Goal: Task Accomplishment & Management: Use online tool/utility

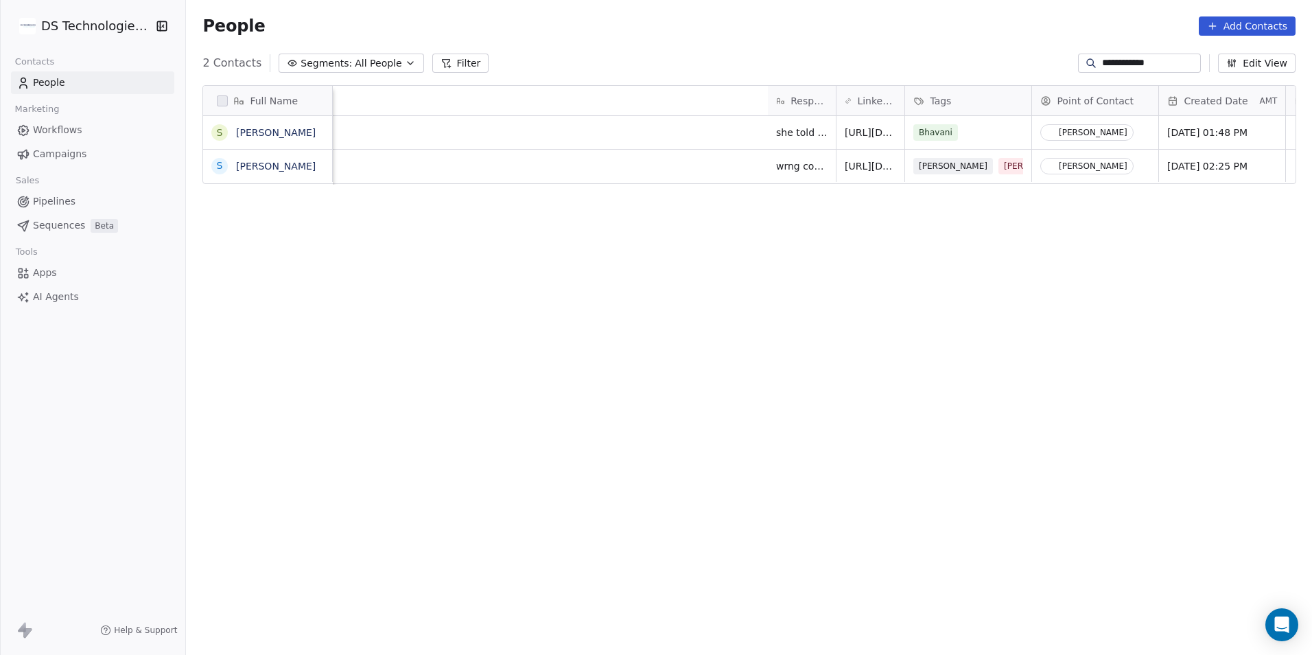
scroll to position [565, 1117]
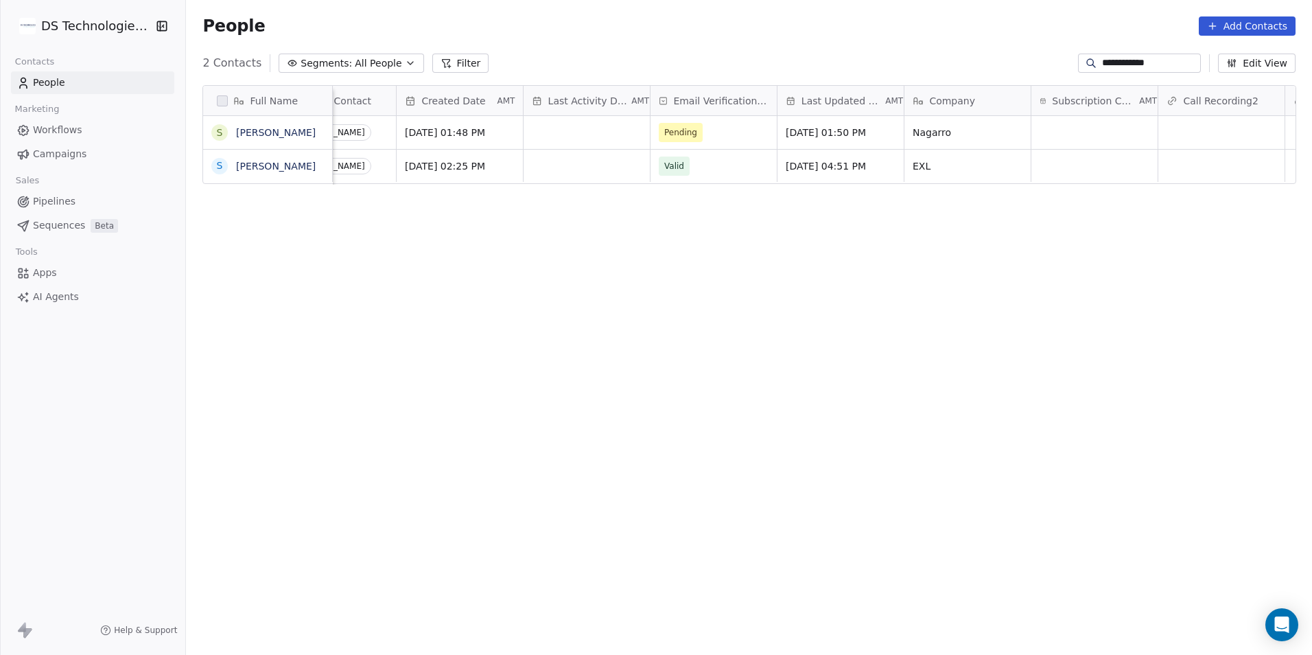
click at [452, 61] on button "Filter" at bounding box center [460, 63] width 57 height 19
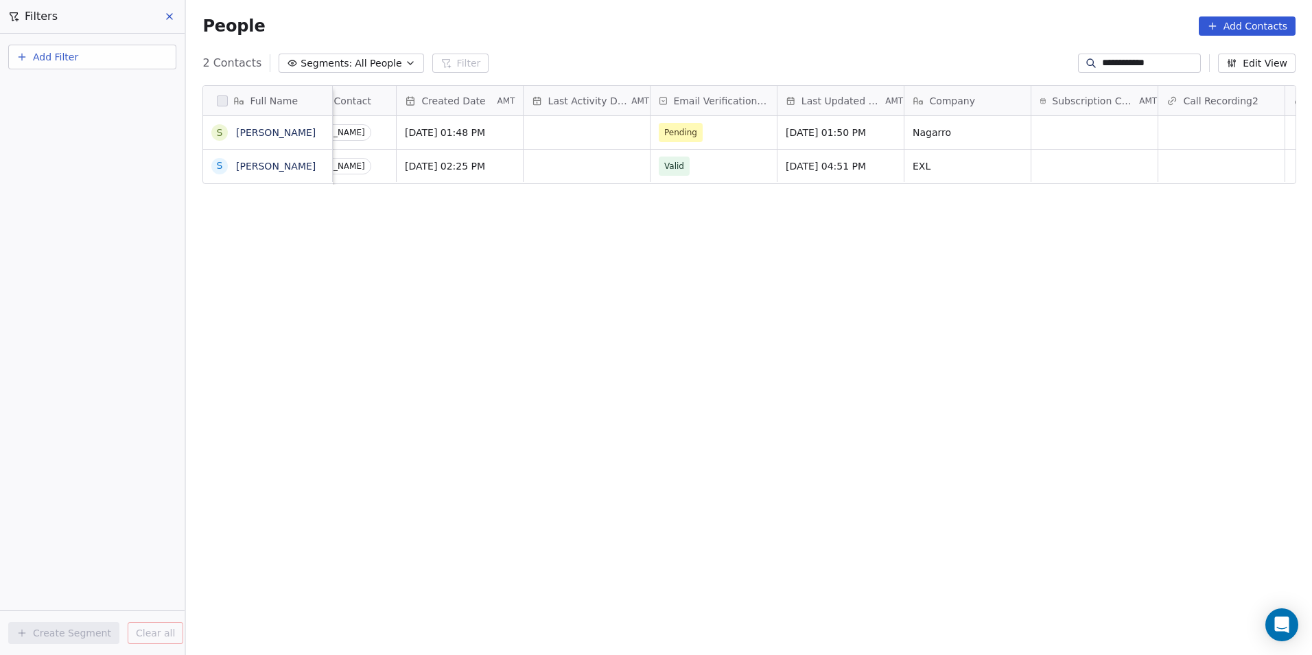
click at [124, 60] on button "Add Filter" at bounding box center [92, 57] width 168 height 25
click at [153, 92] on div "Contact properties" at bounding box center [92, 89] width 139 height 14
type input "*"
type input "*******"
click at [115, 139] on div "Company" at bounding box center [92, 139] width 139 height 14
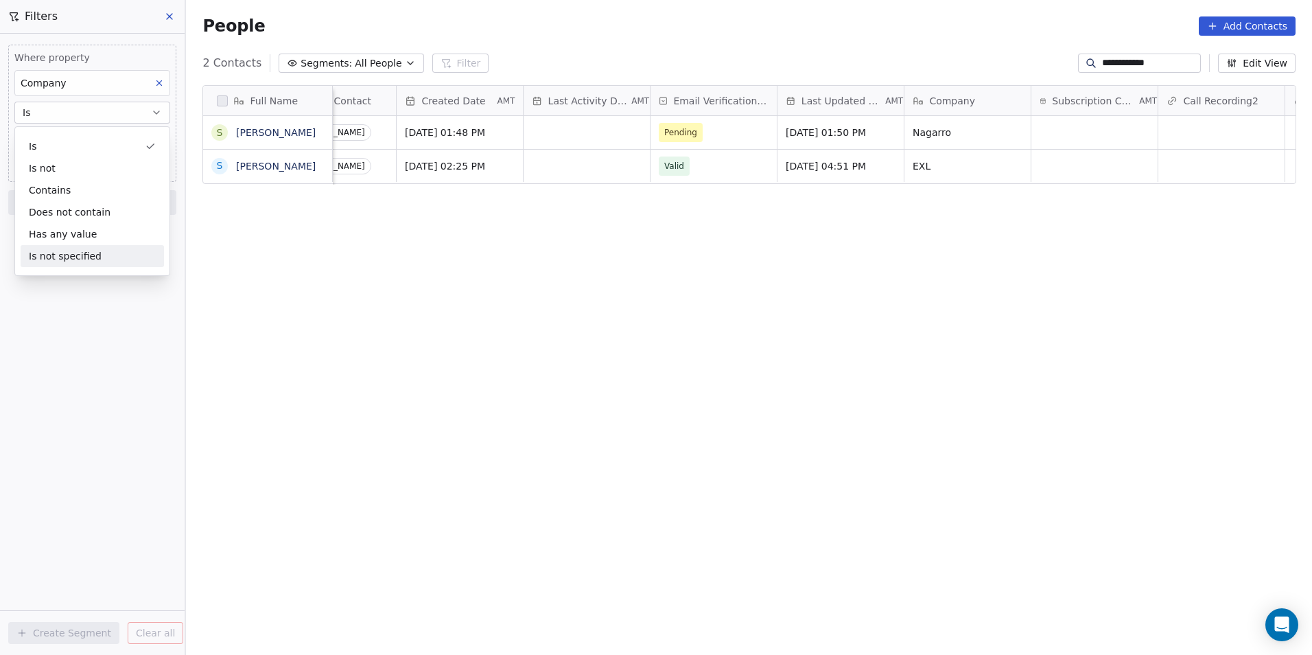
click at [49, 504] on div "Where property Company Is Add filter to this group Add another filter Create Se…" at bounding box center [92, 344] width 185 height 621
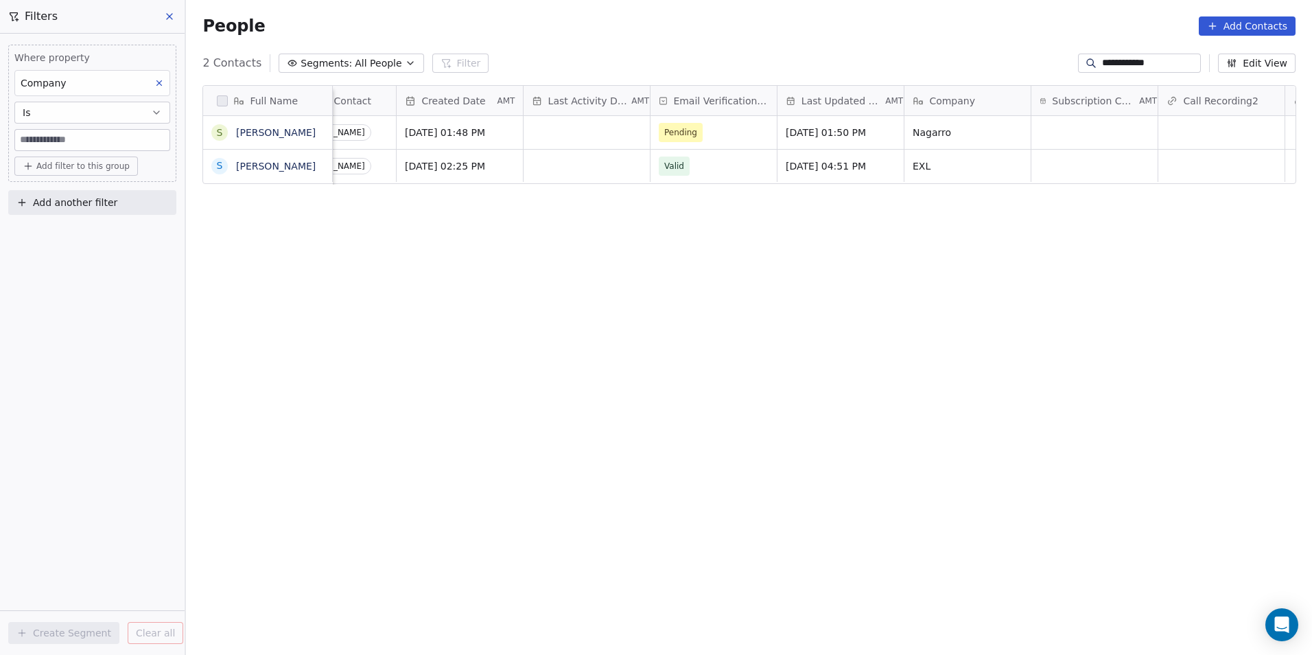
click at [123, 139] on input at bounding box center [92, 140] width 154 height 21
type input "******"
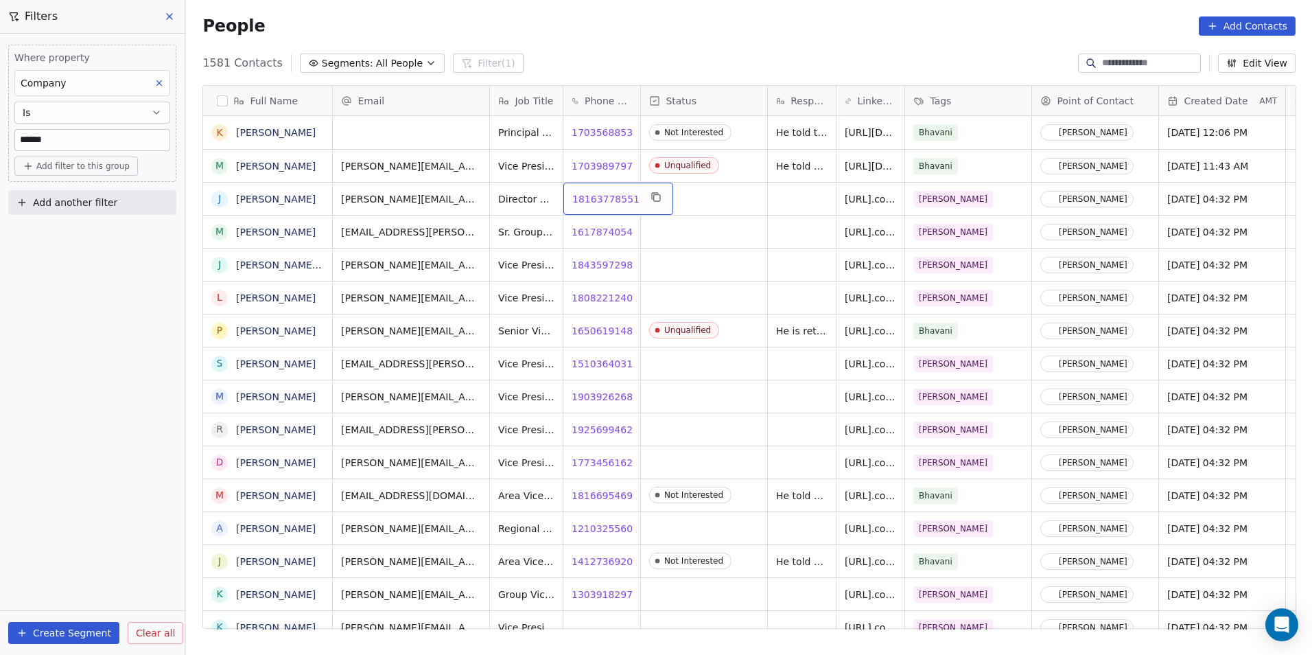
click at [595, 207] on div "18163778551 18163778551" at bounding box center [618, 199] width 110 height 32
click at [583, 196] on span "18163778551" at bounding box center [605, 199] width 67 height 14
click at [600, 268] on span "18435972989" at bounding box center [605, 265] width 67 height 14
click at [608, 296] on div "Contact Not Found" at bounding box center [671, 280] width 172 height 36
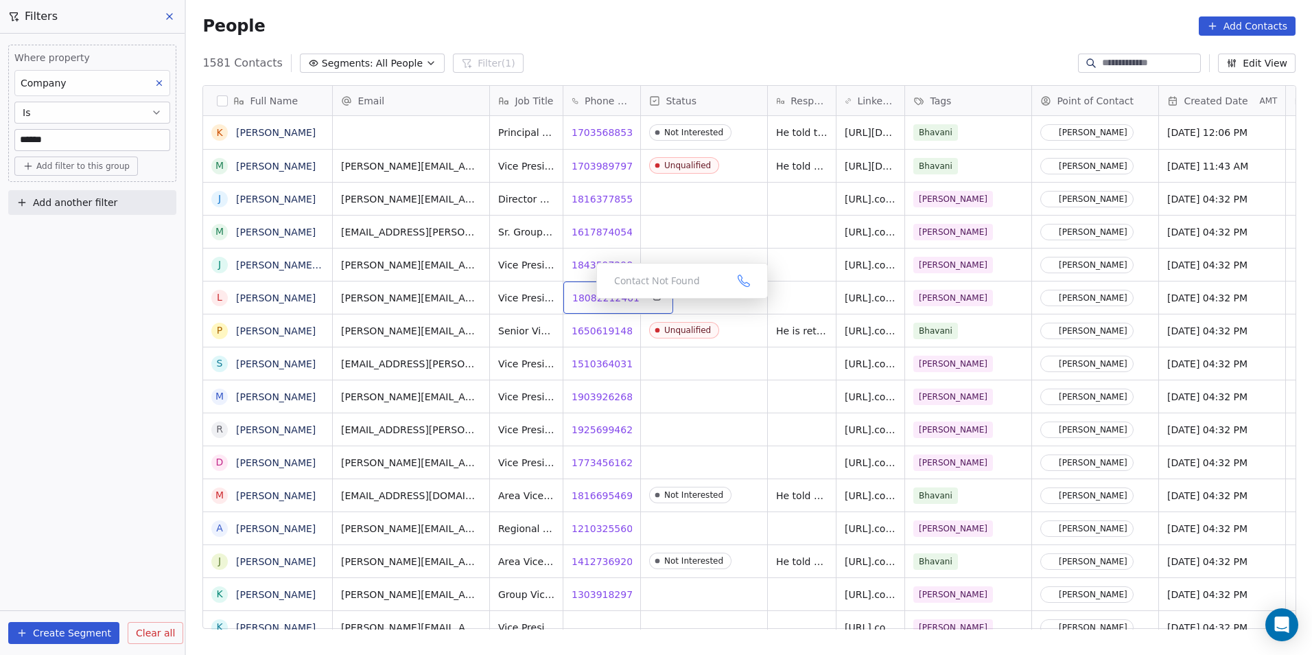
click at [585, 301] on span "18082212401" at bounding box center [605, 298] width 67 height 14
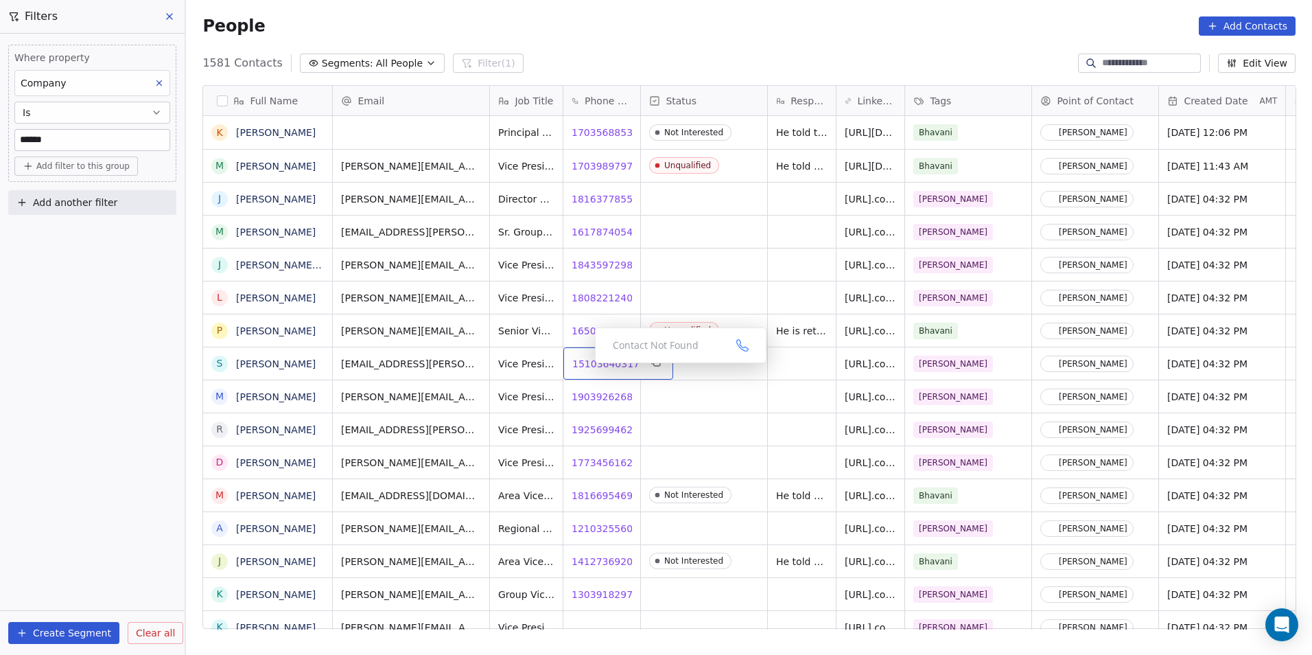
click at [583, 360] on span "15103640317" at bounding box center [605, 364] width 67 height 14
click at [592, 395] on span "19039262683" at bounding box center [605, 397] width 67 height 14
click at [629, 407] on div "19039262683 19039262683" at bounding box center [618, 396] width 110 height 32
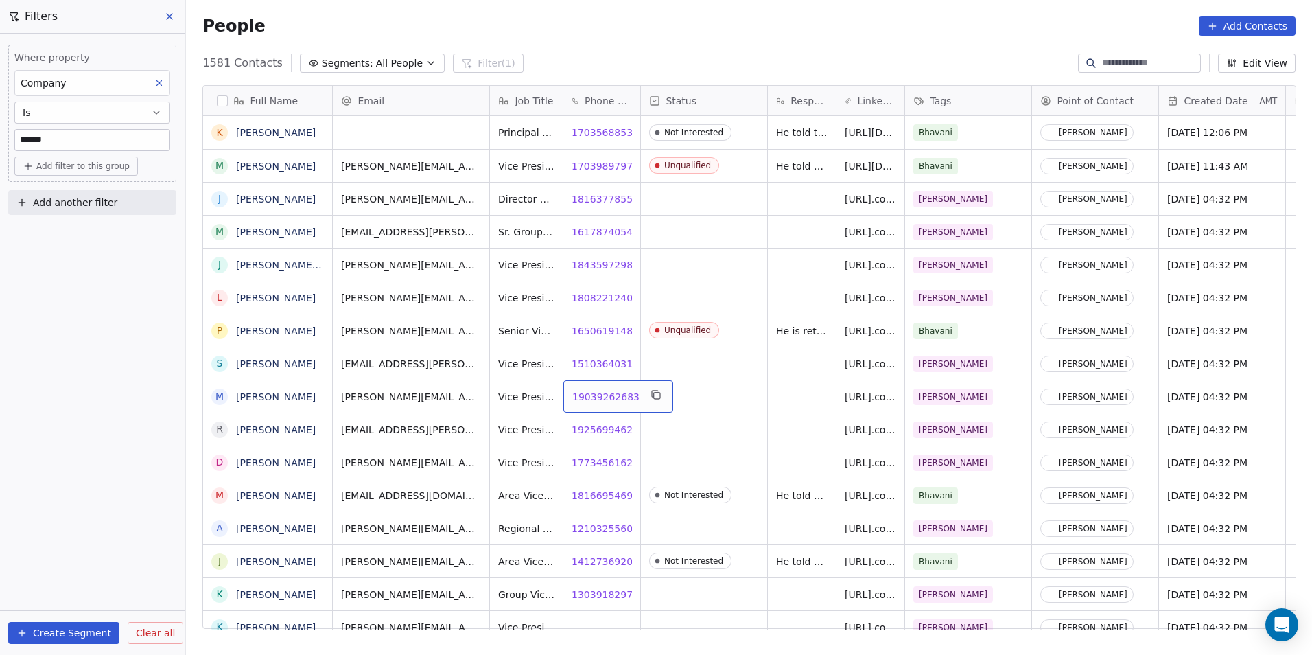
click at [629, 407] on div "19039262683 19039262683" at bounding box center [618, 396] width 110 height 32
drag, startPoint x: 629, startPoint y: 394, endPoint x: 570, endPoint y: 390, distance: 59.2
click at [570, 390] on input "**********" at bounding box center [613, 396] width 96 height 27
click at [705, 435] on html "DS Technologies Inc Contacts People Marketing Workflows Campaigns Sales Pipelin…" at bounding box center [656, 327] width 1312 height 655
click at [592, 399] on span "19256994623" at bounding box center [605, 397] width 67 height 14
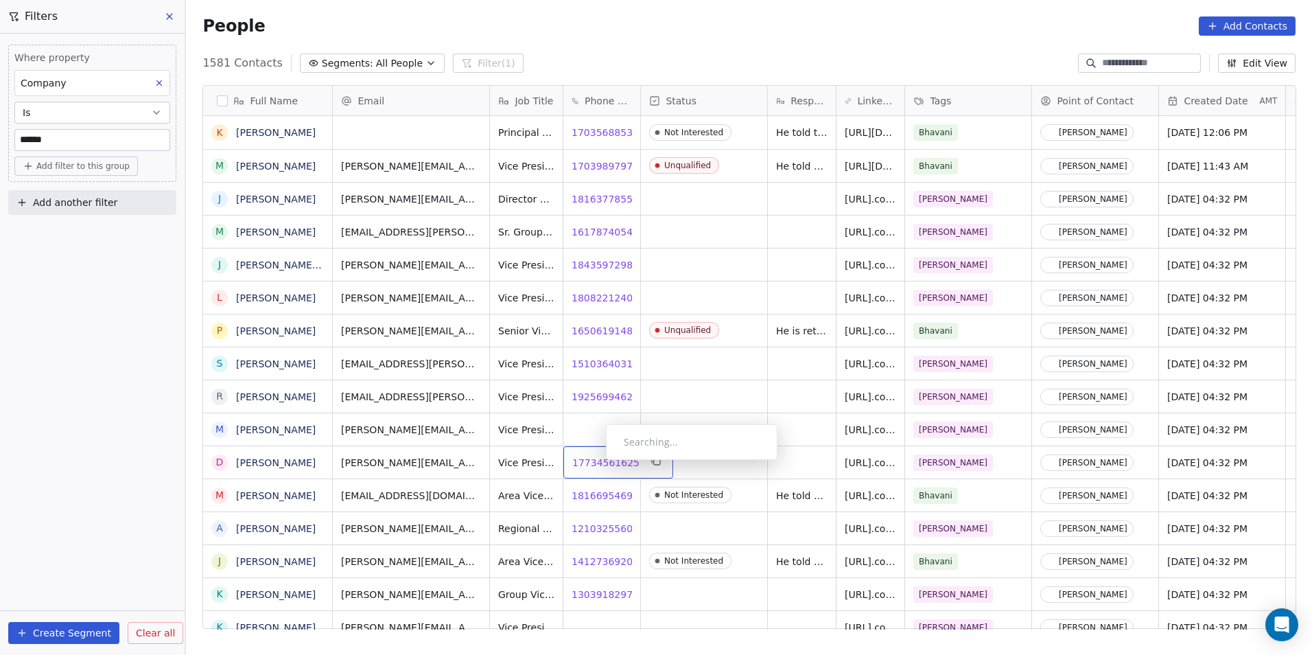
click at [595, 463] on span "17734561625" at bounding box center [605, 463] width 67 height 14
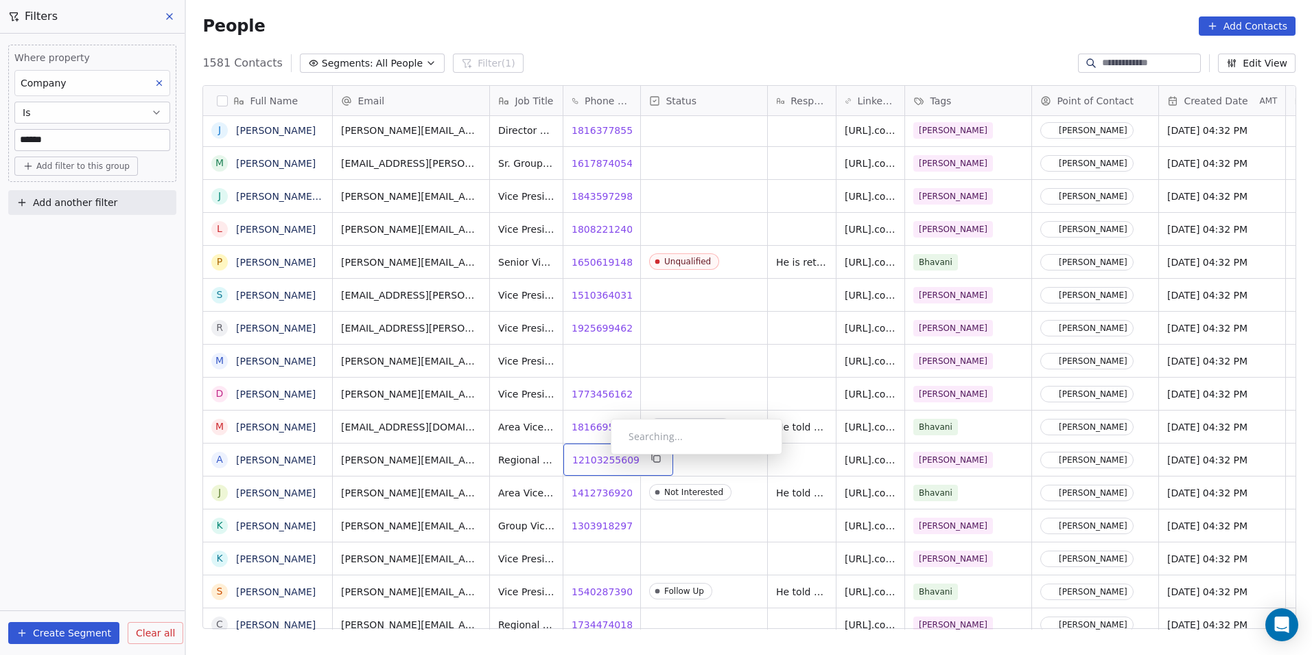
click at [600, 458] on span "12103255609" at bounding box center [605, 460] width 67 height 14
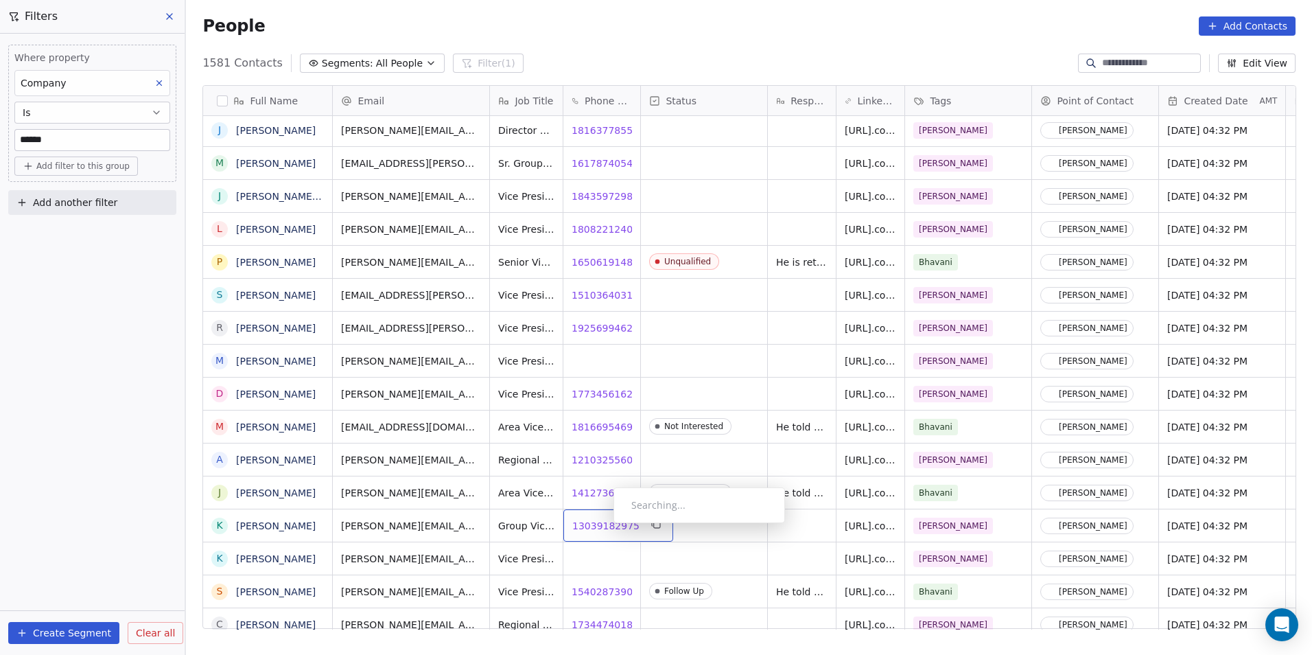
click at [603, 526] on span "13039182975" at bounding box center [605, 526] width 67 height 14
click at [636, 536] on div "13039182975 13039182975" at bounding box center [618, 525] width 110 height 32
type input "*"
click at [724, 529] on html "DS Technologies Inc Contacts People Marketing Workflows Campaigns Sales Pipelin…" at bounding box center [656, 327] width 1312 height 655
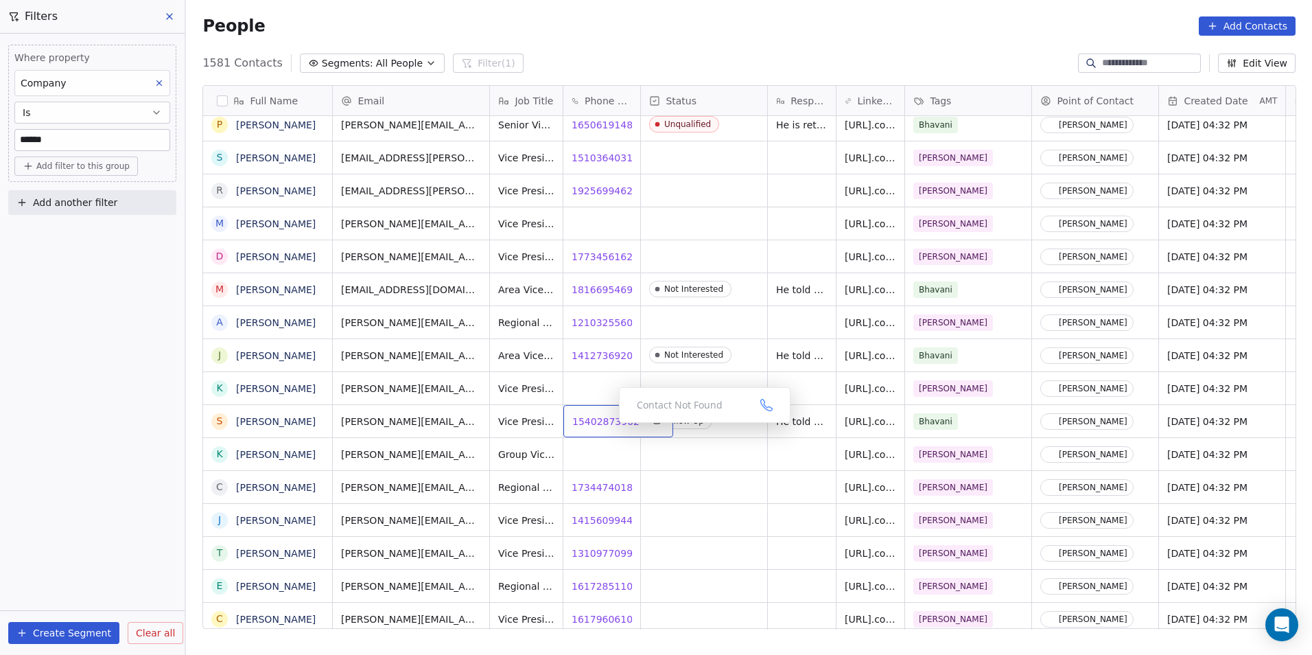
click at [594, 421] on span "15402873902" at bounding box center [605, 422] width 67 height 14
click at [598, 487] on span "17344740181" at bounding box center [605, 487] width 67 height 14
click at [588, 520] on span "14156099440" at bounding box center [605, 520] width 67 height 14
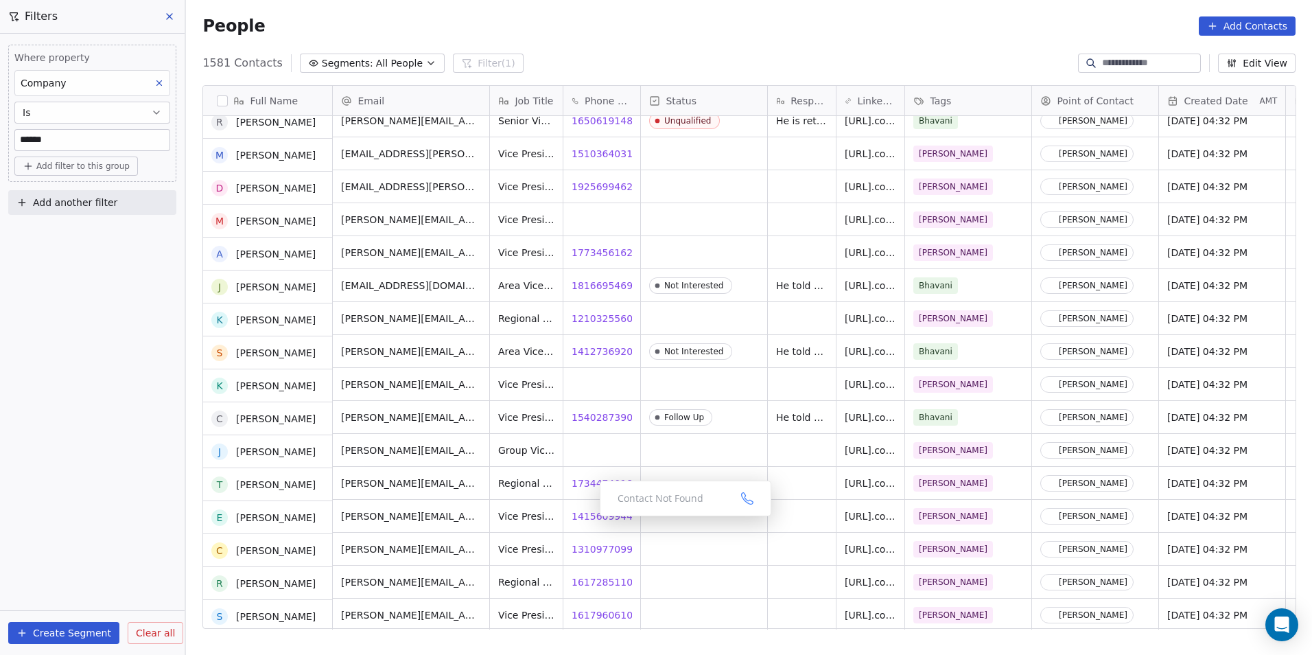
scroll to position [275, 0]
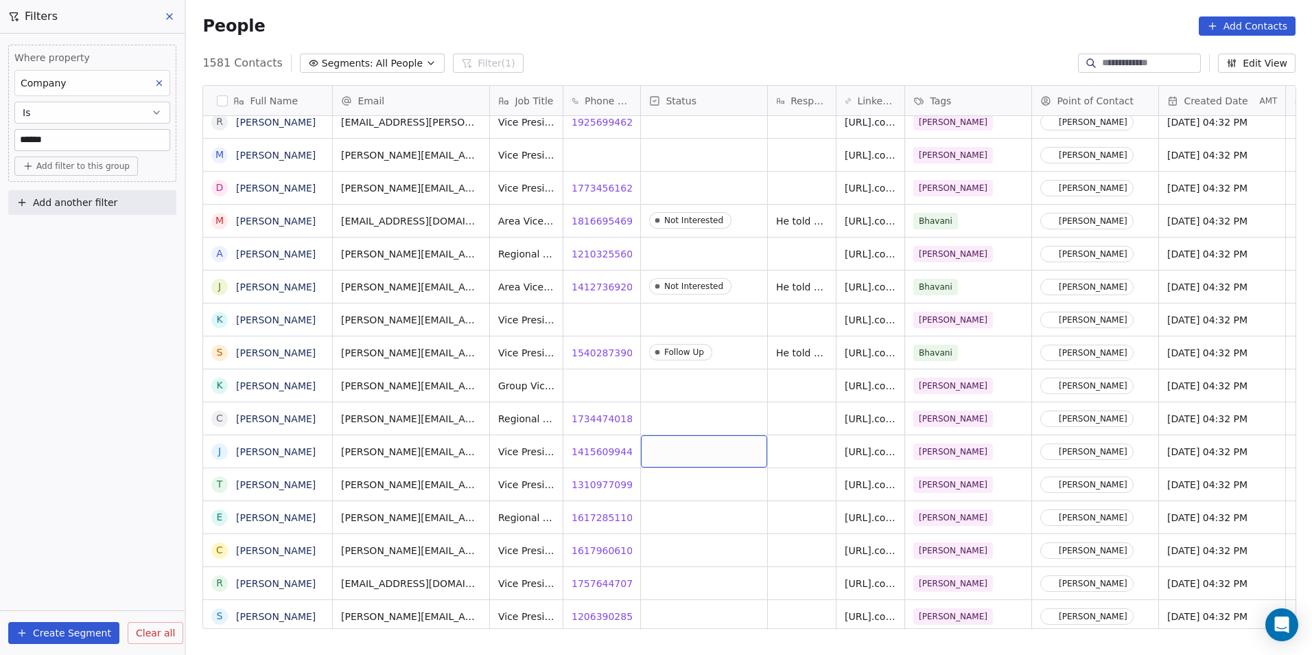
click at [697, 449] on div "grid" at bounding box center [704, 451] width 126 height 32
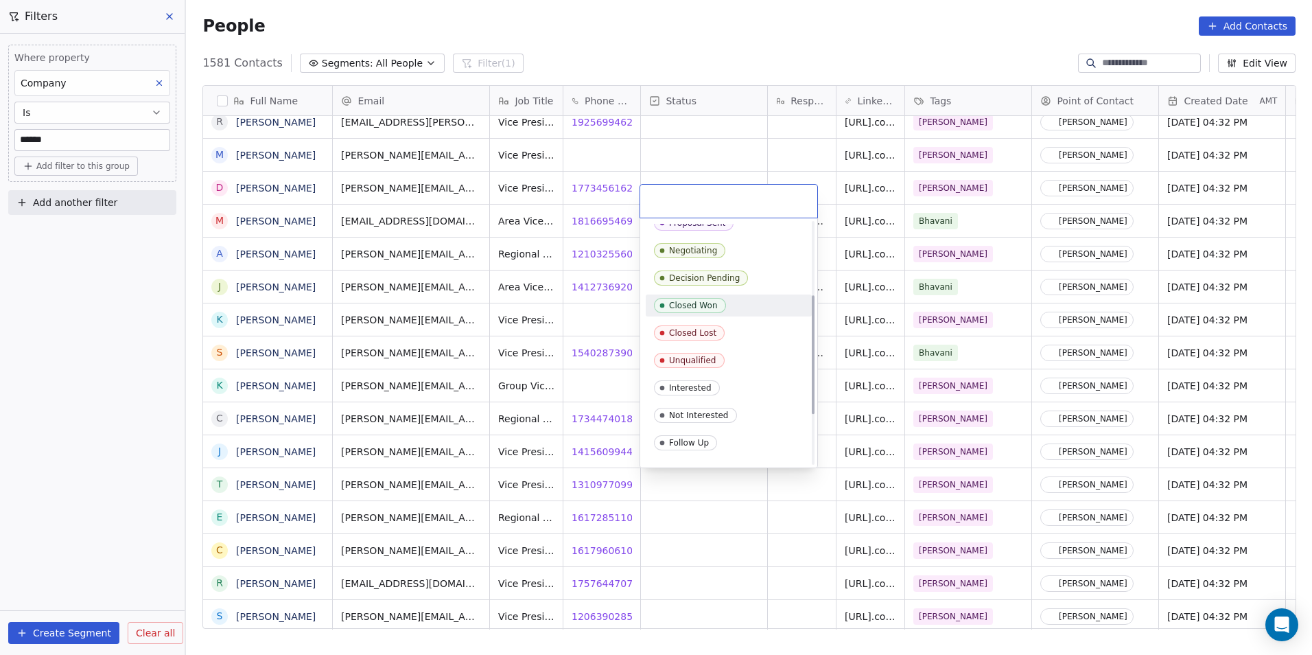
scroll to position [206, 0]
drag, startPoint x: 736, startPoint y: 300, endPoint x: 769, endPoint y: 428, distance: 132.7
click at [736, 301] on div "Unqualified" at bounding box center [729, 303] width 150 height 15
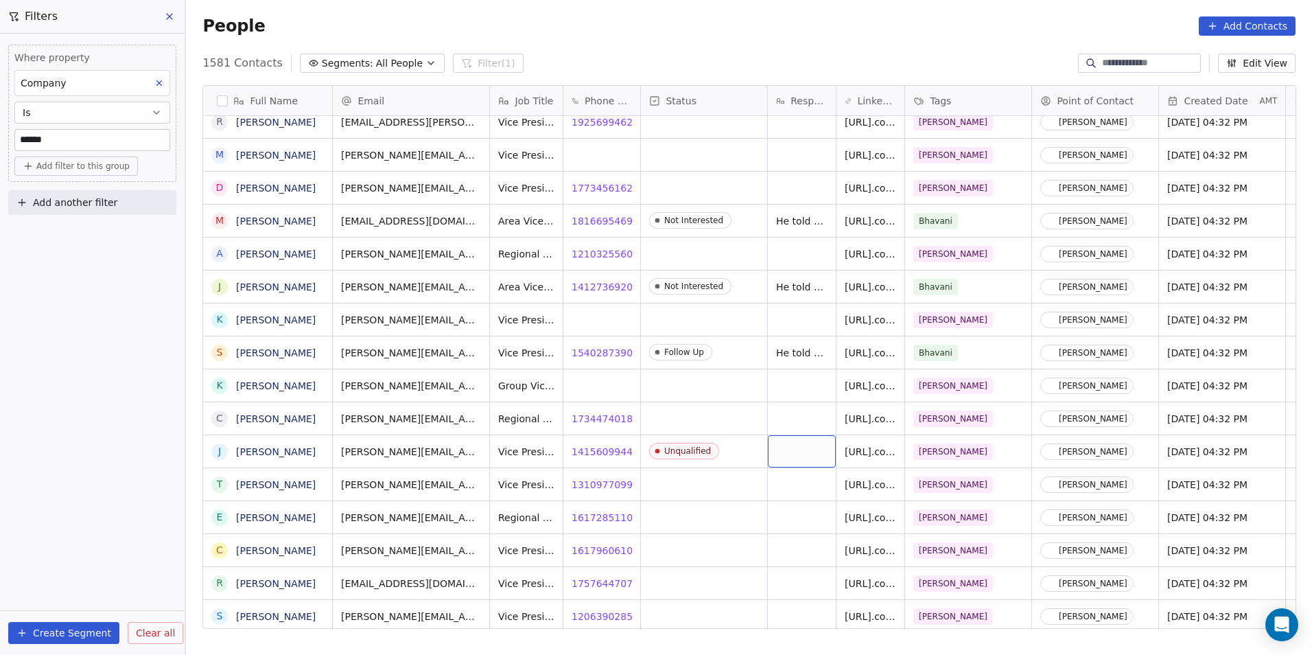
click at [789, 453] on div "grid" at bounding box center [802, 451] width 68 height 32
type textarea "**********"
click at [719, 533] on html "DS Technologies Inc Contacts People Marketing Workflows Campaigns Sales Pipelin…" at bounding box center [656, 327] width 1312 height 655
click at [588, 484] on span "13109770991" at bounding box center [605, 485] width 67 height 14
click at [592, 514] on span "16172851102" at bounding box center [605, 518] width 67 height 14
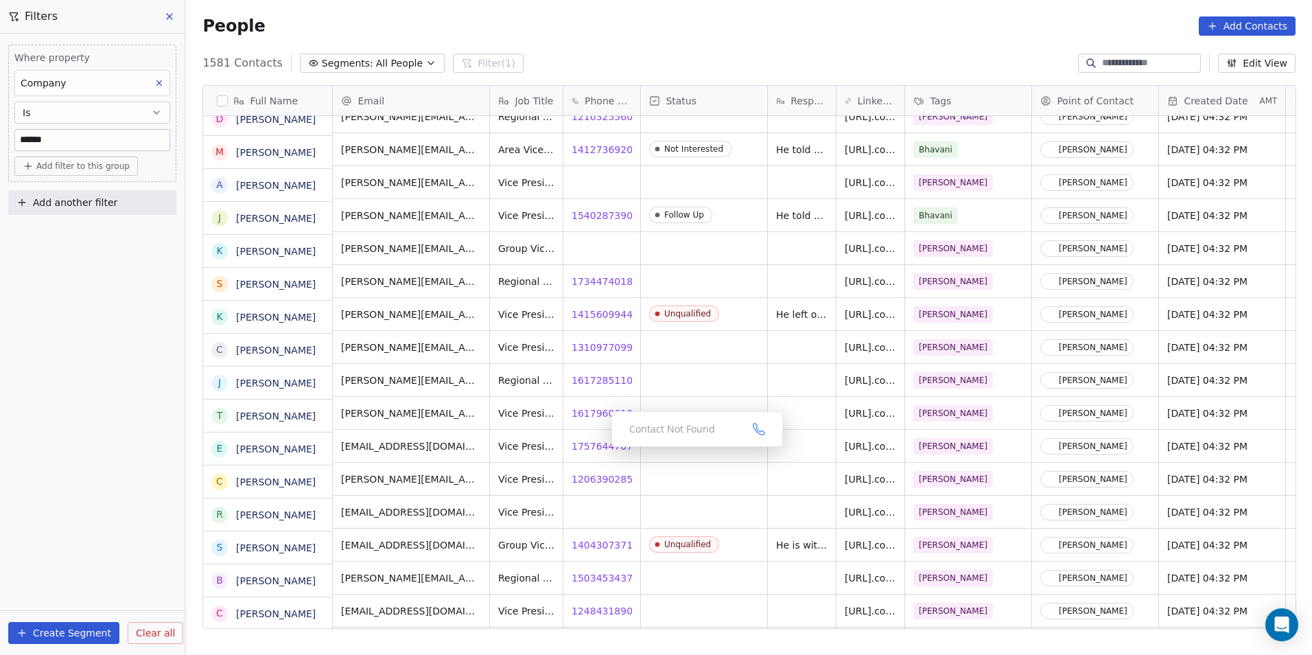
scroll to position [412, 0]
click at [590, 447] on span "17576447079" at bounding box center [605, 446] width 67 height 14
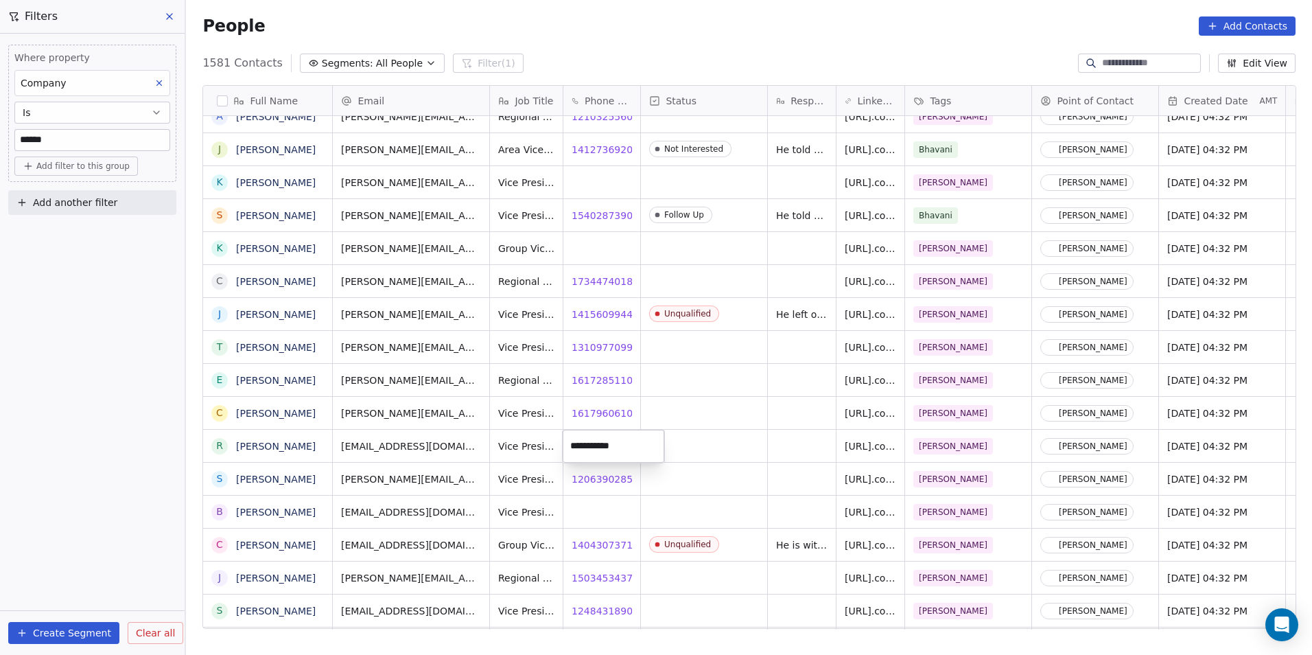
click at [591, 472] on html "DS Technologies Inc Contacts People Marketing Workflows Campaigns Sales Pipelin…" at bounding box center [656, 327] width 1312 height 655
click at [605, 481] on span "12063902858" at bounding box center [605, 479] width 67 height 14
click at [732, 570] on html "DS Technologies Inc Contacts People Marketing Workflows Campaigns Sales Pipelin…" at bounding box center [656, 327] width 1312 height 655
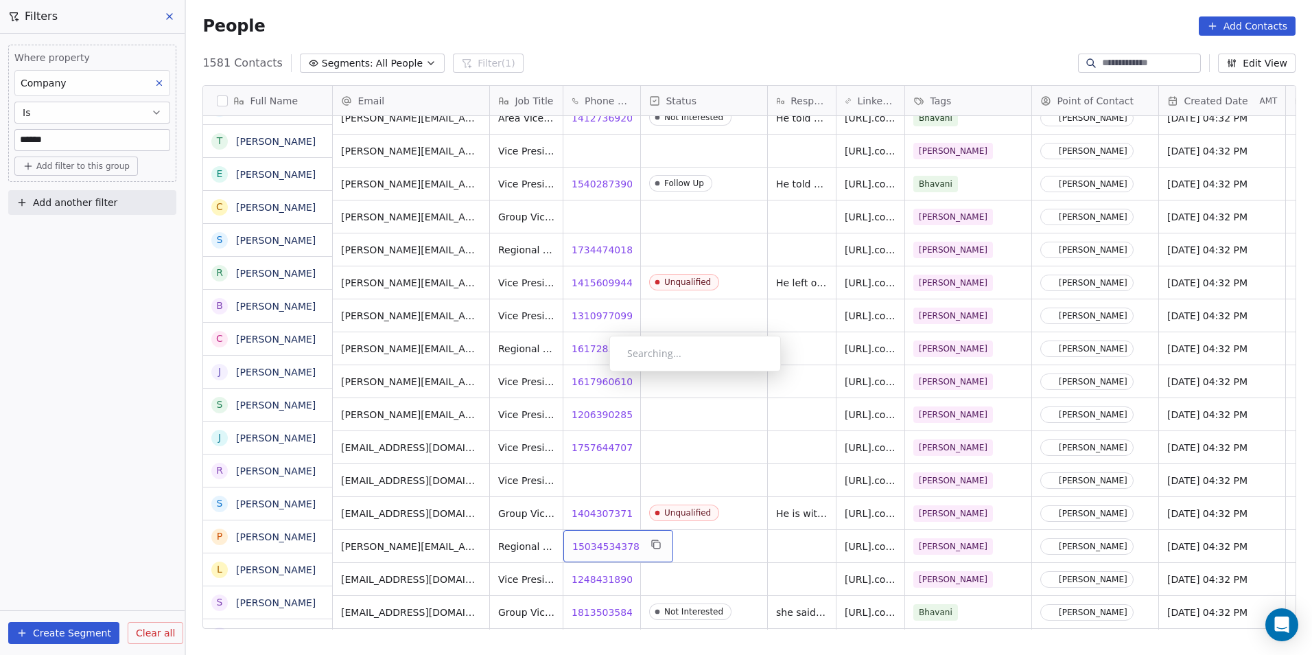
scroll to position [618, 0]
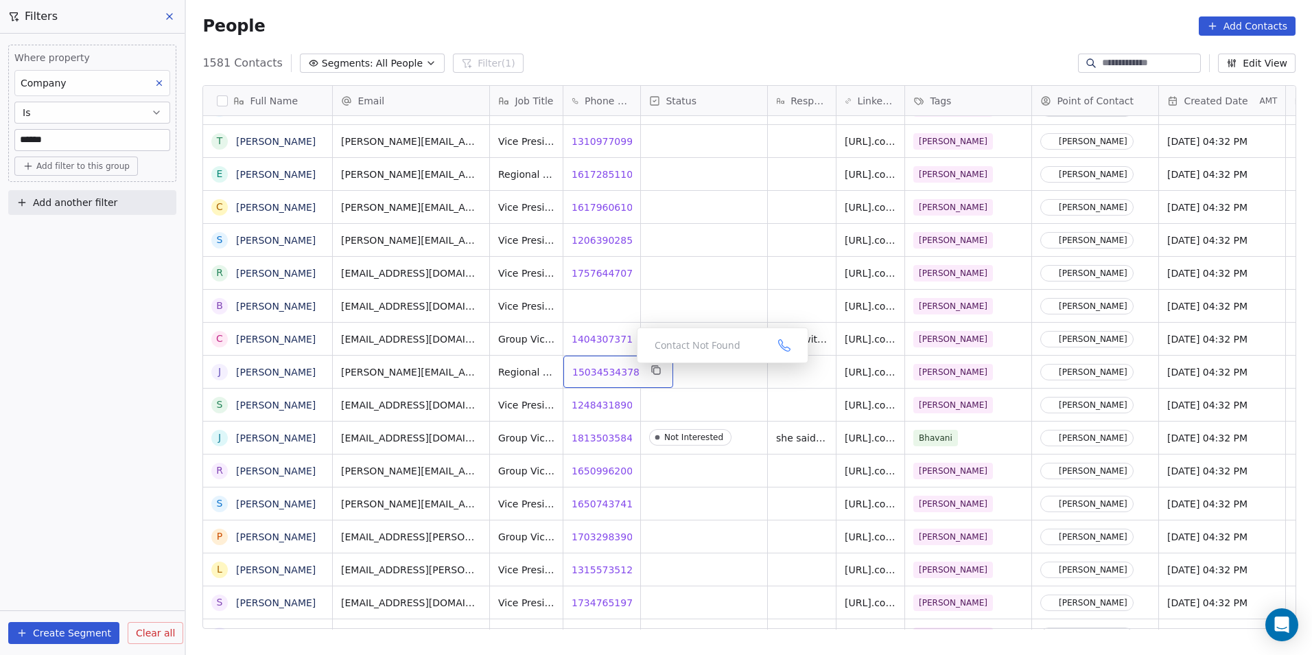
drag, startPoint x: 625, startPoint y: 365, endPoint x: 598, endPoint y: 375, distance: 28.4
click at [598, 375] on span "15034534378" at bounding box center [605, 372] width 67 height 14
click at [596, 402] on span "12484318908" at bounding box center [605, 405] width 67 height 14
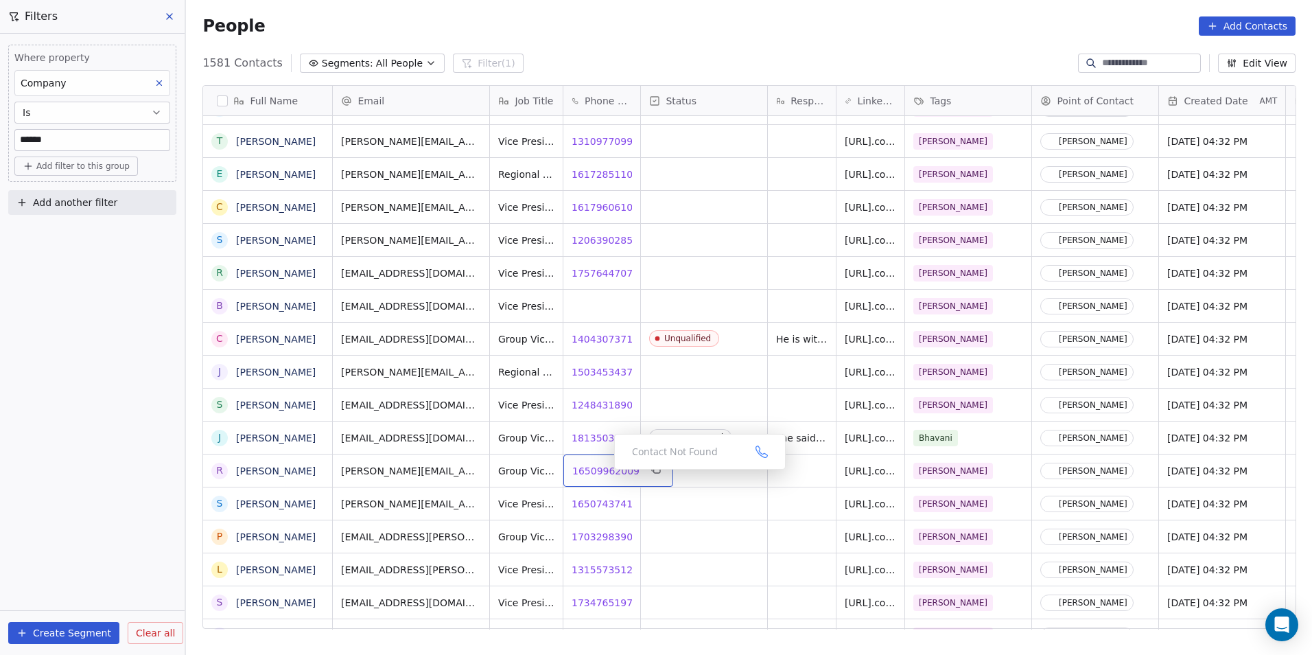
click at [603, 473] on span "16509962009" at bounding box center [605, 471] width 67 height 14
drag, startPoint x: 589, startPoint y: 500, endPoint x: 607, endPoint y: 506, distance: 18.9
click at [589, 500] on html "DS Technologies Inc Contacts People Marketing Workflows Campaigns Sales Pipelin…" at bounding box center [656, 327] width 1312 height 655
click at [607, 506] on span "16507437418" at bounding box center [605, 504] width 67 height 14
click at [577, 539] on html "DS Technologies Inc Contacts People Marketing Workflows Campaigns Sales Pipelin…" at bounding box center [656, 327] width 1312 height 655
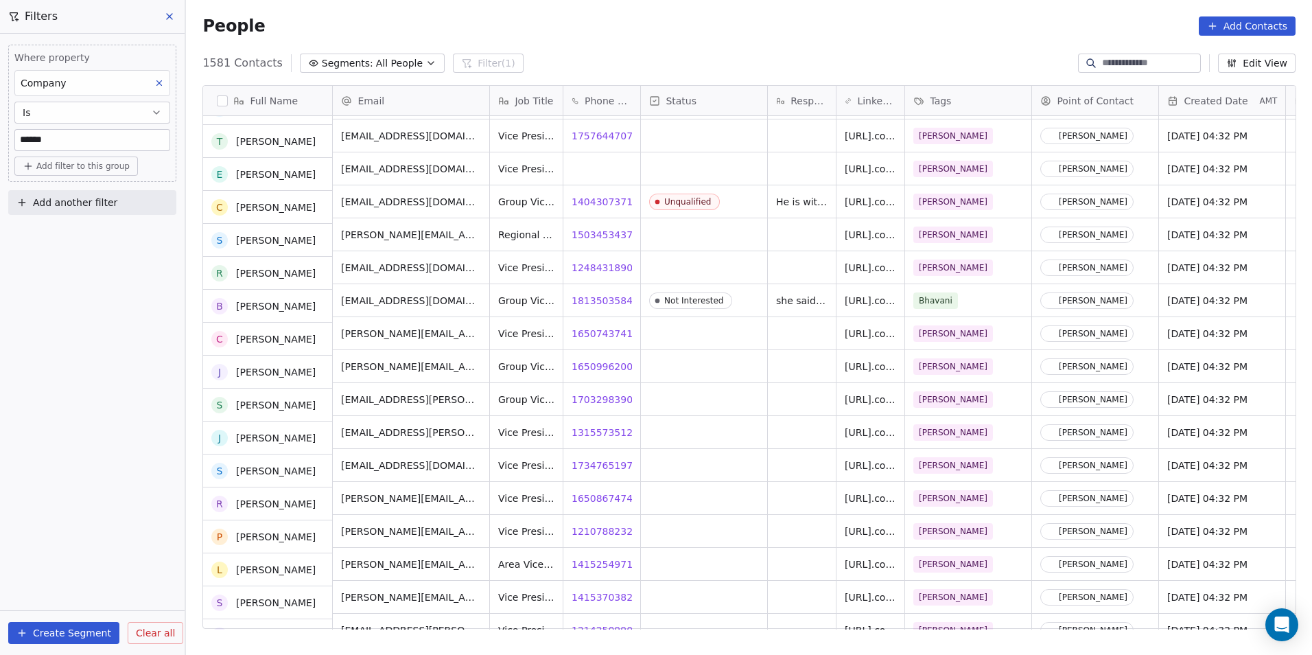
scroll to position [755, 0]
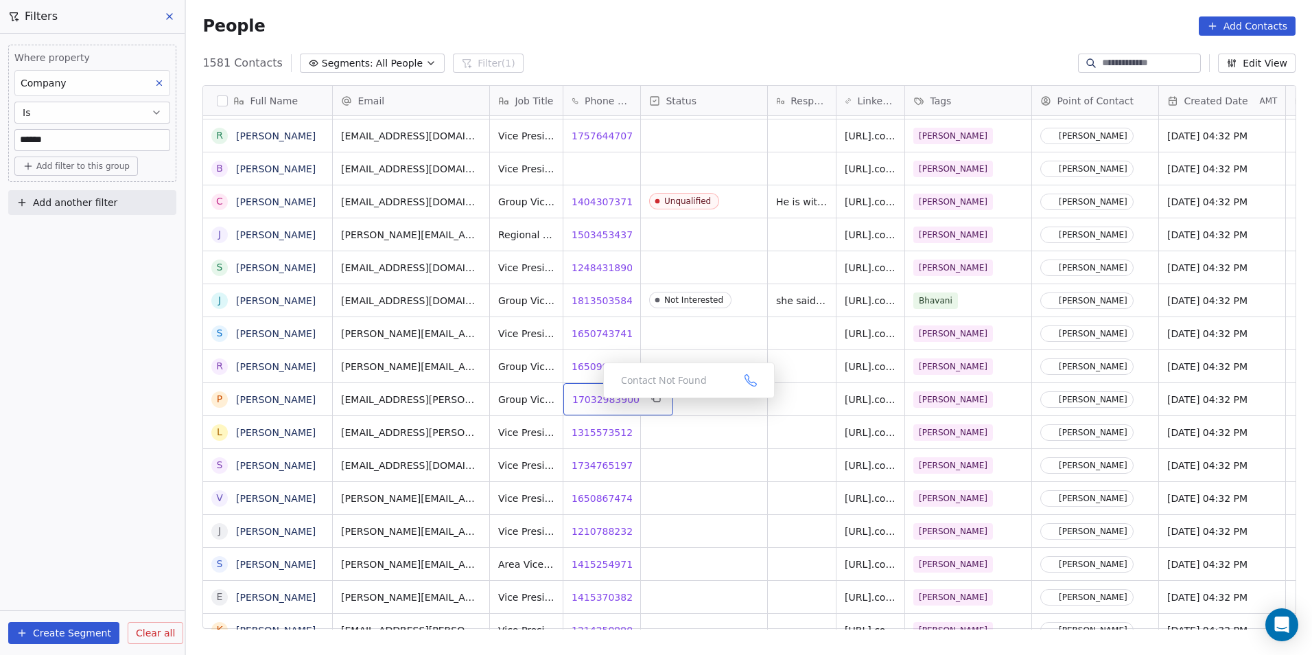
click at [592, 401] on span "17032983900" at bounding box center [605, 400] width 67 height 14
click at [595, 426] on div "Contact Not Found" at bounding box center [669, 417] width 172 height 36
click at [583, 431] on span "13155735121" at bounding box center [605, 432] width 67 height 14
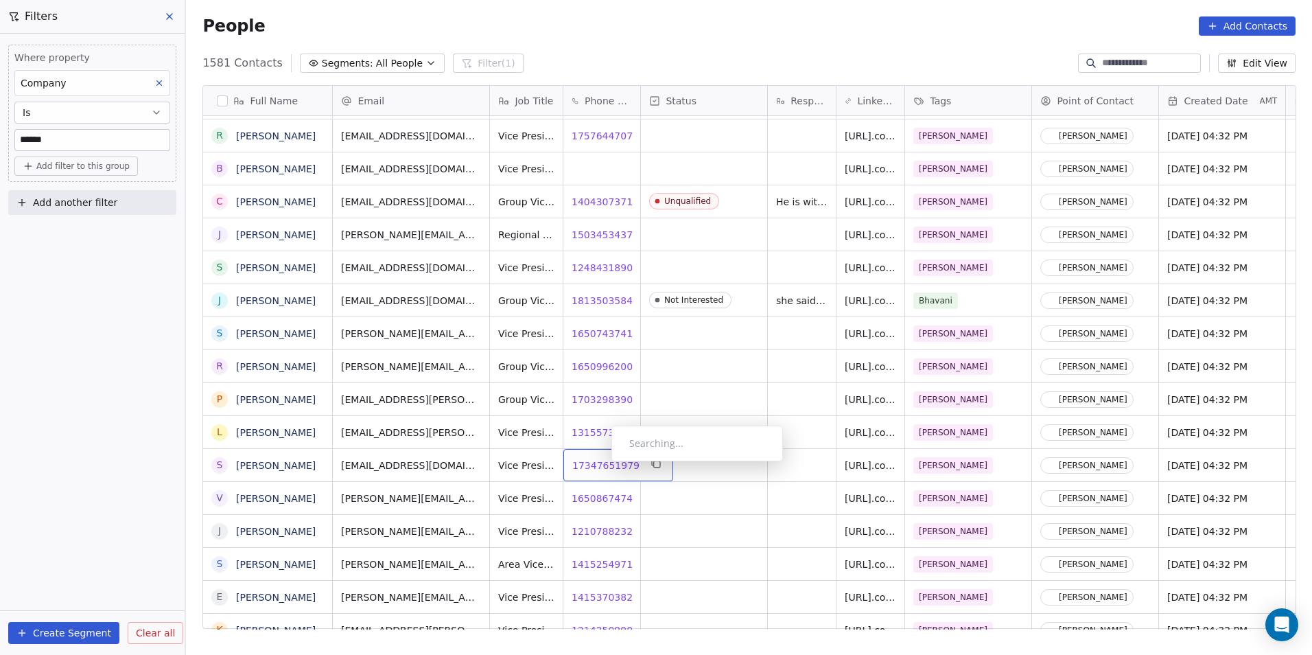
click at [596, 464] on span "17347651979" at bounding box center [605, 465] width 67 height 14
click at [587, 495] on span "16508674747" at bounding box center [605, 498] width 67 height 14
click at [585, 534] on span "12107882329" at bounding box center [605, 531] width 67 height 14
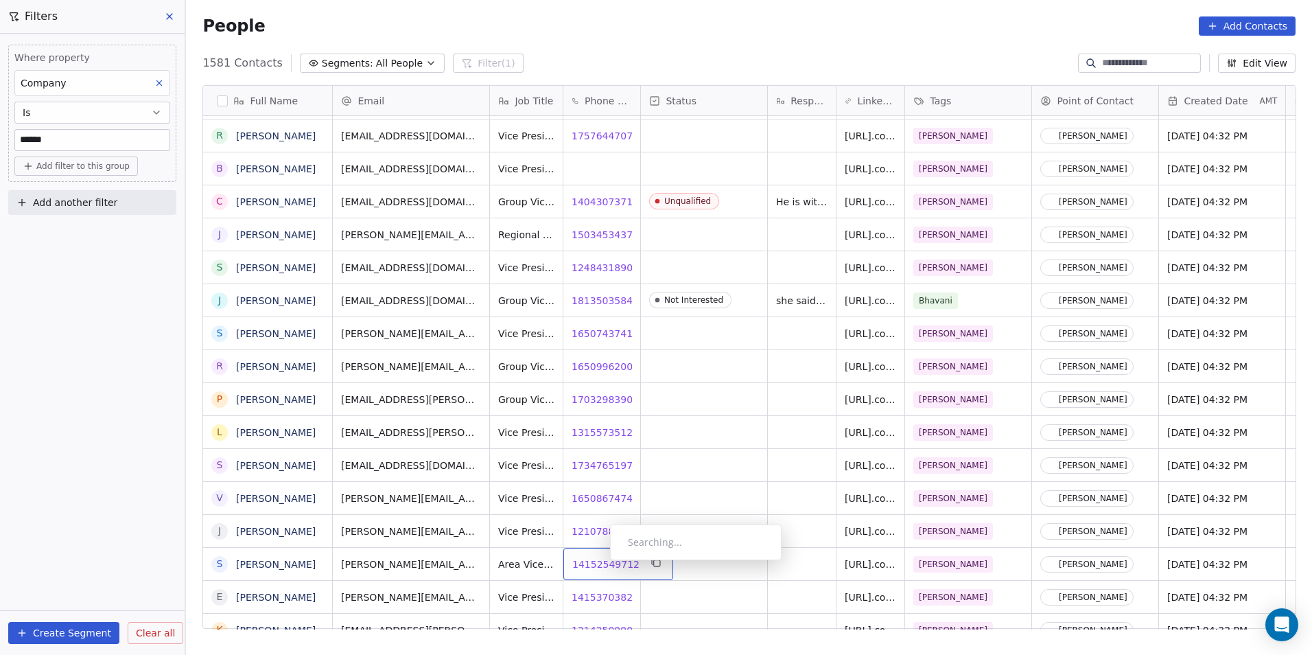
click at [600, 563] on span "14152549712" at bounding box center [605, 564] width 67 height 14
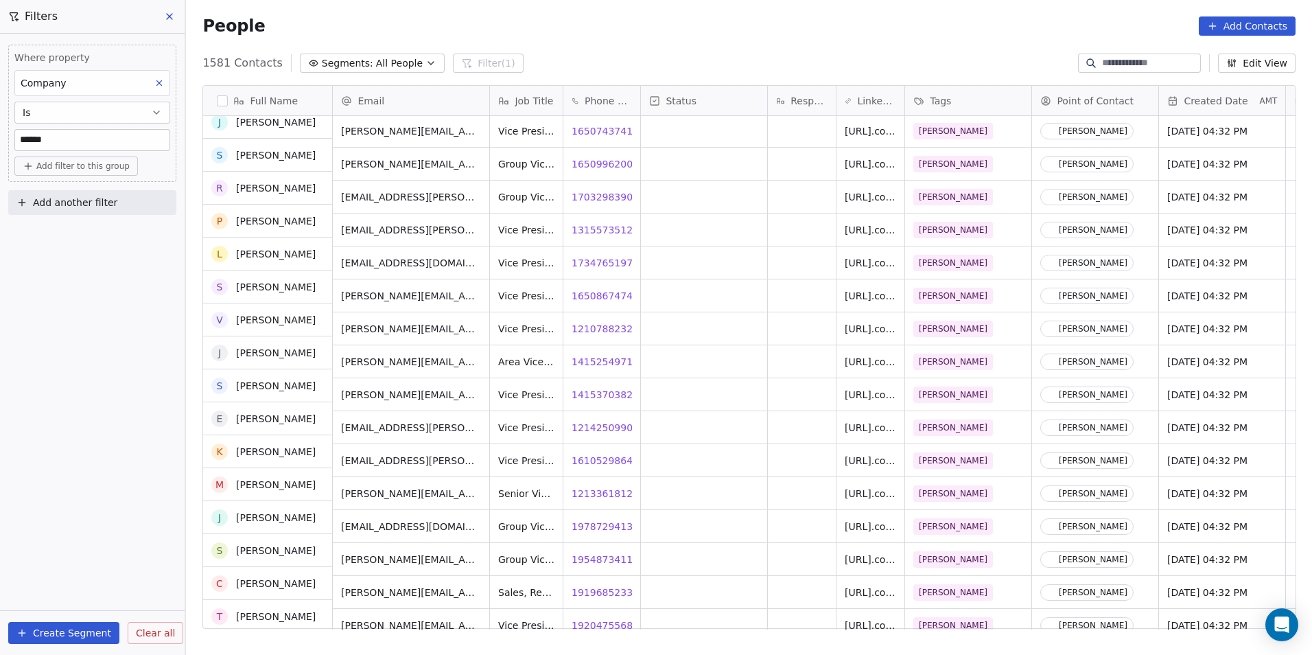
scroll to position [961, 0]
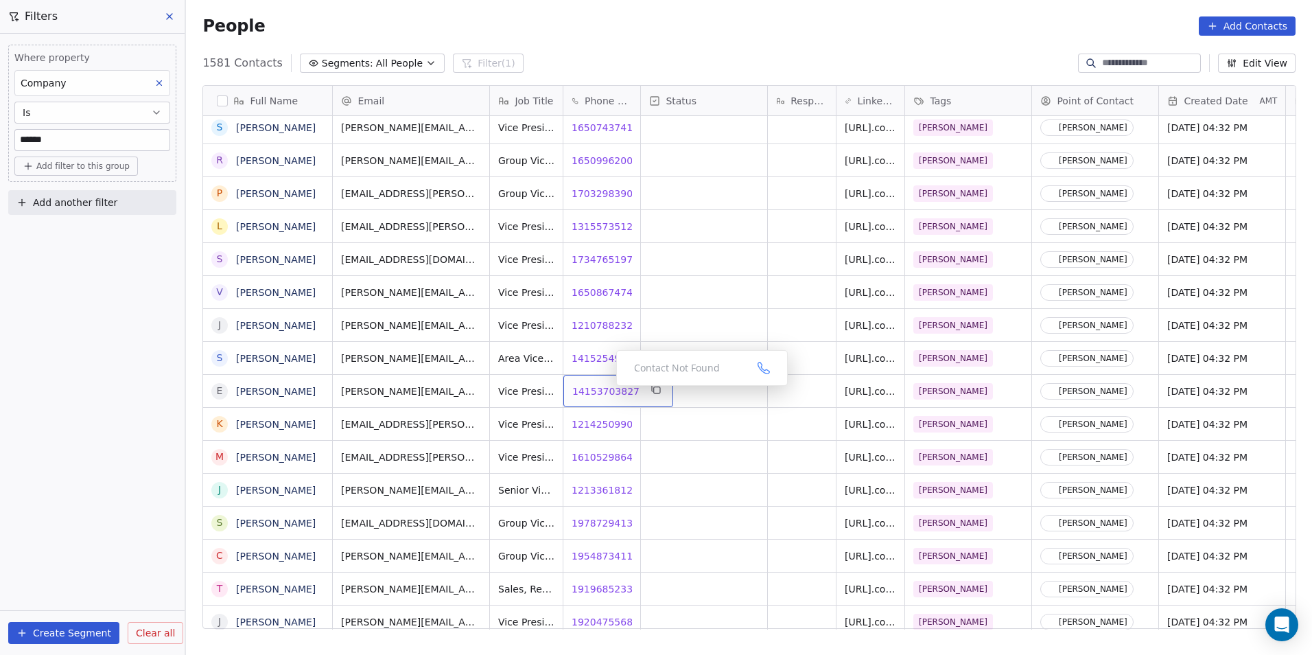
click at [605, 389] on span "14153703827" at bounding box center [605, 391] width 67 height 14
click at [597, 423] on span "12142509905" at bounding box center [605, 424] width 67 height 14
drag, startPoint x: 594, startPoint y: 460, endPoint x: 600, endPoint y: 453, distance: 9.8
click at [594, 460] on html "DS Technologies Inc Contacts People Marketing Workflows Campaigns Sales Pipelin…" at bounding box center [656, 327] width 1312 height 655
click at [596, 456] on span "16105298643" at bounding box center [605, 457] width 67 height 14
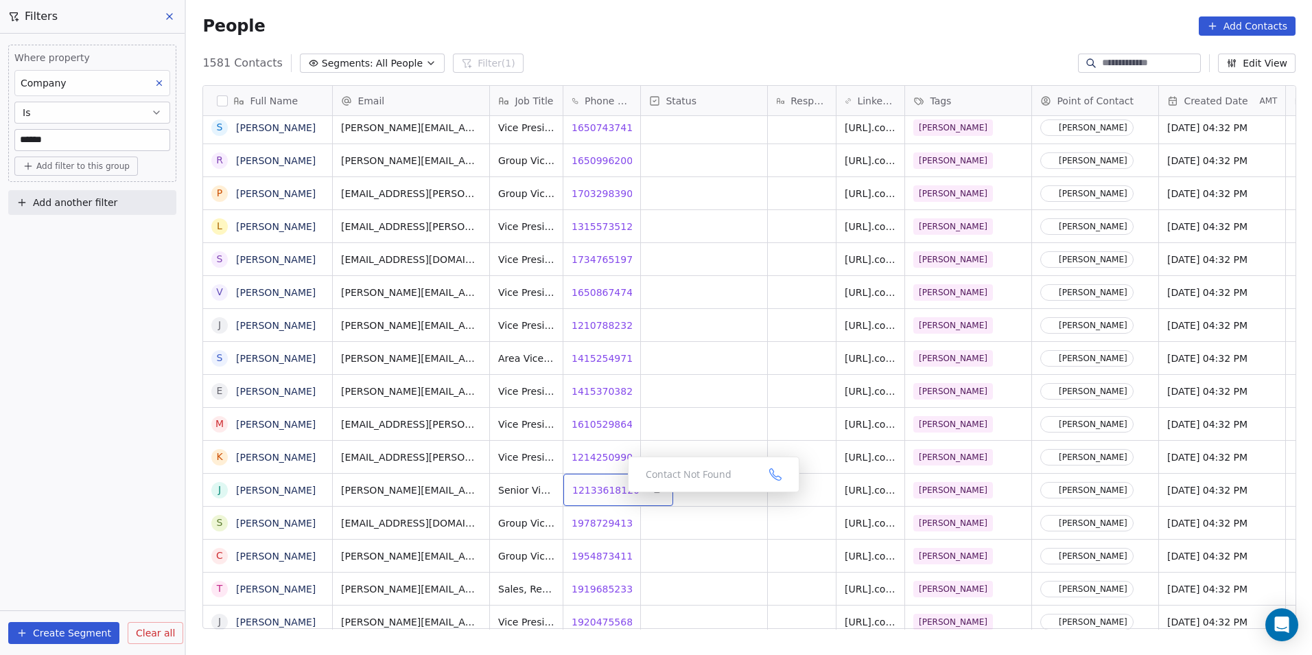
click at [593, 491] on span "12133618120" at bounding box center [605, 490] width 67 height 14
click at [600, 520] on span "19787294136" at bounding box center [605, 523] width 67 height 14
click at [791, 509] on html "DS Technologies Inc Contacts People Marketing Workflows Campaigns Sales Pipelin…" at bounding box center [656, 327] width 1312 height 655
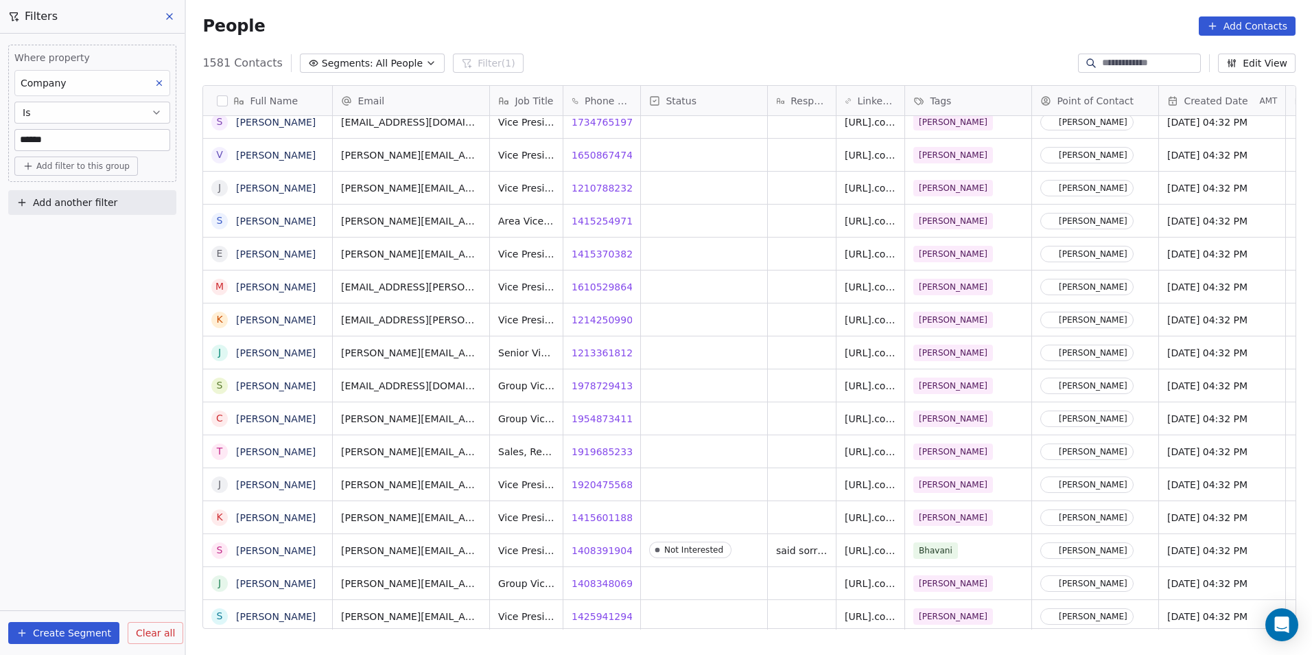
scroll to position [1098, 0]
click at [591, 485] on span "19204755684" at bounding box center [605, 485] width 67 height 14
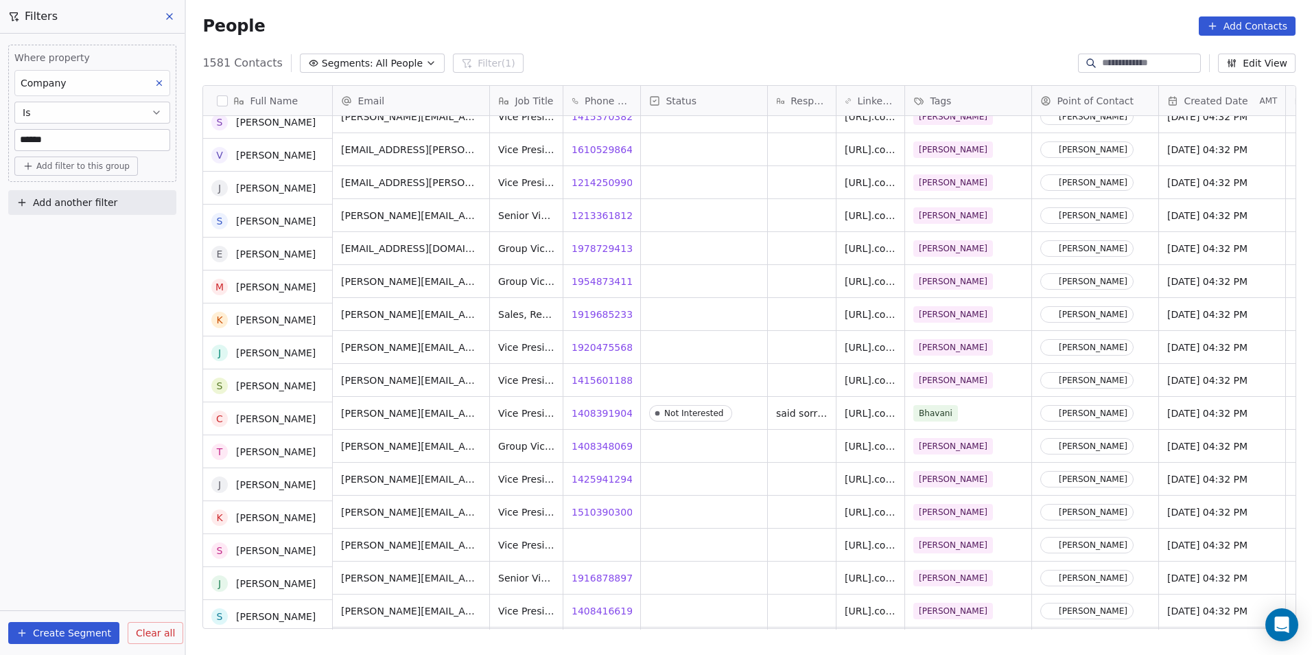
scroll to position [1235, 0]
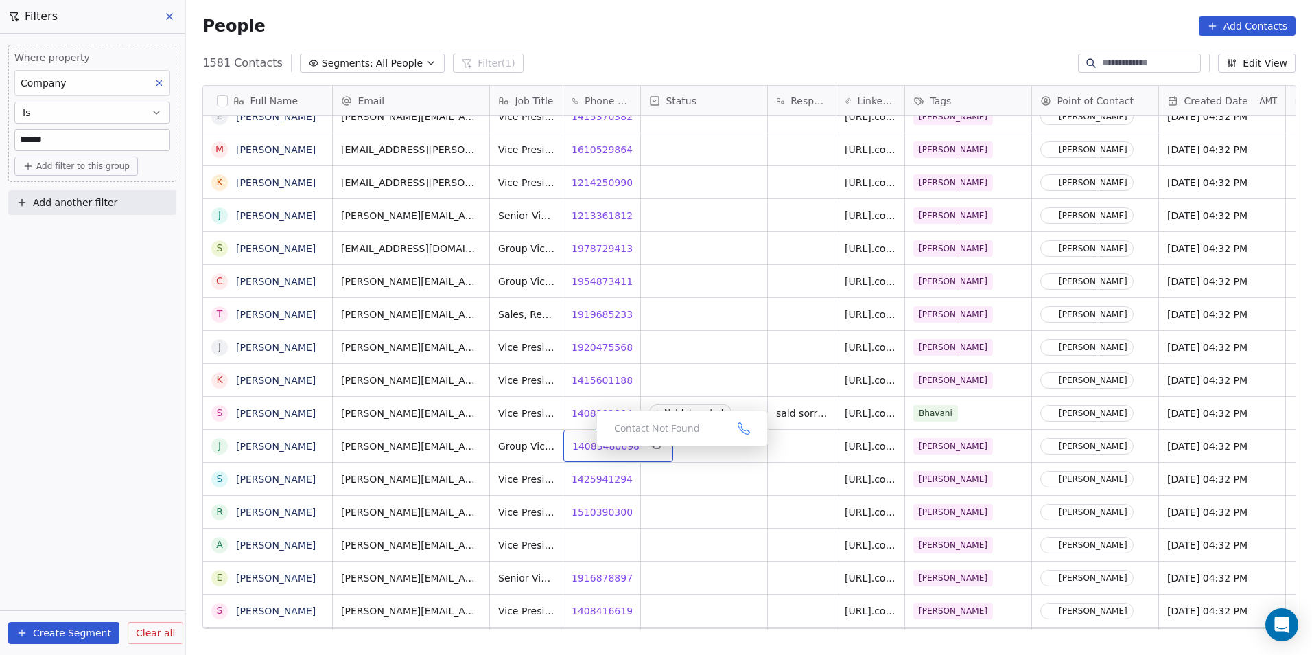
click at [585, 450] on span "14083480698" at bounding box center [605, 446] width 67 height 14
click at [598, 479] on span "14259412947" at bounding box center [605, 479] width 67 height 14
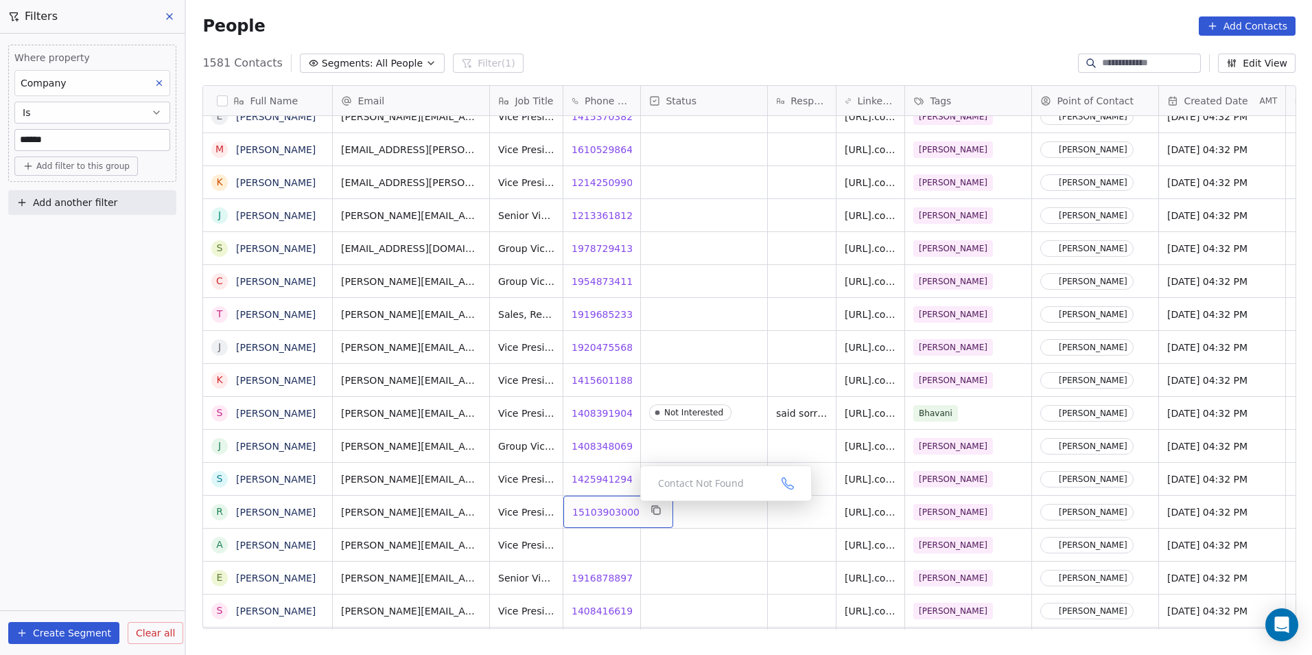
click at [597, 511] on span "15103903000" at bounding box center [605, 512] width 67 height 14
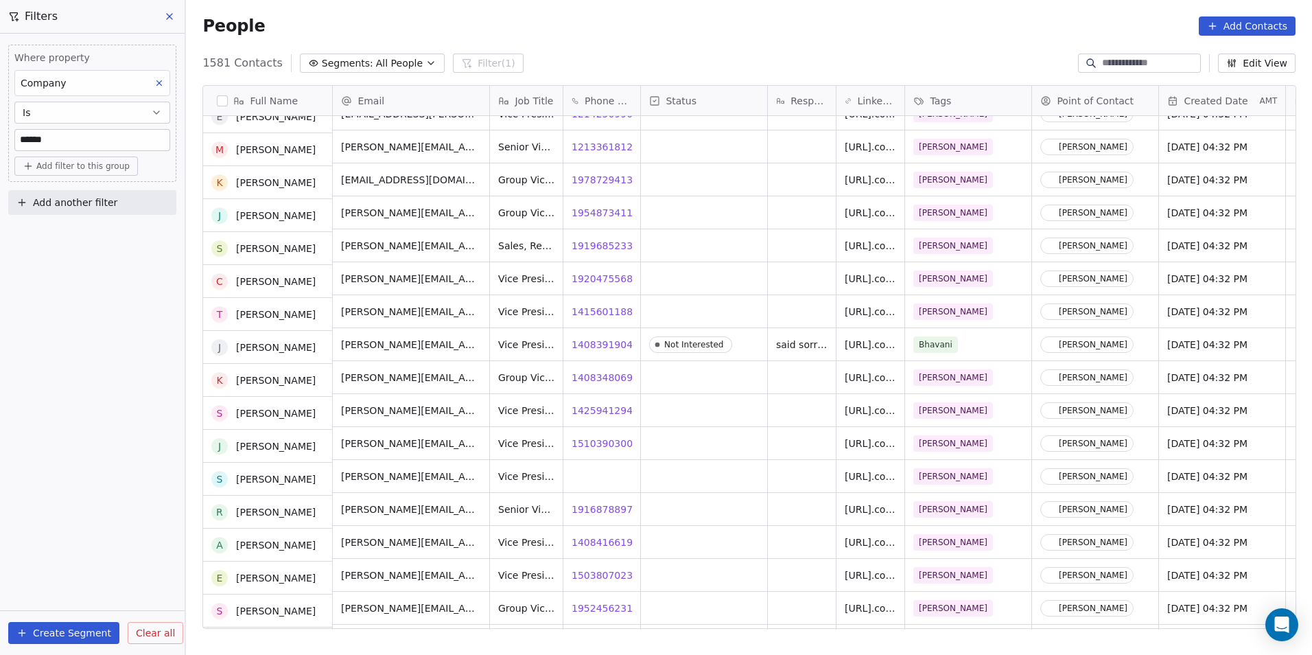
scroll to position [1304, 0]
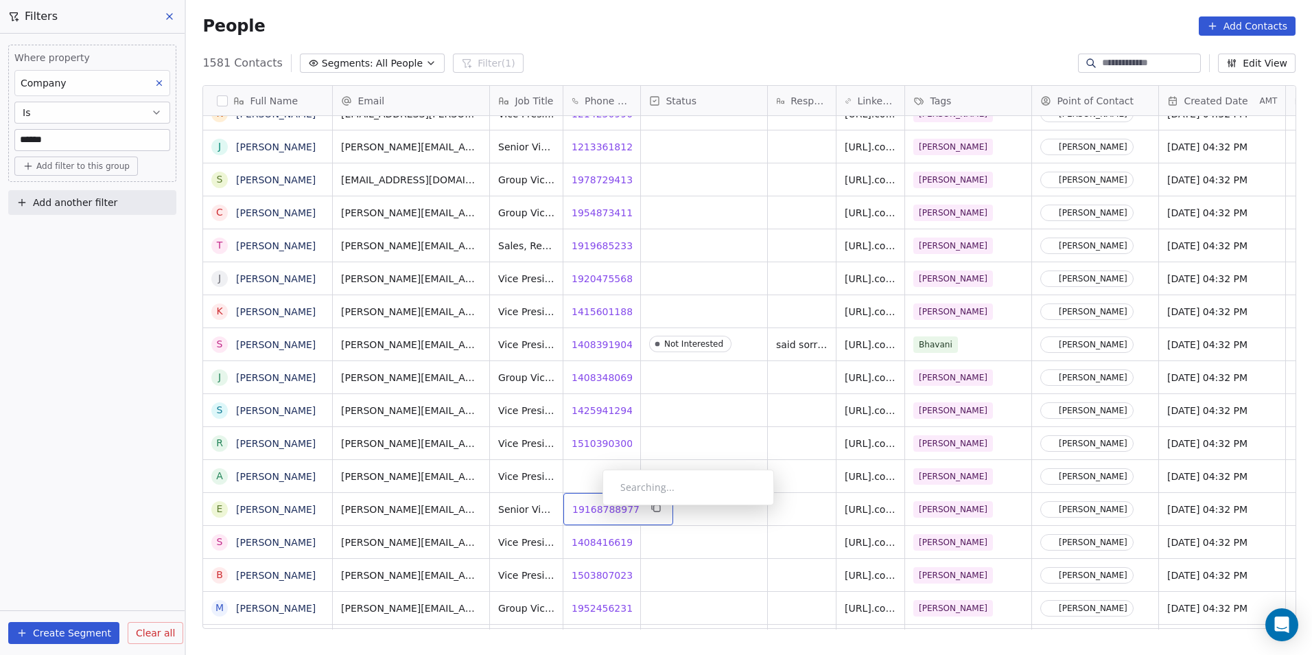
click at [592, 509] on span "19168788977" at bounding box center [605, 509] width 67 height 14
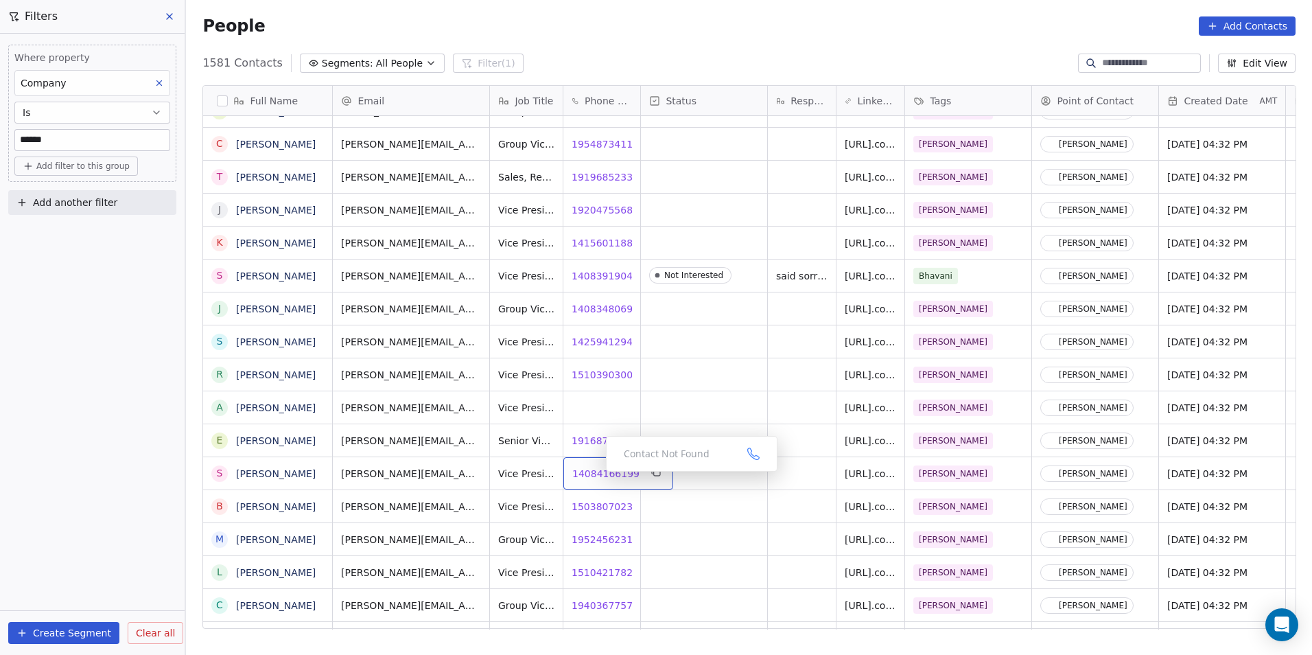
click at [595, 475] on span "14084166199" at bounding box center [605, 474] width 67 height 14
click at [596, 507] on span "15038070234" at bounding box center [605, 507] width 67 height 14
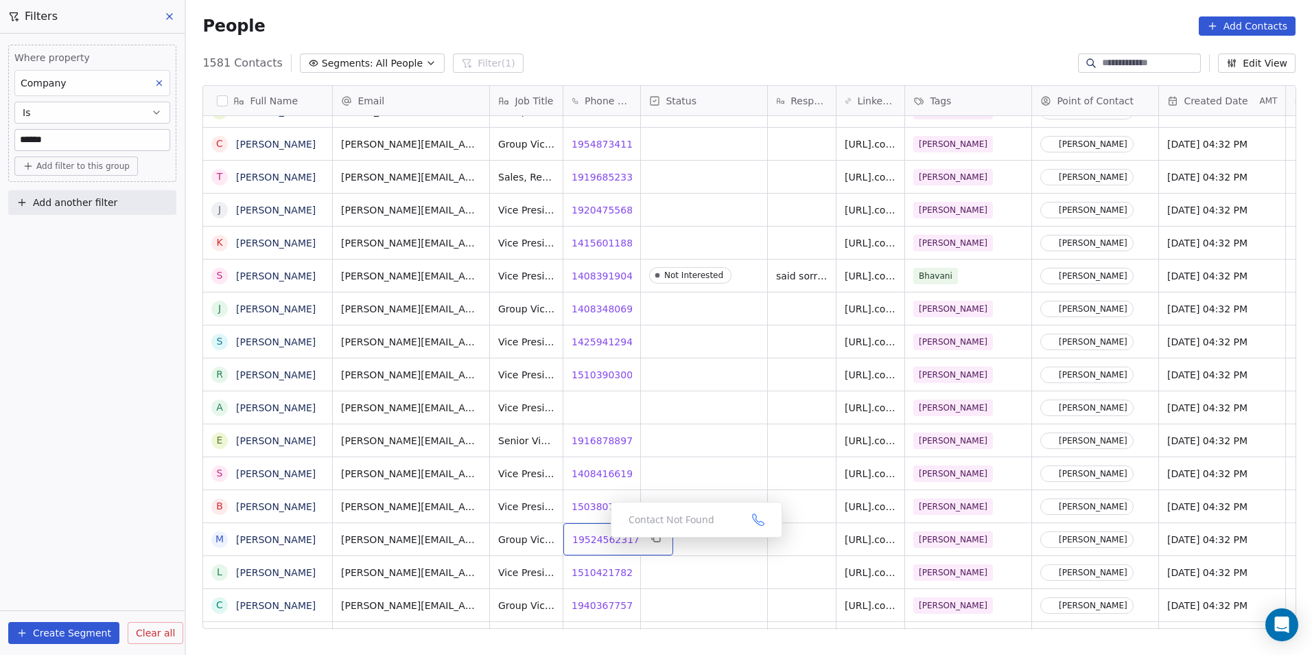
click at [600, 541] on span "19524562317" at bounding box center [605, 540] width 67 height 14
click at [607, 574] on span "15104217827" at bounding box center [605, 572] width 67 height 14
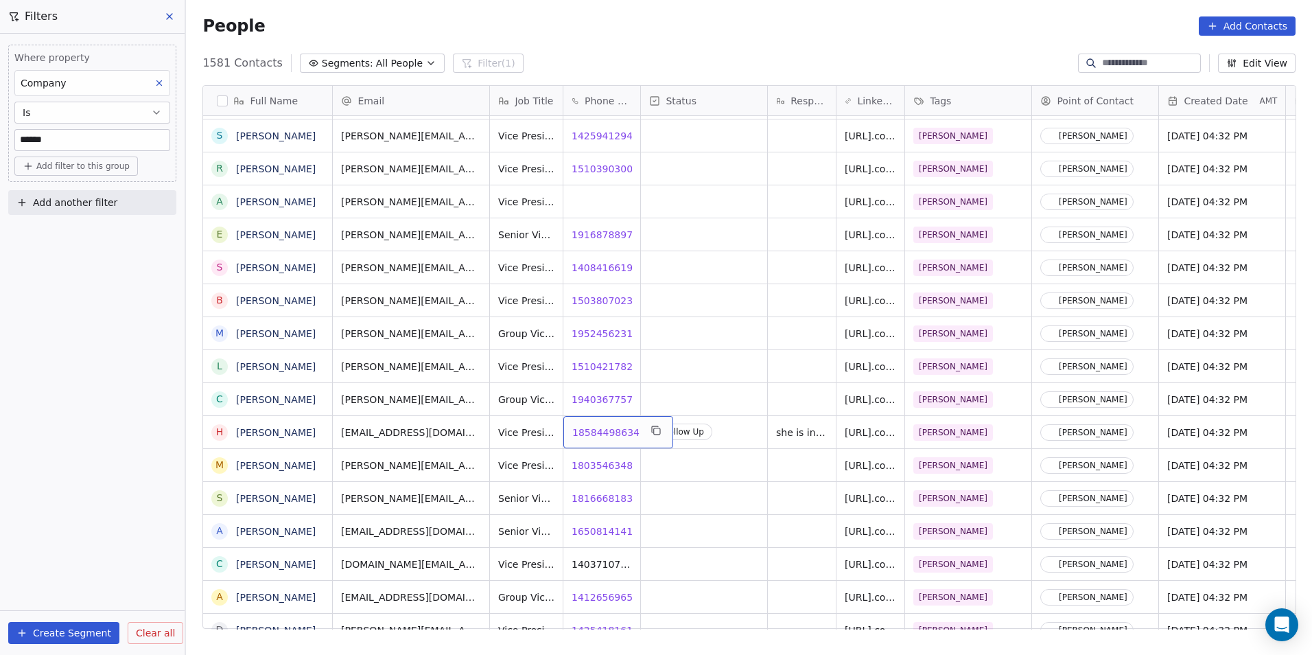
click at [601, 434] on span "18584498634" at bounding box center [605, 432] width 67 height 14
click at [599, 467] on span "18035463486" at bounding box center [605, 465] width 67 height 14
click at [601, 499] on html "DS Technologies Inc Contacts People Marketing Workflows Campaigns Sales Pipelin…" at bounding box center [656, 327] width 1312 height 655
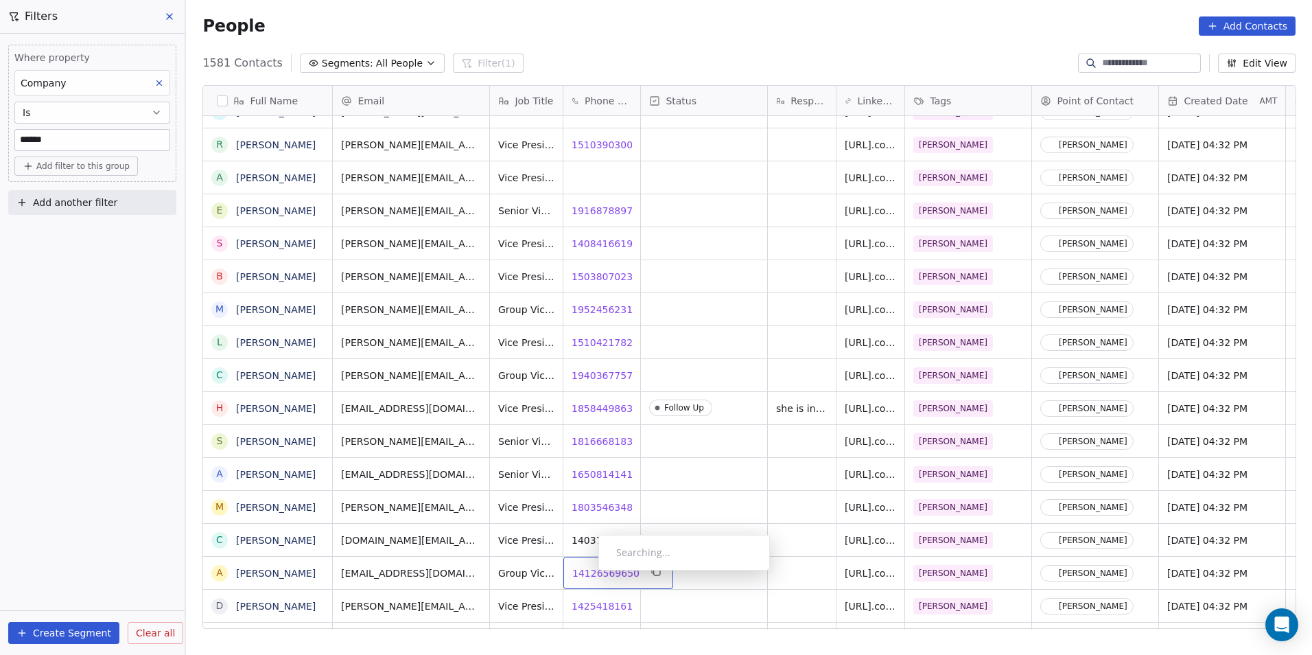
click at [587, 574] on span "14126569650" at bounding box center [605, 573] width 67 height 14
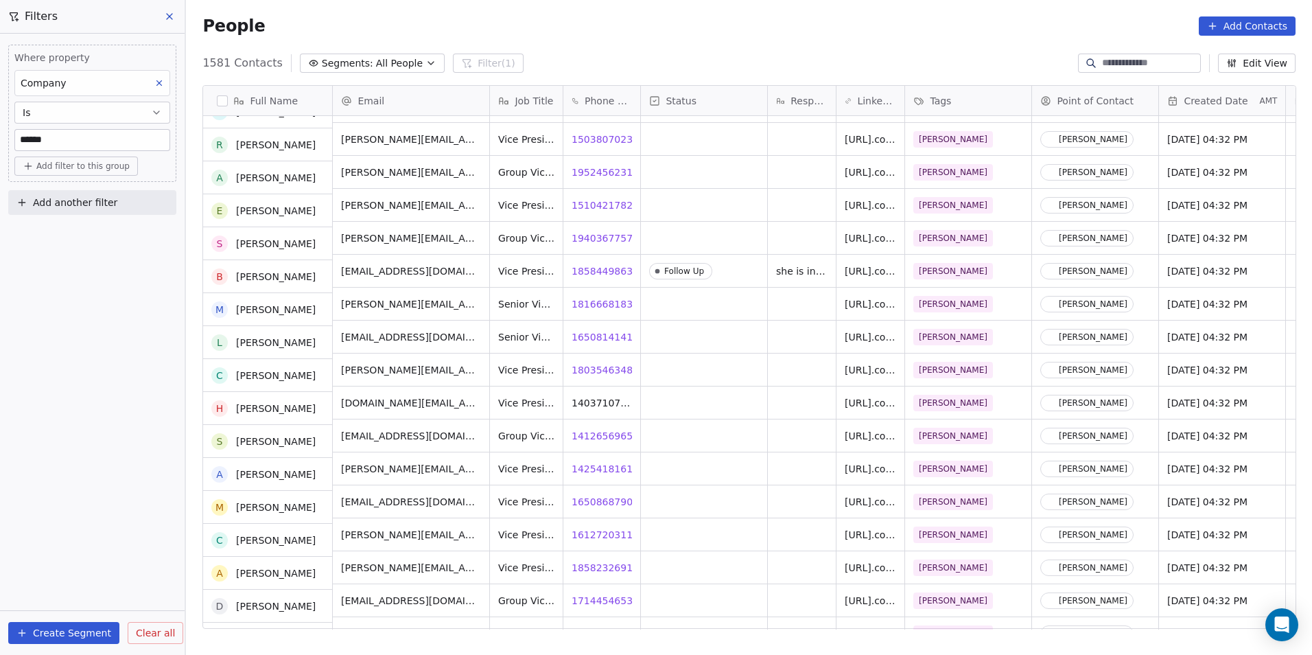
scroll to position [1740, 0]
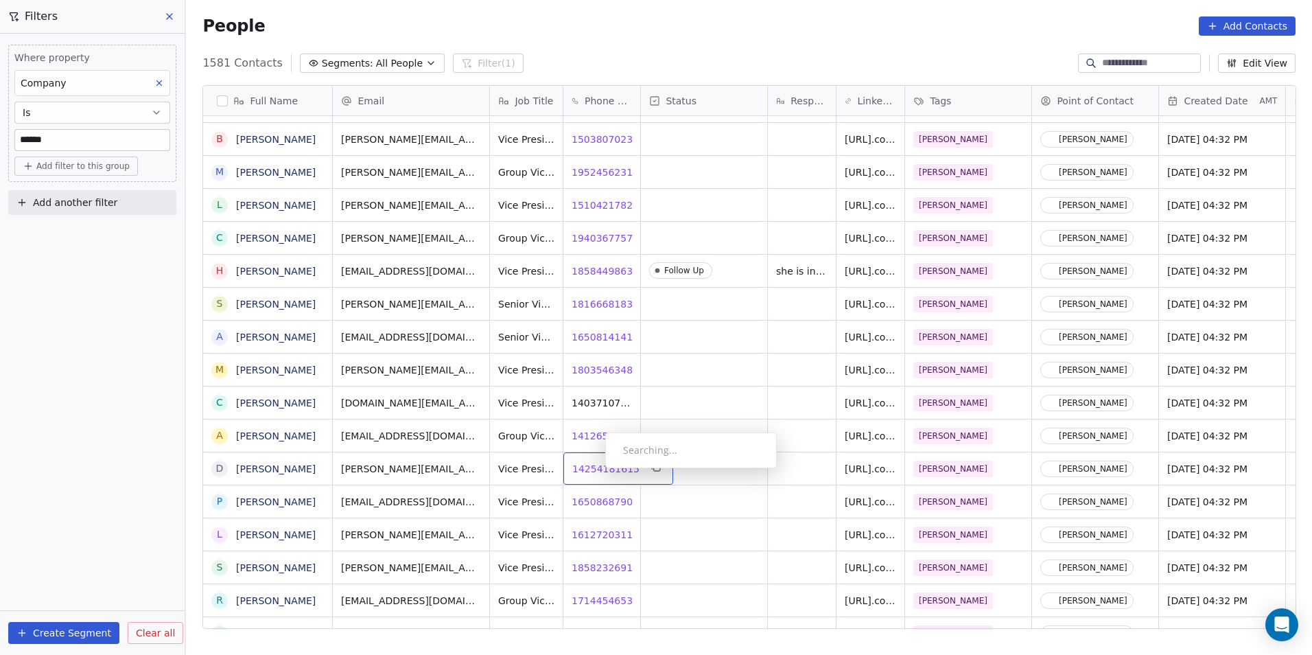
click at [594, 471] on span "14254181615" at bounding box center [605, 469] width 67 height 14
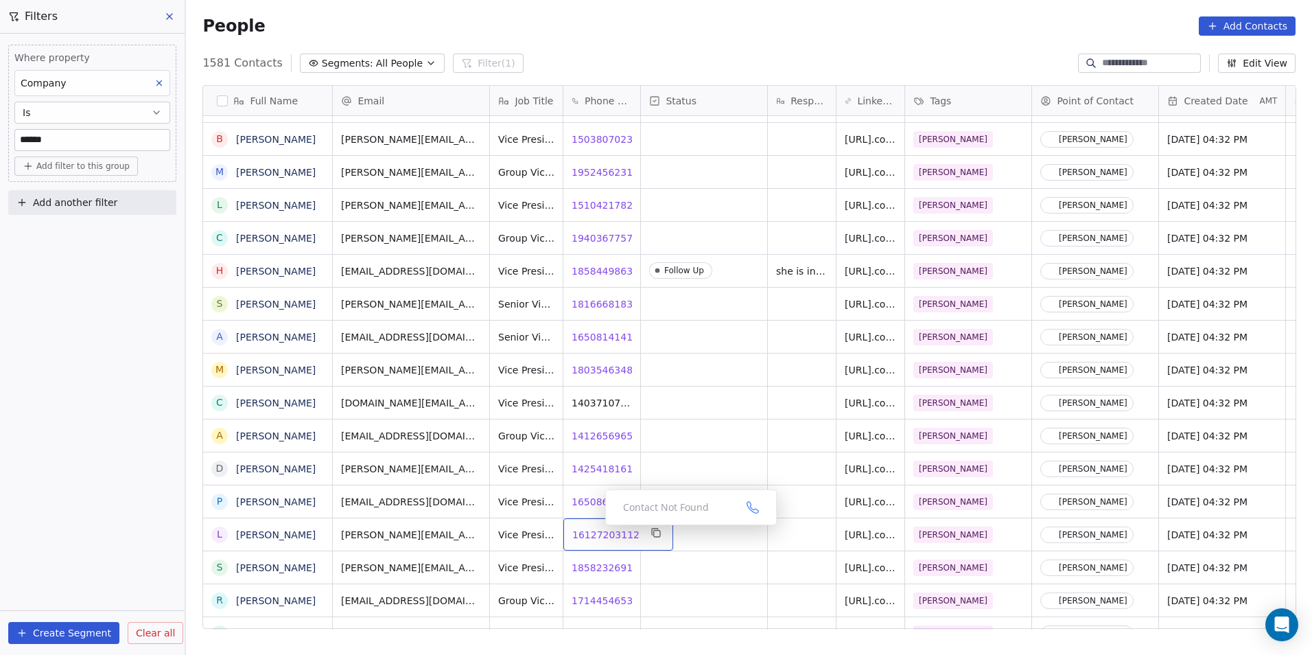
click at [586, 537] on span "16127203112" at bounding box center [605, 535] width 67 height 14
click at [596, 565] on span "18582326913" at bounding box center [605, 568] width 67 height 14
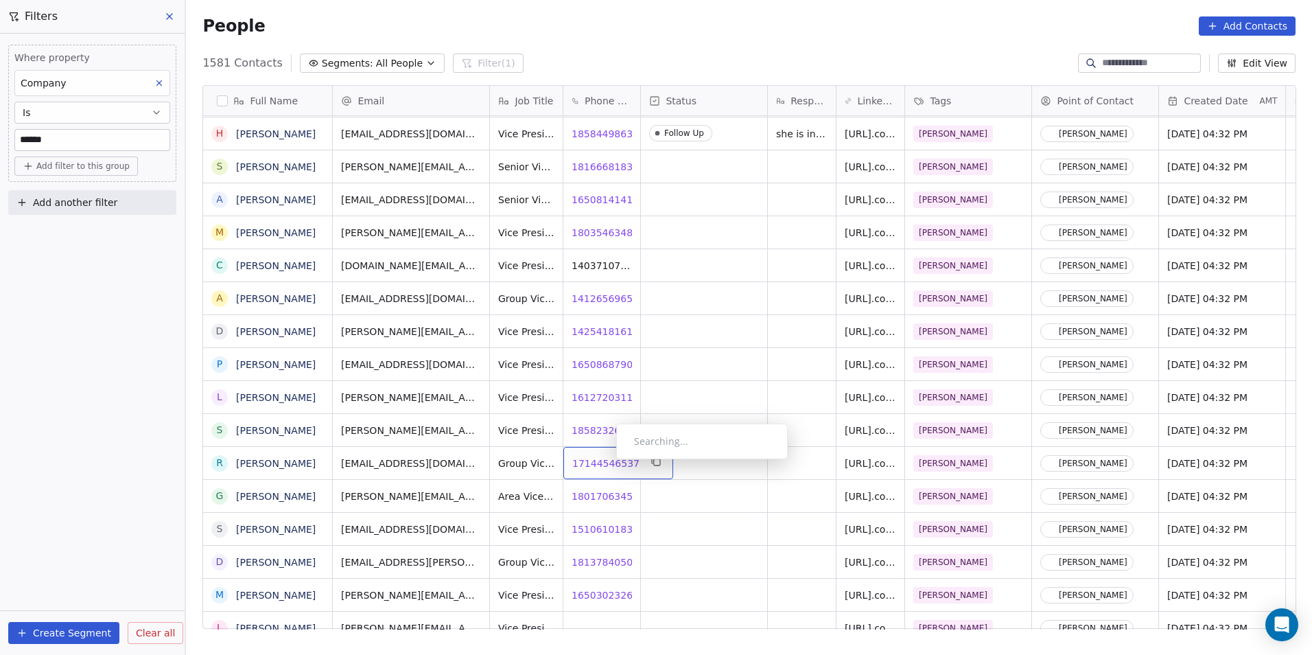
click at [605, 463] on span "17144546537" at bounding box center [605, 463] width 67 height 14
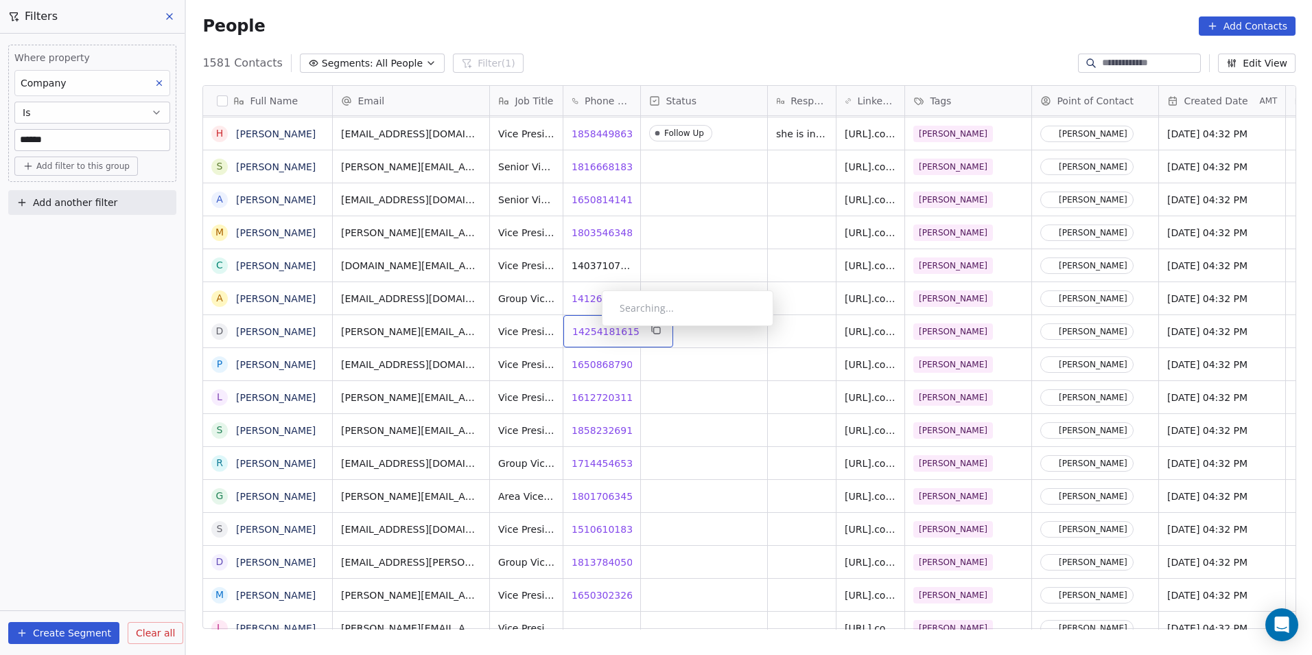
click at [591, 329] on span "14254181615" at bounding box center [605, 332] width 67 height 14
click at [679, 335] on div "grid" at bounding box center [704, 331] width 126 height 32
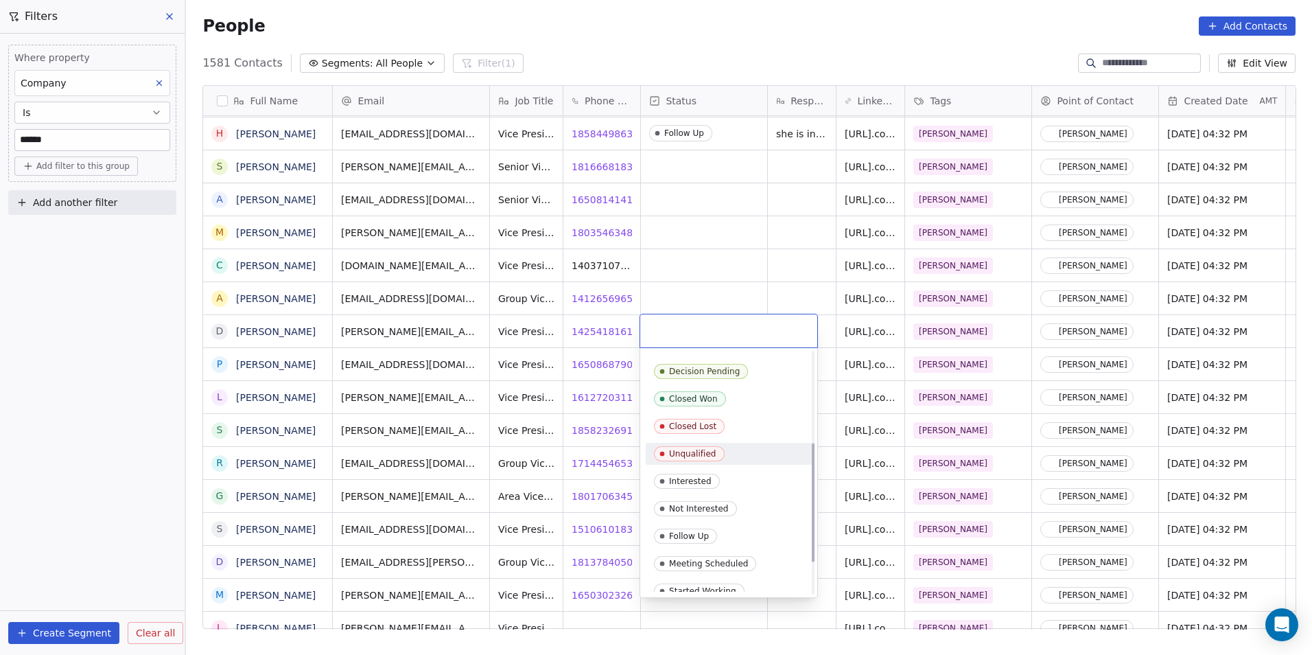
scroll to position [206, 0]
drag, startPoint x: 703, startPoint y: 486, endPoint x: 751, endPoint y: 312, distance: 180.8
click at [703, 486] on div "Not Interested" at bounding box center [699, 488] width 60 height 10
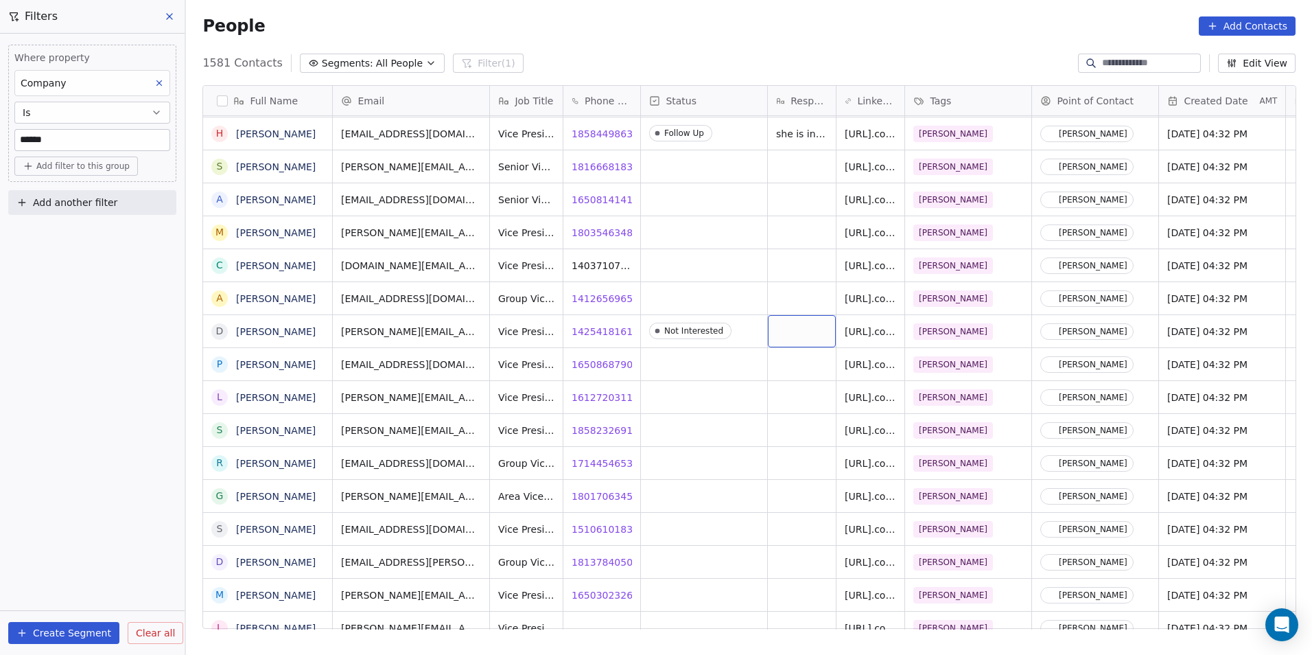
click at [786, 327] on div "grid" at bounding box center [802, 331] width 68 height 32
type textarea "*"
click at [798, 366] on html "DS Technologies Inc Contacts People Marketing Workflows Campaigns Sales Pipelin…" at bounding box center [656, 327] width 1312 height 655
click at [798, 366] on div "grid" at bounding box center [802, 364] width 68 height 32
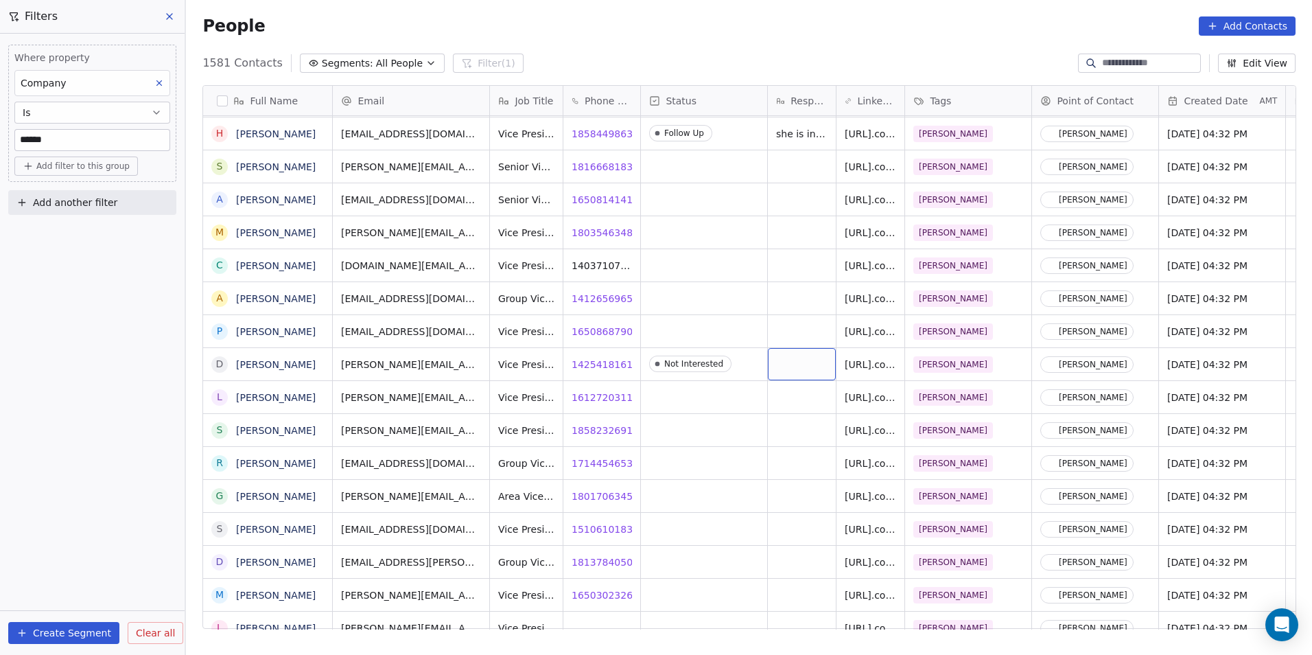
click at [798, 366] on div "grid" at bounding box center [802, 364] width 68 height 32
type textarea "**********"
click at [756, 503] on html "DS Technologies Inc Contacts People Marketing Workflows Campaigns Sales Pipelin…" at bounding box center [656, 327] width 1312 height 655
click at [598, 401] on span "16127203112" at bounding box center [605, 397] width 67 height 14
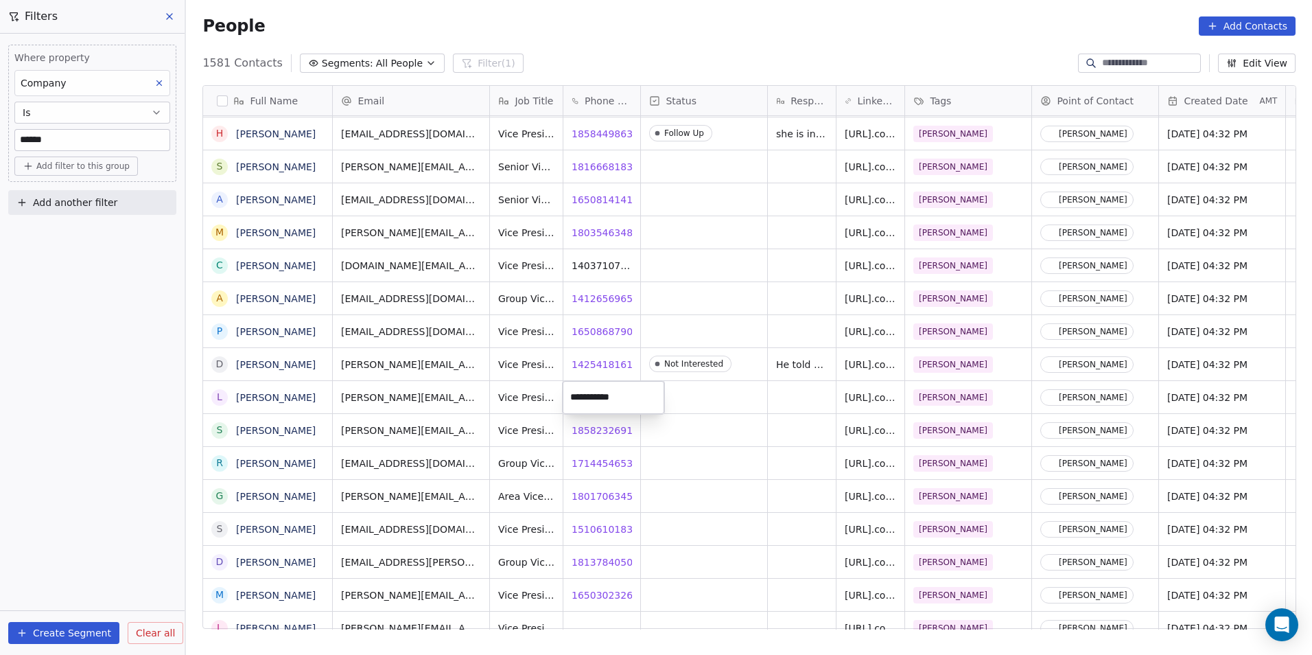
click at [601, 428] on html "DS Technologies Inc Contacts People Marketing Workflows Campaigns Sales Pipelin…" at bounding box center [656, 327] width 1312 height 655
click at [607, 430] on span "18582326913" at bounding box center [605, 430] width 67 height 14
drag, startPoint x: 739, startPoint y: 511, endPoint x: 665, endPoint y: 437, distance: 104.8
click at [739, 511] on html "DS Technologies Inc Contacts People Marketing Workflows Campaigns Sales Pipelin…" at bounding box center [656, 327] width 1312 height 655
click at [602, 428] on span "16127203112" at bounding box center [605, 430] width 67 height 14
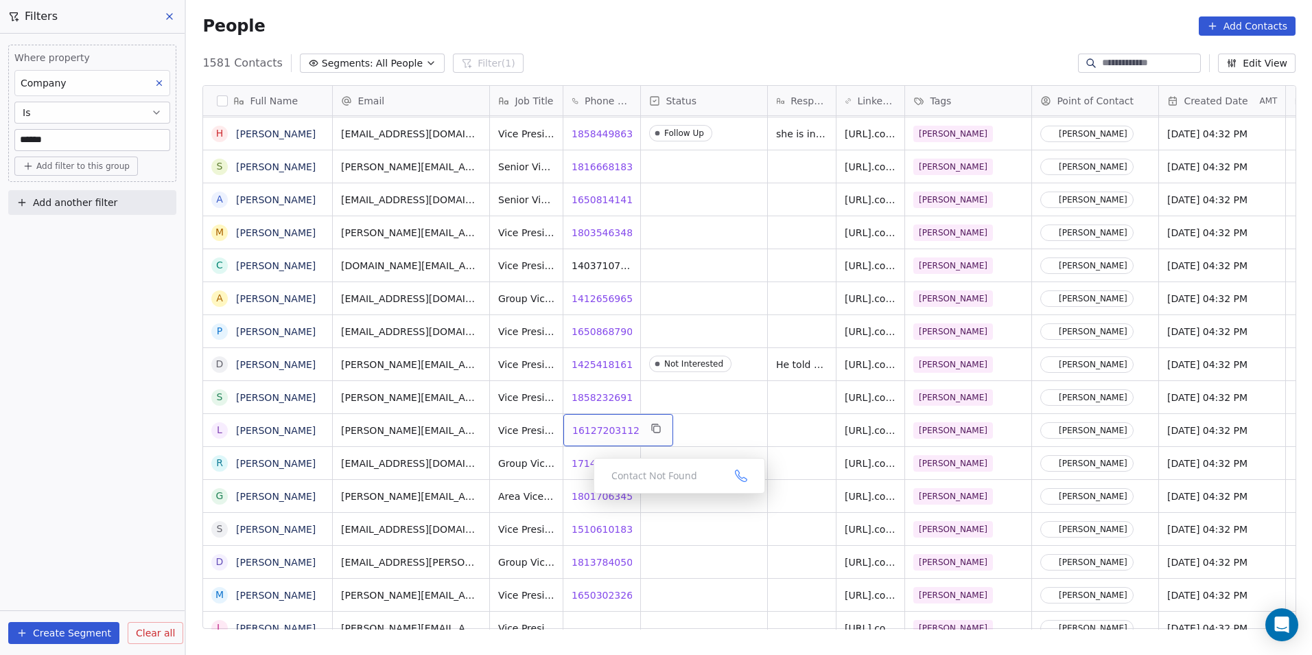
click at [600, 436] on span "16127203112" at bounding box center [605, 430] width 67 height 14
drag, startPoint x: 642, startPoint y: 426, endPoint x: 570, endPoint y: 415, distance: 72.9
click at [570, 415] on div "**********" at bounding box center [614, 430] width 102 height 33
click at [585, 466] on span "17144546537" at bounding box center [605, 463] width 67 height 14
click at [587, 493] on span "18017063450" at bounding box center [605, 496] width 67 height 14
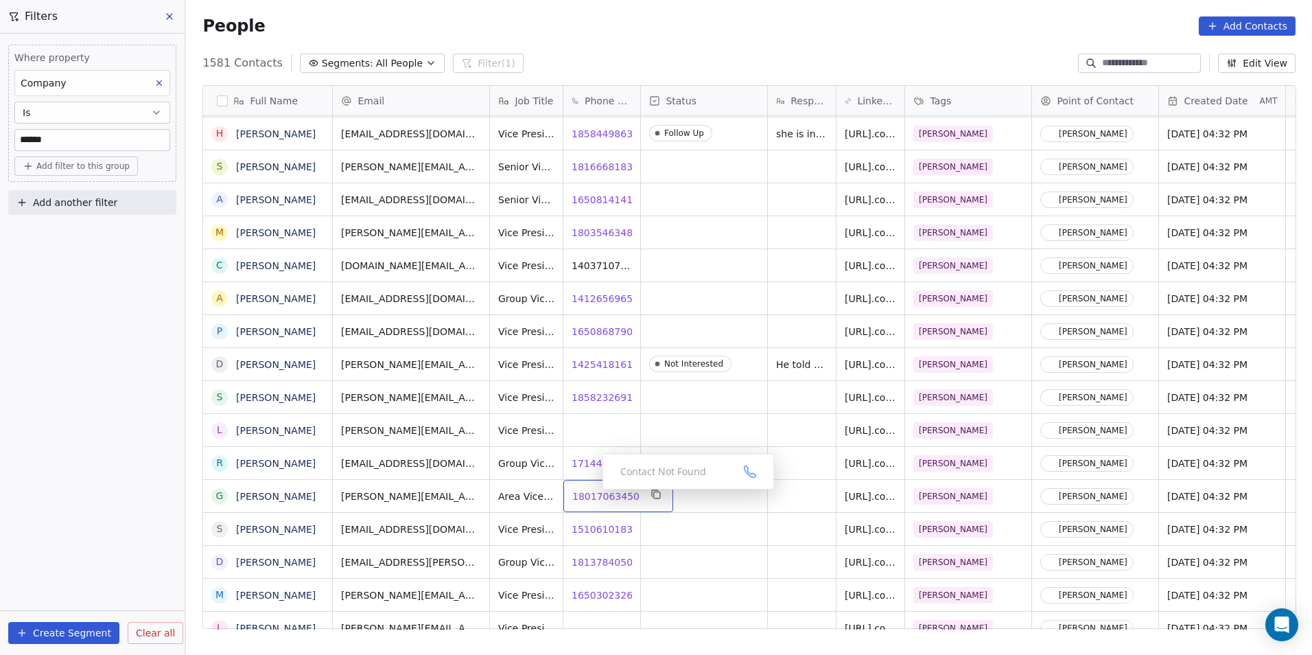
click at [592, 493] on span "18017063450" at bounding box center [605, 496] width 67 height 14
click at [592, 533] on span "15106101831" at bounding box center [605, 529] width 67 height 14
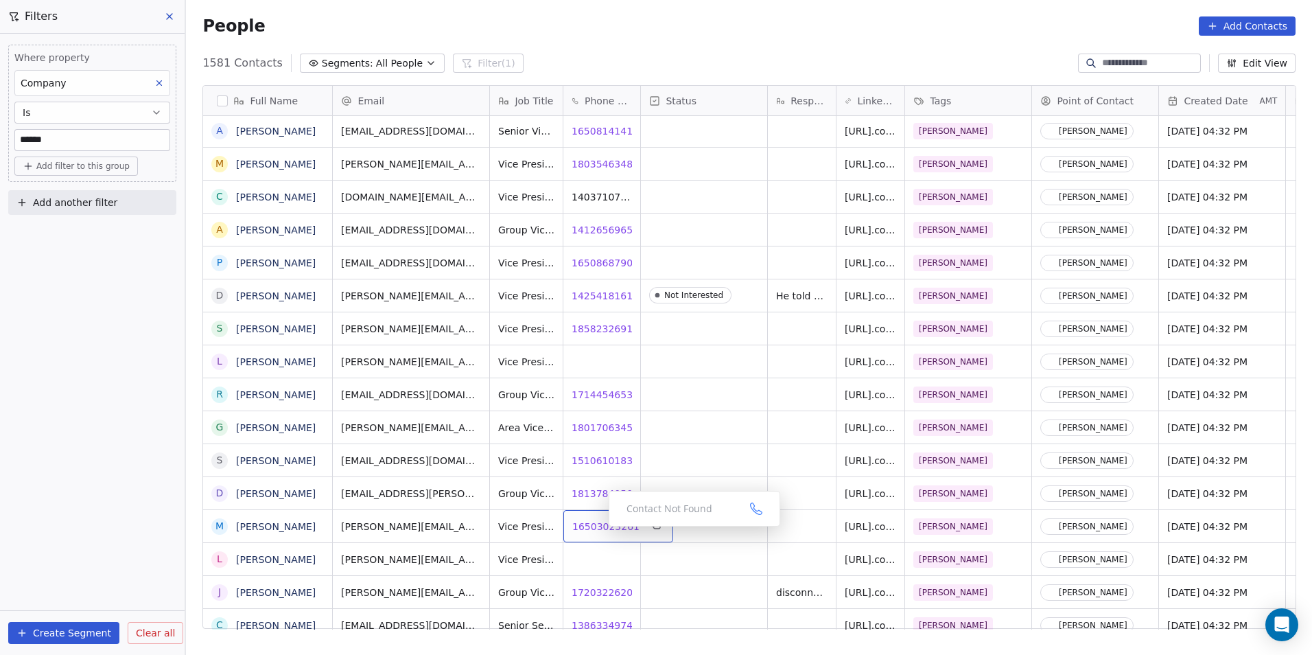
click at [598, 530] on span "16503023261" at bounding box center [605, 527] width 67 height 14
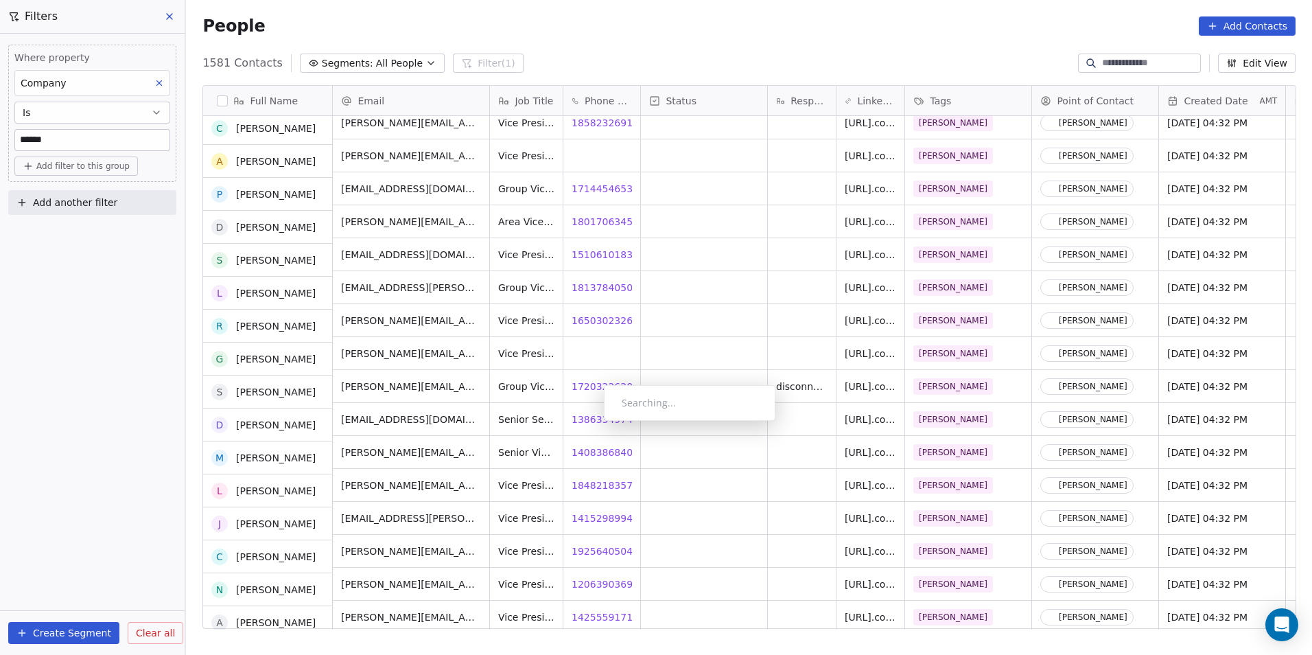
scroll to position [2151, 0]
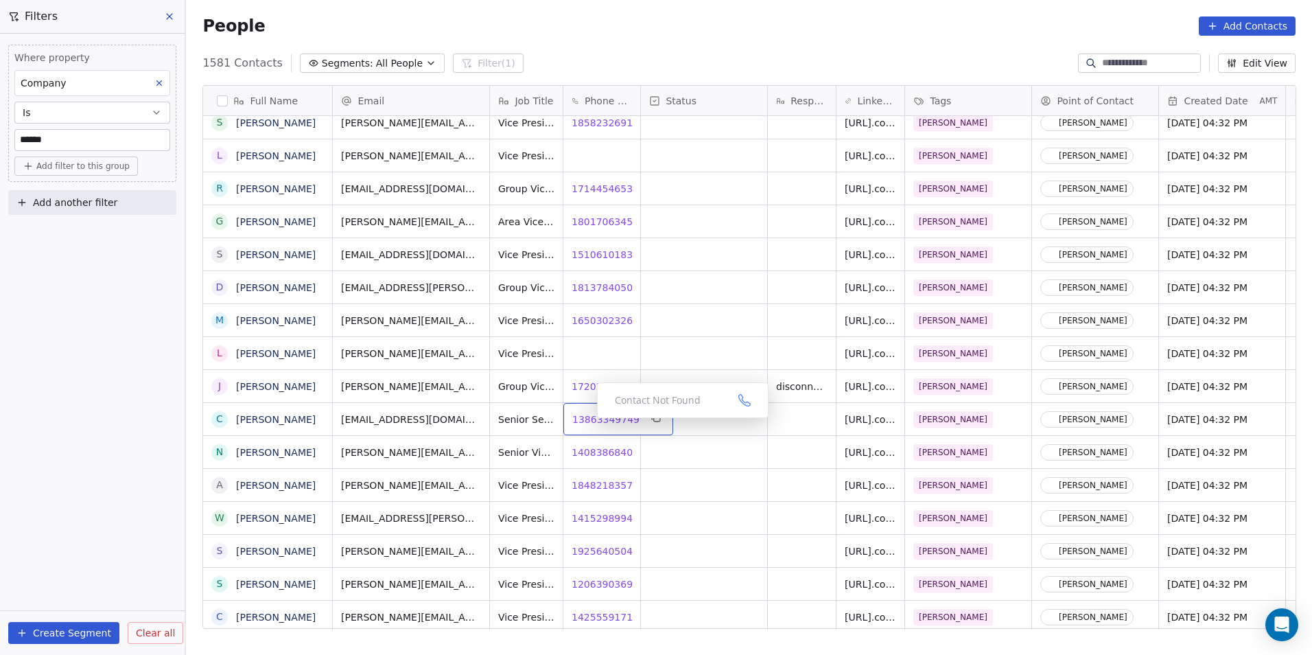
click at [586, 421] on span "13863349749" at bounding box center [605, 419] width 67 height 14
click at [594, 452] on span "14083868405" at bounding box center [605, 452] width 67 height 14
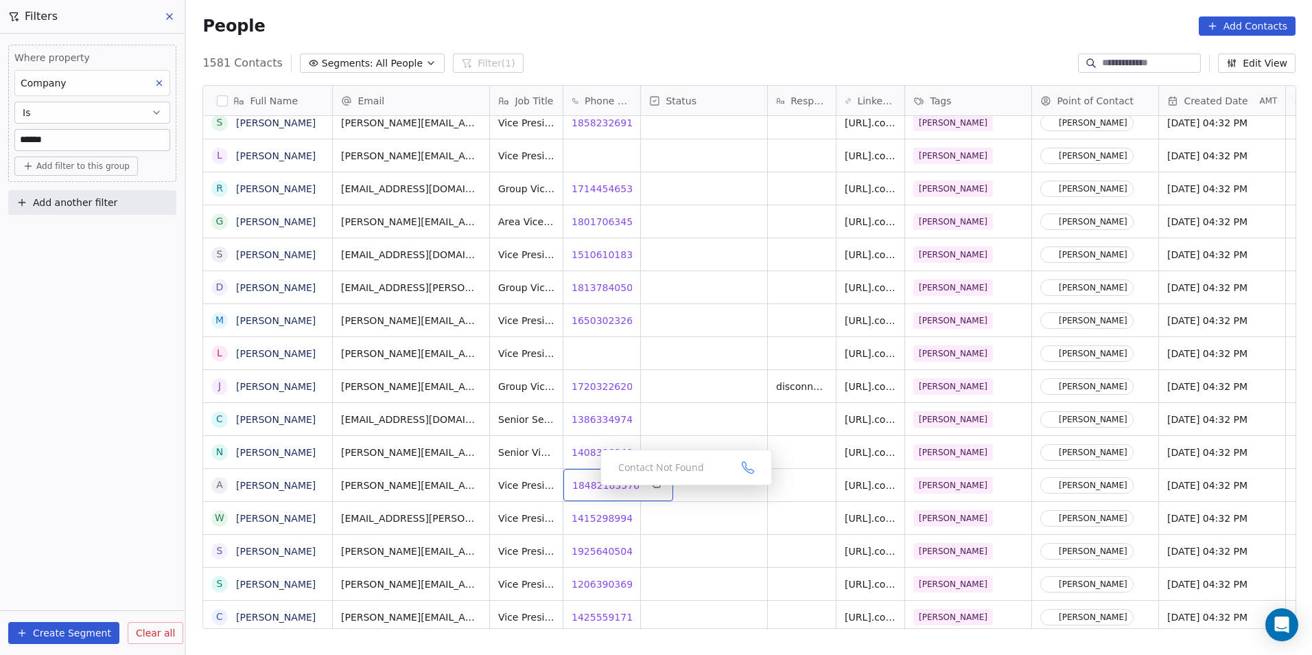
click at [589, 485] on span "18482183576" at bounding box center [605, 485] width 67 height 14
click at [585, 520] on span "14152989944" at bounding box center [605, 518] width 67 height 14
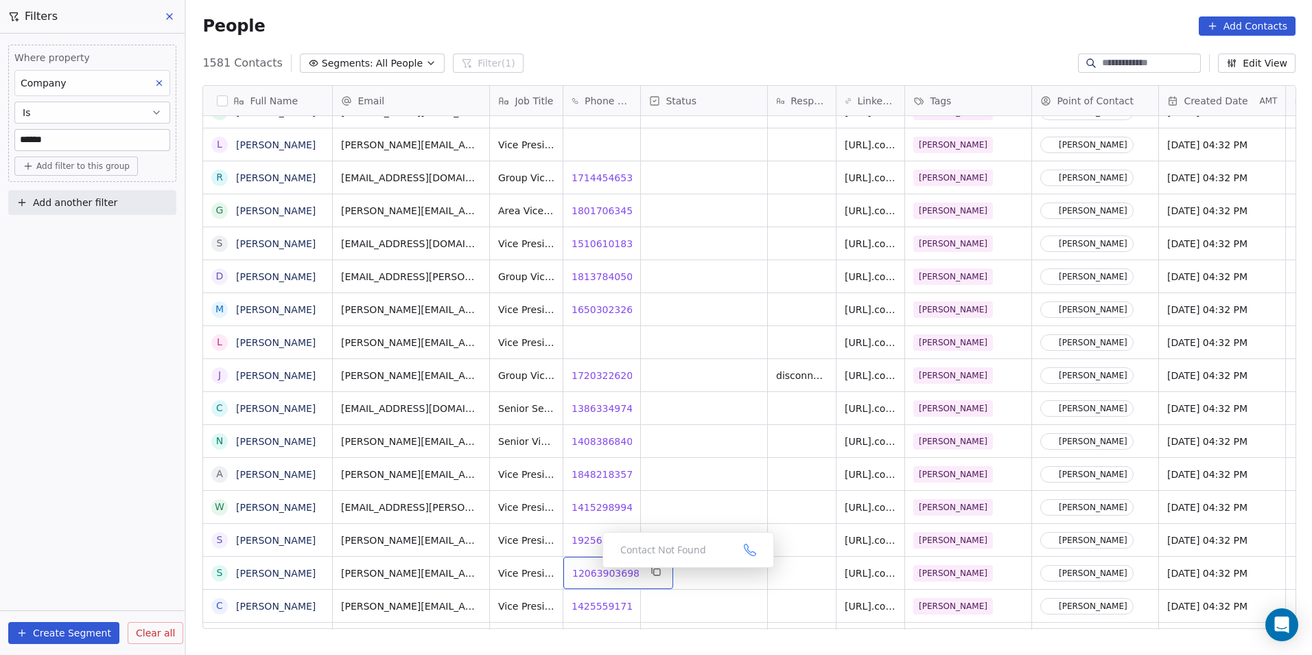
click at [581, 572] on span "12063903698" at bounding box center [605, 573] width 67 height 14
click at [604, 572] on span "14255591718" at bounding box center [605, 573] width 67 height 14
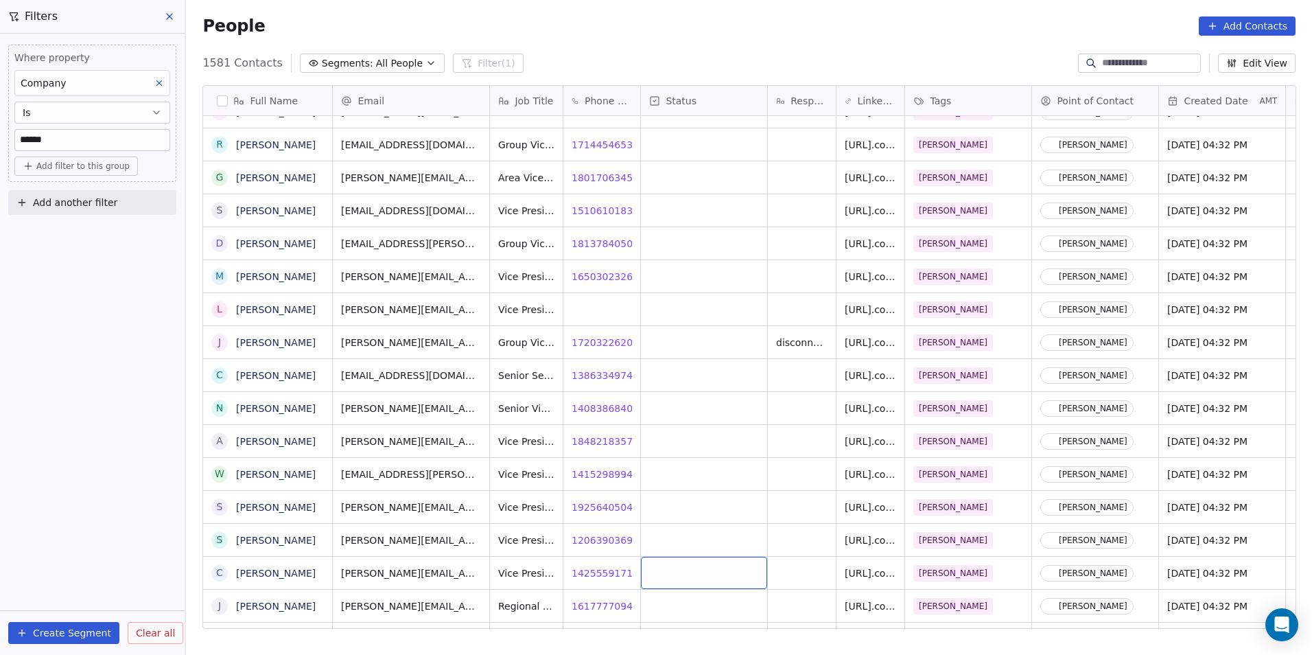
click at [694, 569] on div "grid" at bounding box center [704, 573] width 126 height 32
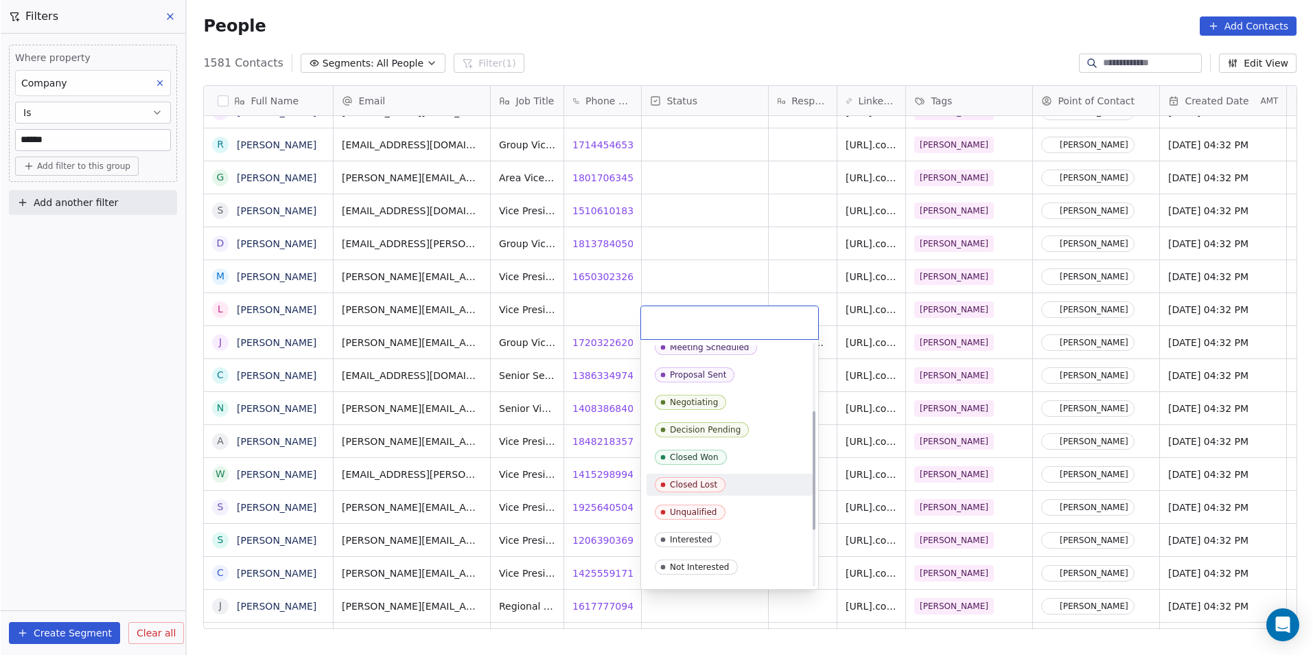
scroll to position [137, 0]
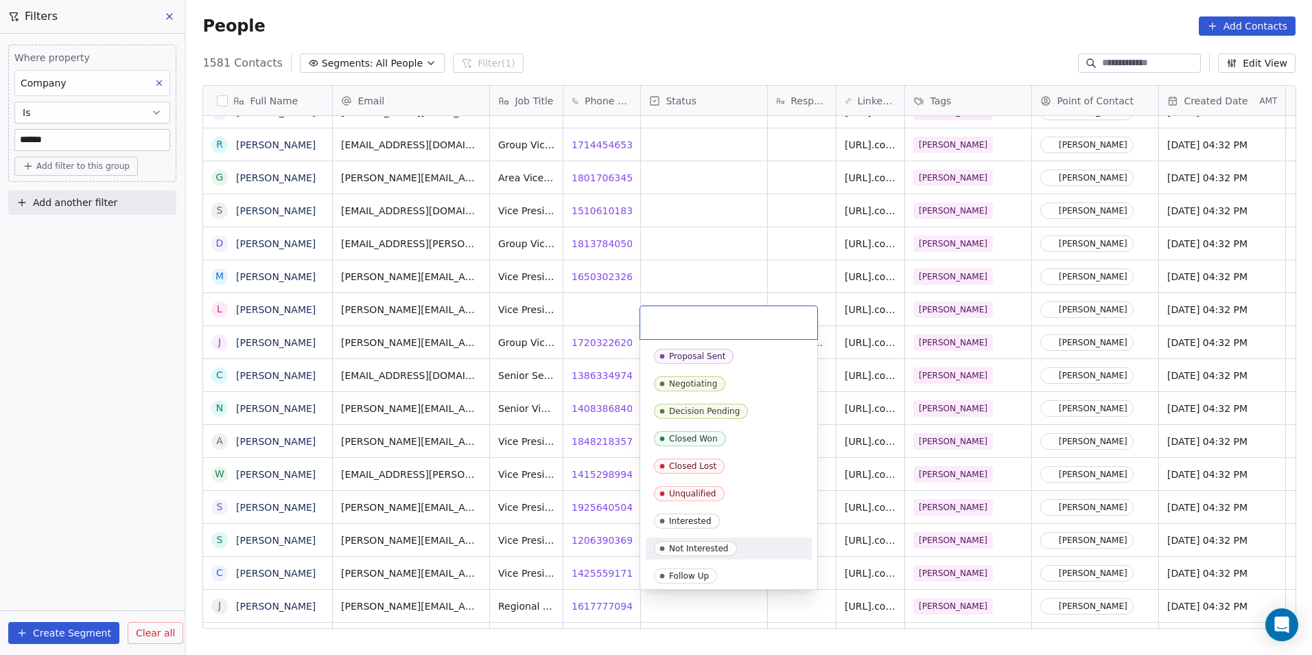
click at [716, 544] on div "Not Interested" at bounding box center [699, 549] width 60 height 10
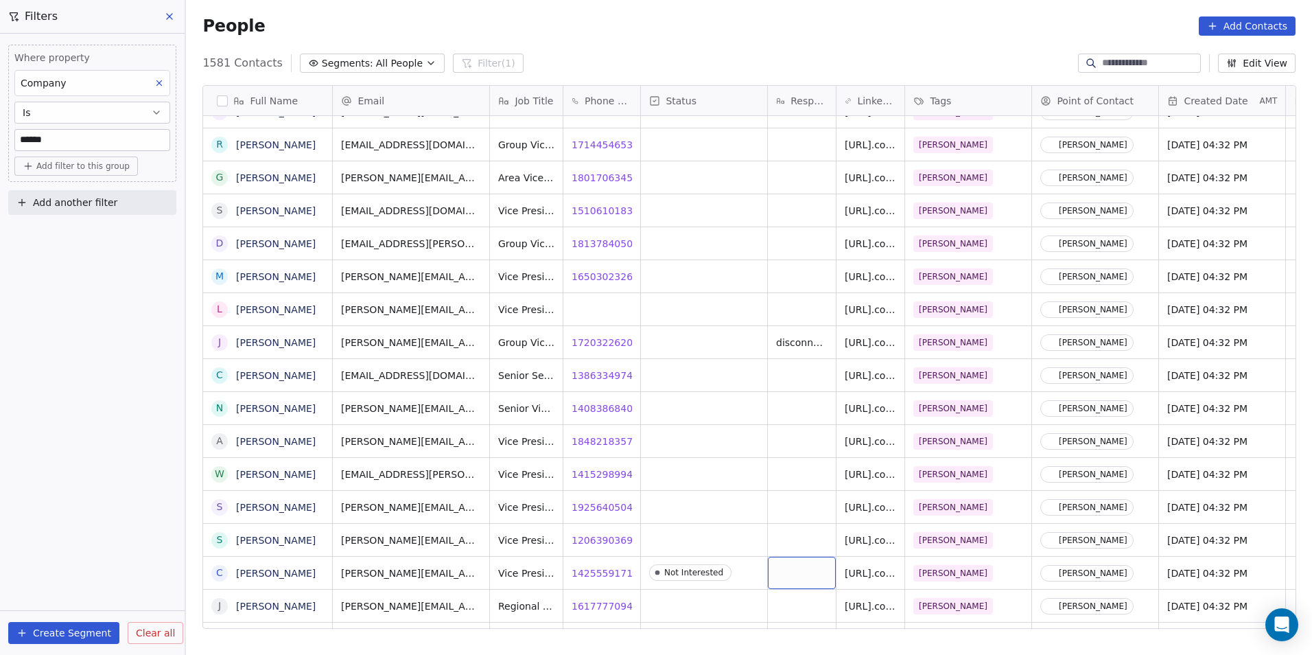
click at [799, 569] on div "grid" at bounding box center [802, 573] width 68 height 32
type textarea "**********"
click at [696, 535] on html "DS Technologies Inc Contacts People Marketing Workflows Campaigns Sales Pipelin…" at bounding box center [656, 327] width 1312 height 655
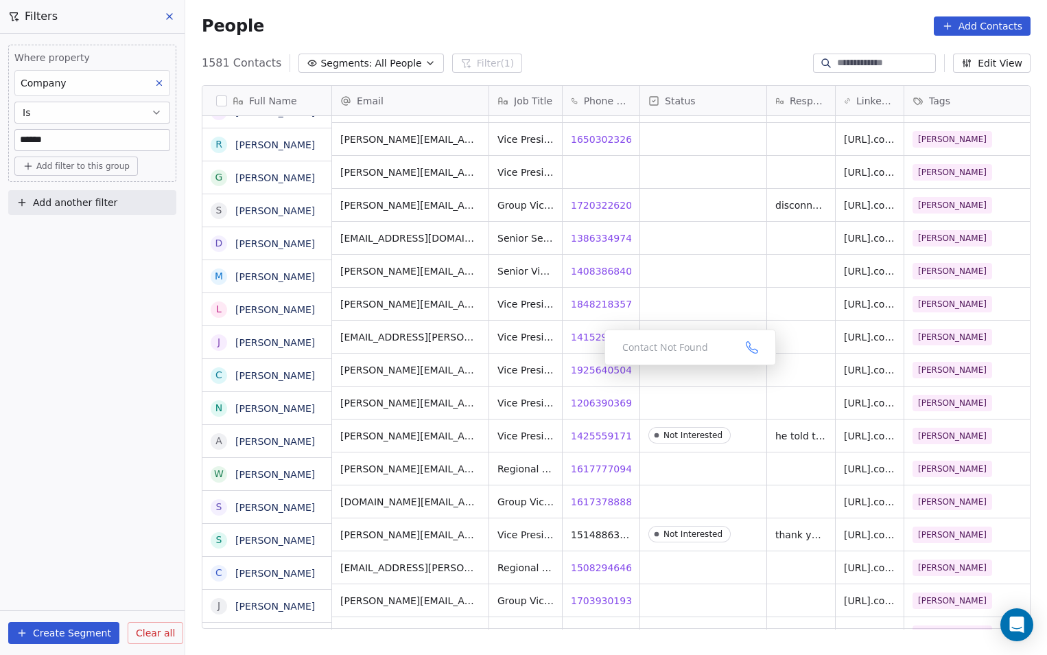
scroll to position [2333, 0]
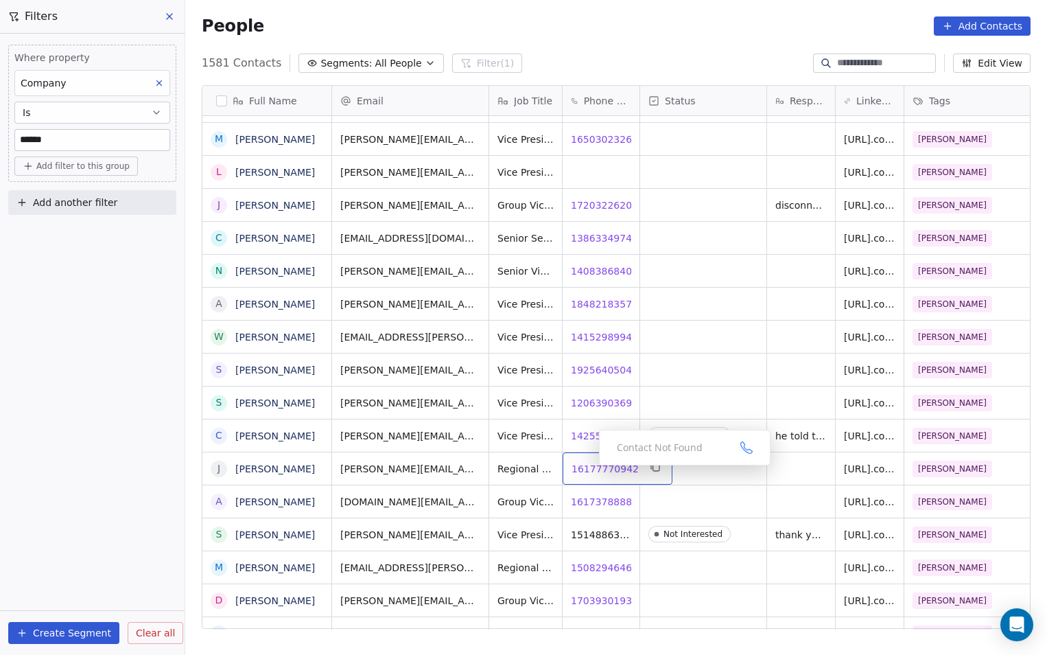
click at [606, 467] on span "16177770942" at bounding box center [605, 469] width 67 height 14
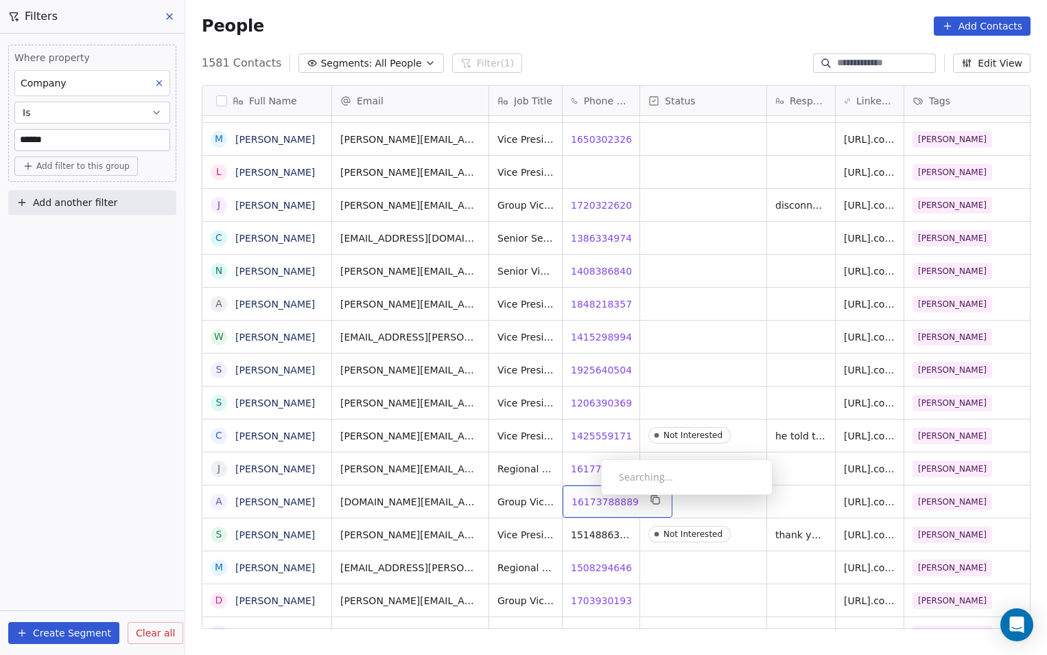
click at [590, 498] on span "16173788889" at bounding box center [605, 502] width 67 height 14
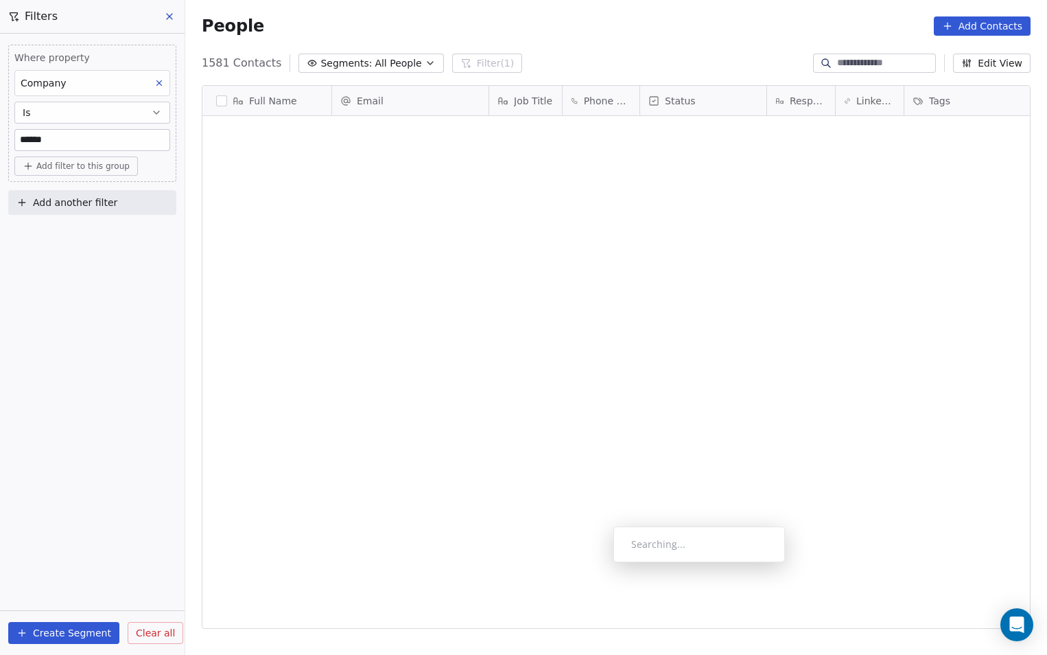
scroll to position [565, 852]
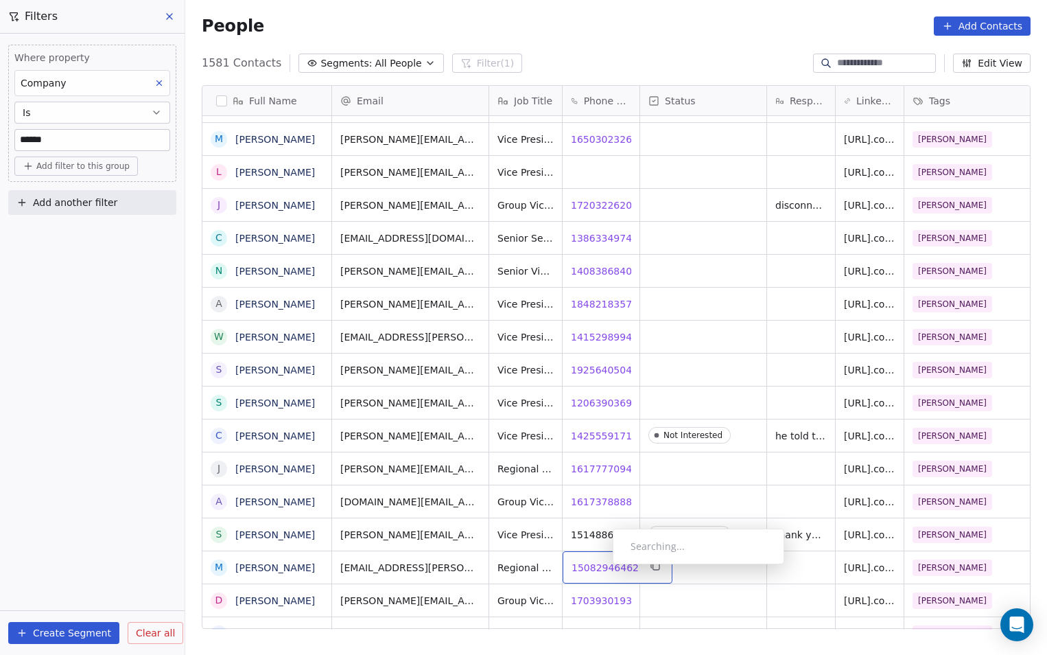
click at [602, 568] on span "15082946462" at bounding box center [605, 568] width 67 height 14
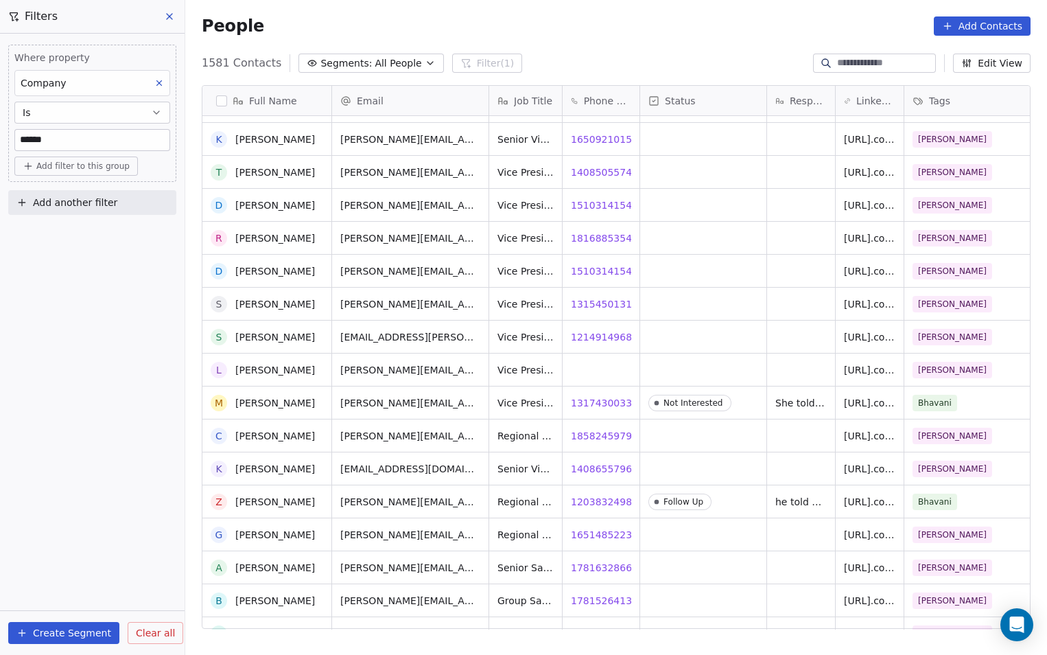
scroll to position [3156, 0]
click at [66, 143] on input "******" at bounding box center [92, 140] width 154 height 21
type input "*"
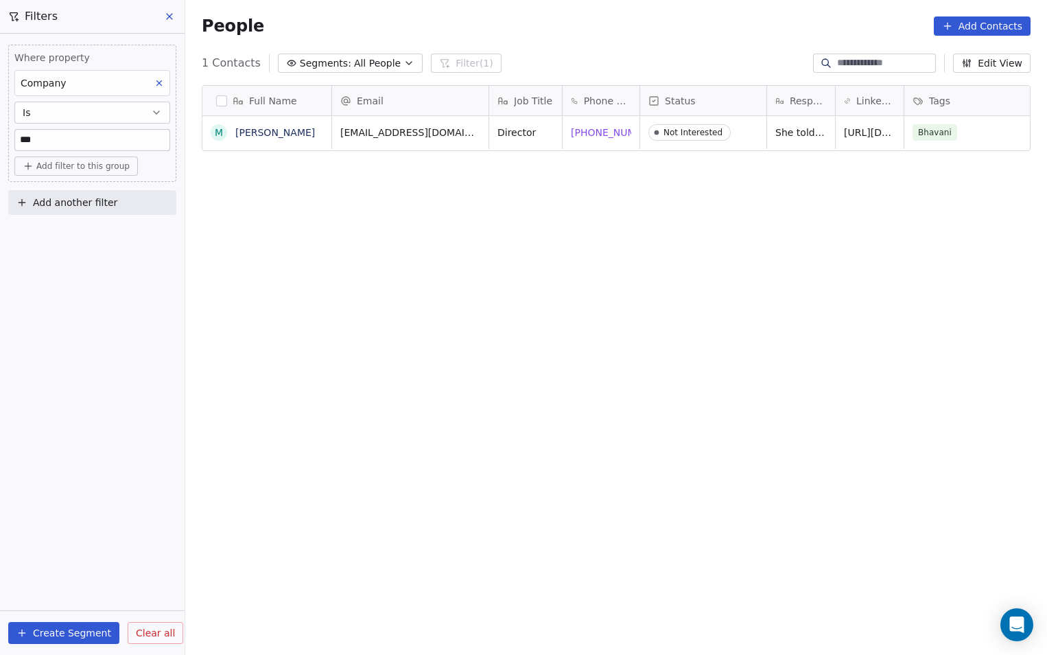
scroll to position [565, 852]
type input "*"
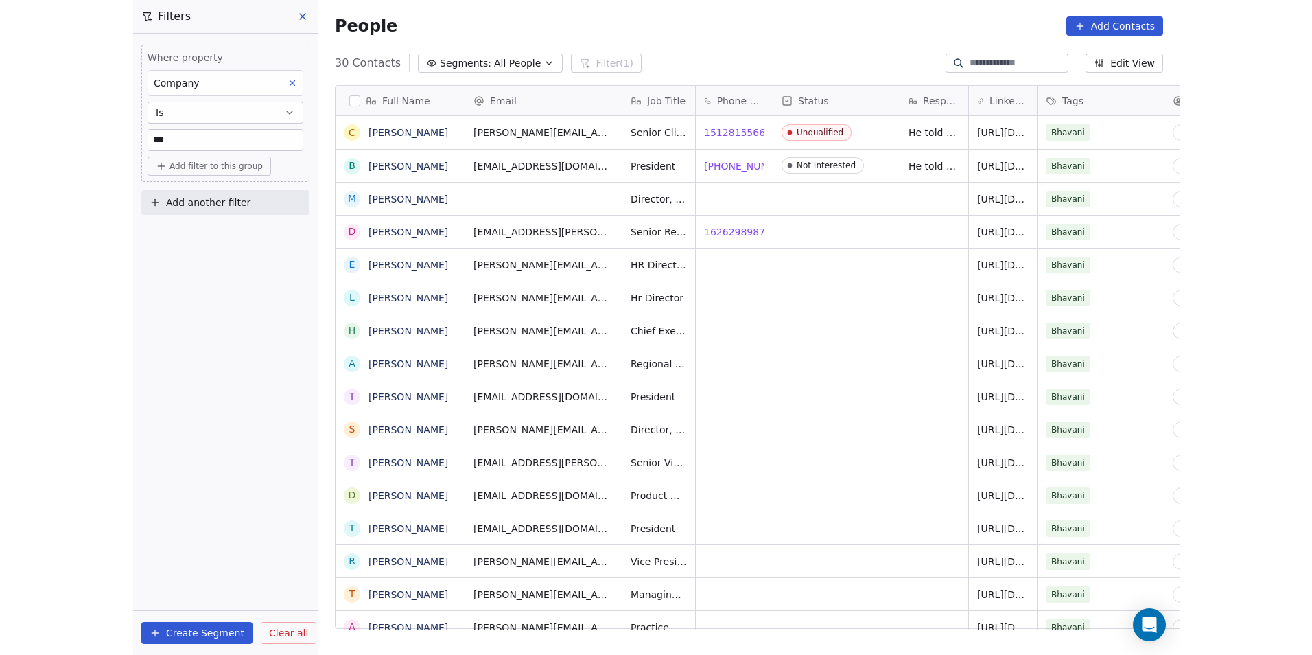
scroll to position [11, 11]
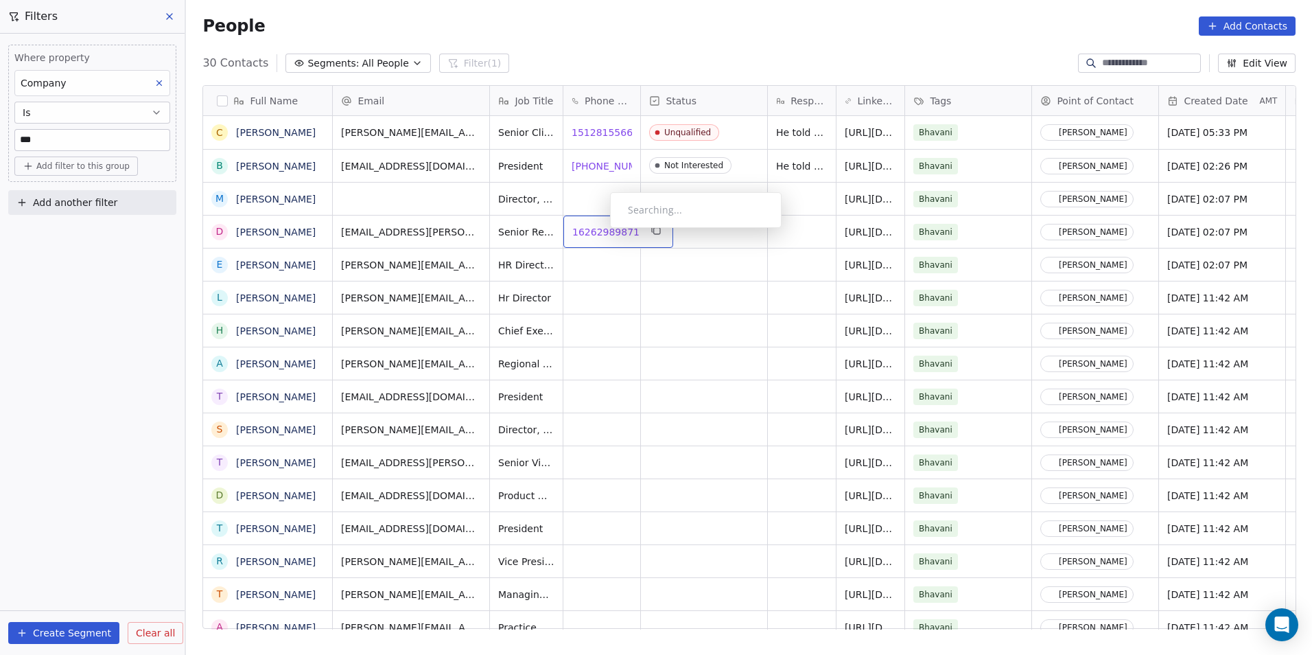
click at [599, 231] on span "16262989871" at bounding box center [605, 232] width 67 height 14
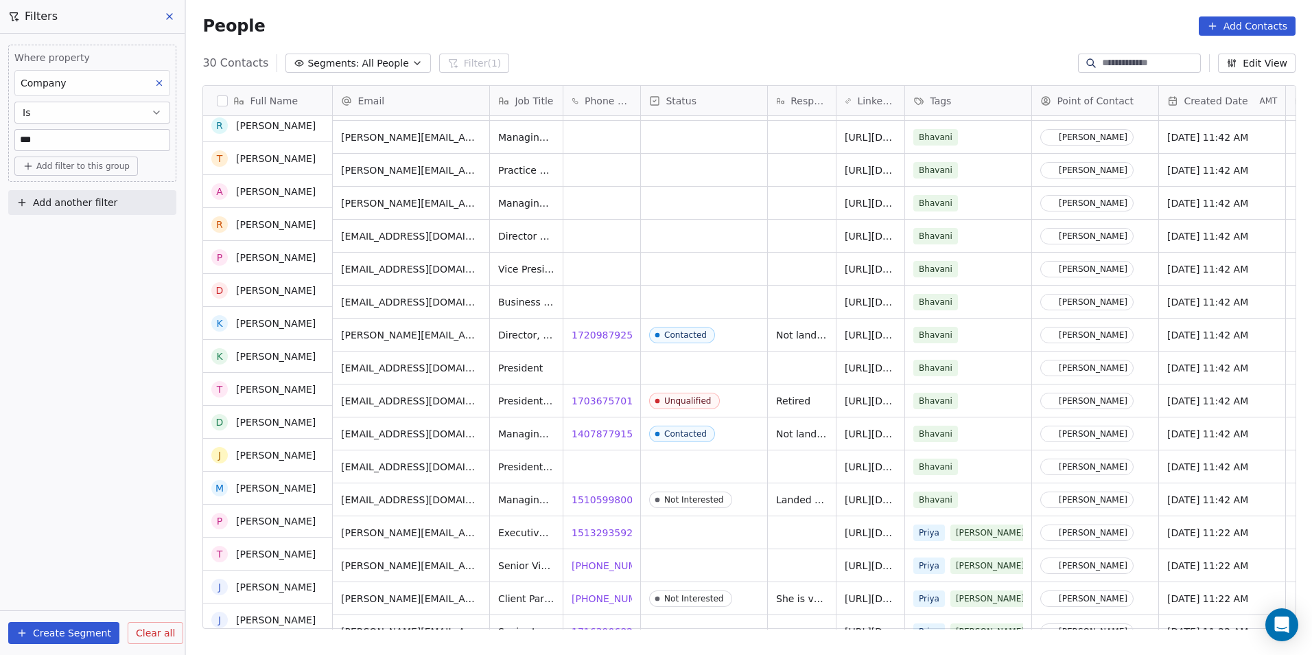
scroll to position [475, 0]
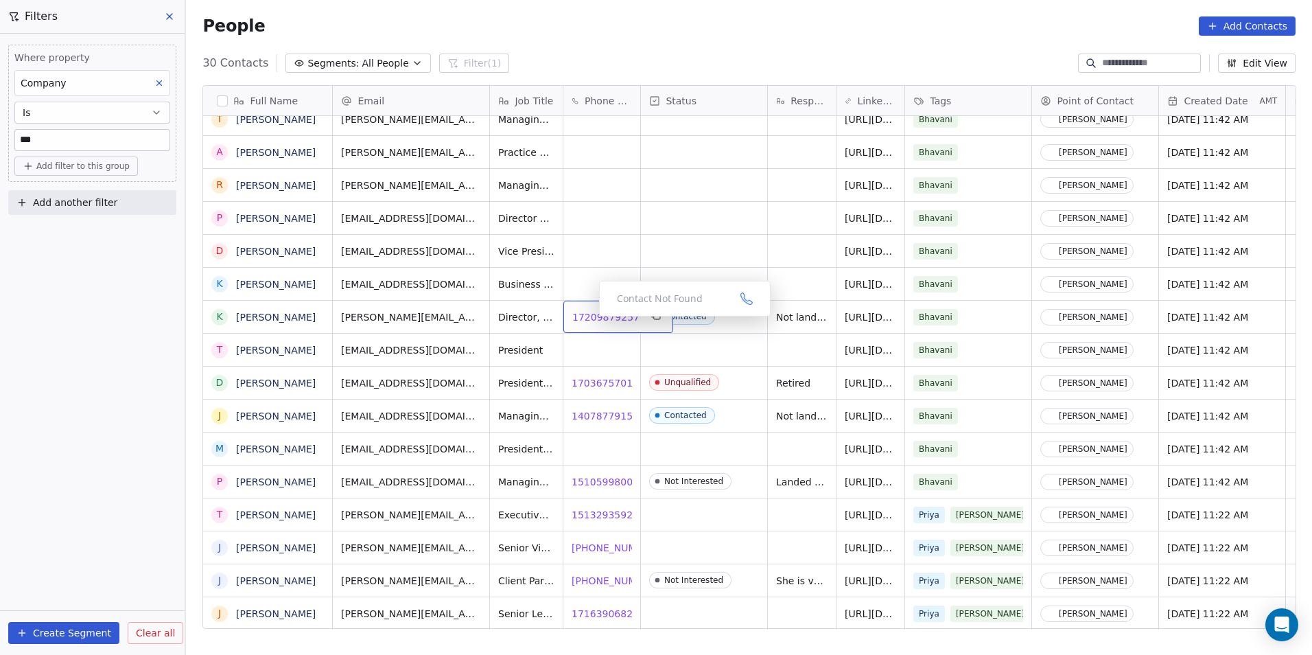
click at [588, 320] on span "17209879257" at bounding box center [605, 317] width 67 height 14
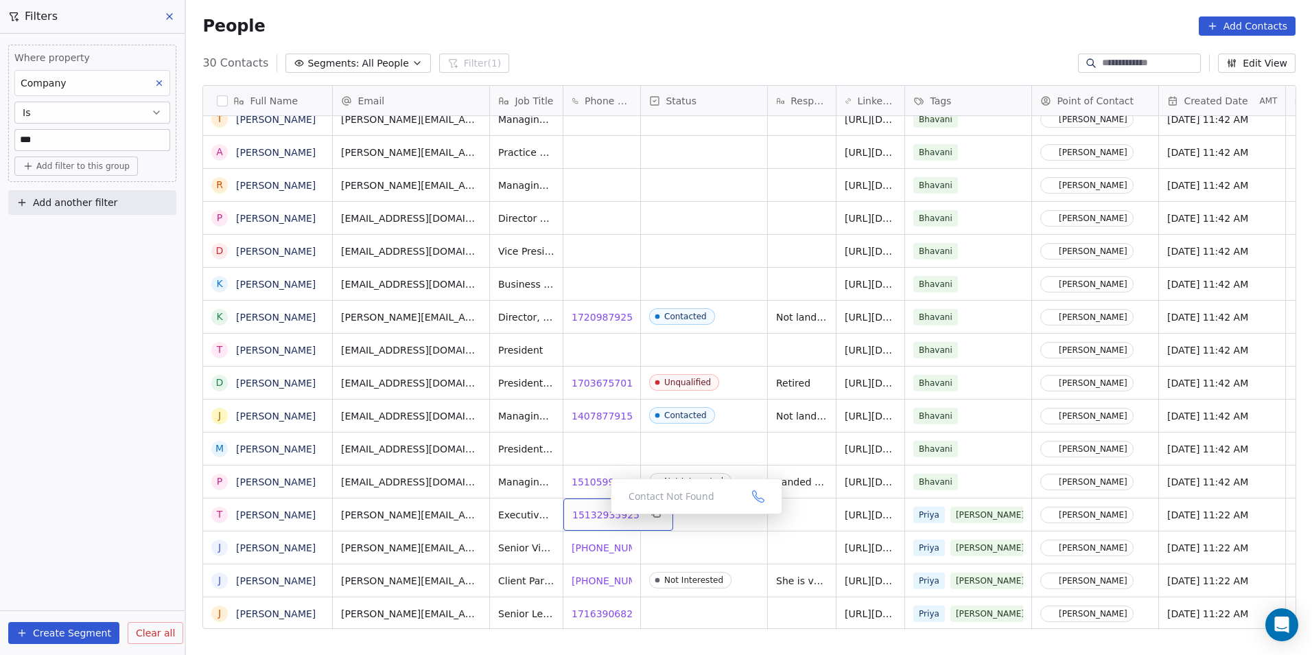
click at [600, 517] on span "15132935925" at bounding box center [605, 515] width 67 height 14
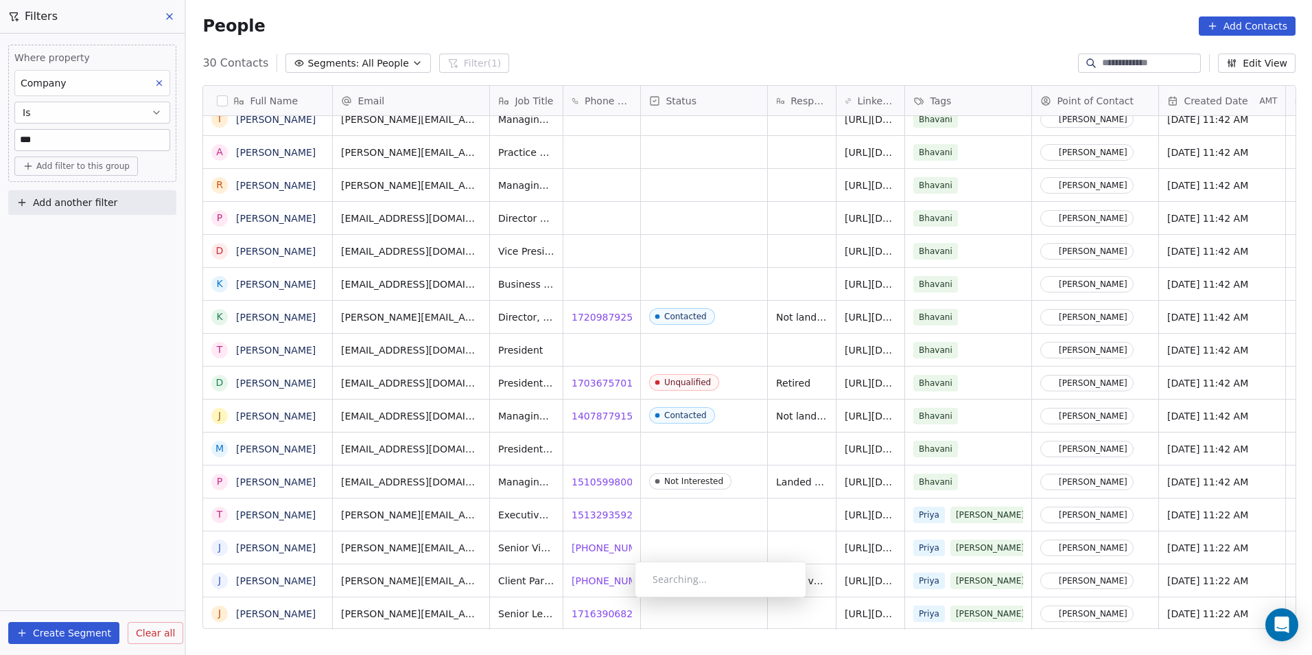
scroll to position [10, 0]
click at [597, 607] on span "17163906829" at bounding box center [605, 614] width 67 height 14
click at [70, 141] on html "DS Technologies Inc Contacts People Marketing Workflows Campaigns Sales Pipelin…" at bounding box center [656, 327] width 1312 height 655
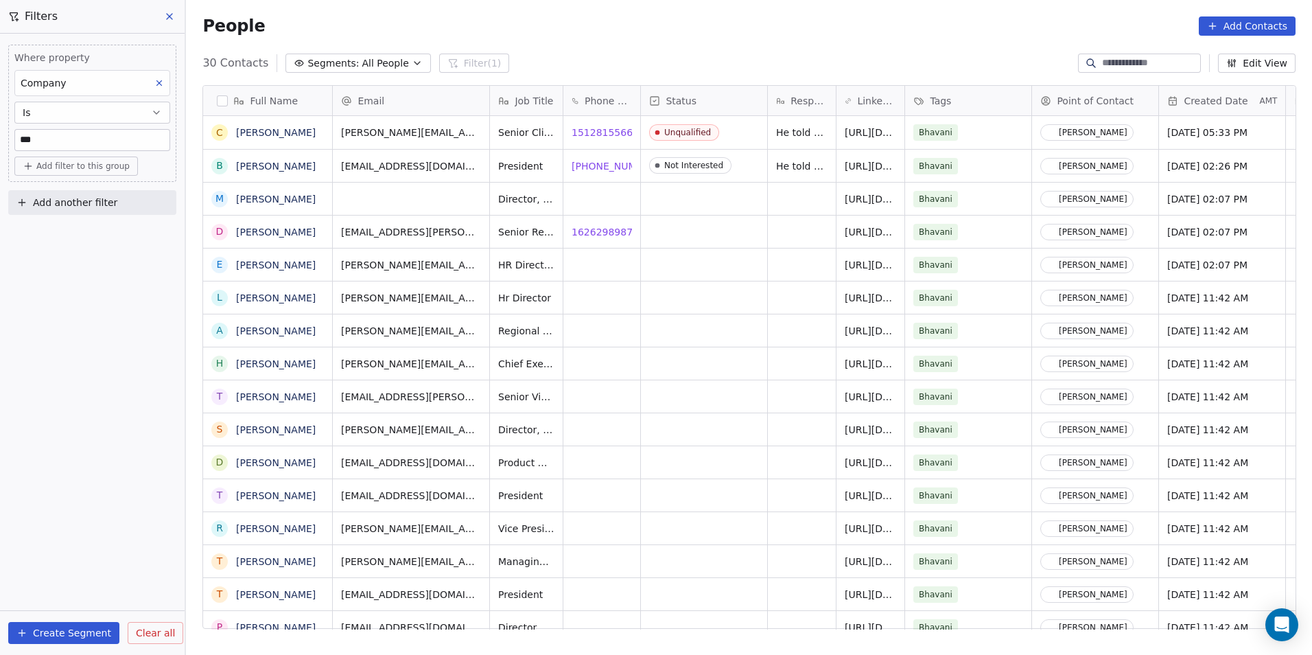
click at [69, 140] on input "***" at bounding box center [92, 140] width 154 height 21
click at [68, 140] on input "***" at bounding box center [92, 140] width 154 height 21
drag, startPoint x: 68, startPoint y: 140, endPoint x: 24, endPoint y: 141, distance: 43.9
click at [24, 141] on input "***" at bounding box center [92, 140] width 154 height 21
paste input "***"
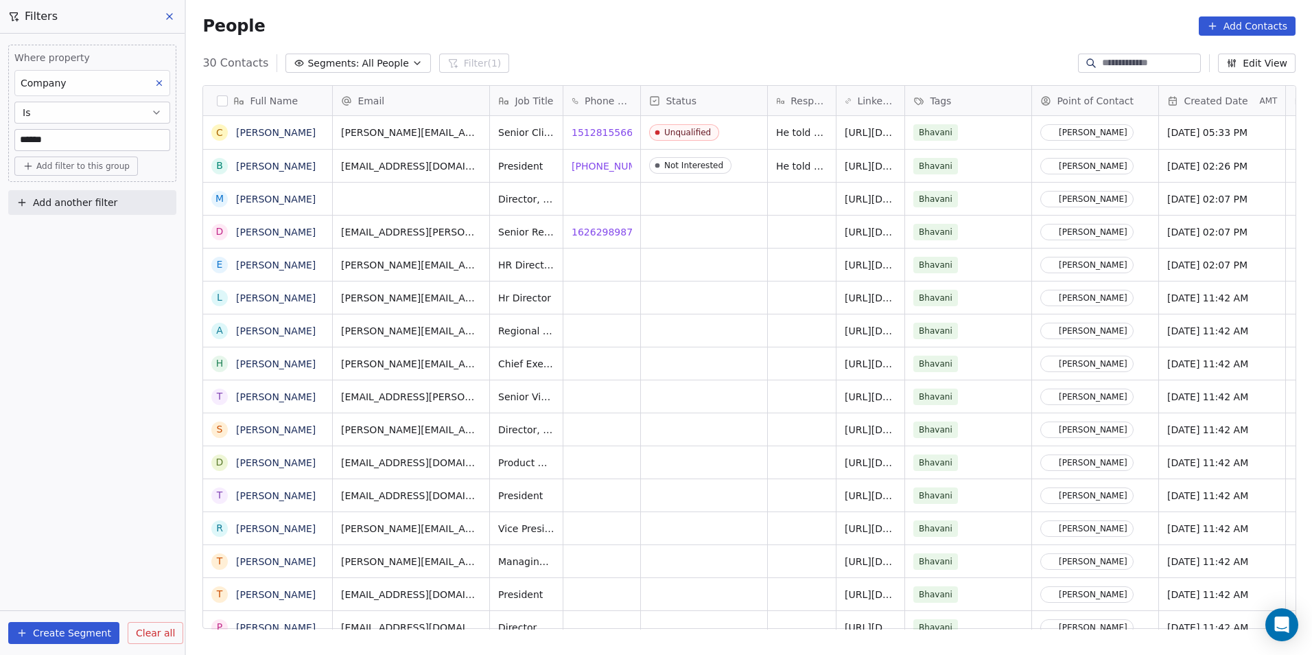
type input "******"
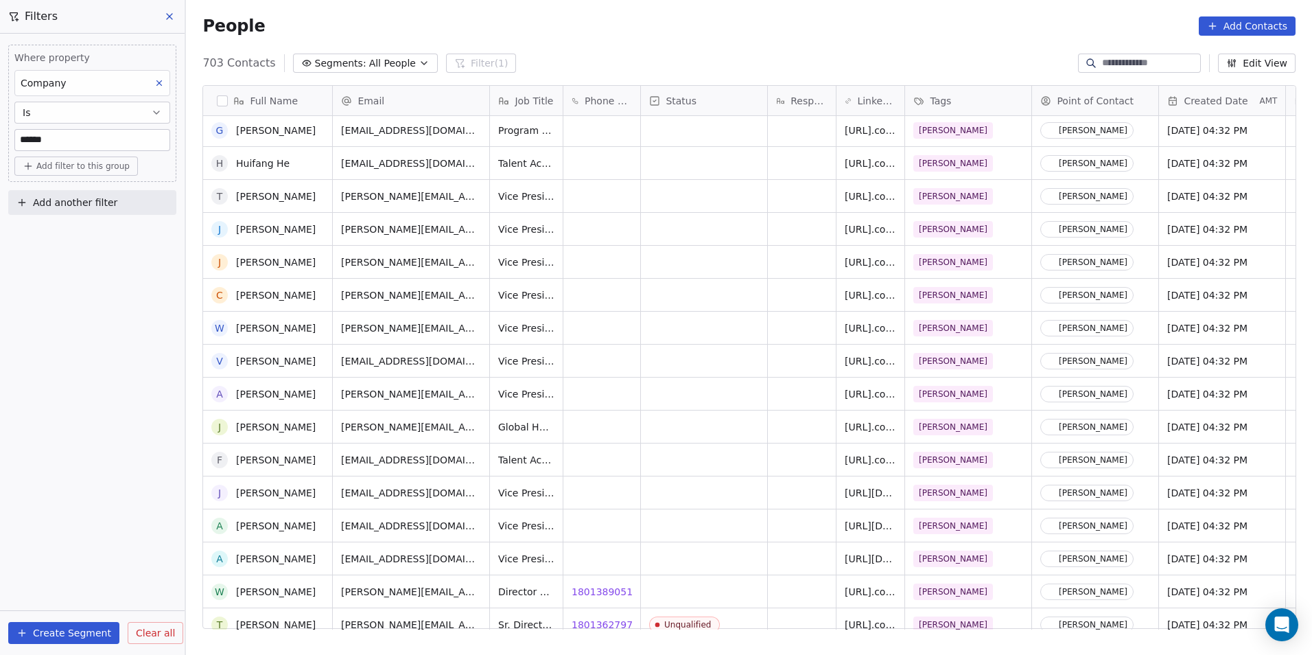
scroll to position [6108, 0]
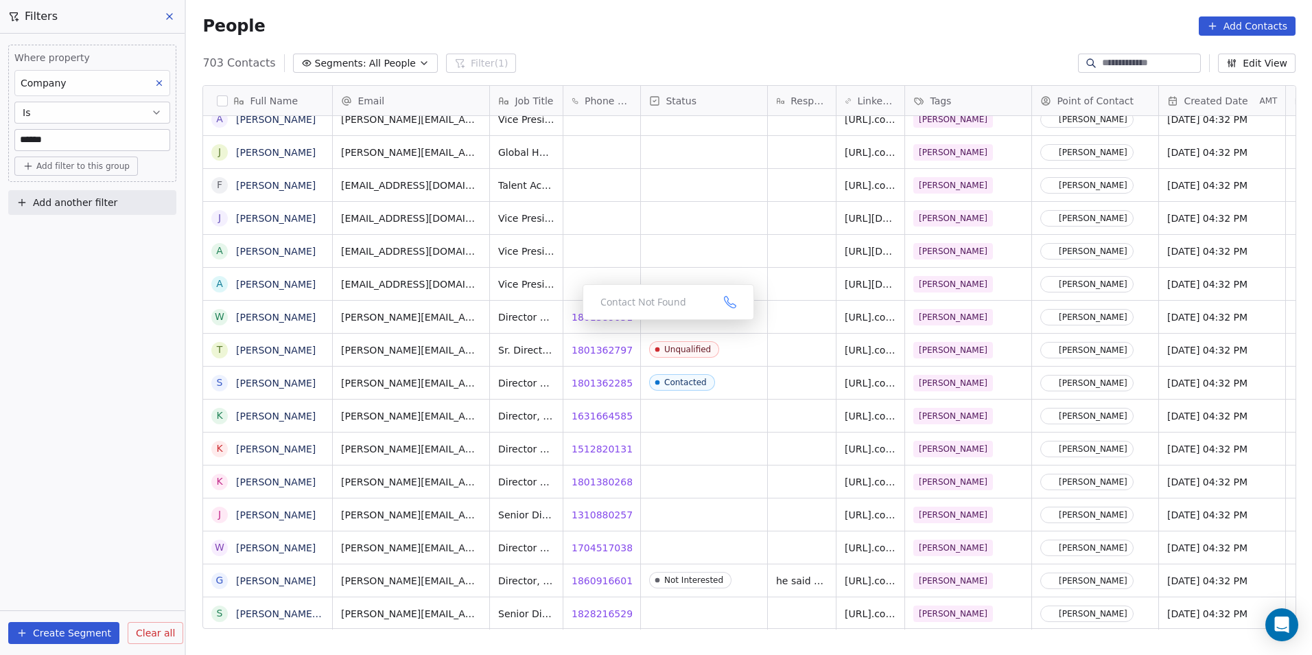
click at [584, 316] on div "Contact Not Found" at bounding box center [669, 302] width 172 height 36
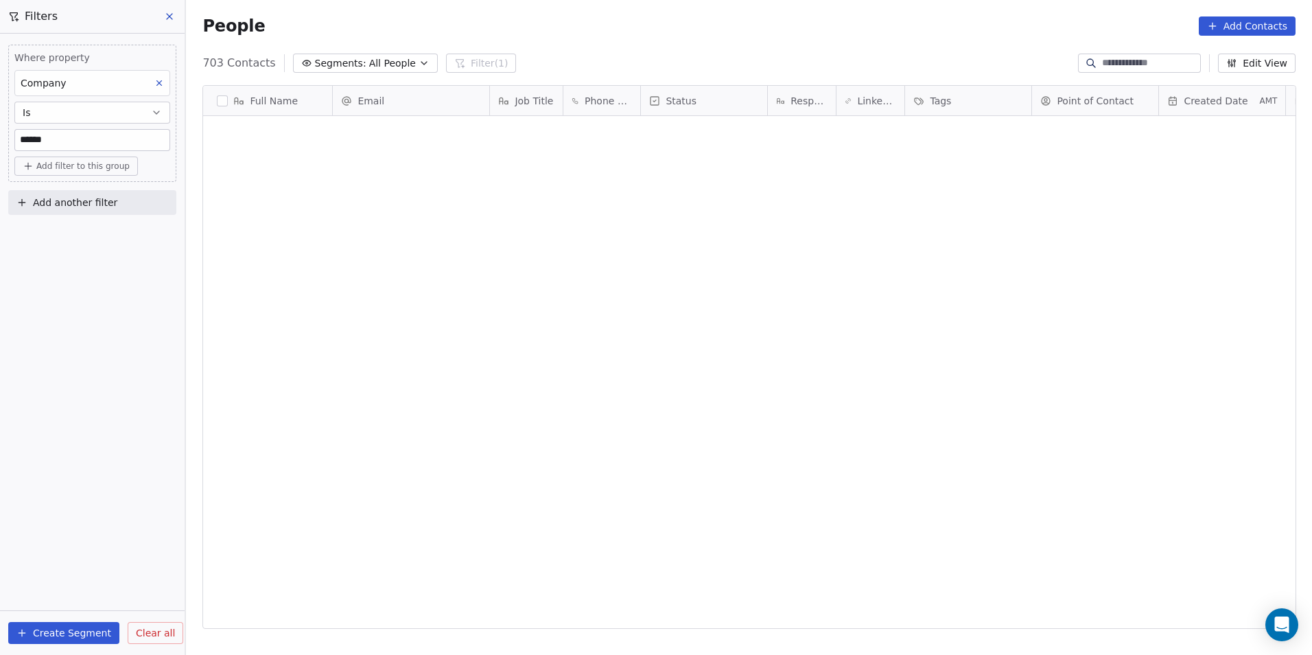
scroll to position [0, 0]
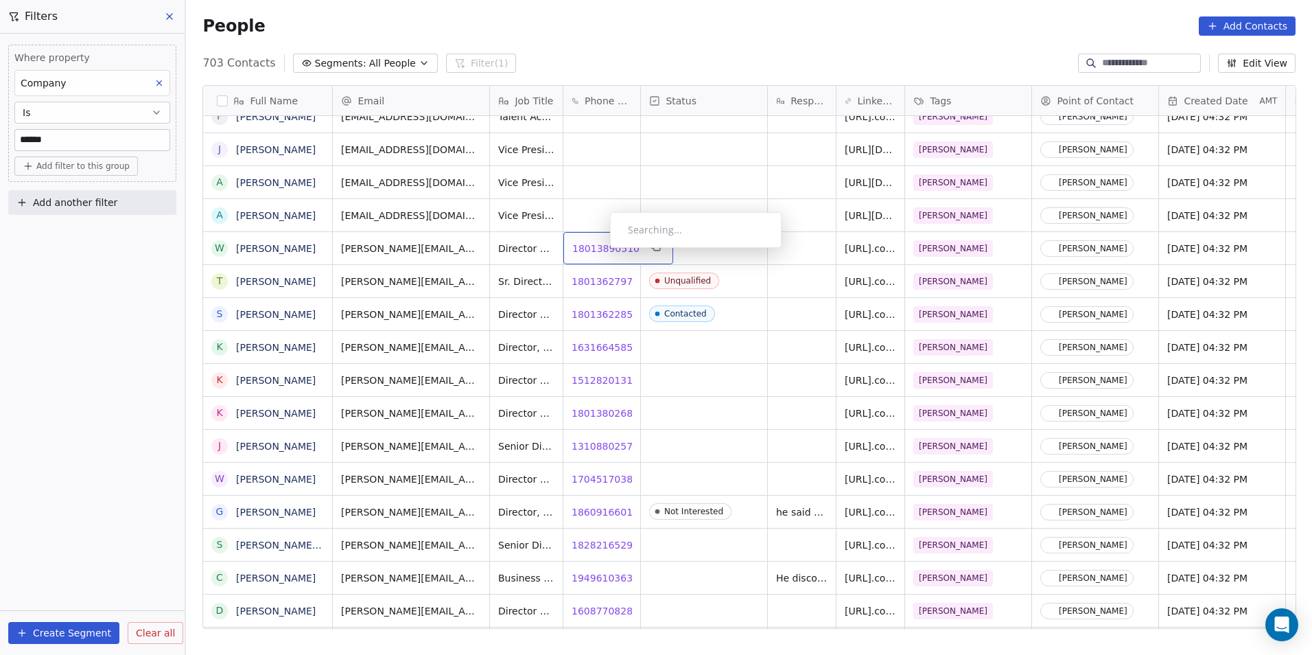
click at [599, 251] on span "18013890510" at bounding box center [605, 249] width 67 height 14
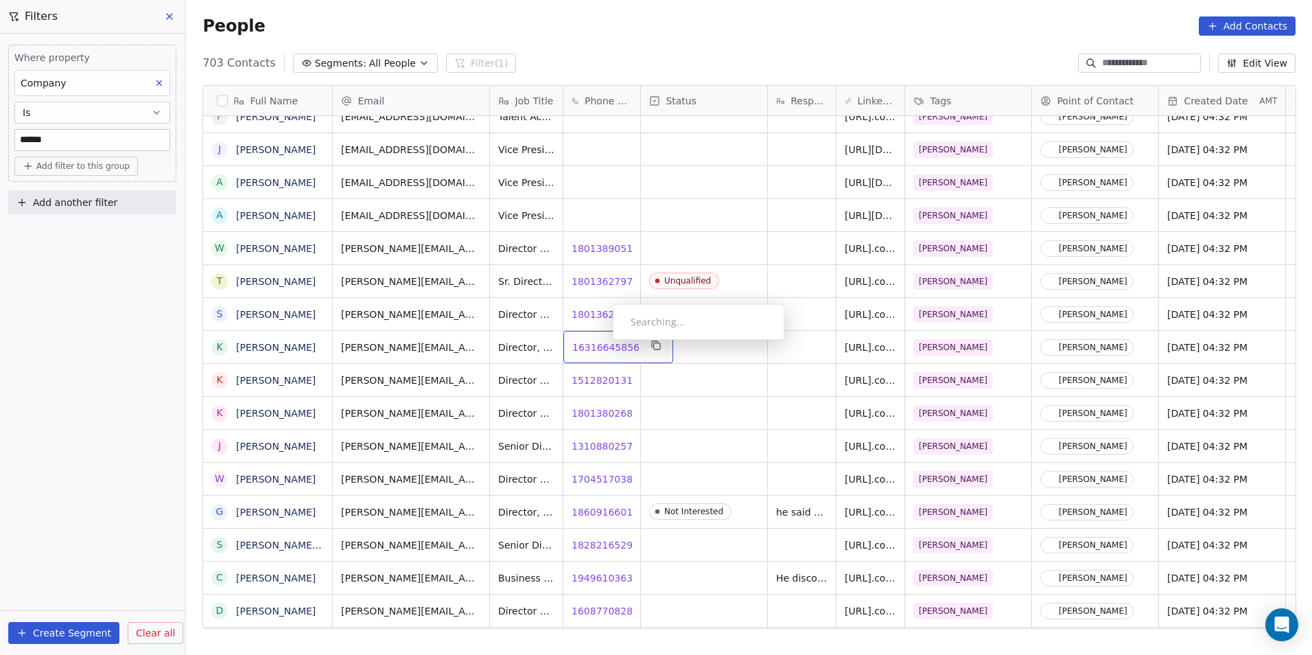
click at [602, 343] on span "16316645856" at bounding box center [605, 347] width 67 height 14
click at [592, 377] on span "15128201310" at bounding box center [605, 380] width 67 height 14
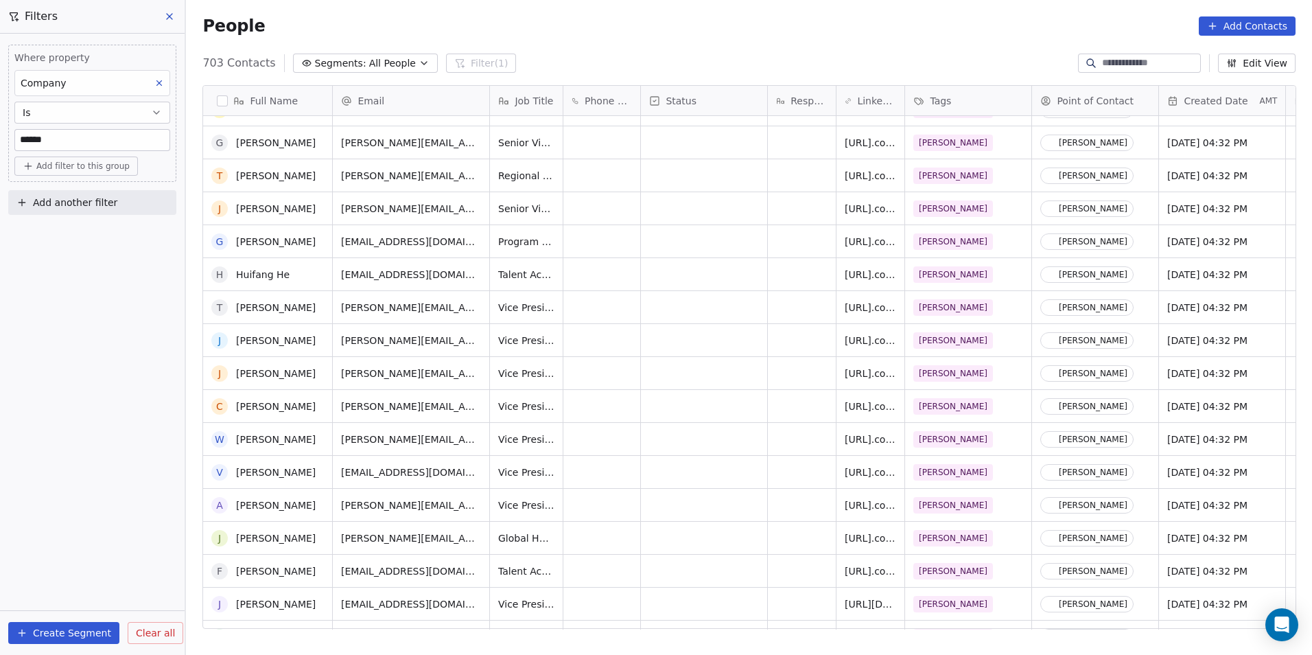
scroll to position [5765, 0]
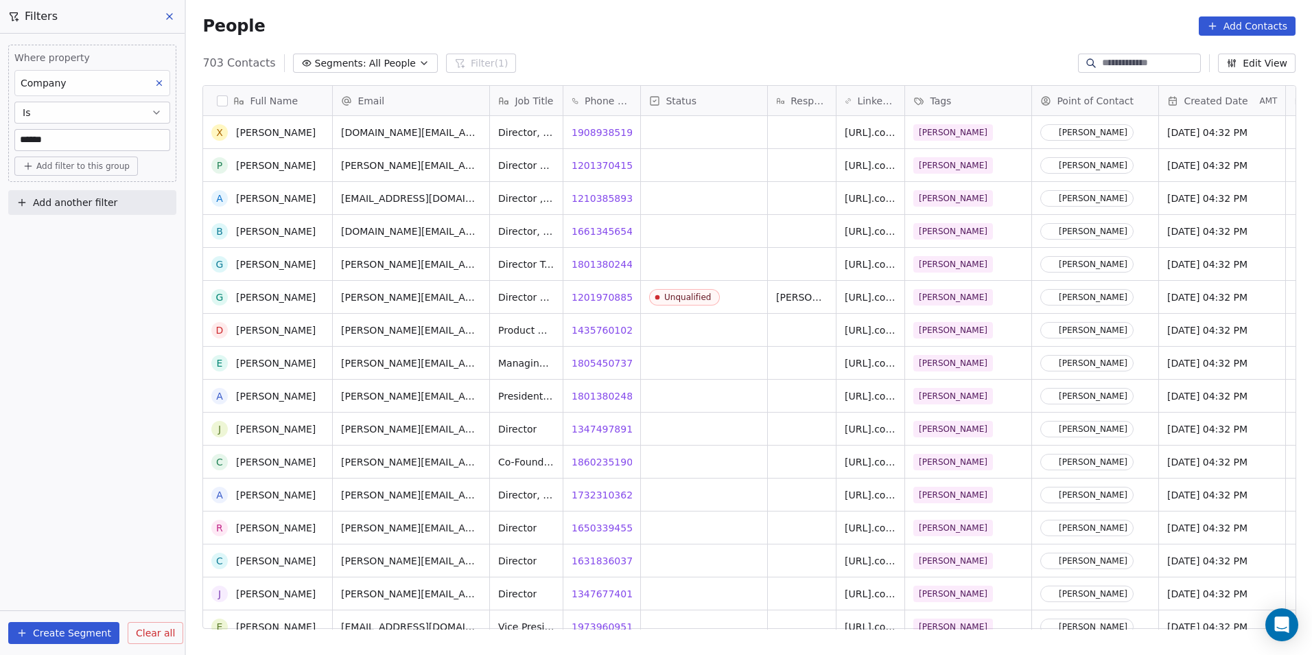
scroll to position [8647, 0]
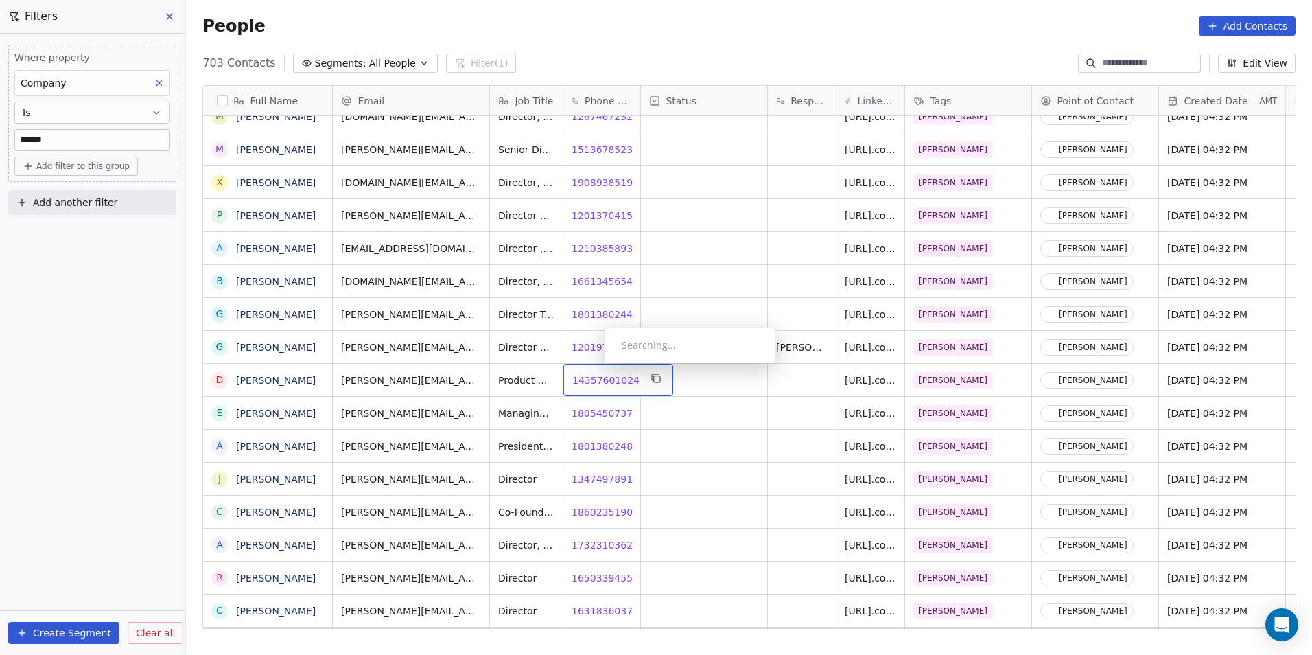
click at [593, 373] on span "14357601024" at bounding box center [605, 380] width 67 height 14
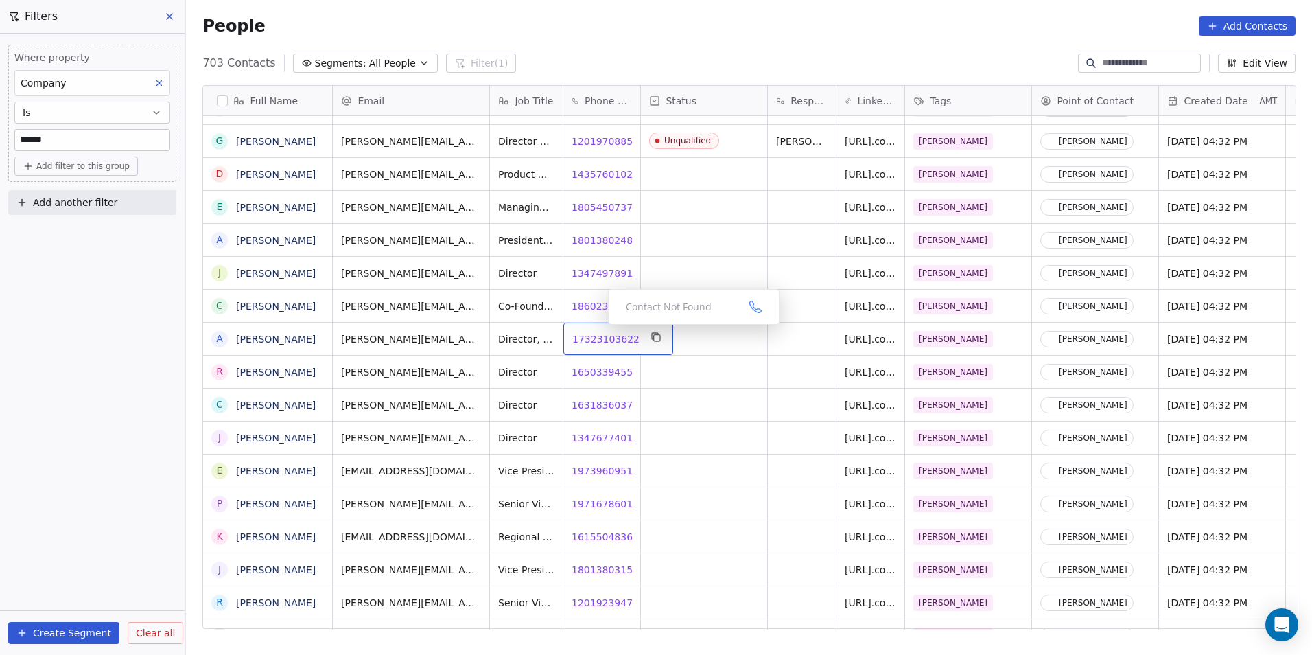
click at [596, 332] on span "17323103622" at bounding box center [605, 339] width 67 height 14
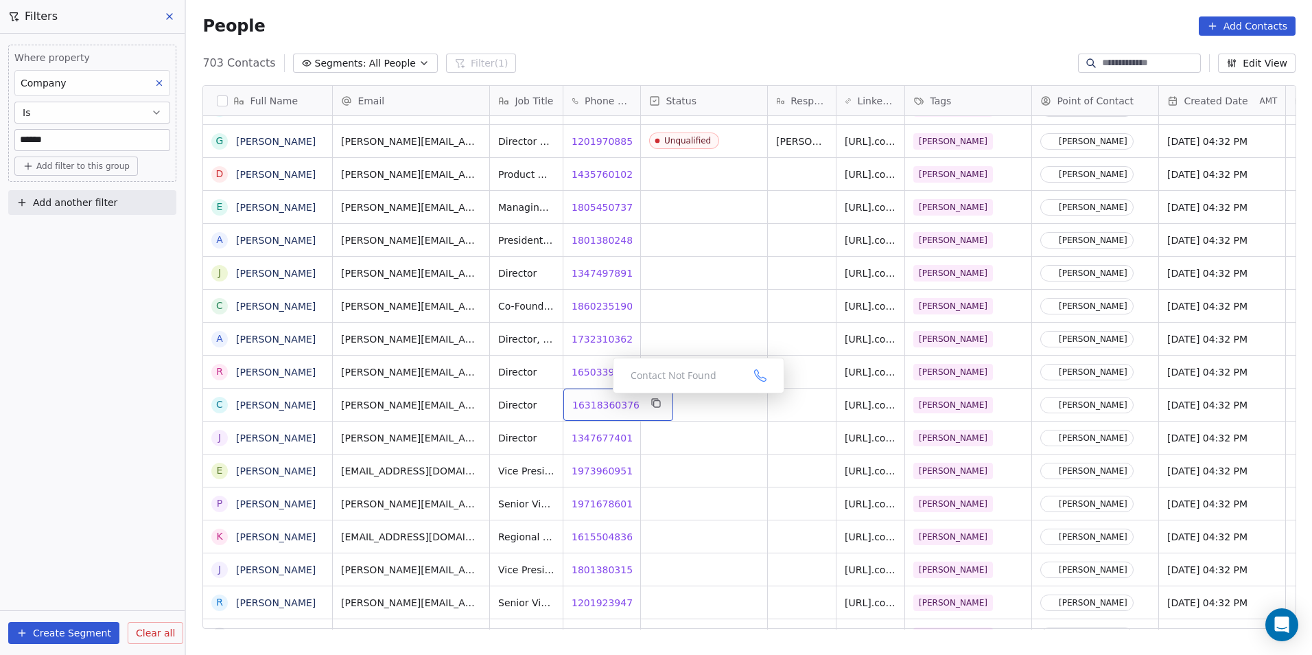
click at [602, 398] on span "16318360376" at bounding box center [605, 405] width 67 height 14
click at [606, 431] on span "13476774015" at bounding box center [605, 438] width 67 height 14
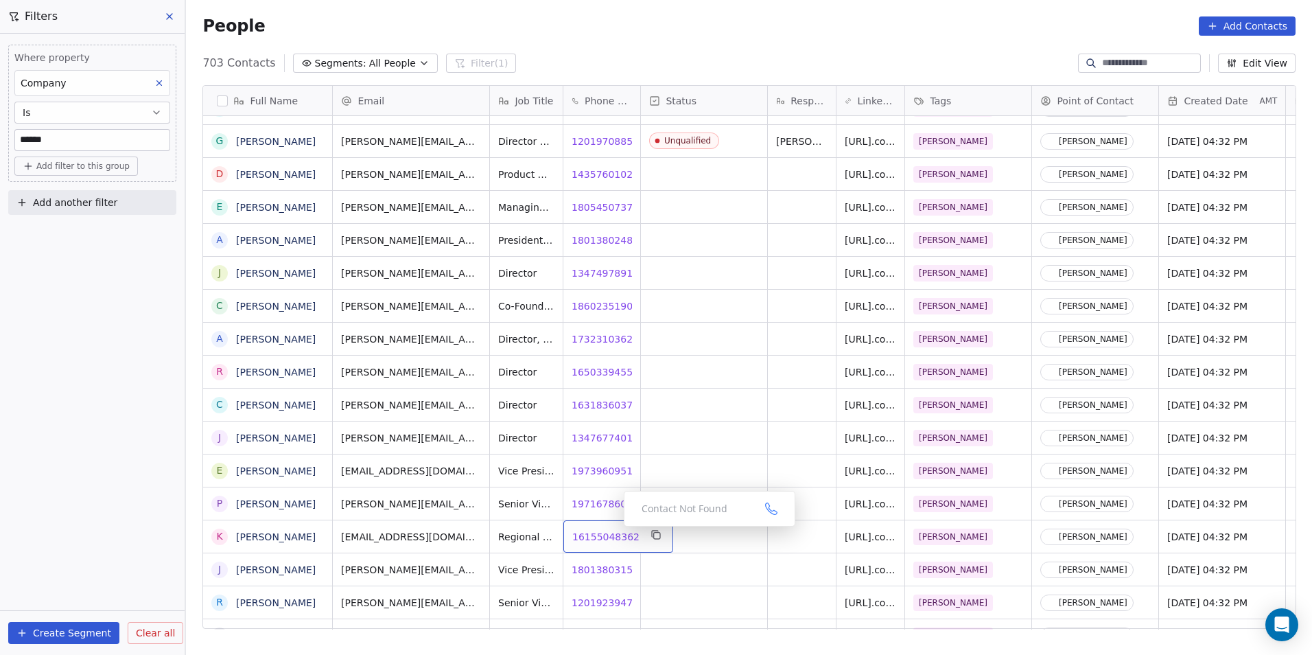
click at [611, 530] on span "16155048362" at bounding box center [605, 537] width 67 height 14
click at [606, 560] on html "DS Technologies Inc Contacts People Marketing Workflows Campaigns Sales Pipelin…" at bounding box center [656, 327] width 1312 height 655
click at [594, 563] on span "18013803152" at bounding box center [605, 570] width 67 height 14
click at [705, 546] on html "DS Technologies Inc Contacts People Marketing Workflows Campaigns Sales Pipelin…" at bounding box center [656, 327] width 1312 height 655
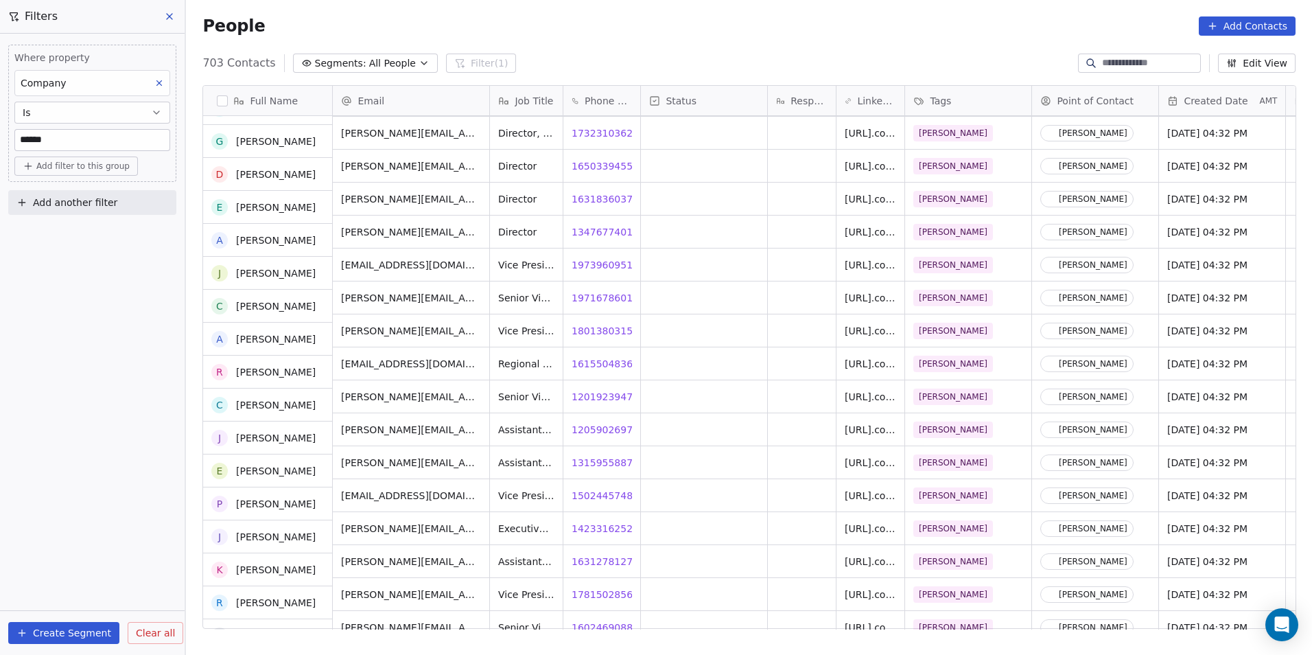
scroll to position [9059, 0]
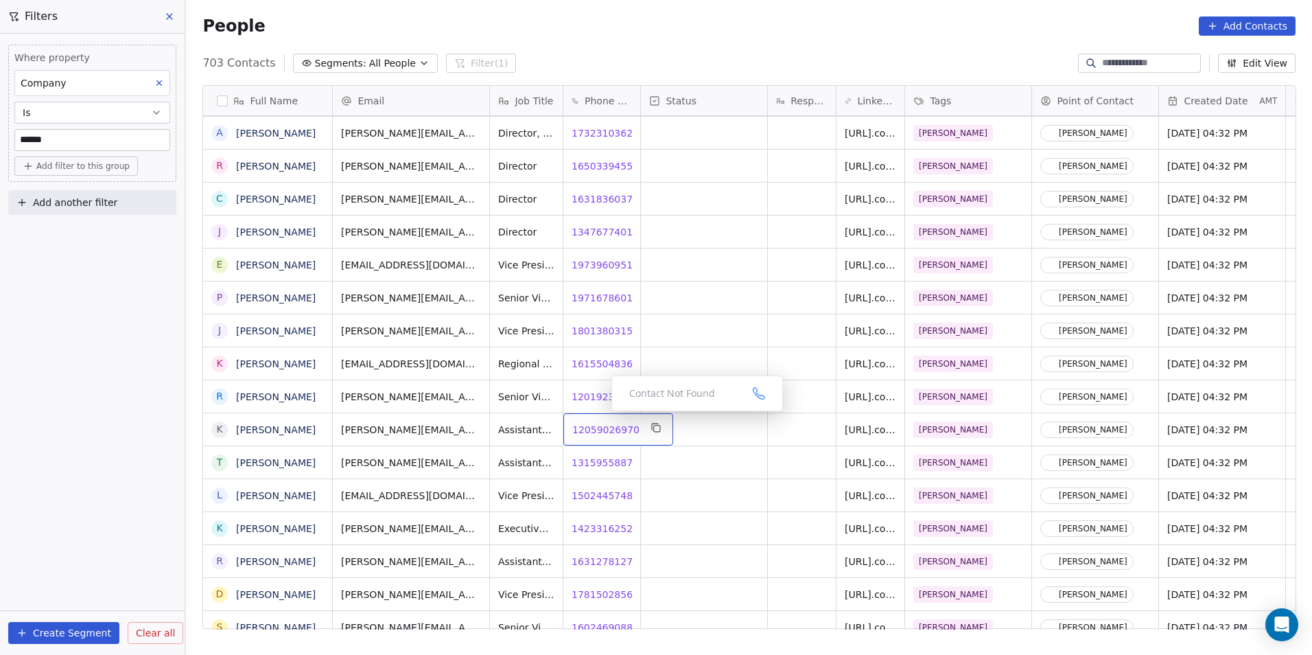
click at [600, 423] on span "12059026970" at bounding box center [605, 430] width 67 height 14
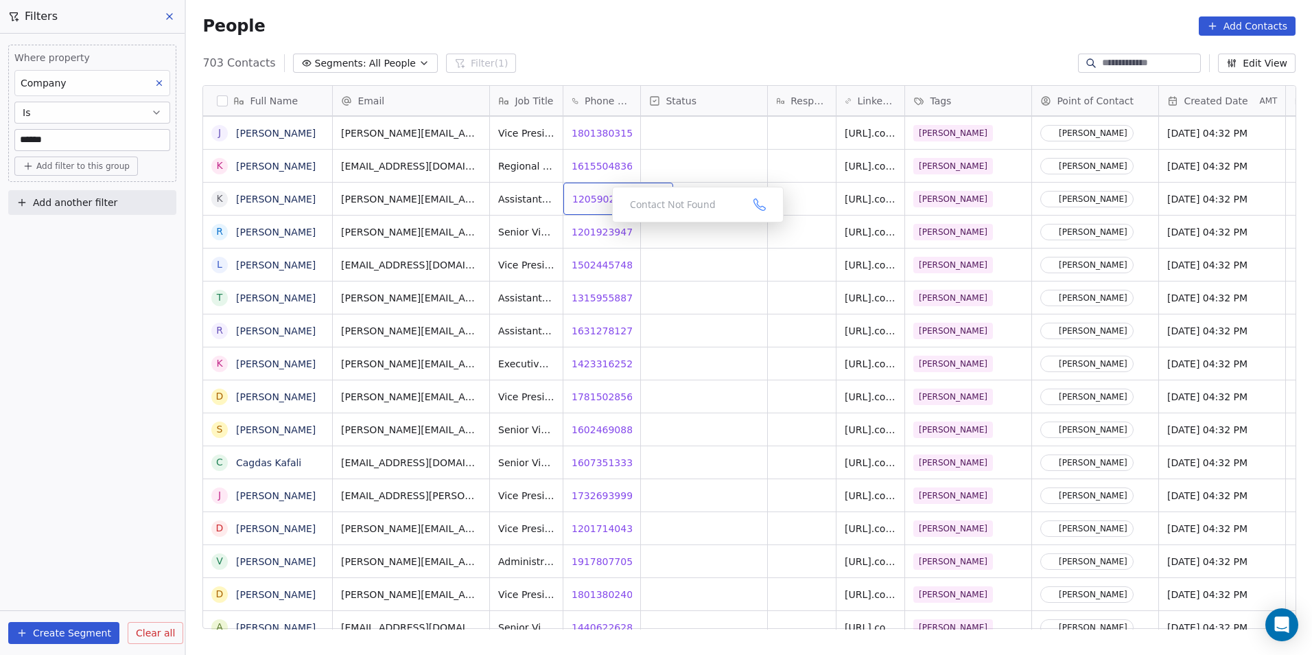
click at [605, 201] on div "12059026970 12059026970" at bounding box center [618, 199] width 110 height 32
type input "*"
drag, startPoint x: 758, startPoint y: 266, endPoint x: 652, endPoint y: 238, distance: 109.2
click at [758, 266] on html "DS Technologies Inc Contacts People Marketing Workflows Campaigns Sales Pipelin…" at bounding box center [656, 327] width 1312 height 655
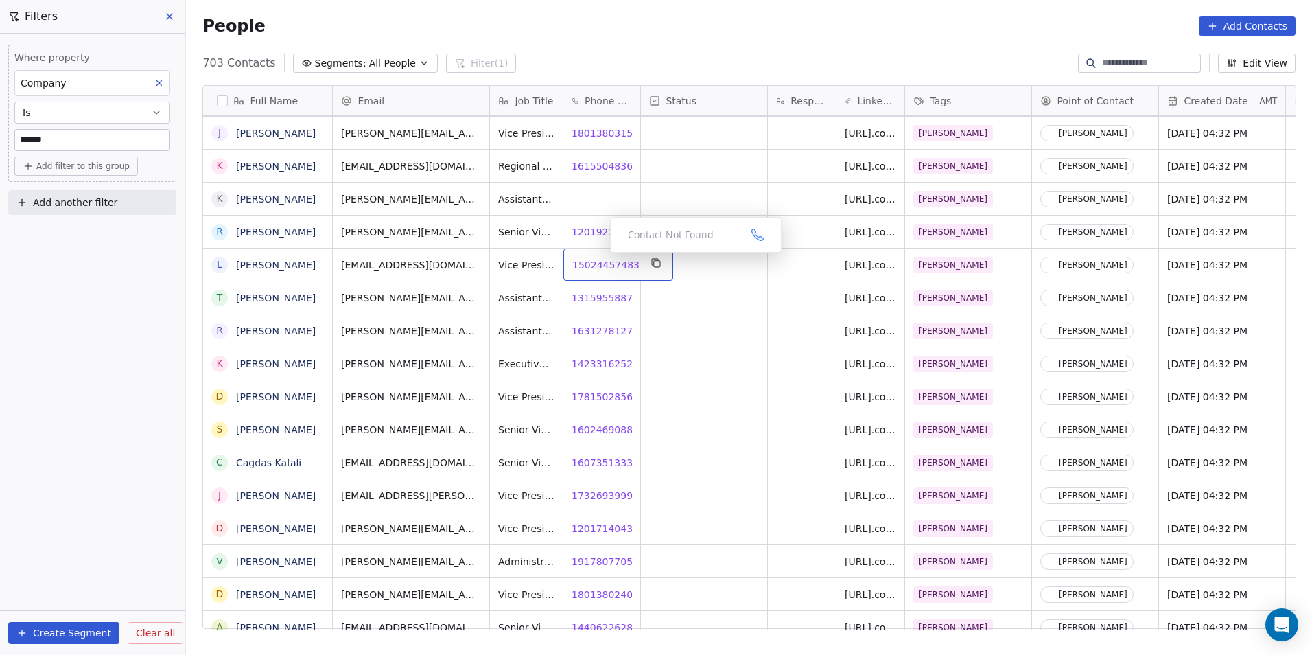
click at [599, 258] on span "15024457483" at bounding box center [605, 265] width 67 height 14
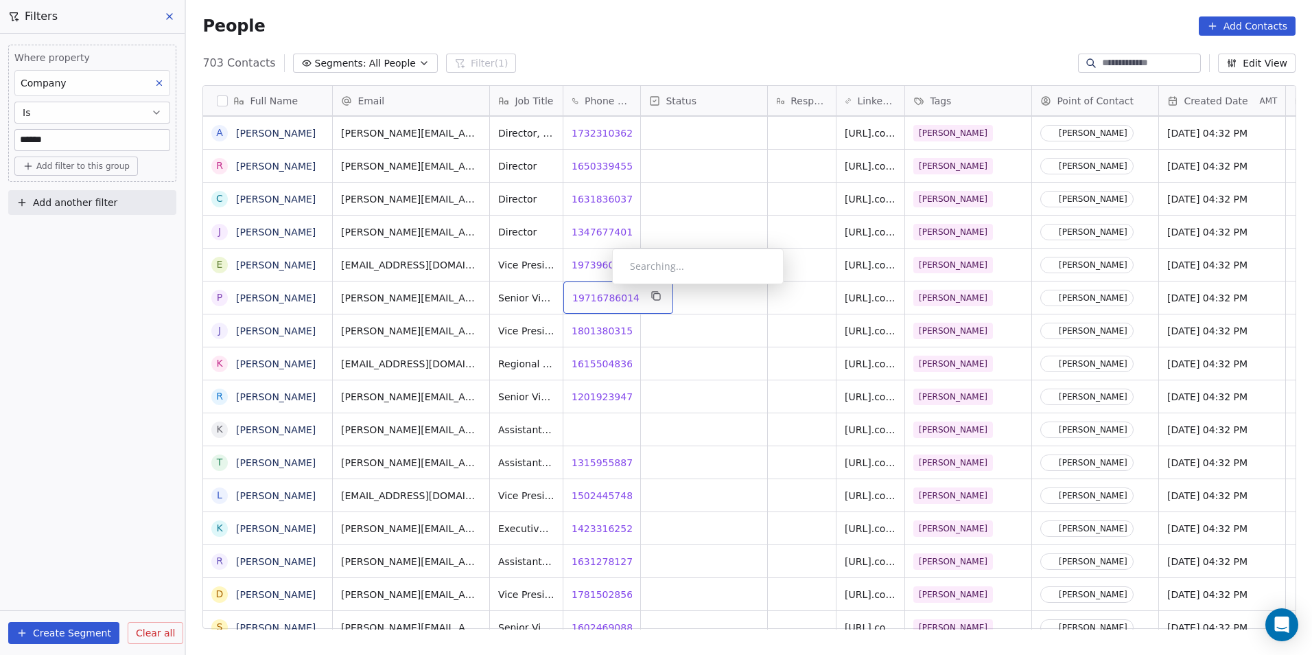
click at [601, 291] on span "19716786014" at bounding box center [605, 298] width 67 height 14
click at [590, 390] on span "12019239474" at bounding box center [605, 397] width 67 height 14
drag, startPoint x: 586, startPoint y: 447, endPoint x: 601, endPoint y: 454, distance: 16.6
click at [586, 447] on html "DS Technologies Inc Contacts People Marketing Workflows Campaigns Sales Pipelin…" at bounding box center [656, 327] width 1312 height 655
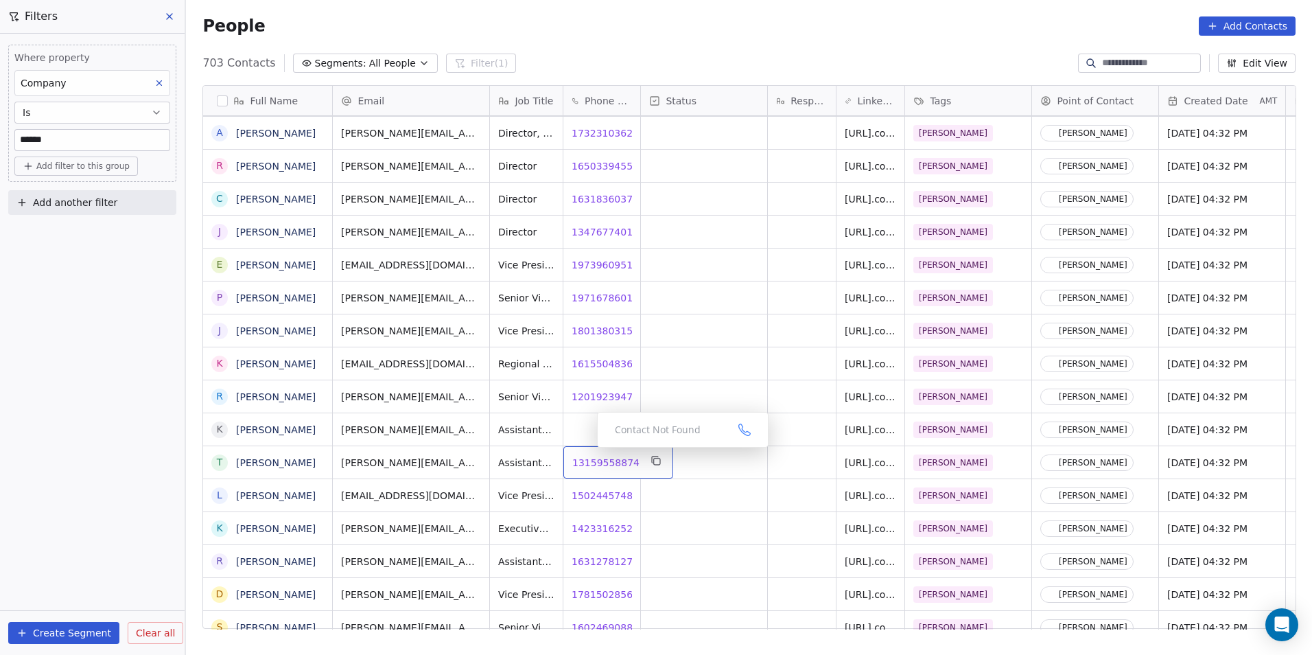
click at [586, 456] on span "13159558874" at bounding box center [605, 463] width 67 height 14
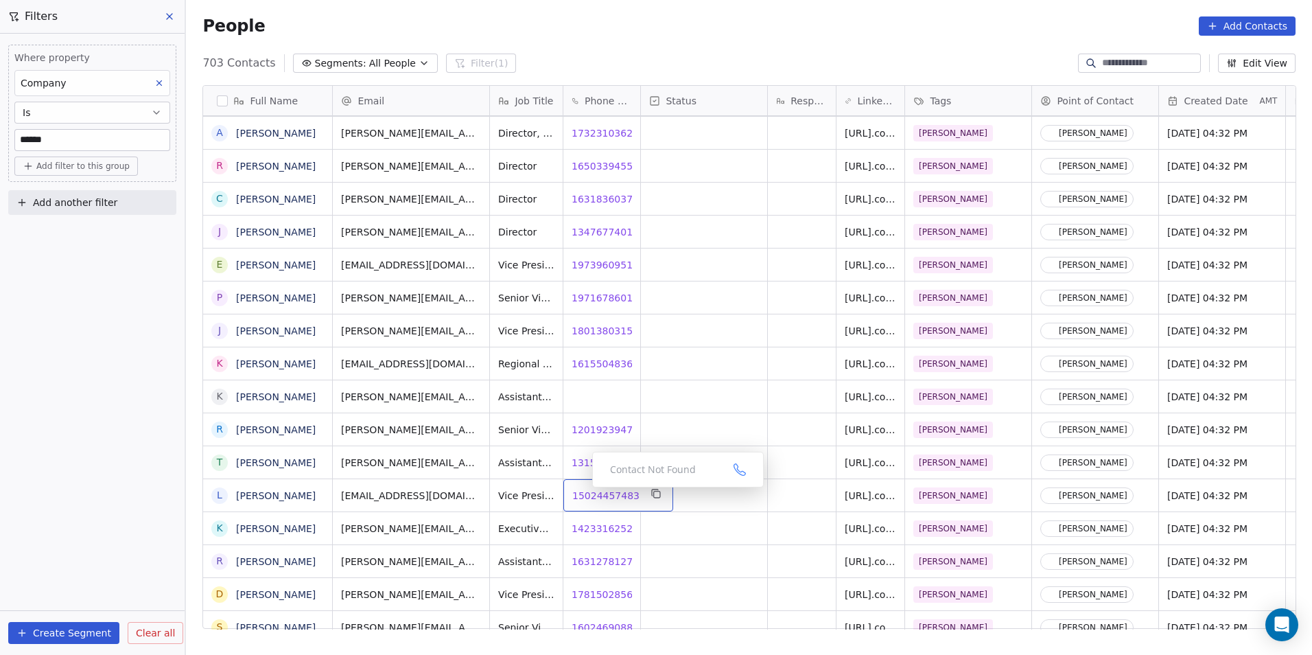
click at [594, 489] on span "15024457483" at bounding box center [605, 496] width 67 height 14
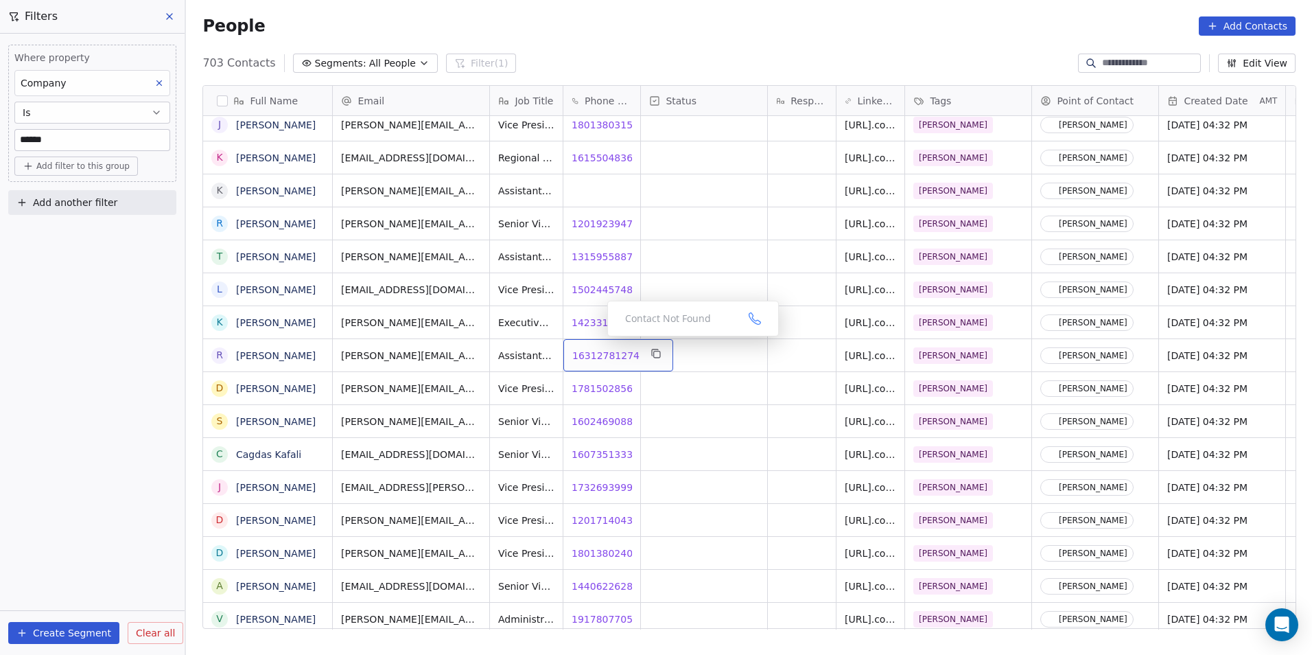
click at [591, 349] on span "16312781274" at bounding box center [605, 356] width 67 height 14
drag, startPoint x: 584, startPoint y: 374, endPoint x: 596, endPoint y: 375, distance: 11.7
click at [585, 373] on html "DS Technologies Inc Contacts People Marketing Workflows Campaigns Sales Pipelin…" at bounding box center [656, 327] width 1312 height 655
click at [598, 382] on span "17815028567" at bounding box center [605, 389] width 67 height 14
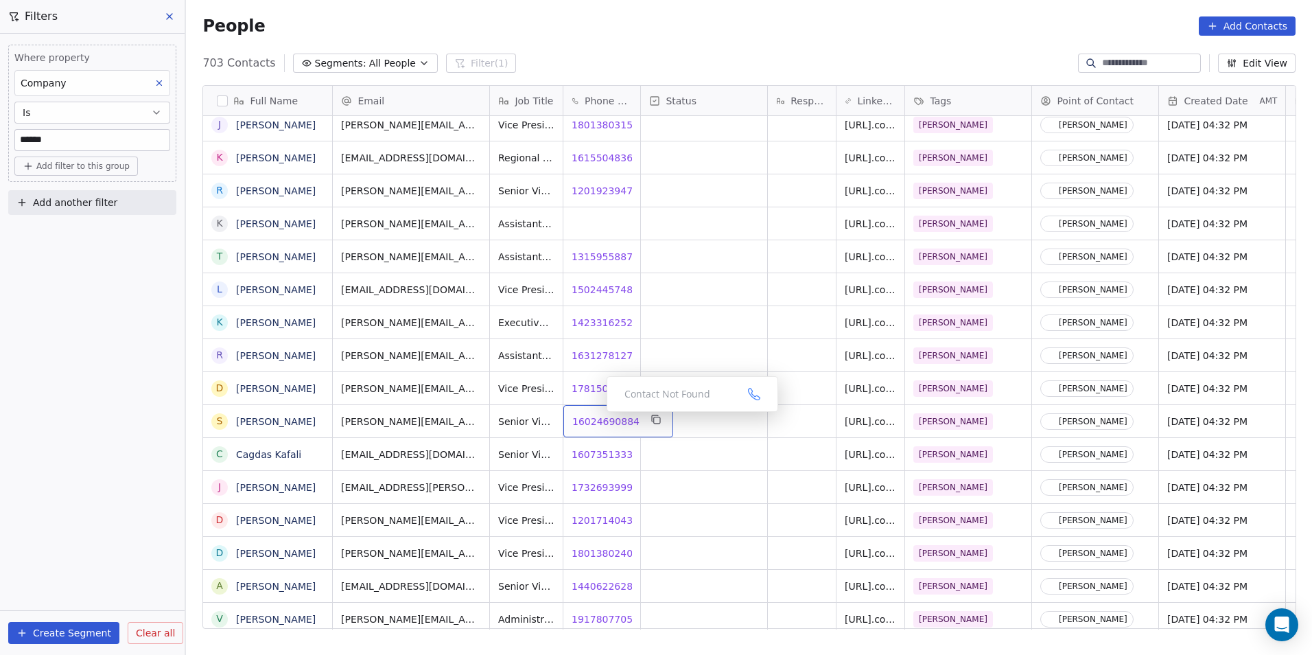
click at [596, 416] on span "16024690884" at bounding box center [605, 422] width 67 height 14
click at [592, 447] on span "16073513337" at bounding box center [605, 454] width 67 height 14
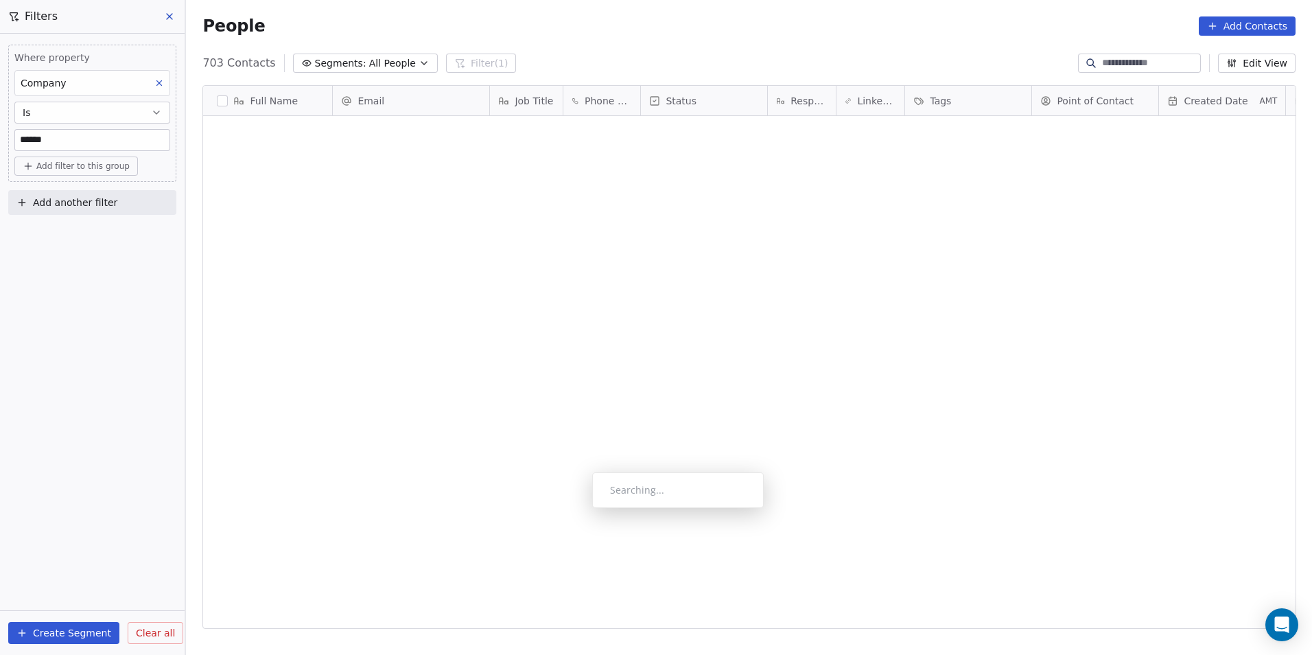
scroll to position [565, 1117]
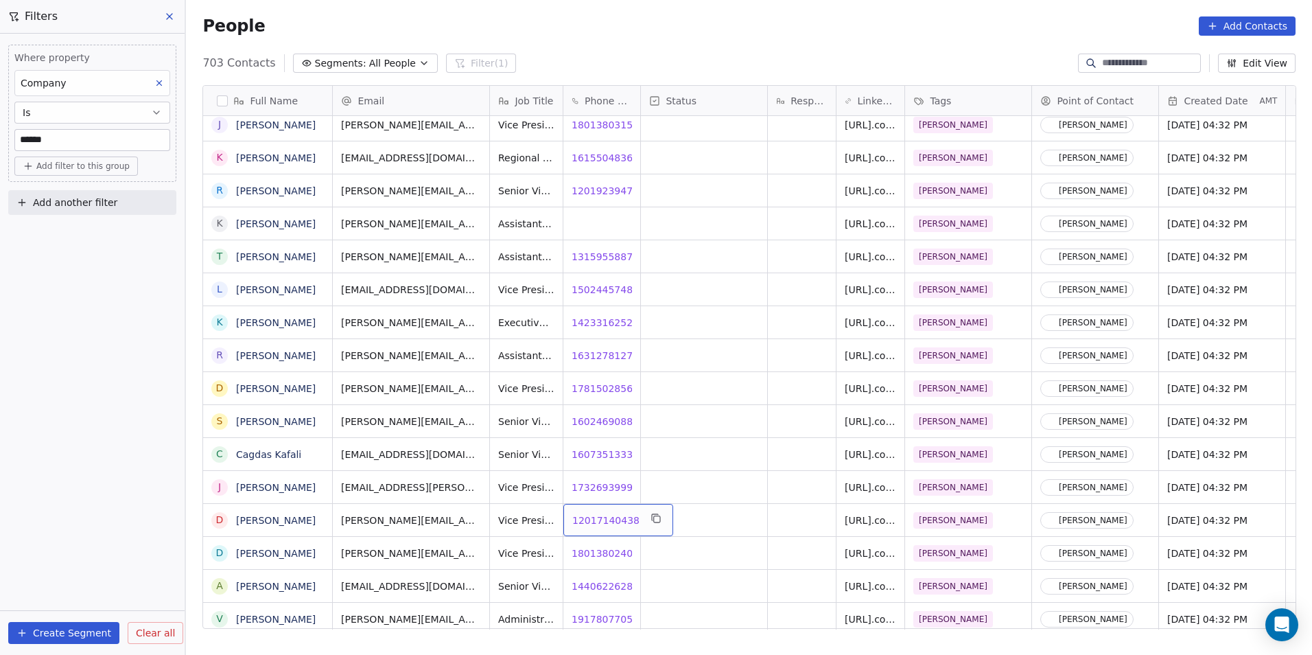
click at [581, 513] on span "12017140438" at bounding box center [605, 520] width 67 height 14
click at [597, 546] on span "18013802406" at bounding box center [605, 553] width 67 height 14
click at [596, 447] on span "16073513337" at bounding box center [605, 454] width 67 height 14
click at [678, 441] on div "grid" at bounding box center [704, 454] width 126 height 32
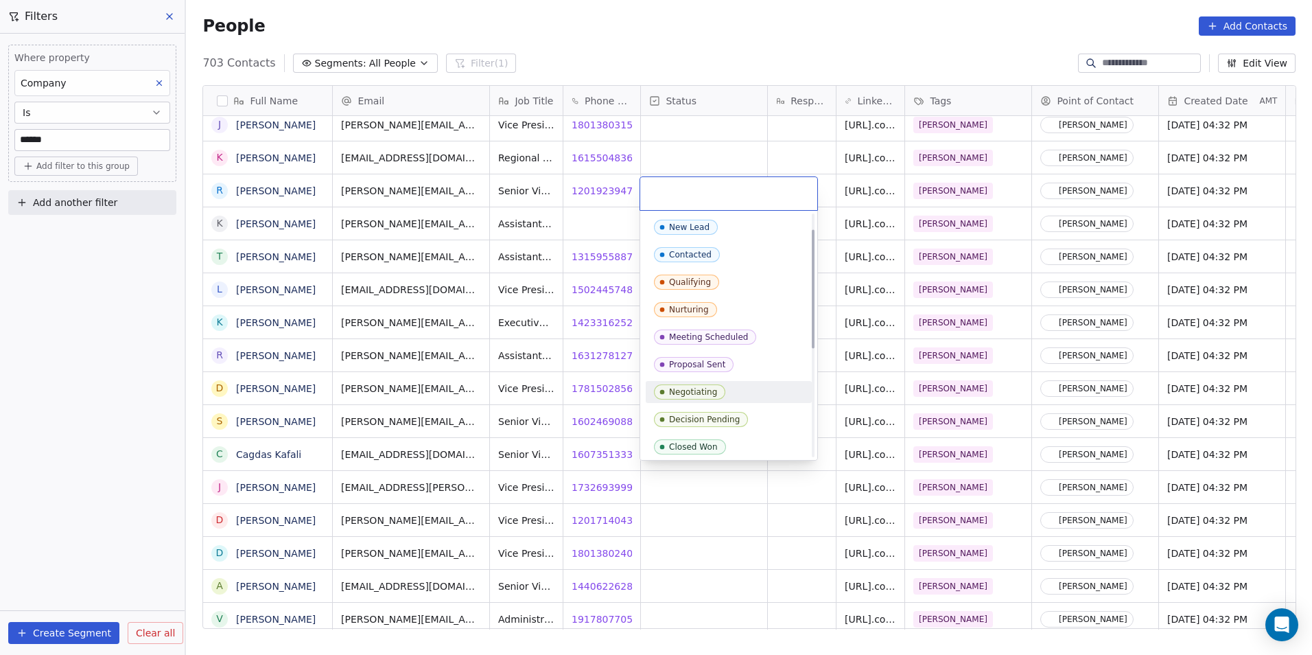
scroll to position [250, 0]
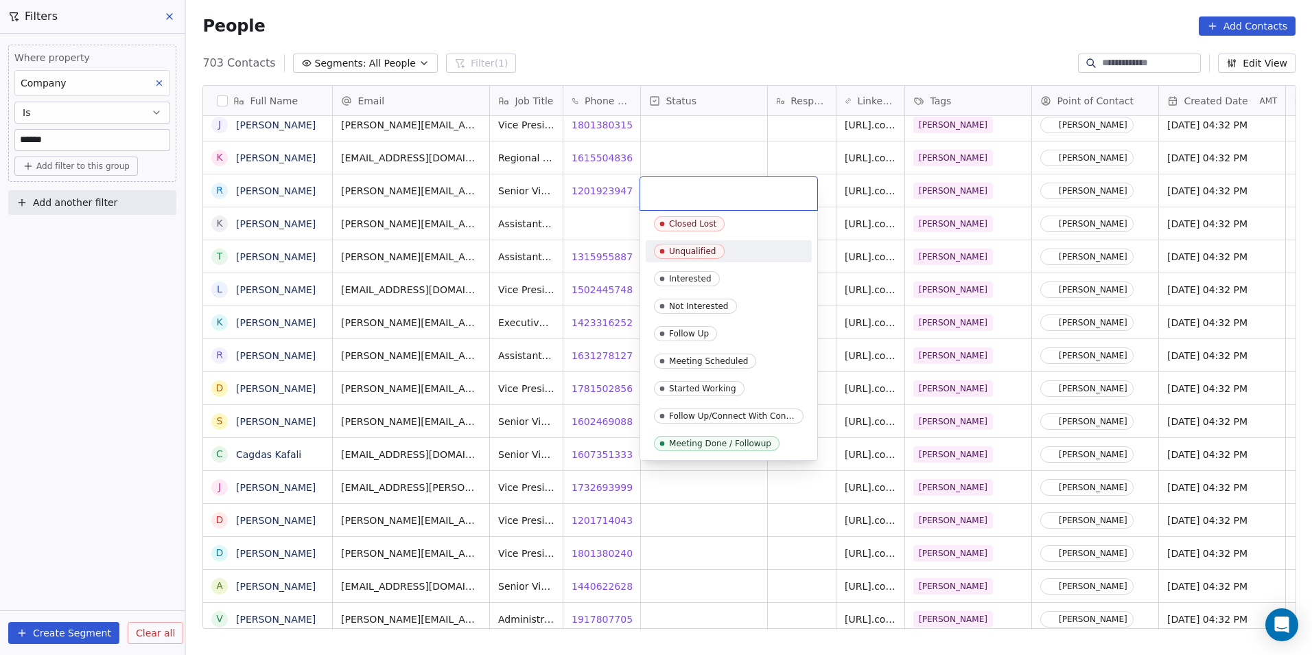
click at [692, 250] on div "Unqualified" at bounding box center [692, 251] width 47 height 10
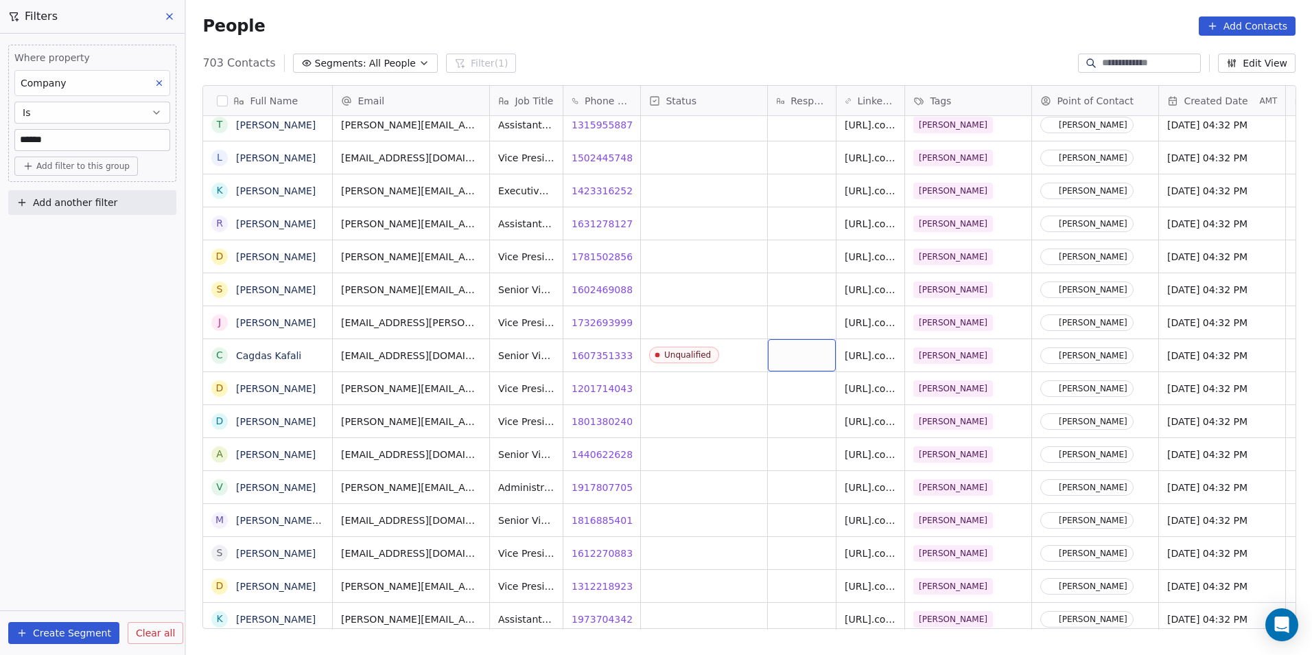
click at [793, 340] on div "grid" at bounding box center [802, 355] width 68 height 32
type textarea "**********"
click at [699, 474] on html "DS Technologies Inc Contacts People Marketing Workflows Campaigns Sales Pipelin…" at bounding box center [656, 327] width 1312 height 655
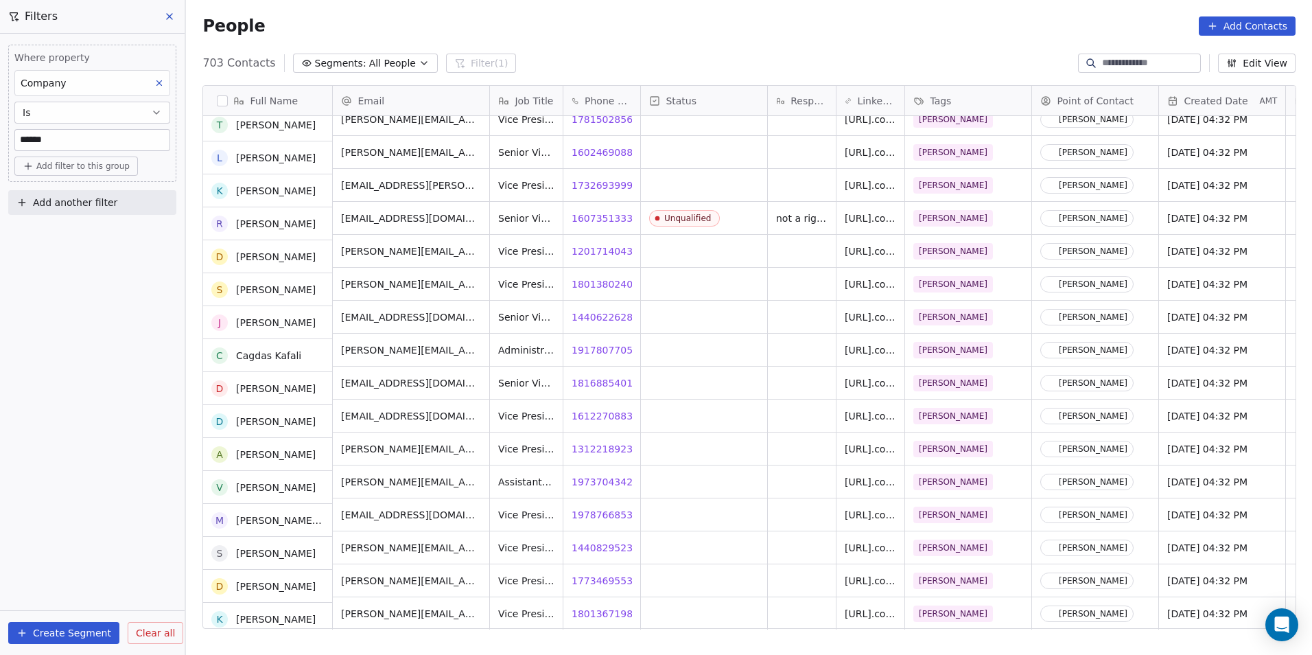
scroll to position [9402, 0]
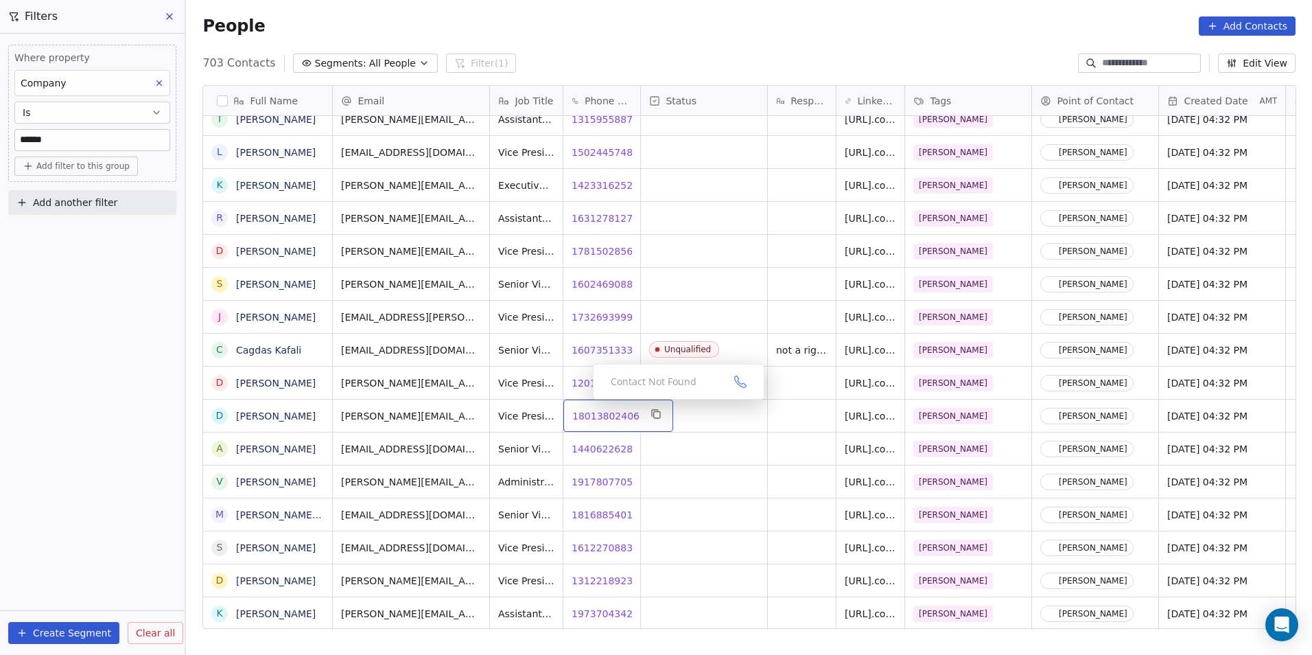
click at [583, 409] on span "18013802406" at bounding box center [605, 416] width 67 height 14
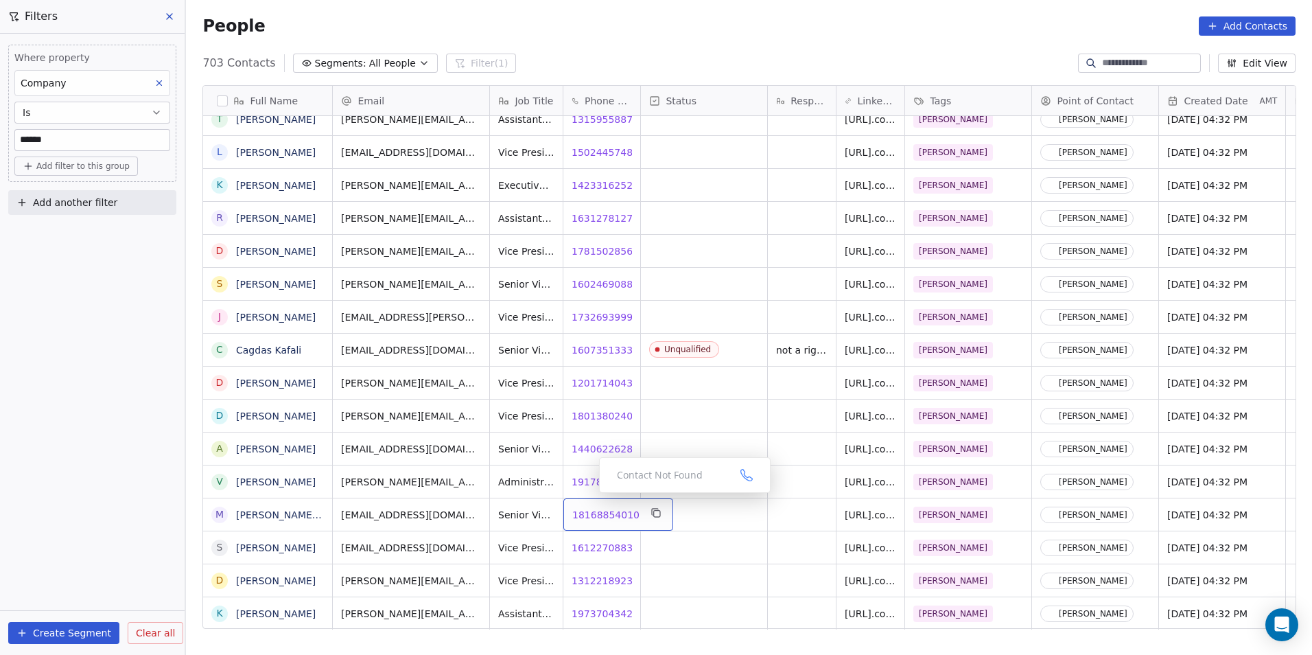
click at [592, 508] on span "18168854010" at bounding box center [605, 515] width 67 height 14
drag, startPoint x: 594, startPoint y: 539, endPoint x: 605, endPoint y: 540, distance: 10.4
click at [594, 539] on html "DS Technologies Inc Contacts People Marketing Workflows Campaigns Sales Pipelin…" at bounding box center [656, 327] width 1312 height 655
click at [605, 541] on span "16122708835" at bounding box center [605, 548] width 67 height 14
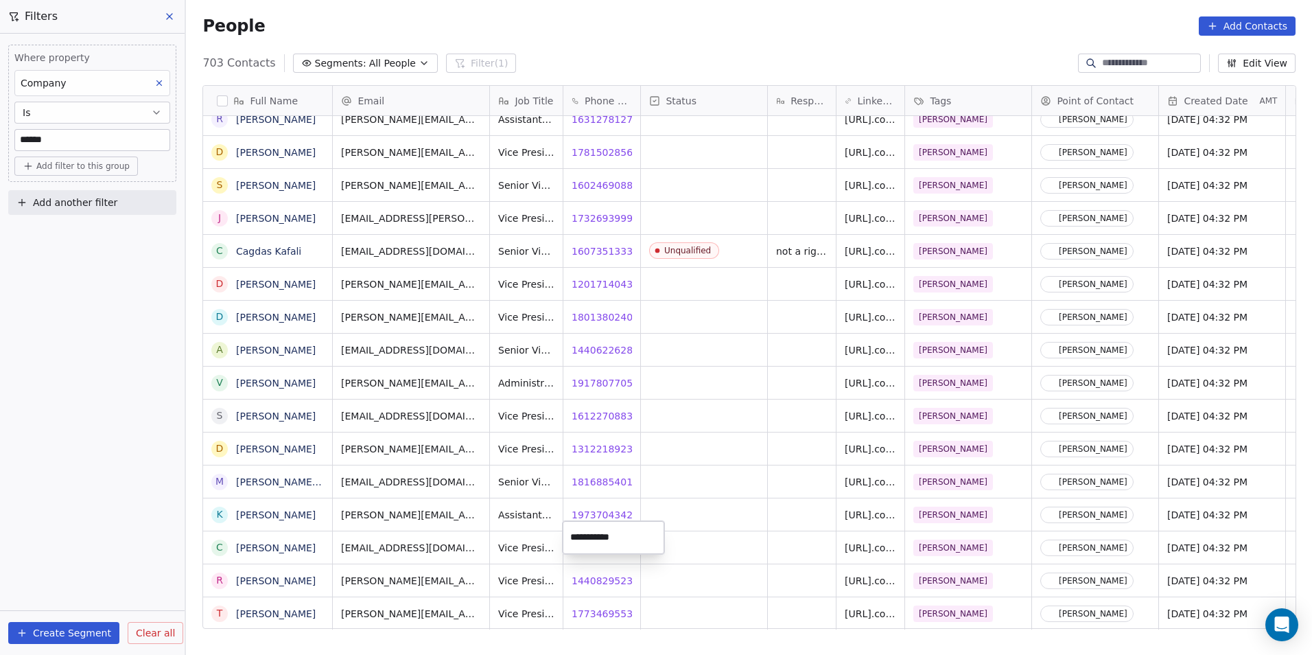
drag, startPoint x: 741, startPoint y: 583, endPoint x: 708, endPoint y: 574, distance: 34.0
click at [741, 583] on html "DS Technologies Inc Contacts People Marketing Workflows Campaigns Sales Pipelin…" at bounding box center [656, 327] width 1312 height 655
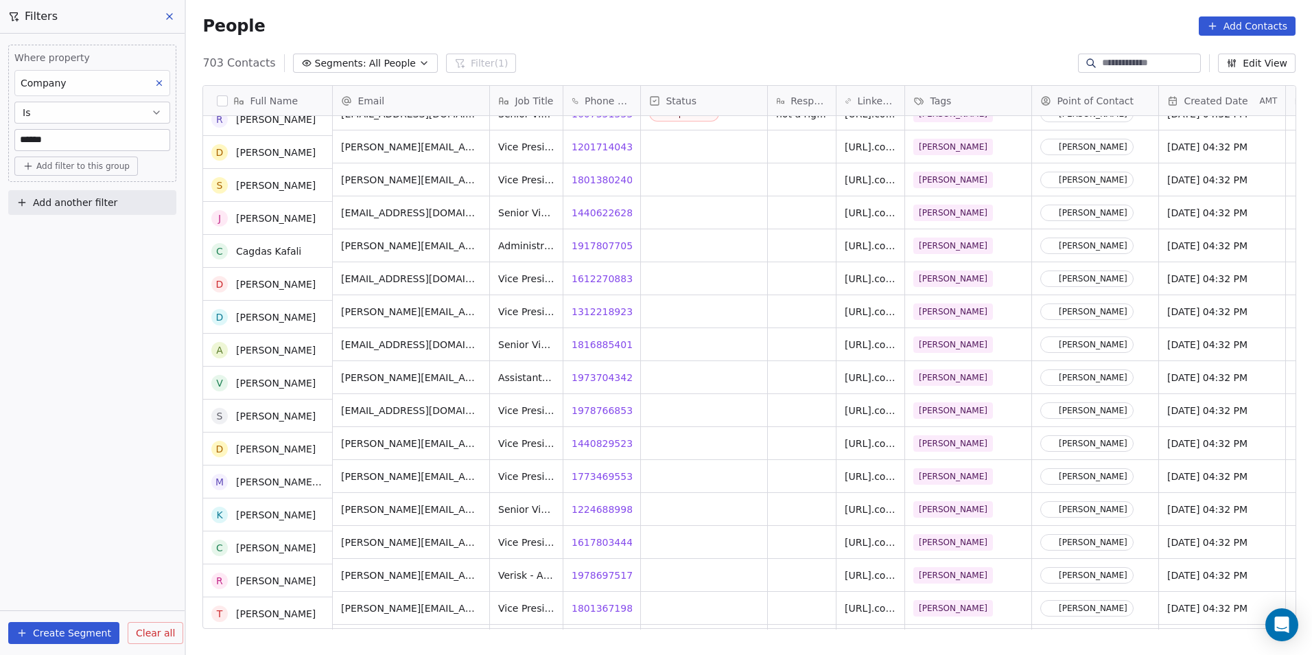
scroll to position [9539, 0]
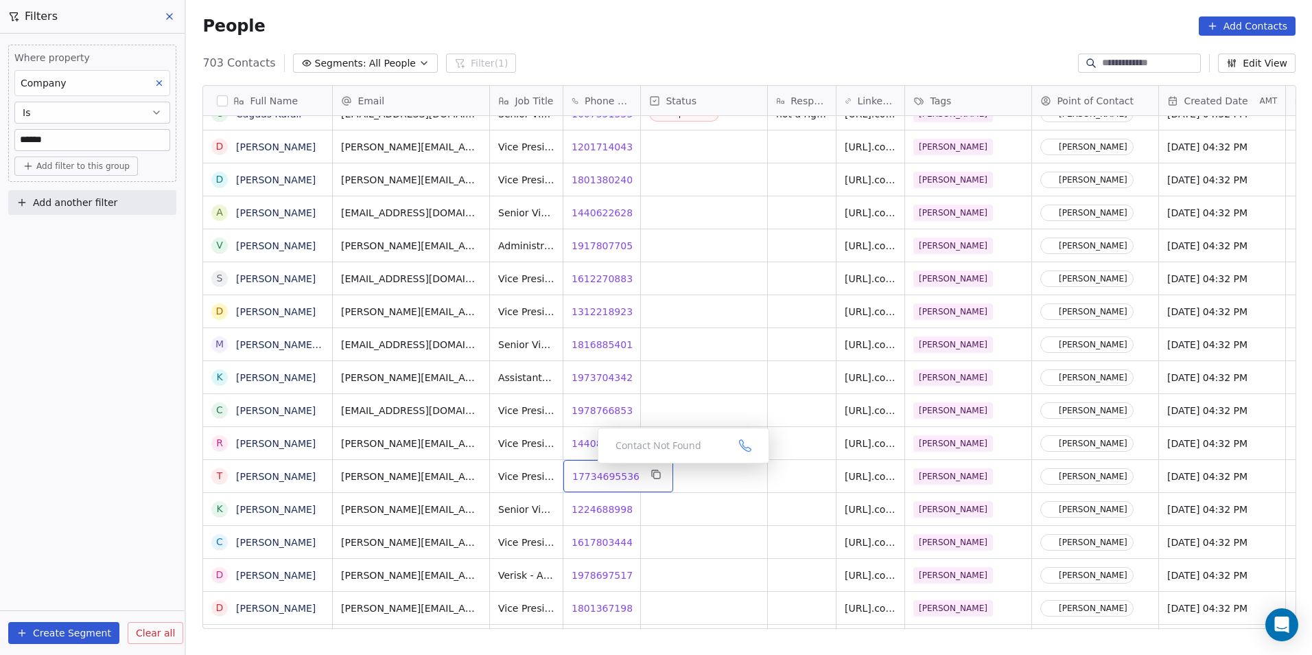
click at [587, 469] on span "17734695536" at bounding box center [605, 476] width 67 height 14
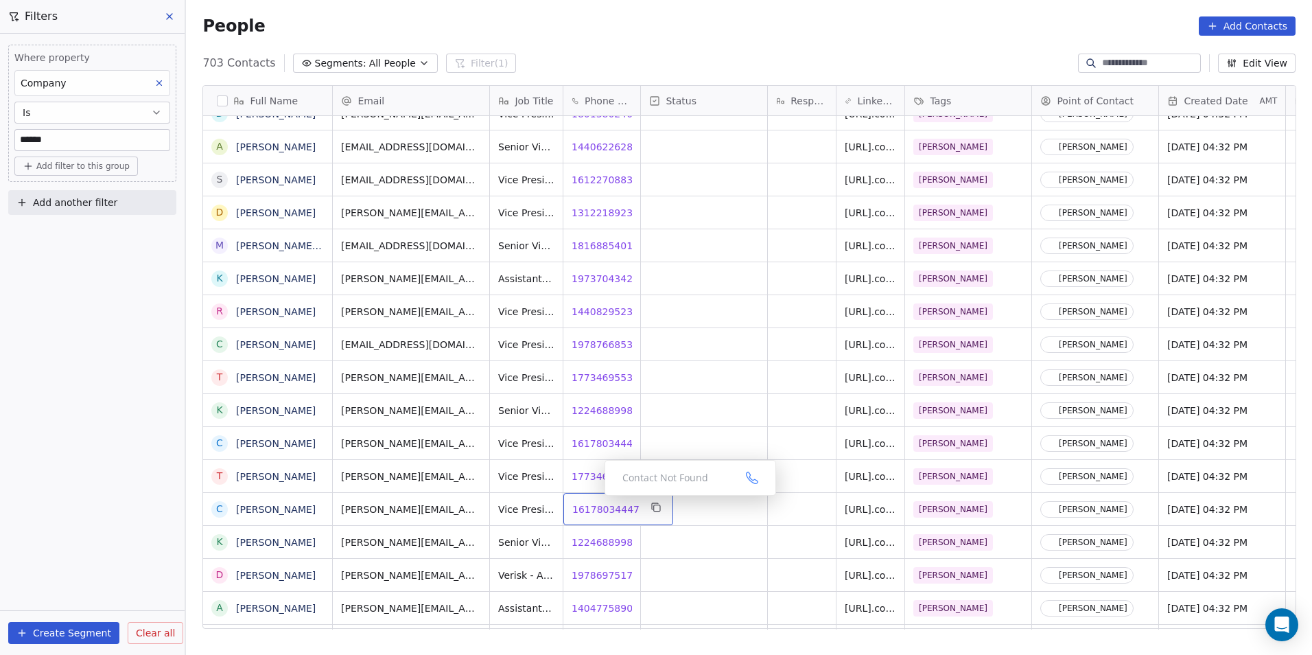
click at [594, 502] on span "16178034447" at bounding box center [605, 509] width 67 height 14
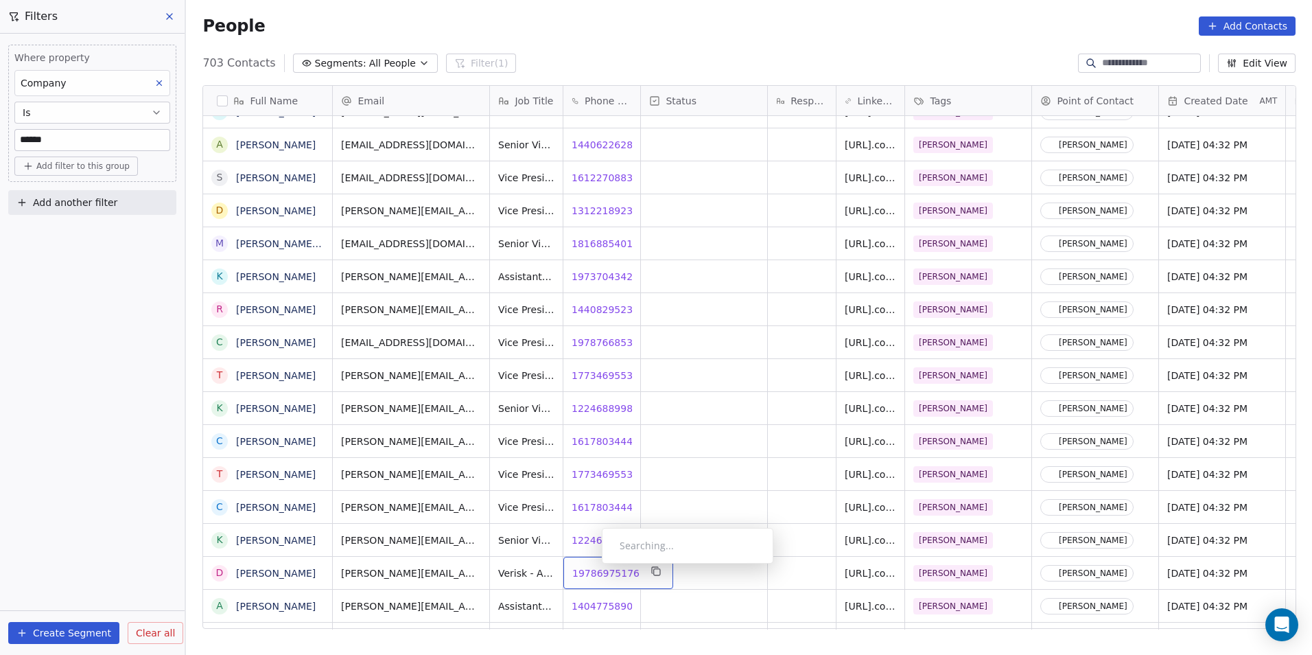
click at [591, 567] on span "19786975176" at bounding box center [605, 573] width 67 height 14
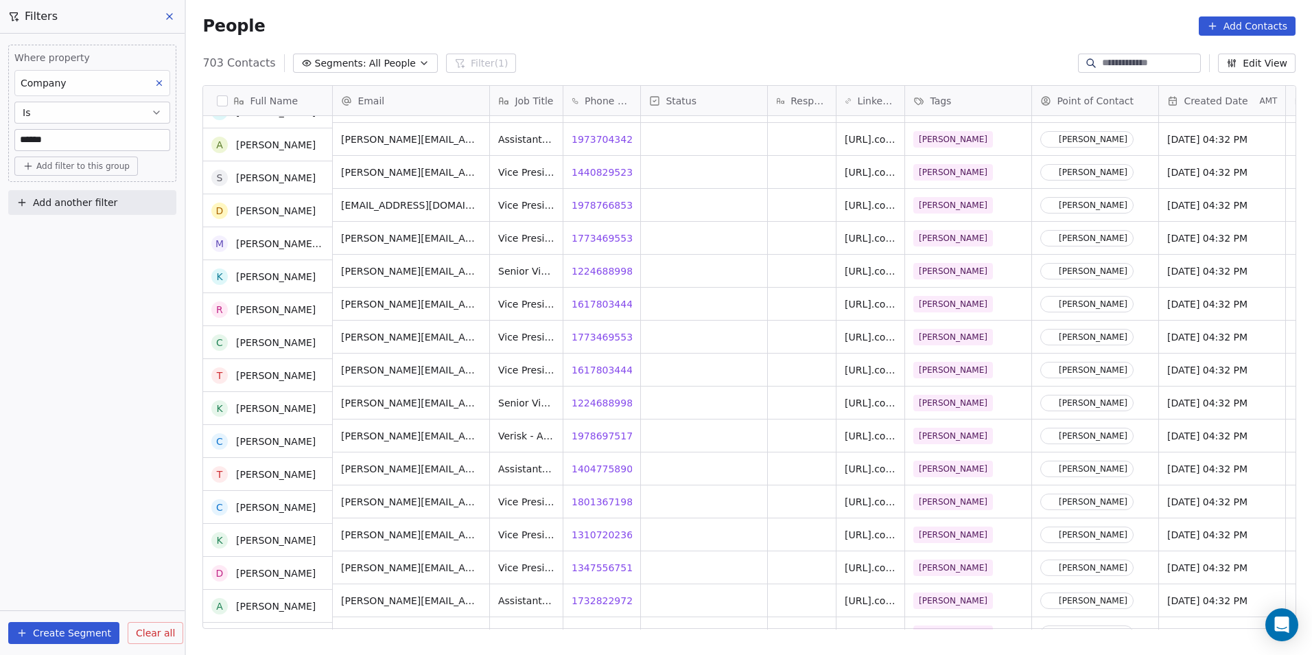
scroll to position [9678, 0]
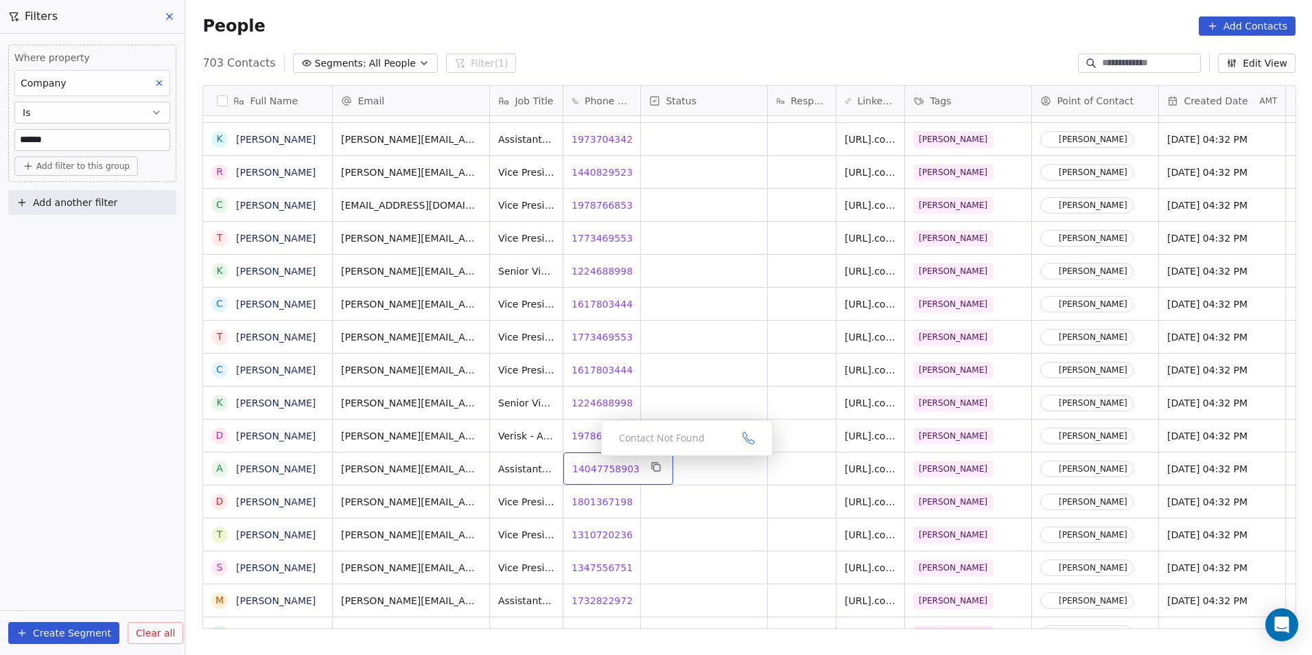
click at [590, 462] on span "14047758903" at bounding box center [605, 469] width 67 height 14
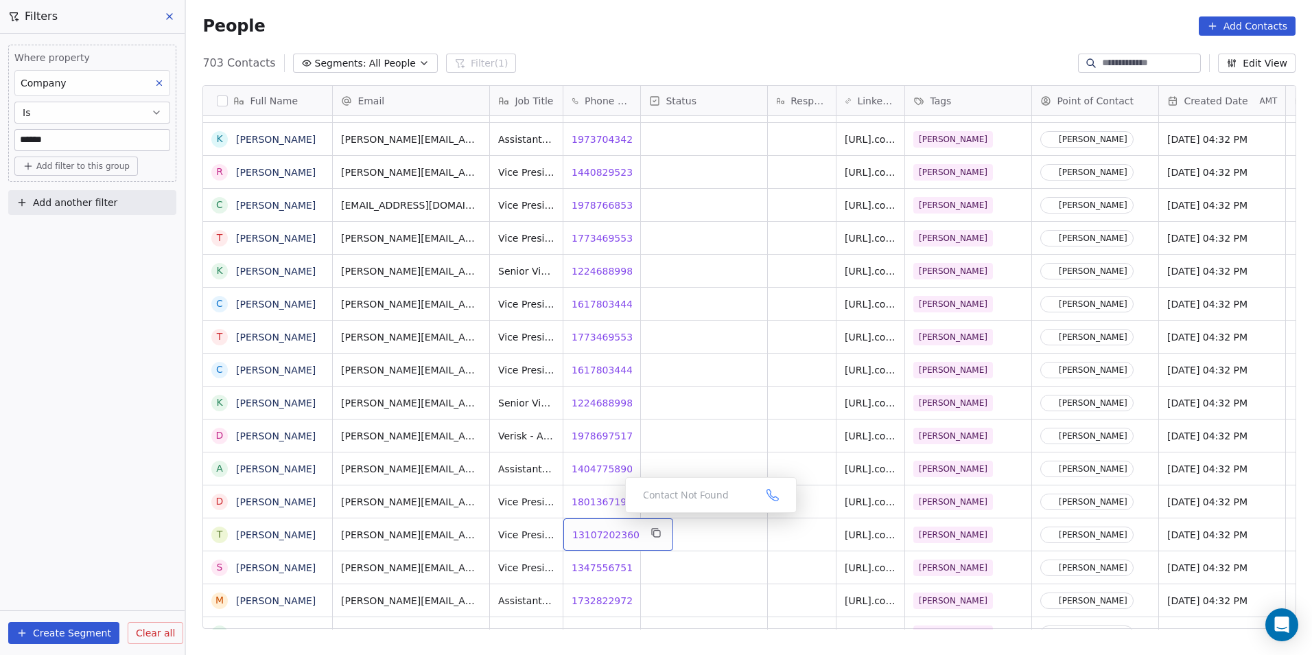
click at [609, 528] on span "13107202360" at bounding box center [605, 535] width 67 height 14
click at [603, 561] on span "13475567519" at bounding box center [605, 568] width 67 height 14
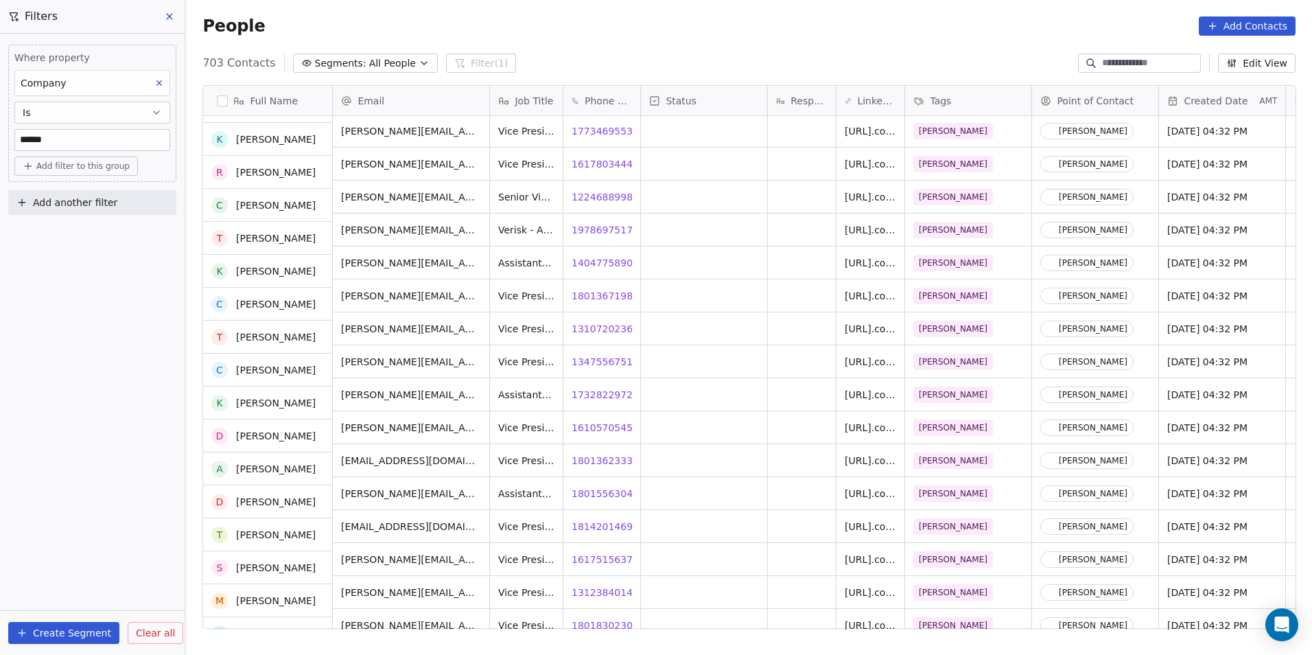
scroll to position [9884, 0]
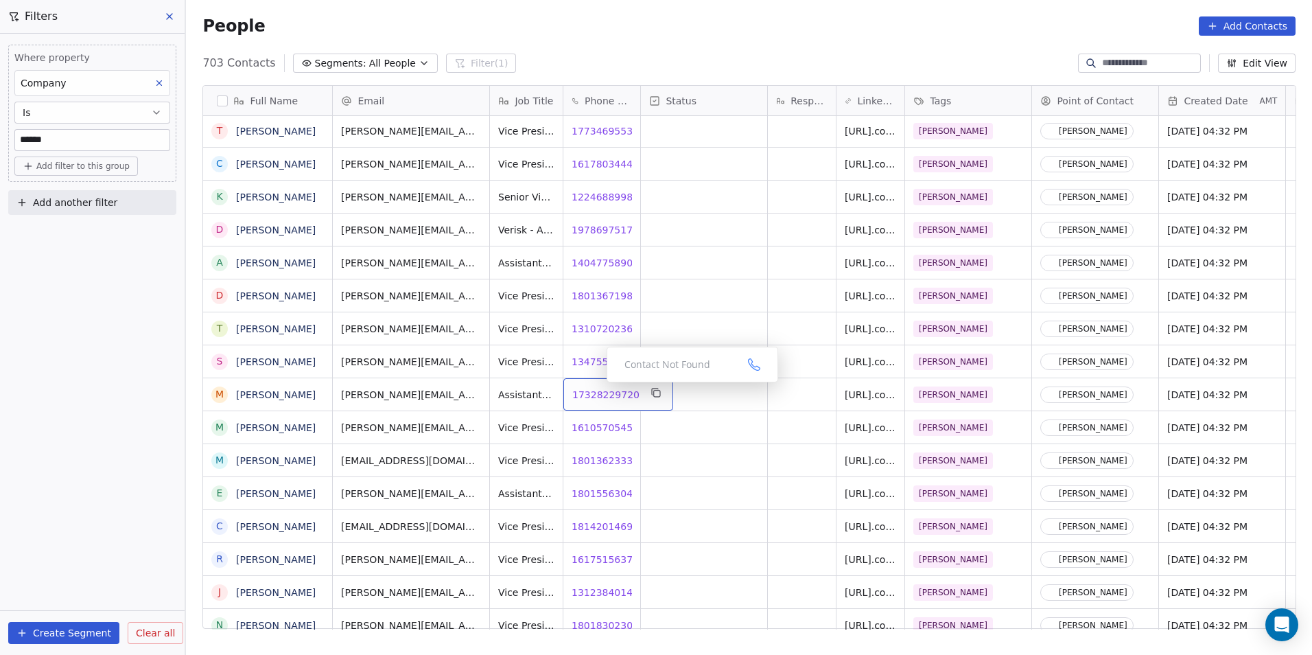
click at [594, 397] on div "17328229720 17328229720" at bounding box center [618, 394] width 110 height 32
click at [594, 388] on span "17328229720" at bounding box center [605, 395] width 67 height 14
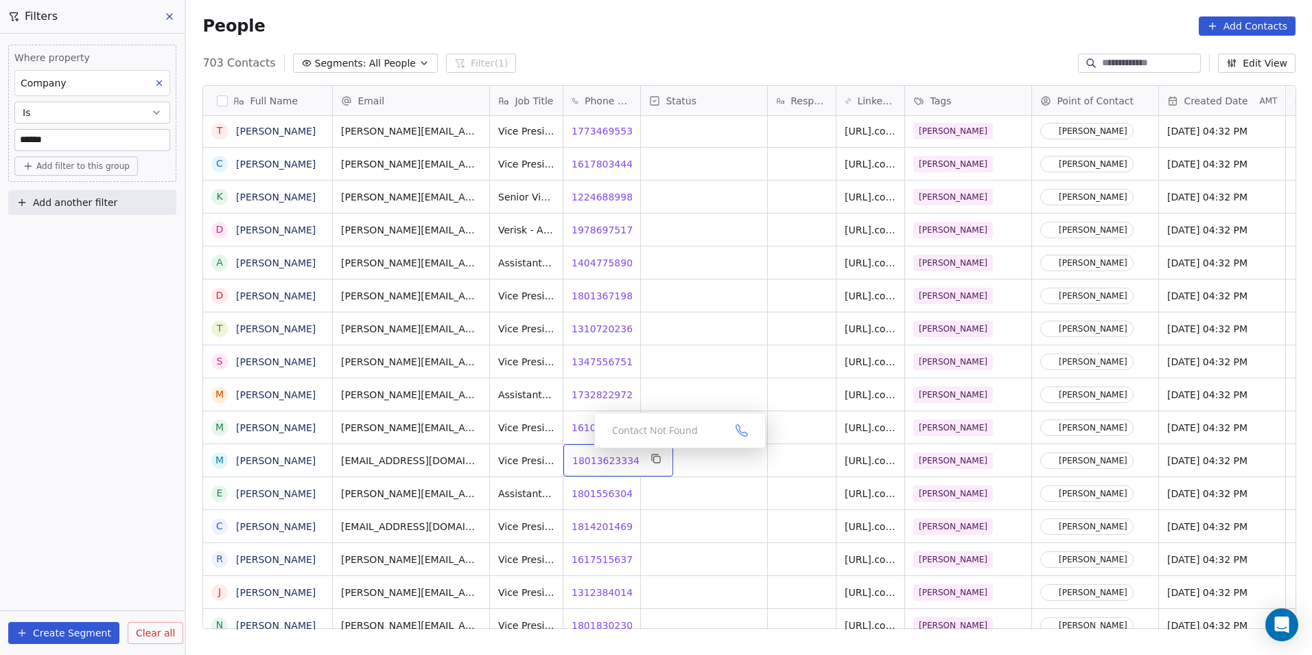
click at [583, 454] on span "18013623334" at bounding box center [605, 461] width 67 height 14
click at [592, 487] on span "18015563043" at bounding box center [605, 494] width 67 height 14
click at [596, 388] on span "17328229720" at bounding box center [605, 395] width 67 height 14
click at [668, 394] on div "grid" at bounding box center [704, 394] width 126 height 32
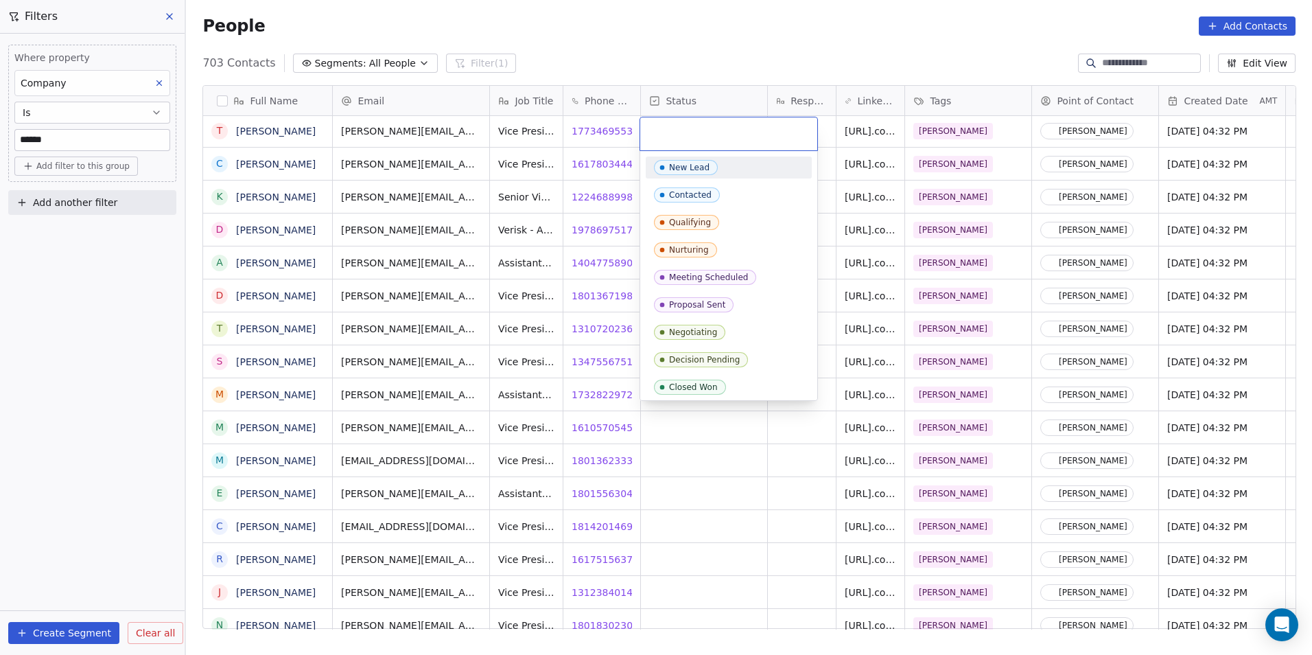
click at [692, 510] on html "DS Technologies Inc Contacts People Marketing Workflows Campaigns Sales Pipelin…" at bounding box center [656, 327] width 1312 height 655
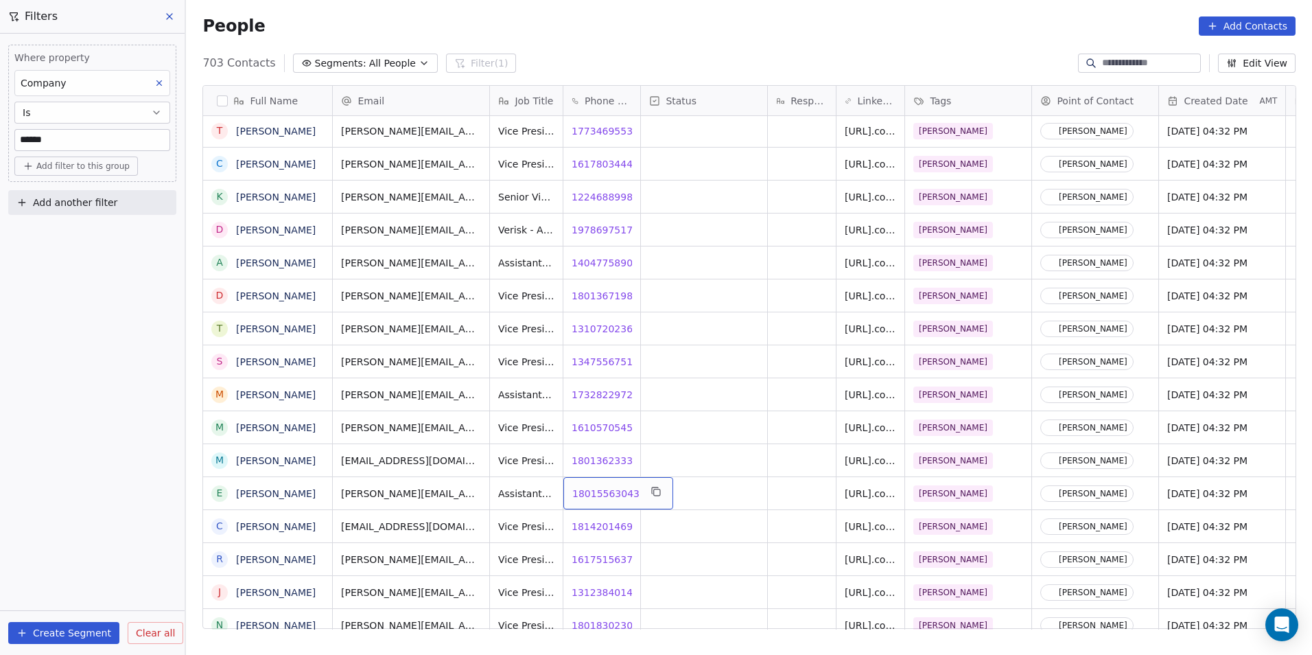
click at [594, 489] on span "18015563043" at bounding box center [605, 494] width 67 height 14
click at [599, 552] on span "16175156373" at bounding box center [605, 559] width 67 height 14
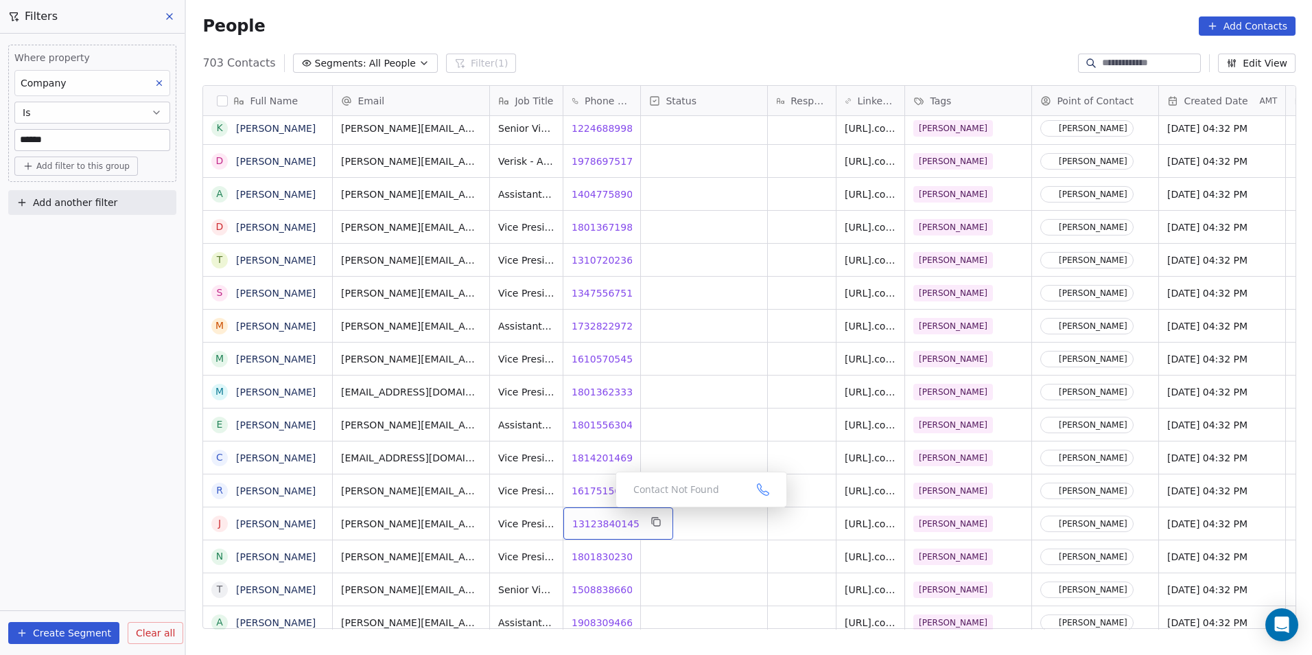
click at [598, 517] on span "13123840145" at bounding box center [605, 524] width 67 height 14
click at [607, 550] on span "18018302304" at bounding box center [605, 557] width 67 height 14
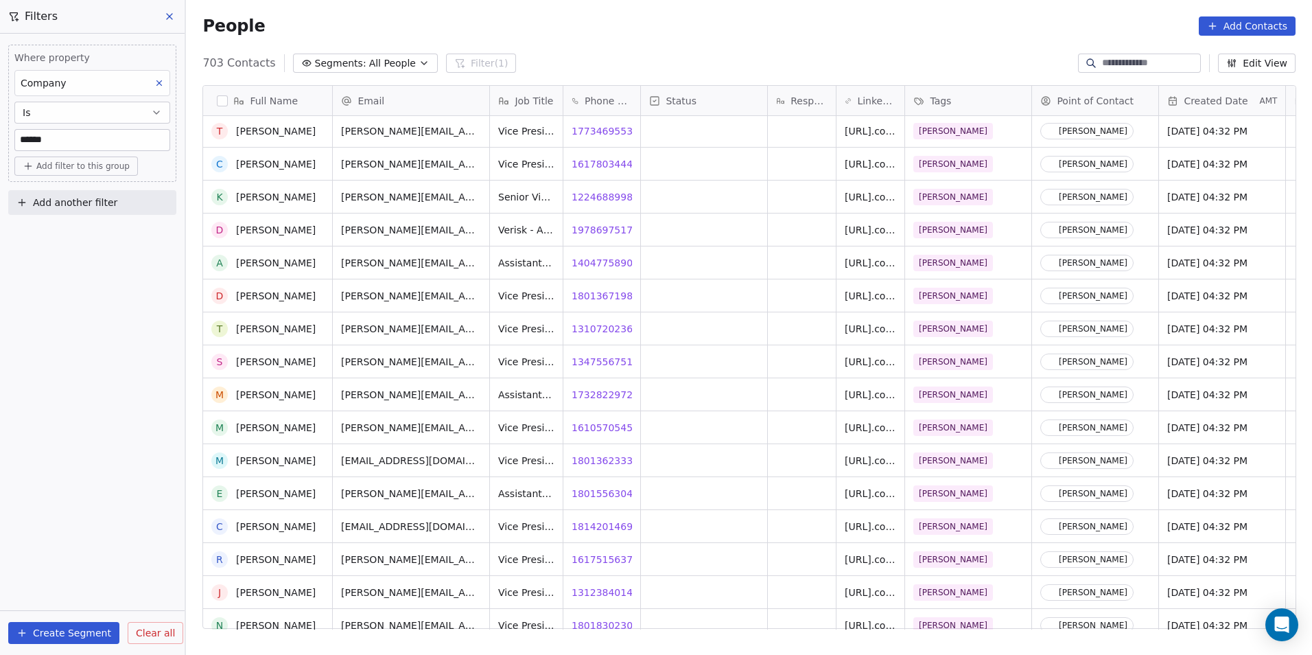
scroll to position [9404, 0]
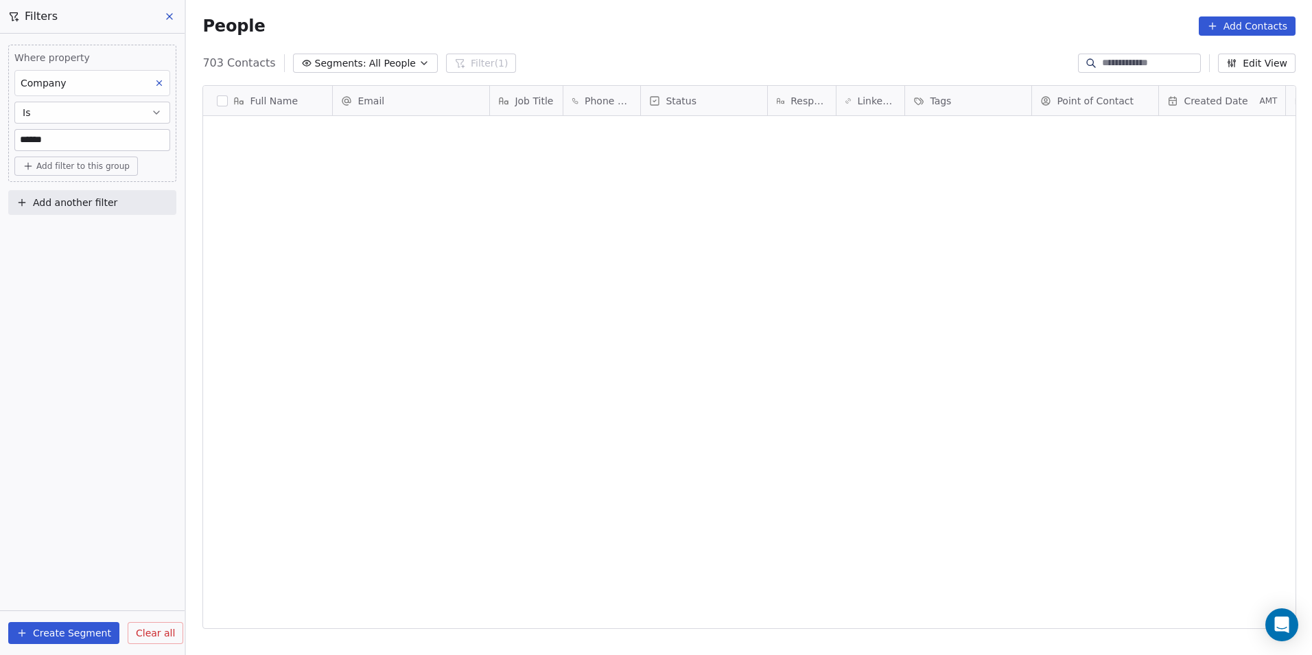
drag, startPoint x: 0, startPoint y: 0, endPoint x: 1137, endPoint y: 54, distance: 1138.4
click at [1137, 54] on div at bounding box center [1139, 63] width 123 height 19
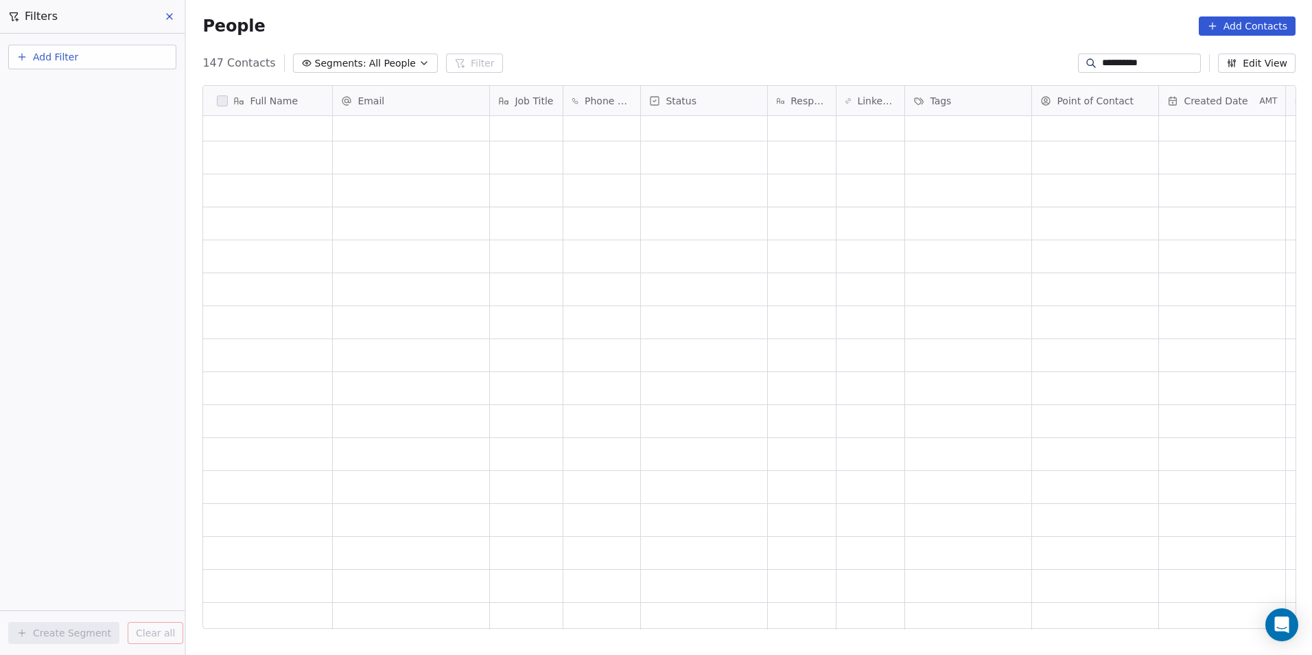
drag, startPoint x: 1088, startPoint y: 58, endPoint x: 1095, endPoint y: 60, distance: 7.8
click at [1102, 58] on input "**********" at bounding box center [1150, 63] width 96 height 14
click at [1109, 62] on input "**********" at bounding box center [1150, 63] width 96 height 14
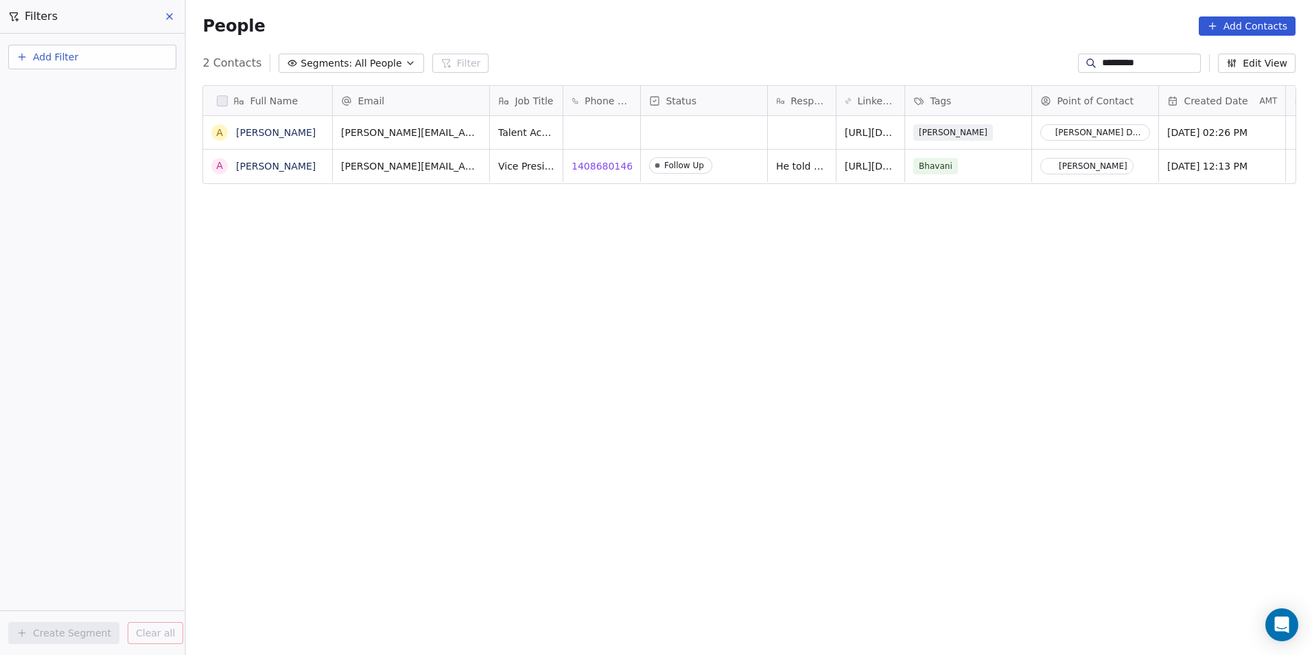
scroll to position [565, 1117]
type input "*********"
click at [654, 166] on icon "grid" at bounding box center [657, 165] width 6 height 6
click at [1139, 183] on div "arunkumar.gurusamy@perficient.com Talent Acquisition Specialist https://www.lin…" at bounding box center [1270, 372] width 1875 height 513
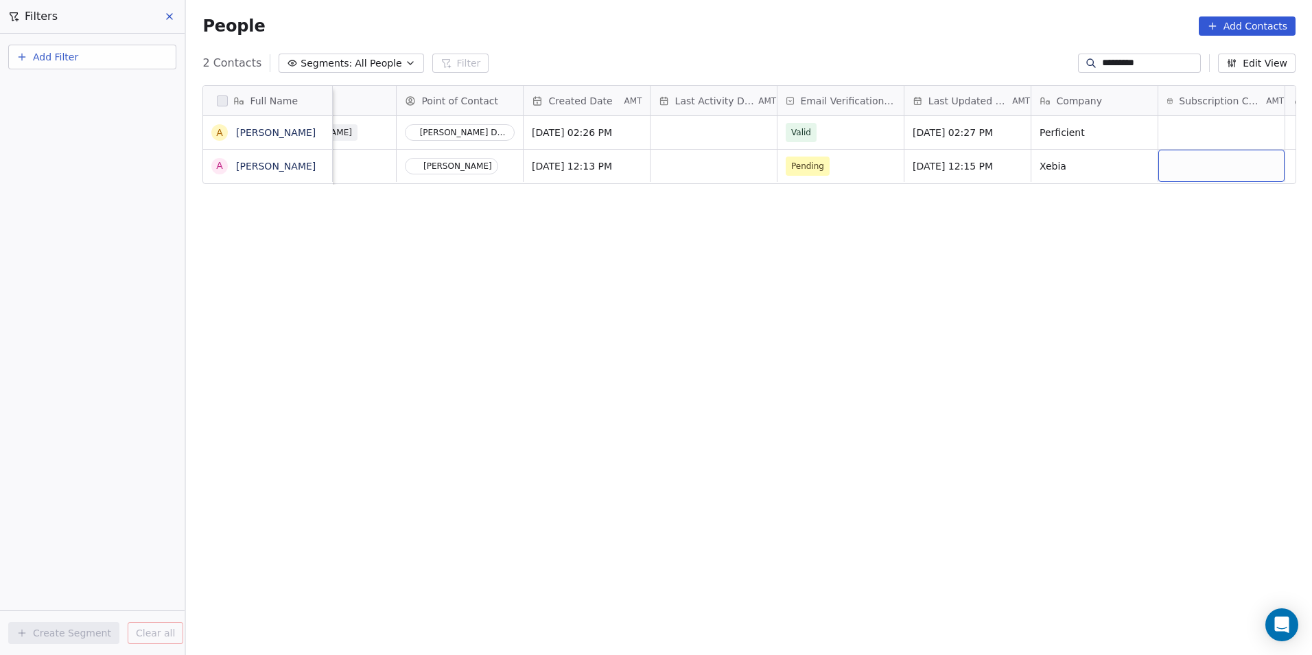
scroll to position [0, 762]
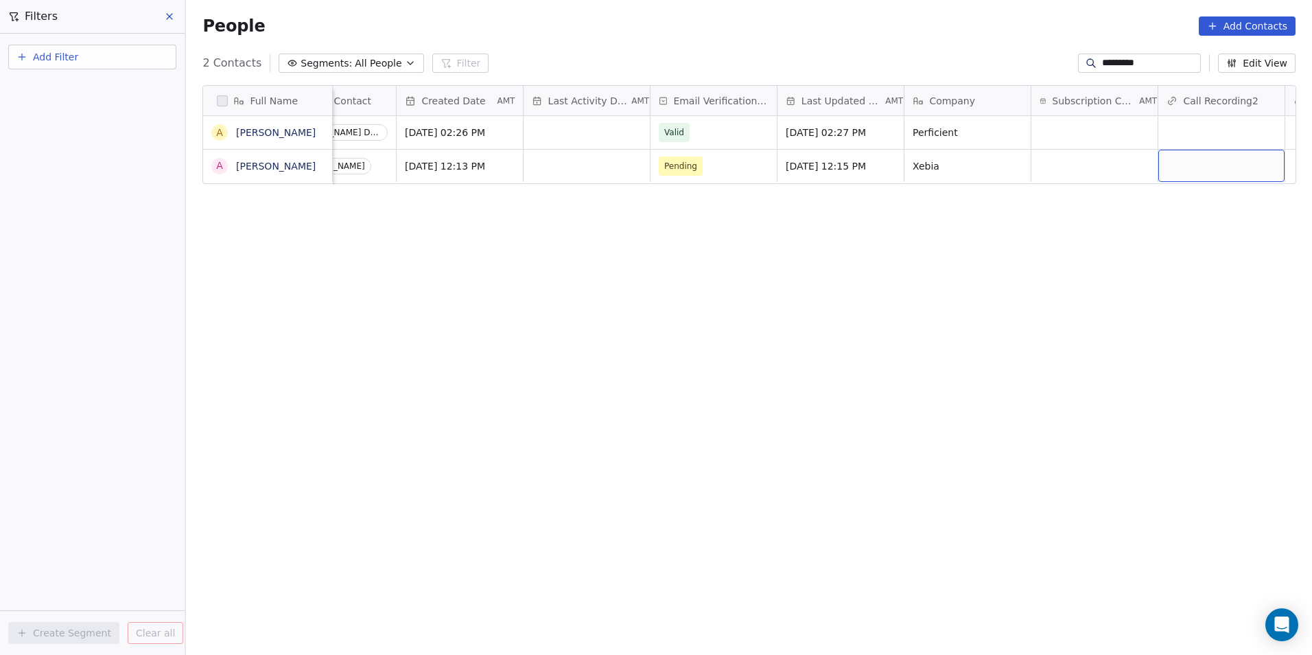
click at [1196, 171] on div "grid" at bounding box center [1221, 166] width 126 height 32
type input "**********"
click at [1200, 246] on html "DS Technologies Inc Contacts People Marketing Workflows Campaigns Sales Pipelin…" at bounding box center [656, 327] width 1312 height 655
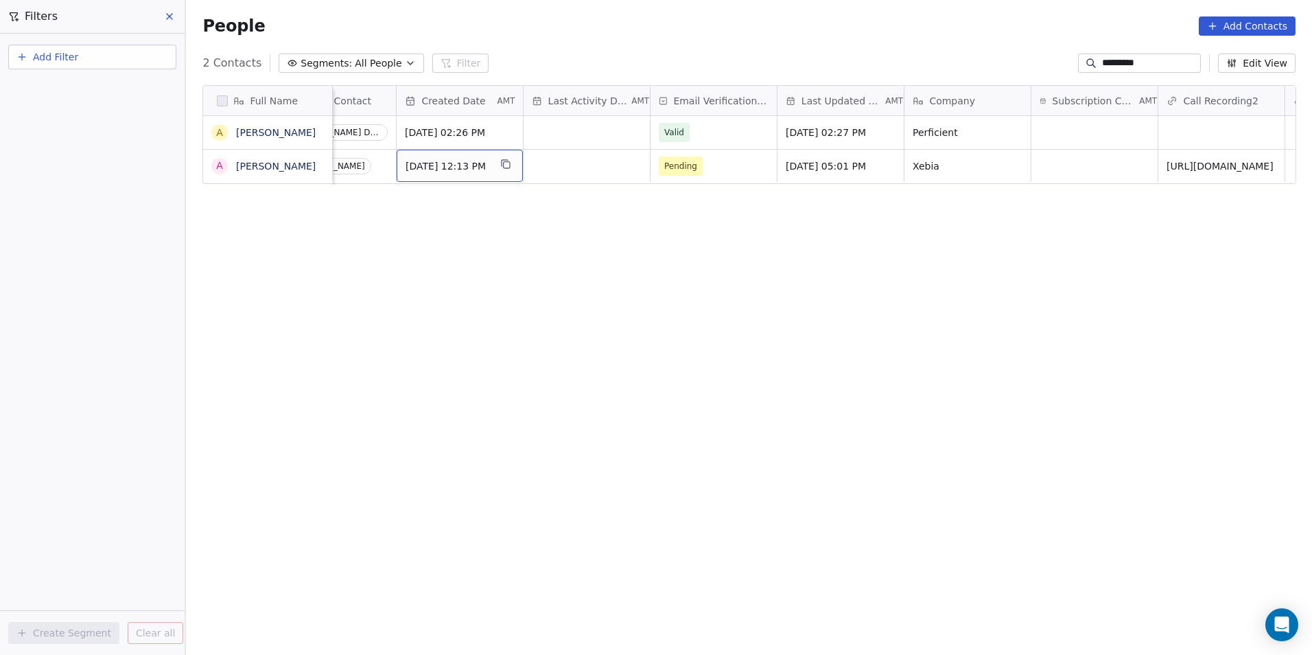
scroll to position [0, 0]
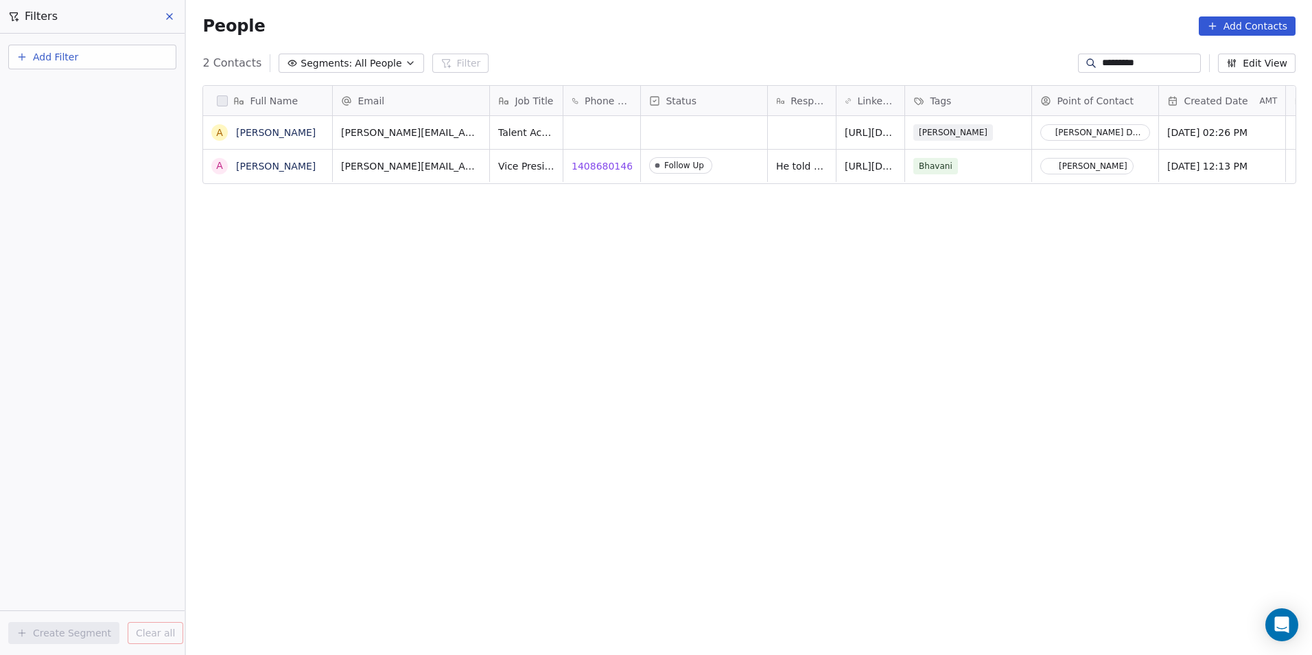
click at [638, 218] on div "Full Name A Arunkumar Gurusamy A ArunKumar Mariappan Email Job Title Phone Numb…" at bounding box center [749, 362] width 1126 height 576
drag, startPoint x: 1135, startPoint y: 67, endPoint x: 1091, endPoint y: 65, distance: 43.9
click at [1102, 65] on input "*********" at bounding box center [1150, 63] width 96 height 14
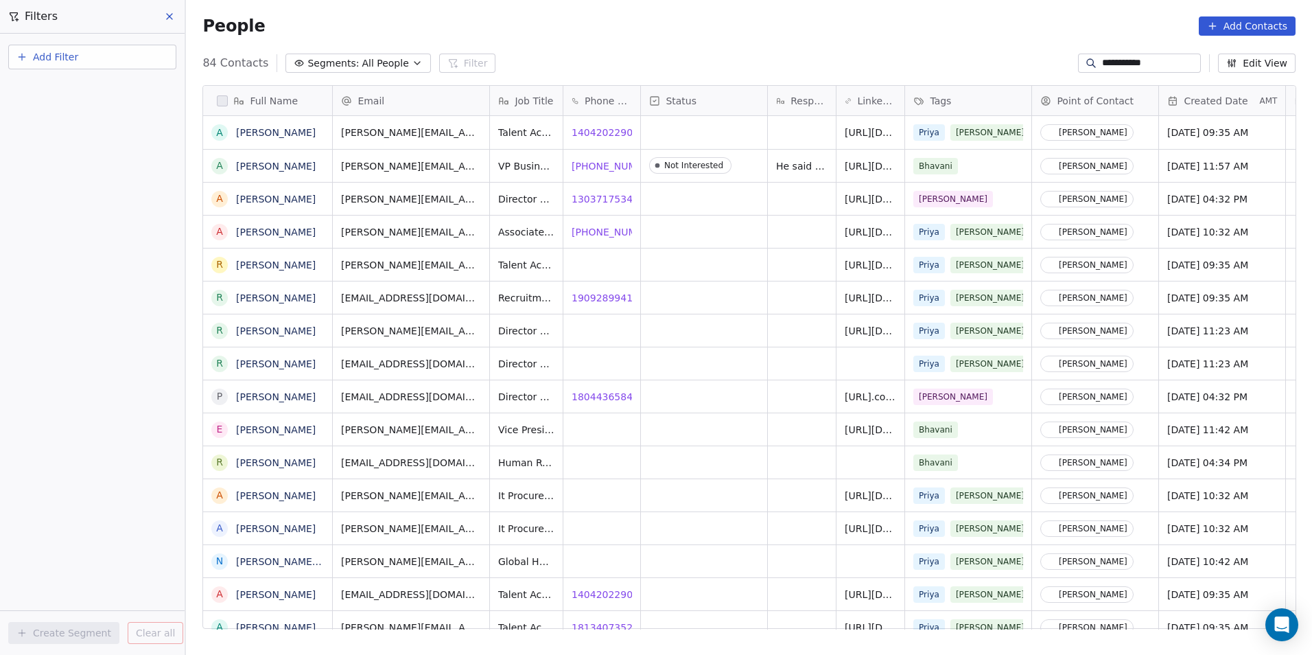
scroll to position [565, 1117]
type input "**********"
click at [672, 164] on icon "grid" at bounding box center [677, 164] width 11 height 11
click at [769, 314] on div "regan.brown@tuliva.com Director Of Recruitment & Placement https://linkedin.com…" at bounding box center [1270, 330] width 1875 height 33
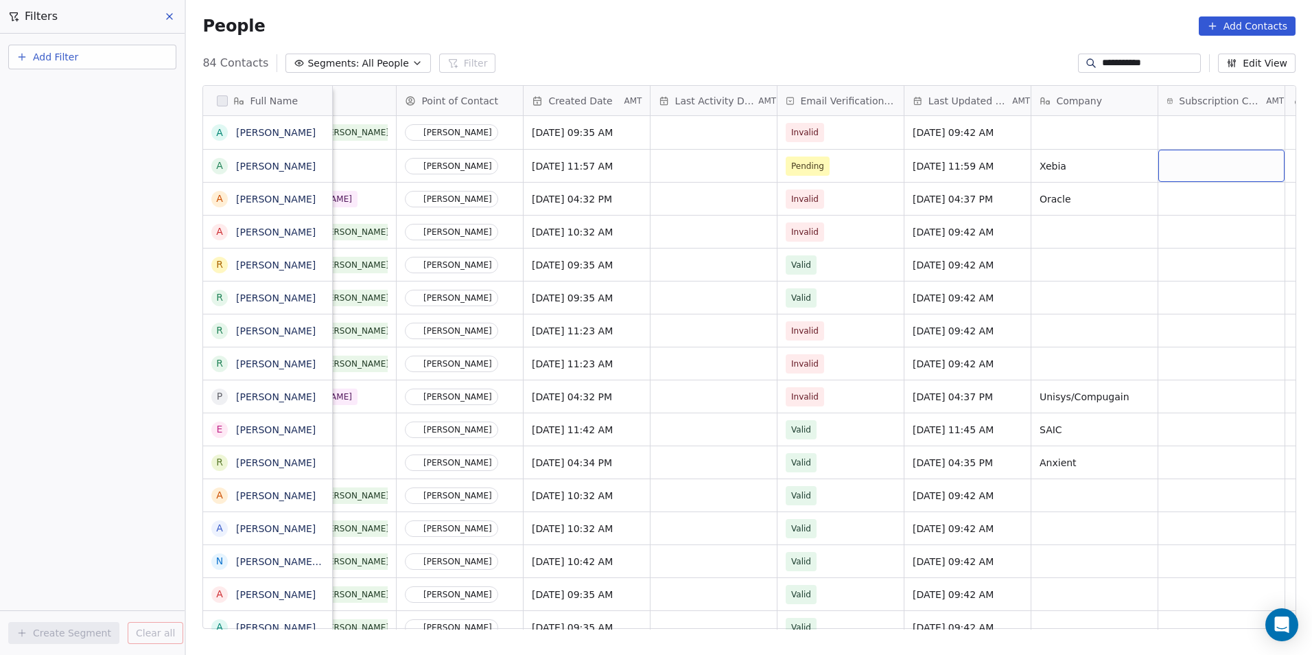
scroll to position [0, 762]
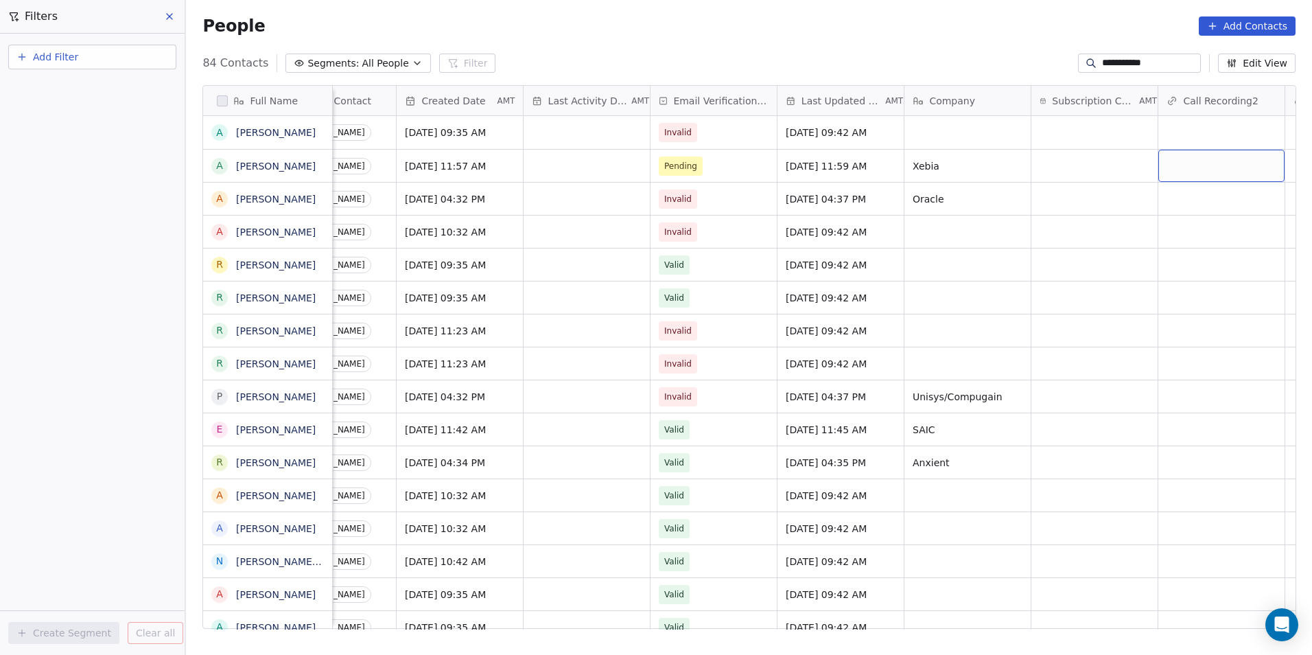
click at [1200, 165] on div "grid" at bounding box center [1221, 166] width 126 height 32
type input "**********"
click at [1104, 307] on html "**********" at bounding box center [656, 327] width 1312 height 655
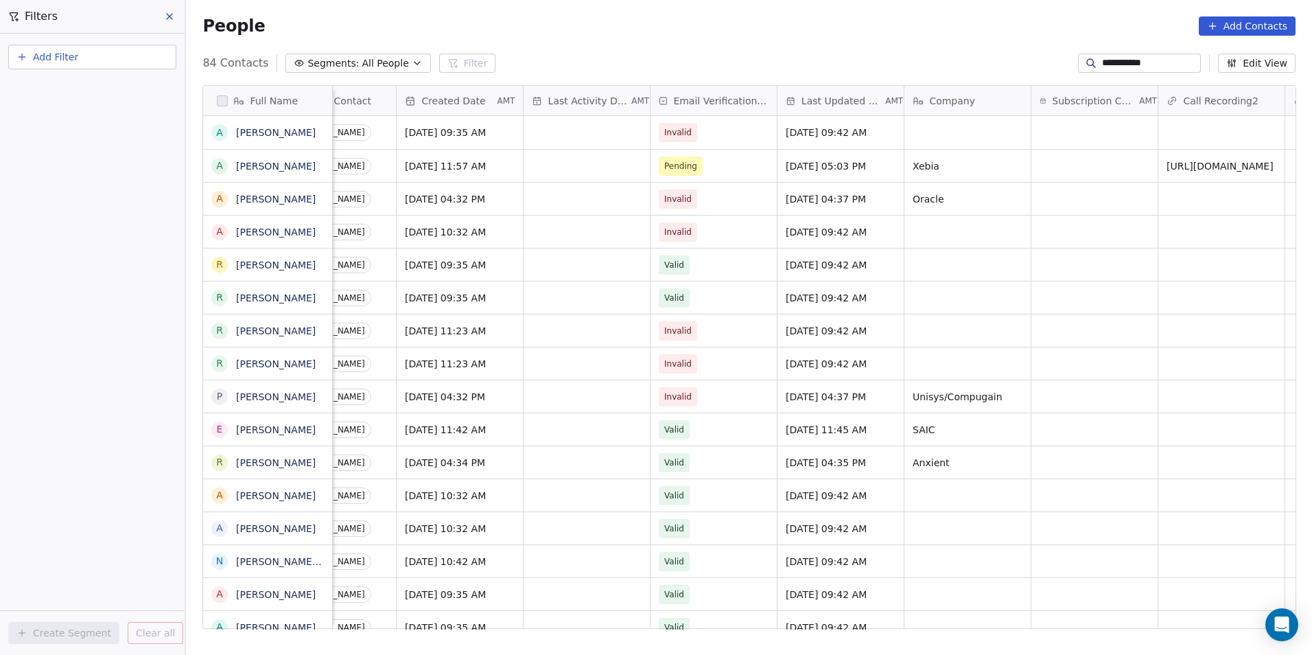
click at [1162, 64] on input "**********" at bounding box center [1150, 63] width 96 height 14
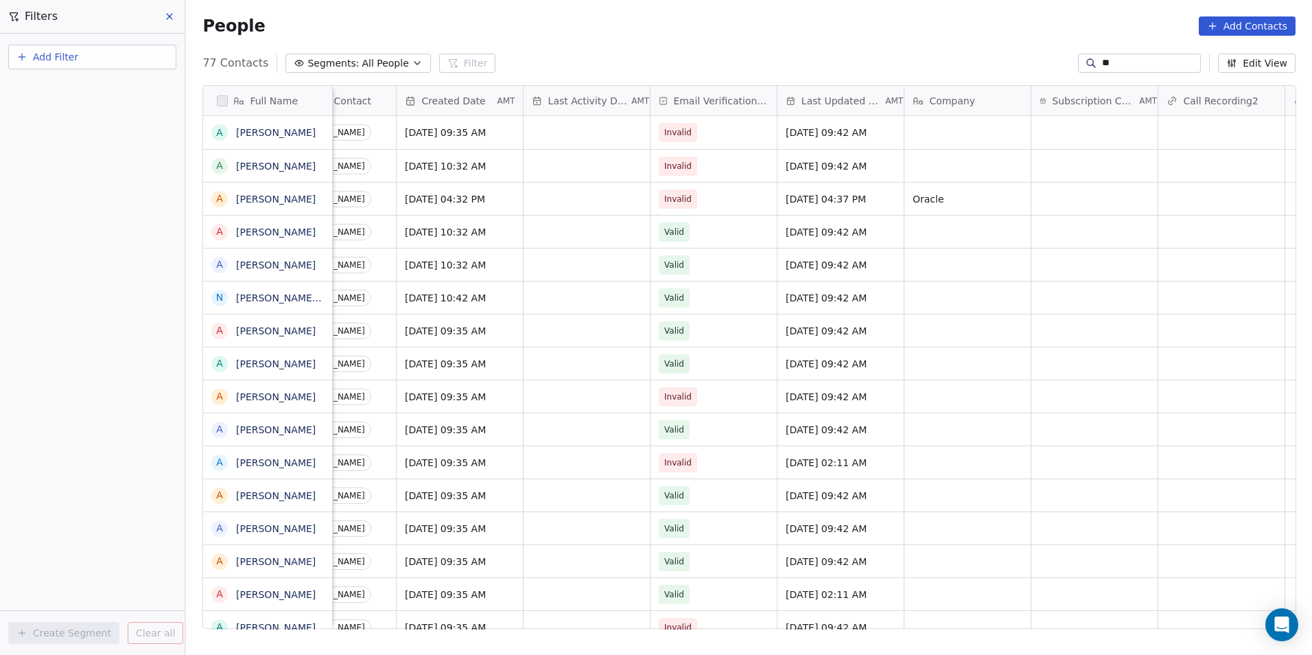
type input "*"
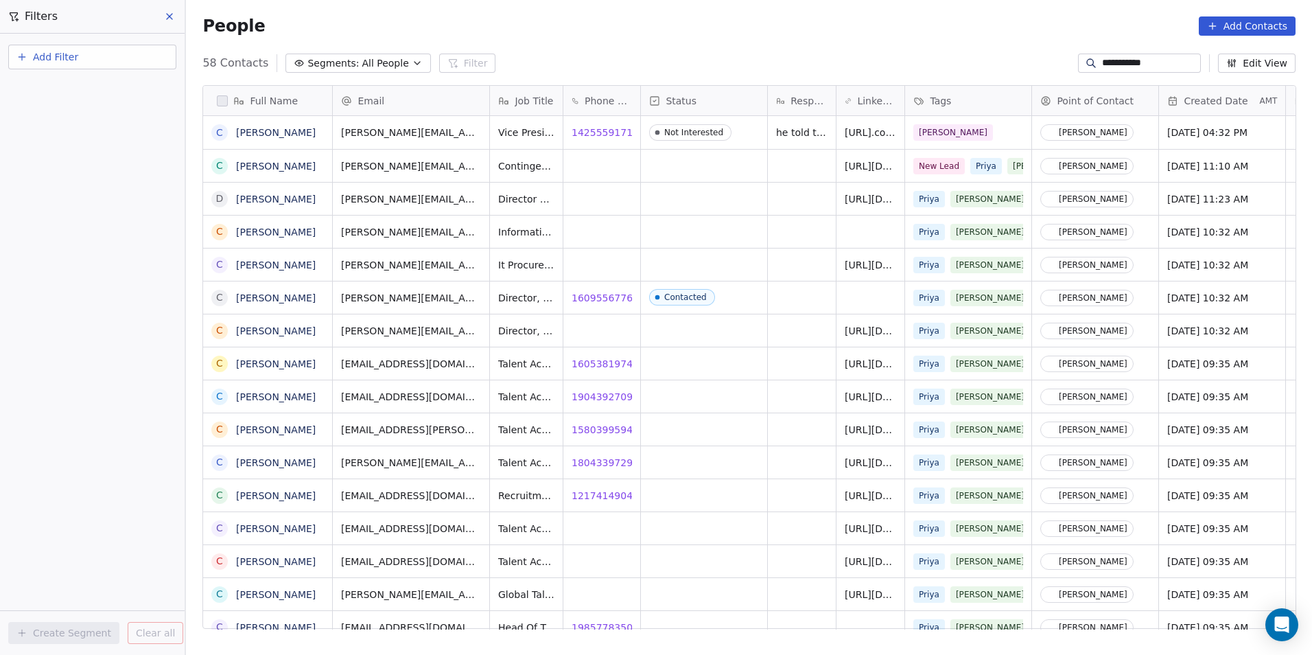
scroll to position [565, 1117]
type input "**********"
click at [650, 137] on button "grid" at bounding box center [656, 130] width 16 height 16
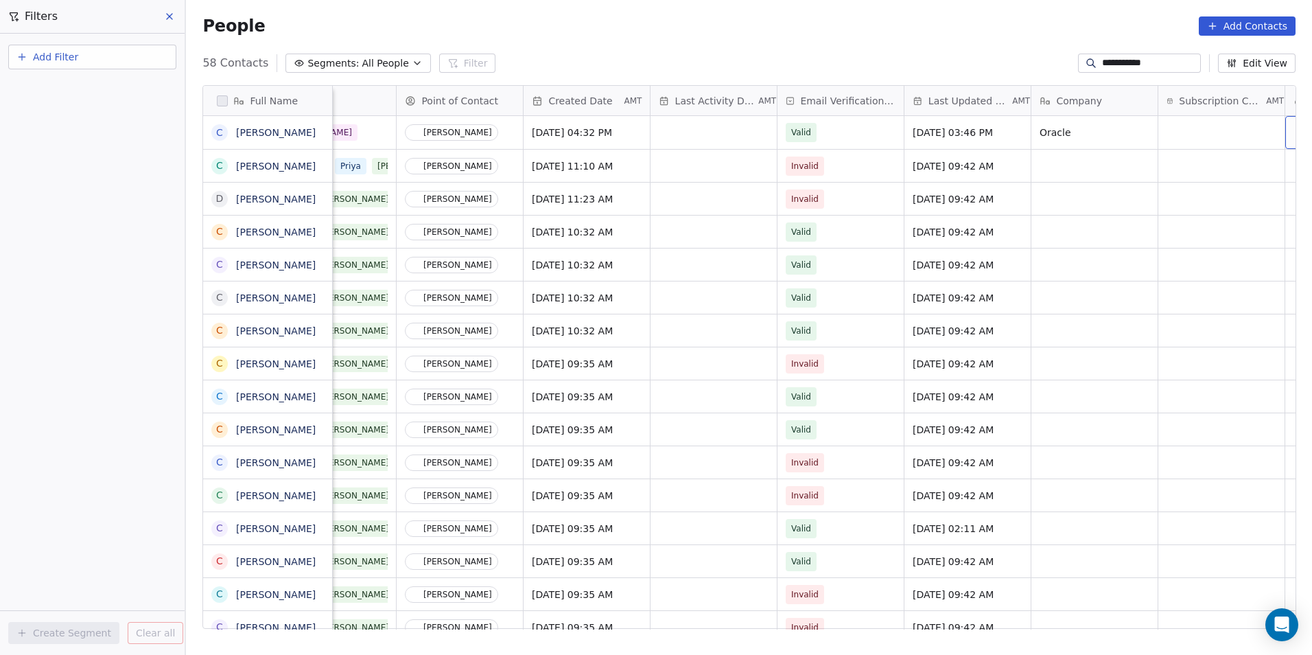
scroll to position [0, 762]
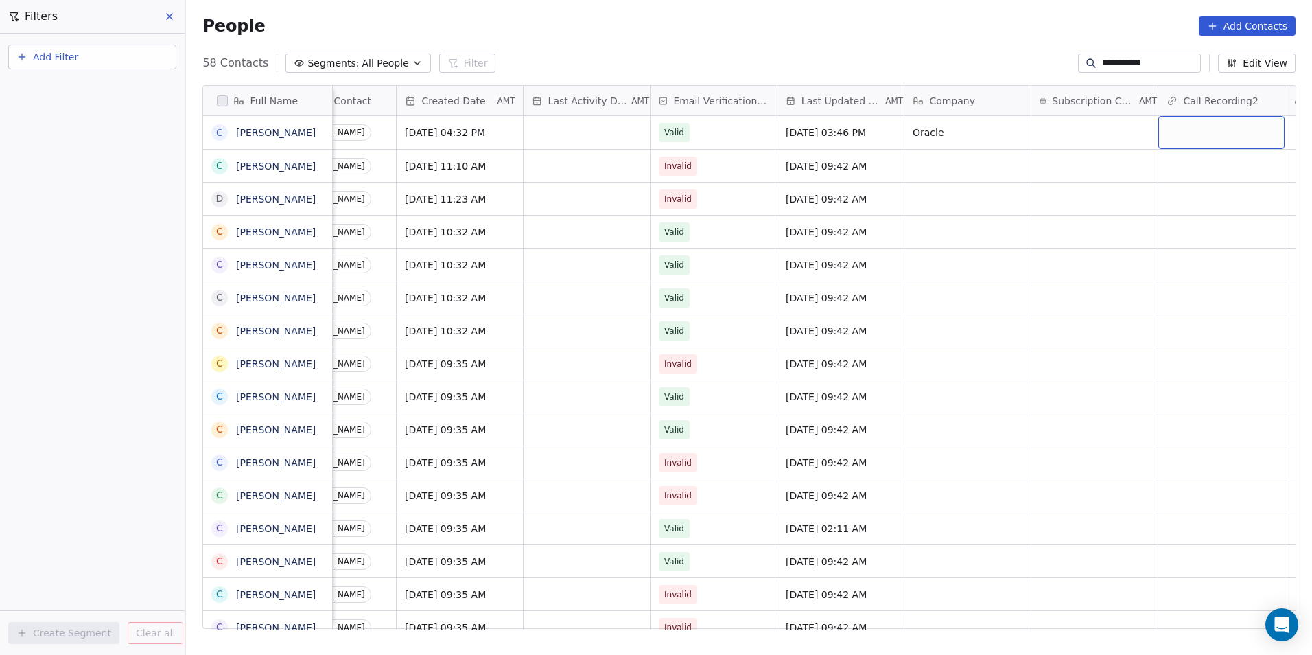
click at [1175, 137] on div "grid" at bounding box center [1221, 132] width 126 height 33
click at [1174, 137] on div "grid" at bounding box center [1221, 132] width 126 height 33
type input "**********"
click at [1091, 139] on html "**********" at bounding box center [656, 327] width 1312 height 655
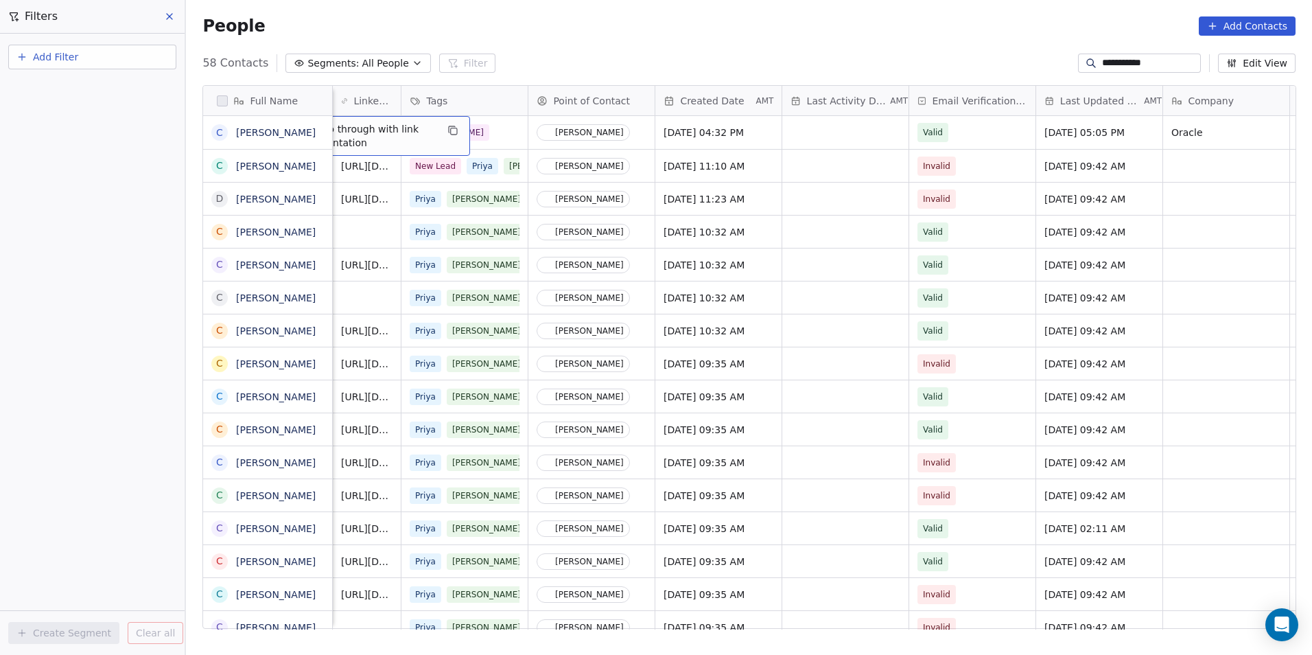
scroll to position [0, 435]
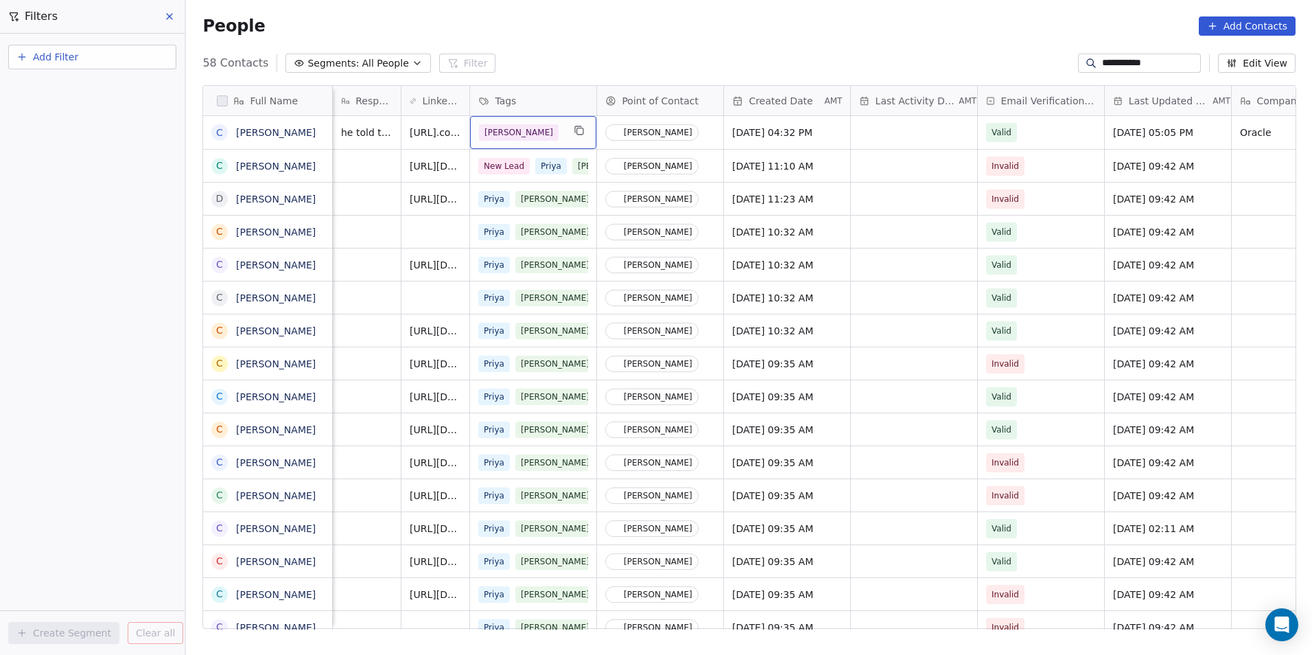
click at [548, 137] on div "[PERSON_NAME]" at bounding box center [521, 132] width 84 height 16
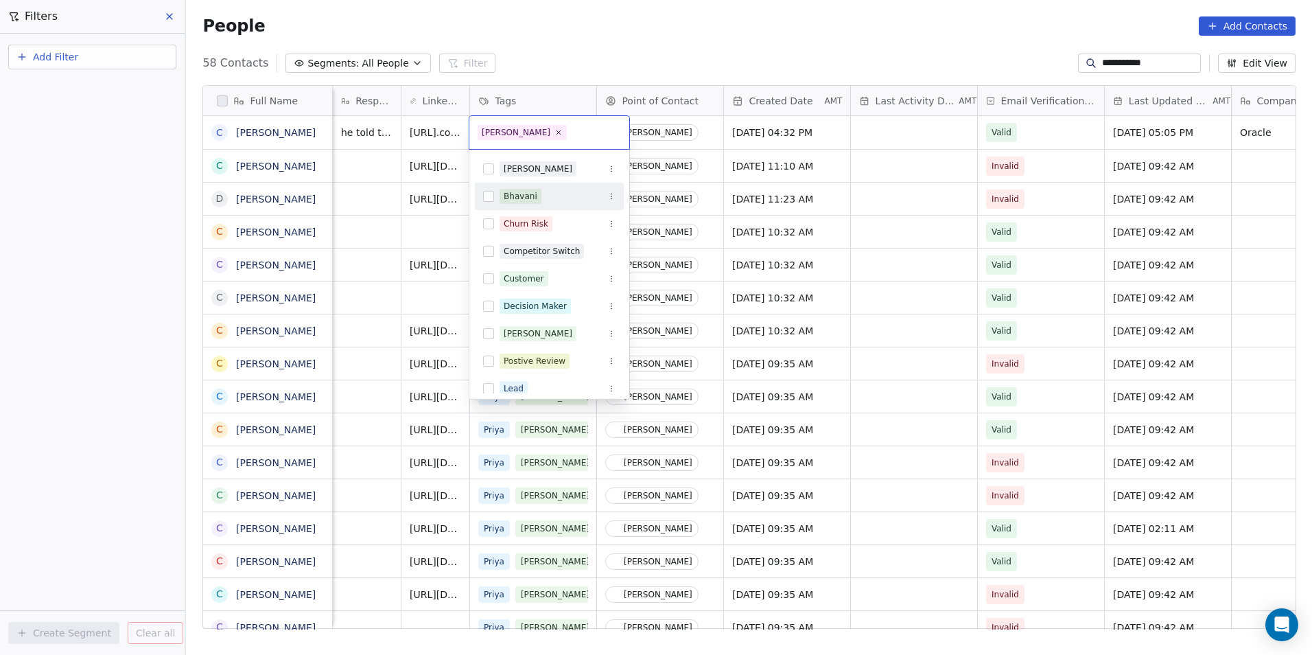
click at [529, 203] on span "Bhavani" at bounding box center [521, 196] width 42 height 15
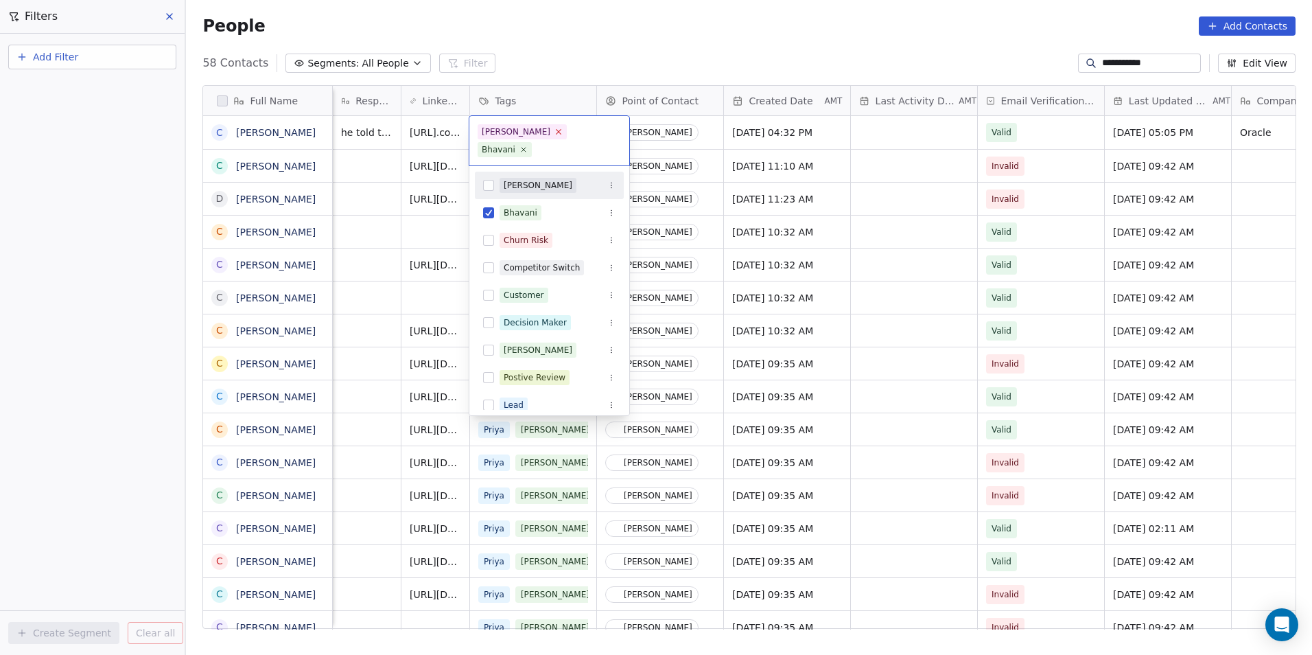
click at [554, 133] on icon at bounding box center [558, 131] width 9 height 9
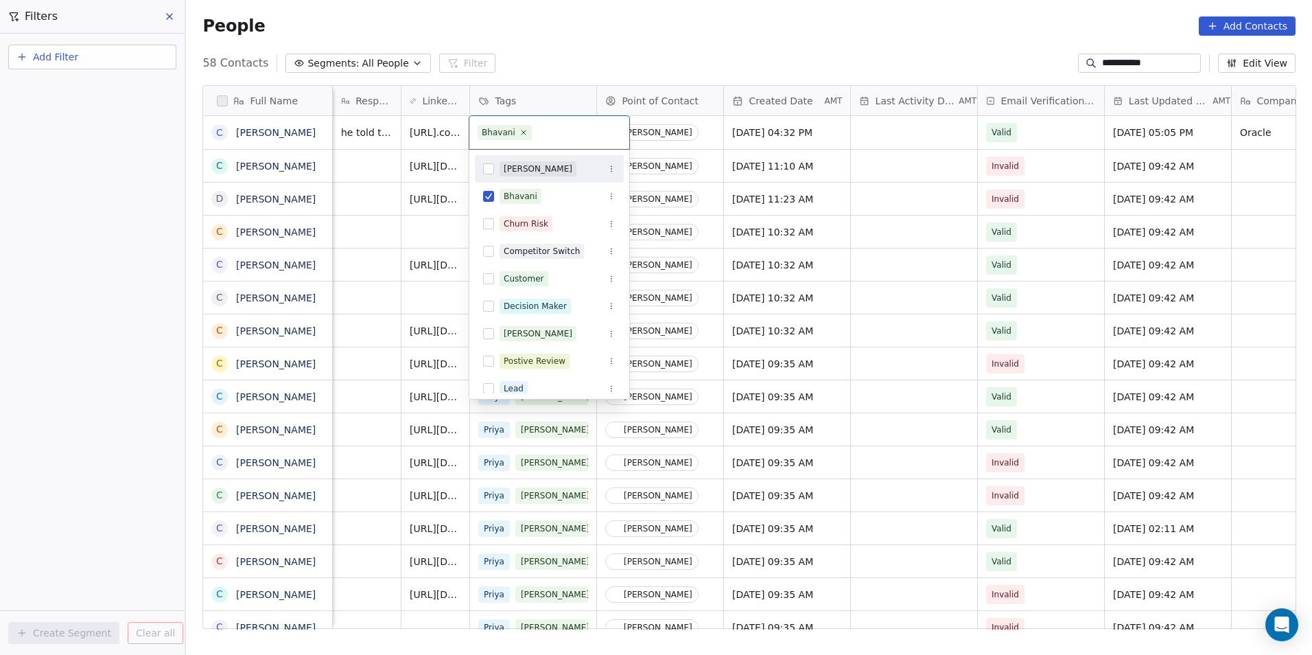
click at [701, 142] on html "**********" at bounding box center [656, 327] width 1312 height 655
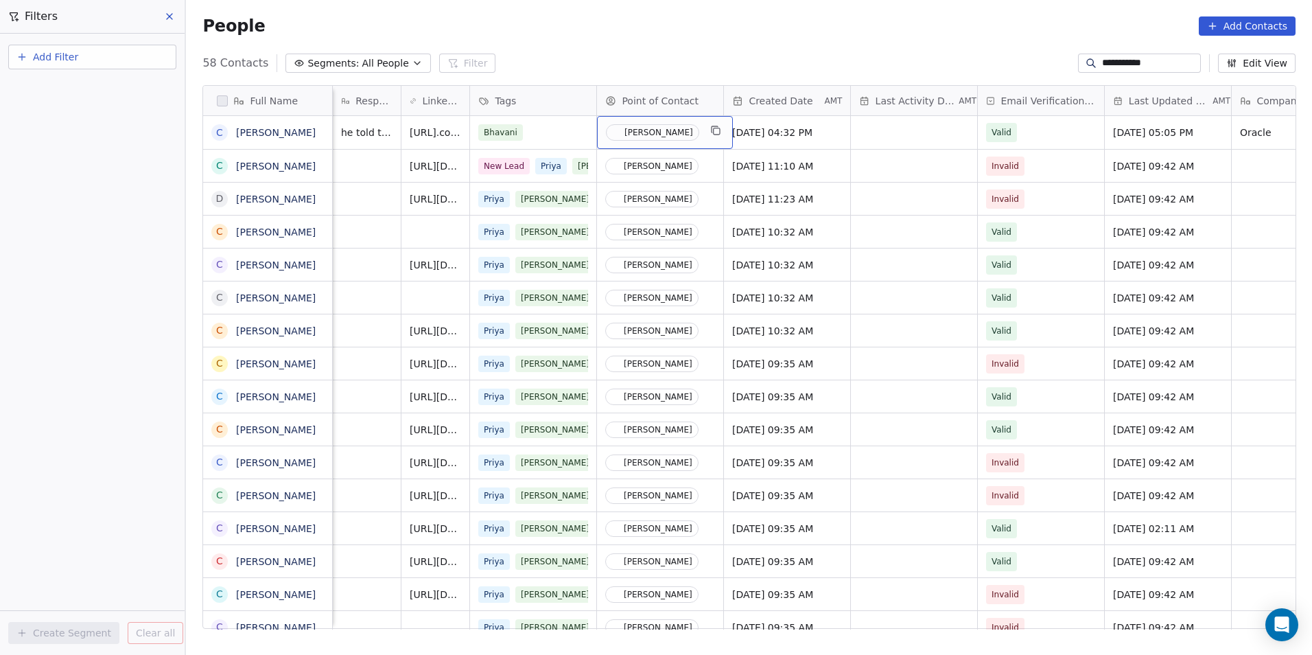
click at [701, 142] on div "[PERSON_NAME]" at bounding box center [665, 132] width 136 height 33
click at [700, 142] on div "[PERSON_NAME]" at bounding box center [665, 132] width 136 height 33
click at [705, 140] on div "[PERSON_NAME]" at bounding box center [665, 132] width 136 height 33
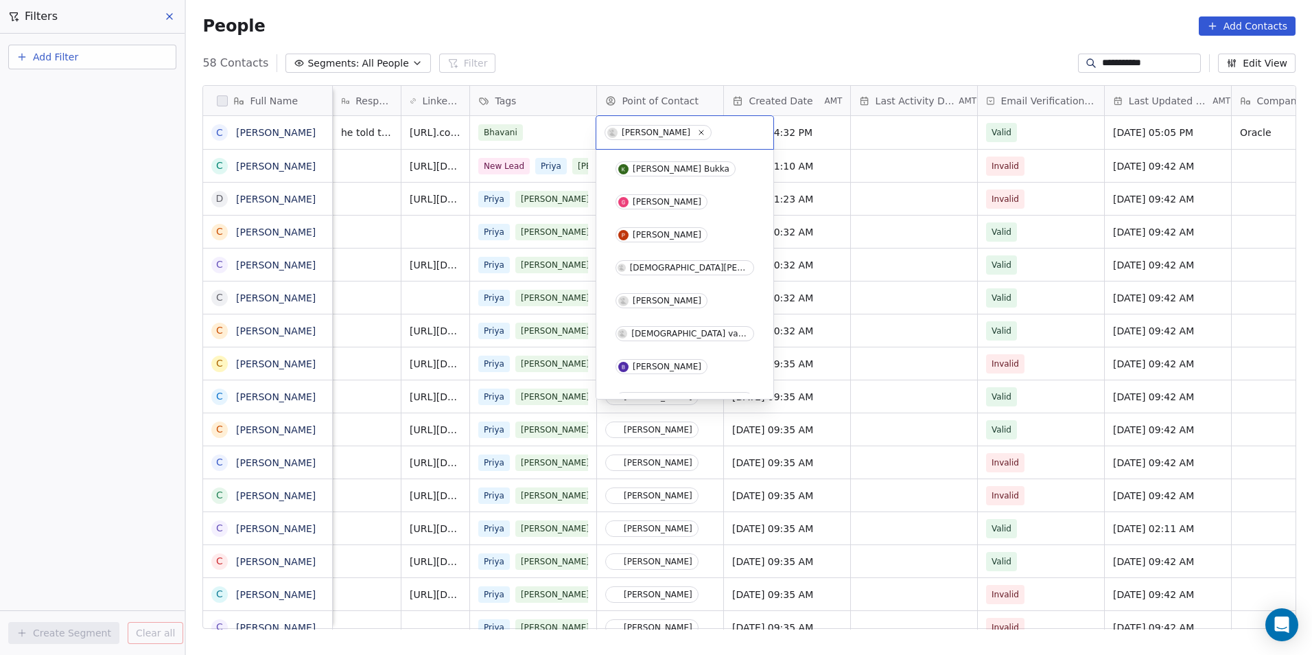
scroll to position [53, 0]
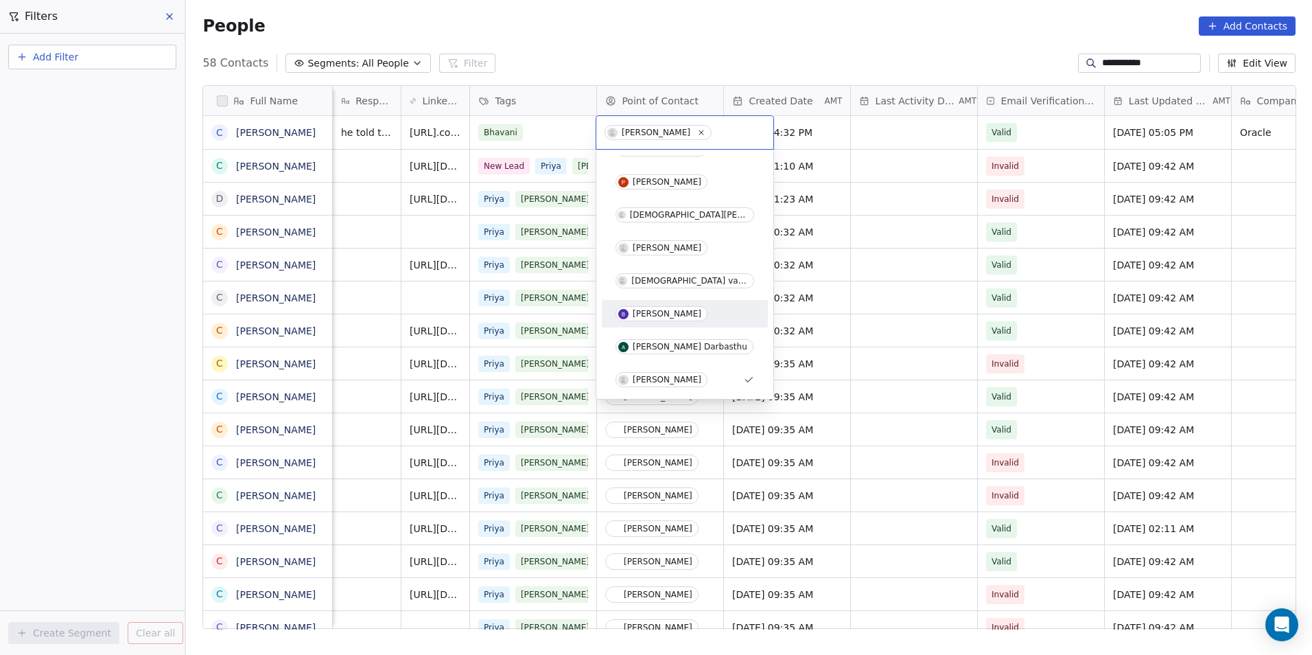
click at [631, 319] on span "[PERSON_NAME]" at bounding box center [662, 313] width 92 height 15
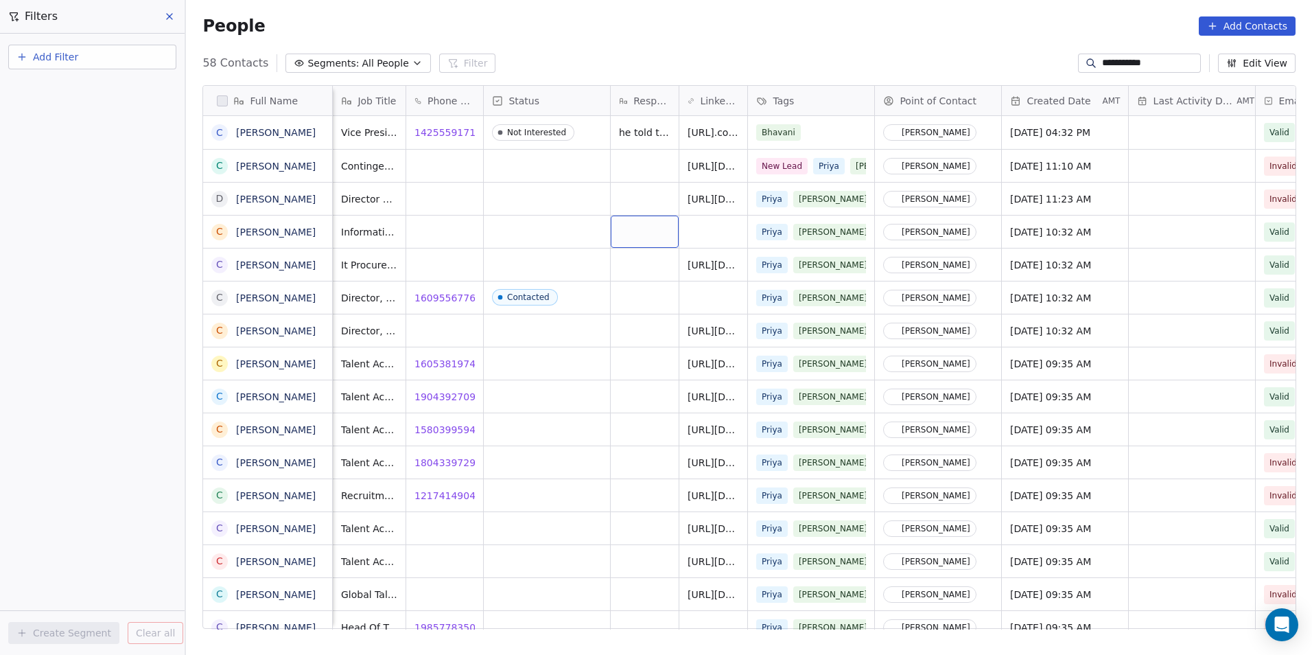
scroll to position [0, 110]
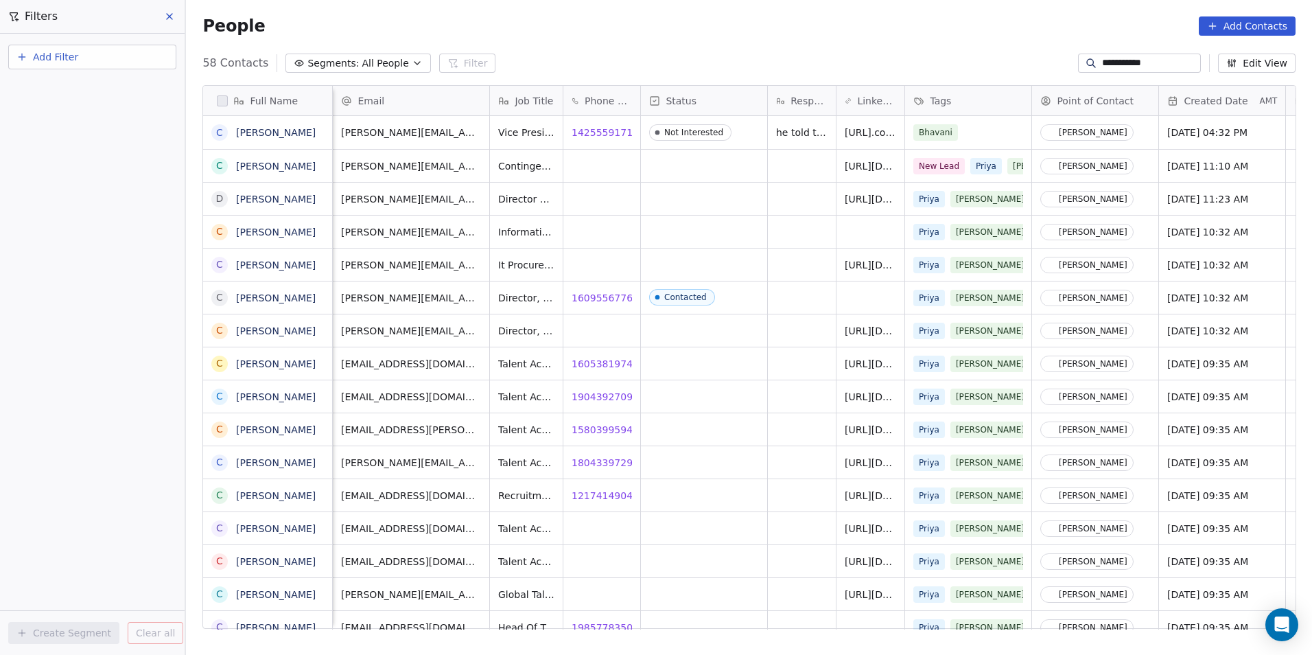
scroll to position [565, 1117]
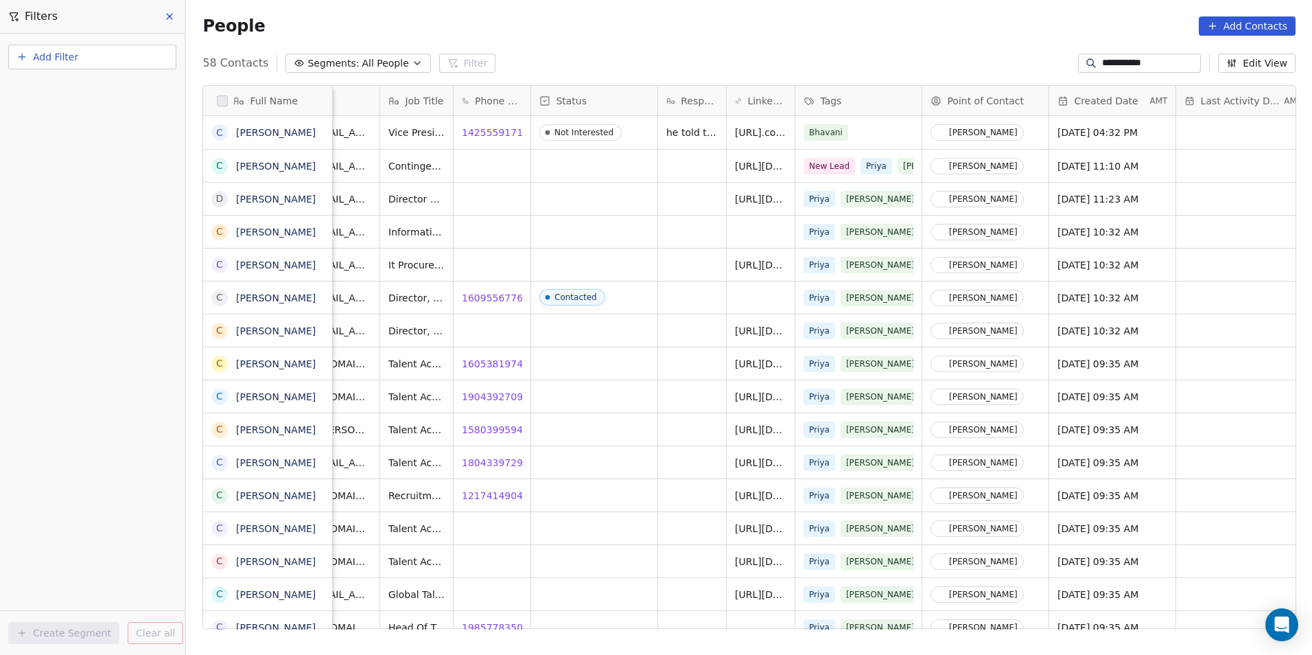
drag, startPoint x: 1156, startPoint y: 60, endPoint x: 1037, endPoint y: 65, distance: 119.5
click at [1037, 65] on div "**********" at bounding box center [749, 63] width 1126 height 22
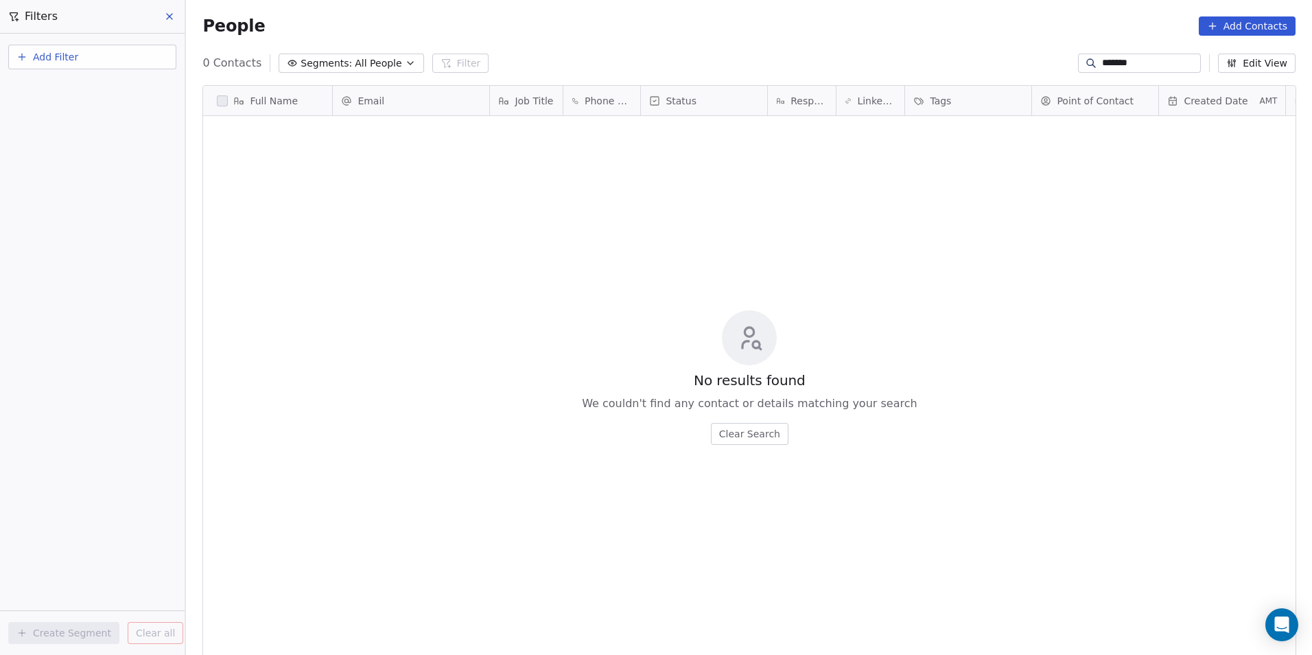
click at [1132, 65] on input "*******" at bounding box center [1150, 63] width 96 height 14
type input "*"
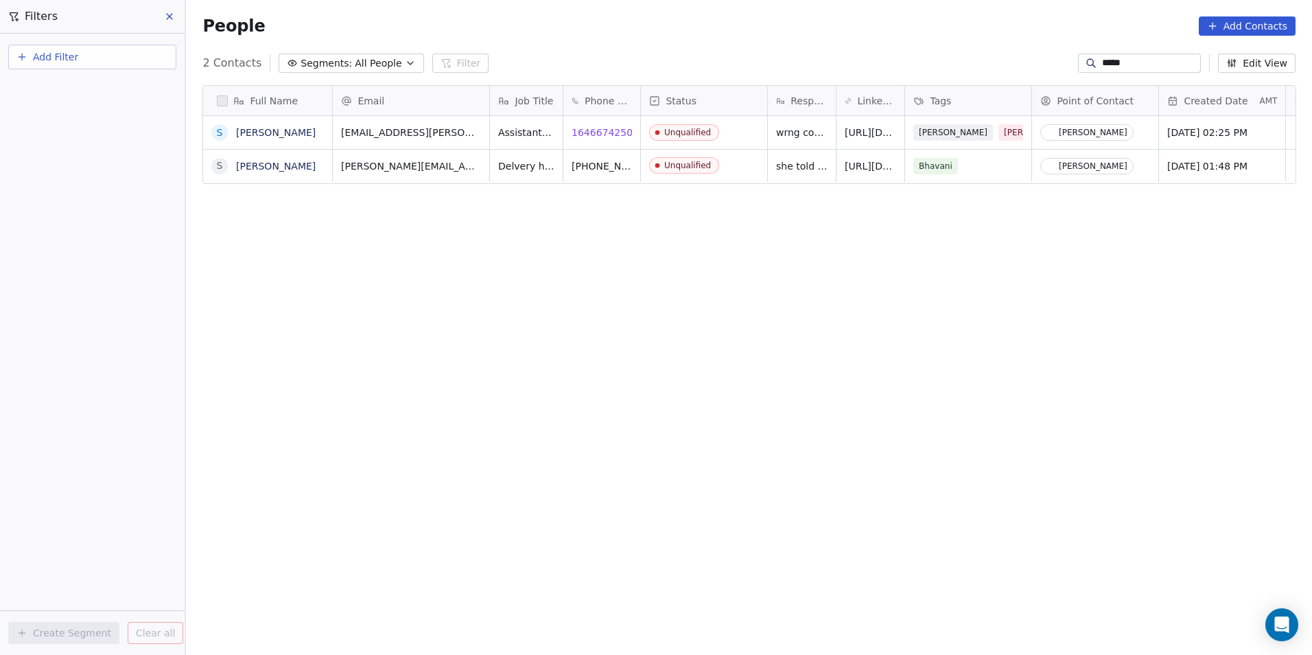
type input "*****"
click at [269, 175] on div "S [PERSON_NAME]" at bounding box center [276, 166] width 147 height 32
click at [218, 154] on textarea "**********" at bounding box center [267, 171] width 128 height 43
type textarea "**********"
click at [340, 222] on html "DS Technologies Inc Contacts People Marketing Workflows Campaigns Sales Pipelin…" at bounding box center [656, 327] width 1312 height 655
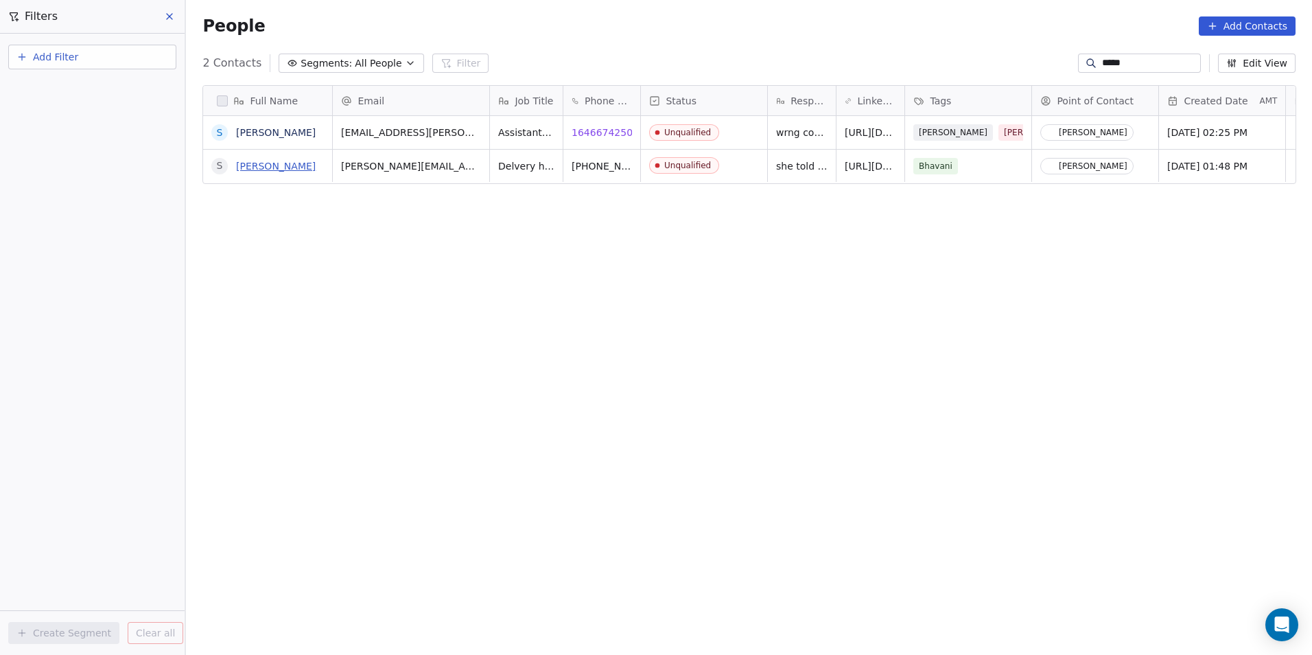
click at [256, 168] on link "[PERSON_NAME]" at bounding box center [276, 166] width 80 height 11
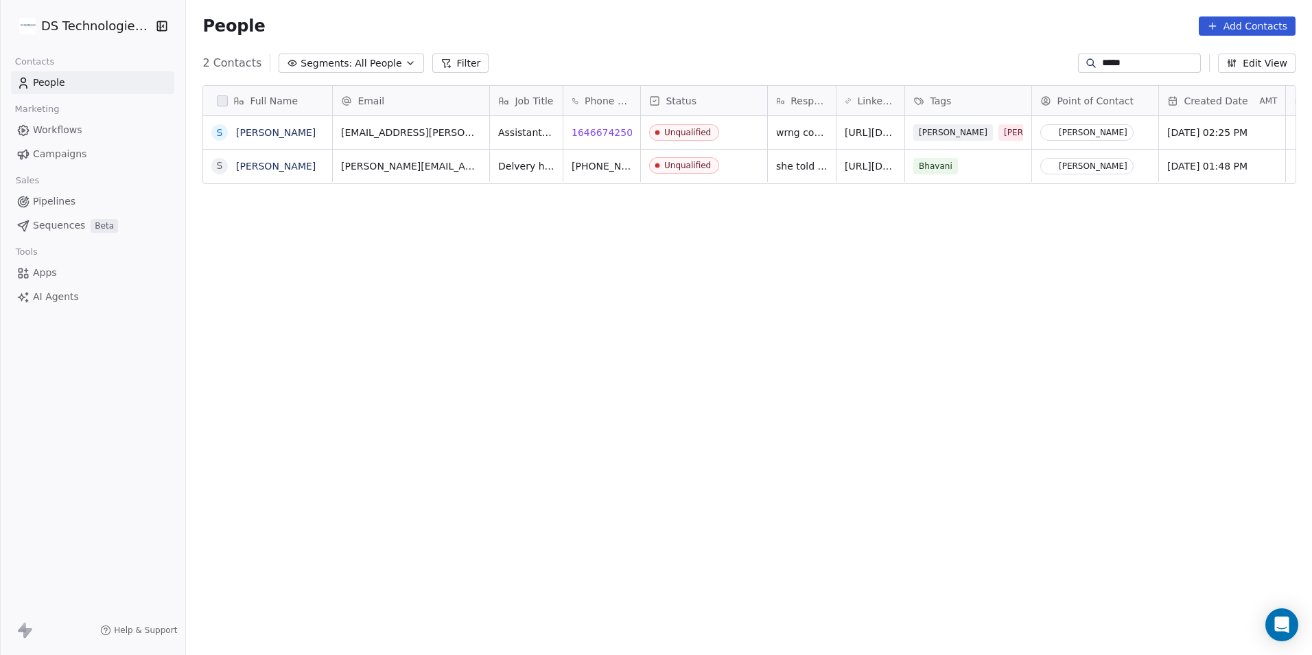
scroll to position [565, 1117]
click at [314, 172] on div "S [PERSON_NAME]" at bounding box center [276, 166] width 147 height 32
type textarea "**********"
click at [302, 255] on html "DS Technologies Inc Contacts People Marketing Workflows Campaigns Sales Pipelin…" at bounding box center [656, 327] width 1312 height 655
click at [604, 176] on div "[PHONE_NUMBER] [PHONE_NUMBER]" at bounding box center [666, 170] width 206 height 40
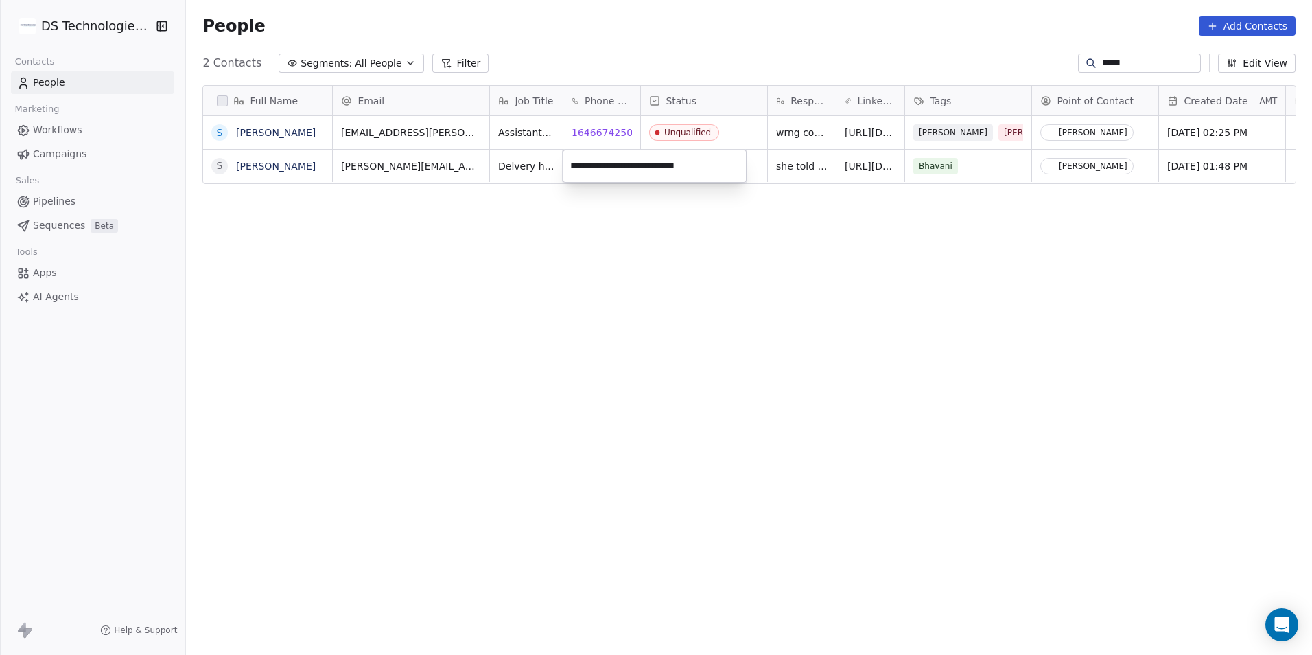
click at [725, 244] on html "DS Technologies Inc Contacts People Marketing Workflows Campaigns Sales Pipelin…" at bounding box center [656, 327] width 1312 height 655
click at [585, 165] on span "[PHONE_NUMBER] [PHONE_NUMBER]" at bounding box center [653, 169] width 163 height 27
drag, startPoint x: 639, startPoint y: 164, endPoint x: 566, endPoint y: 175, distance: 73.6
click at [566, 175] on input "**********" at bounding box center [654, 165] width 178 height 27
click at [657, 360] on html "DS Technologies Inc Contacts People Marketing Workflows Campaigns Sales Pipelin…" at bounding box center [656, 327] width 1312 height 655
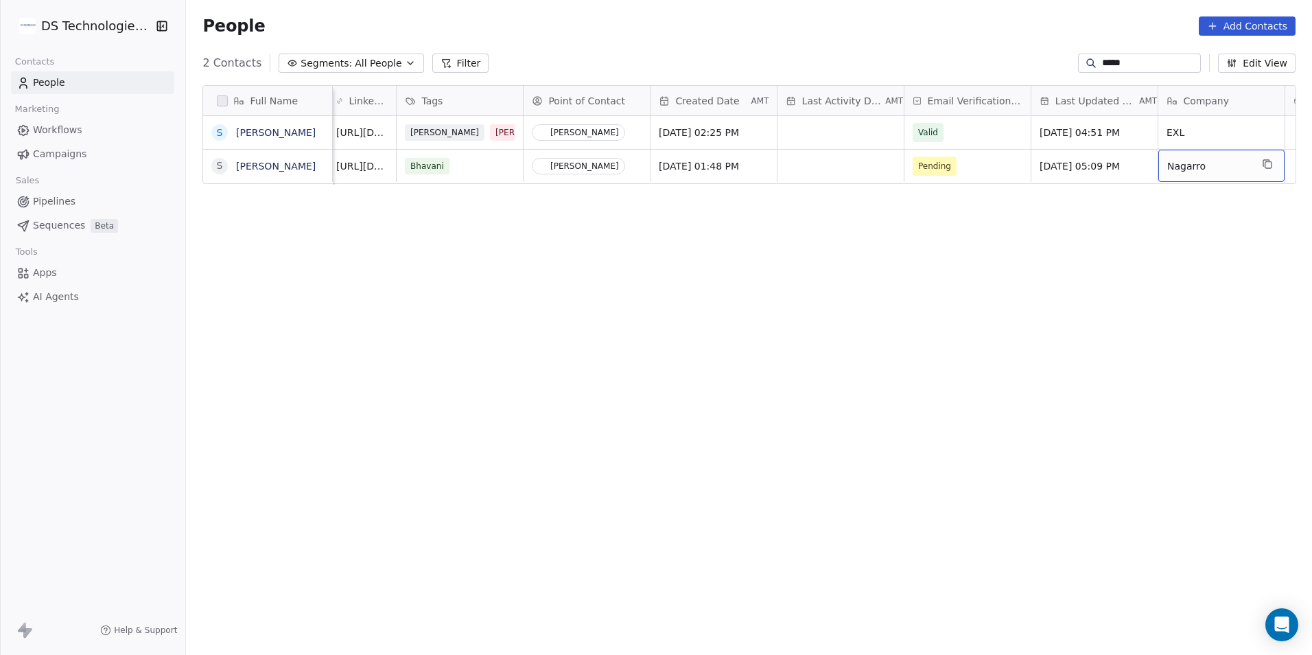
scroll to position [0, 635]
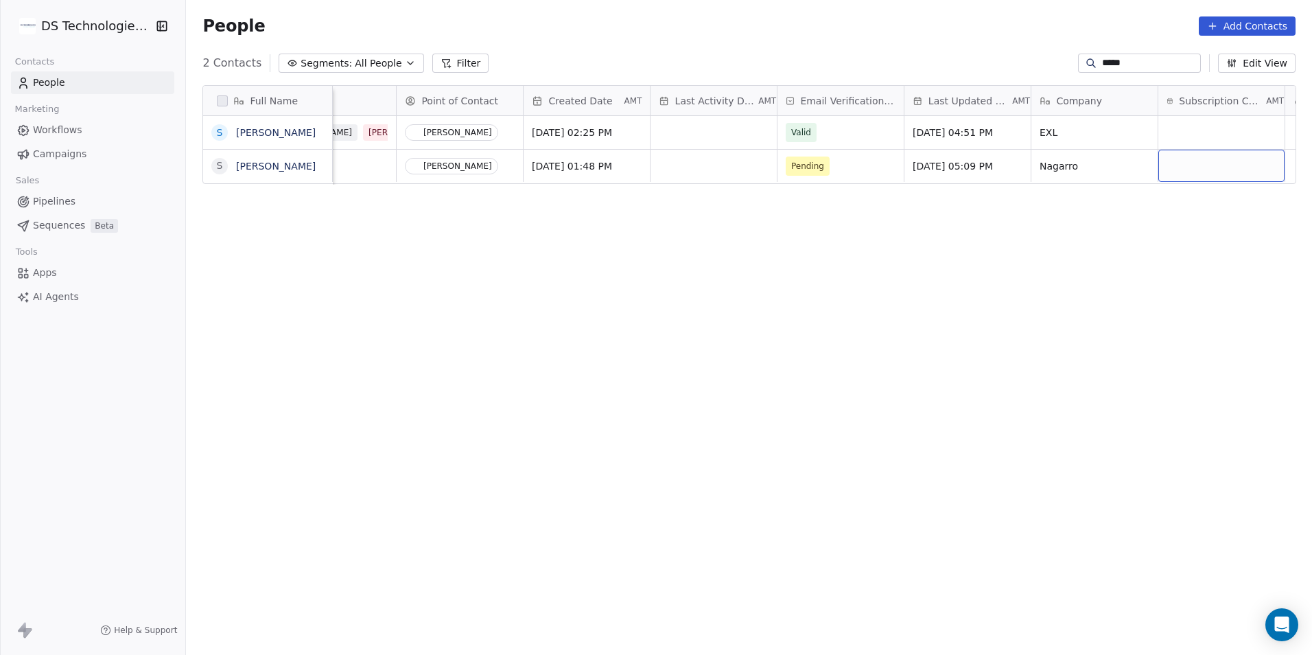
click at [1190, 170] on div "grid" at bounding box center [1221, 166] width 126 height 32
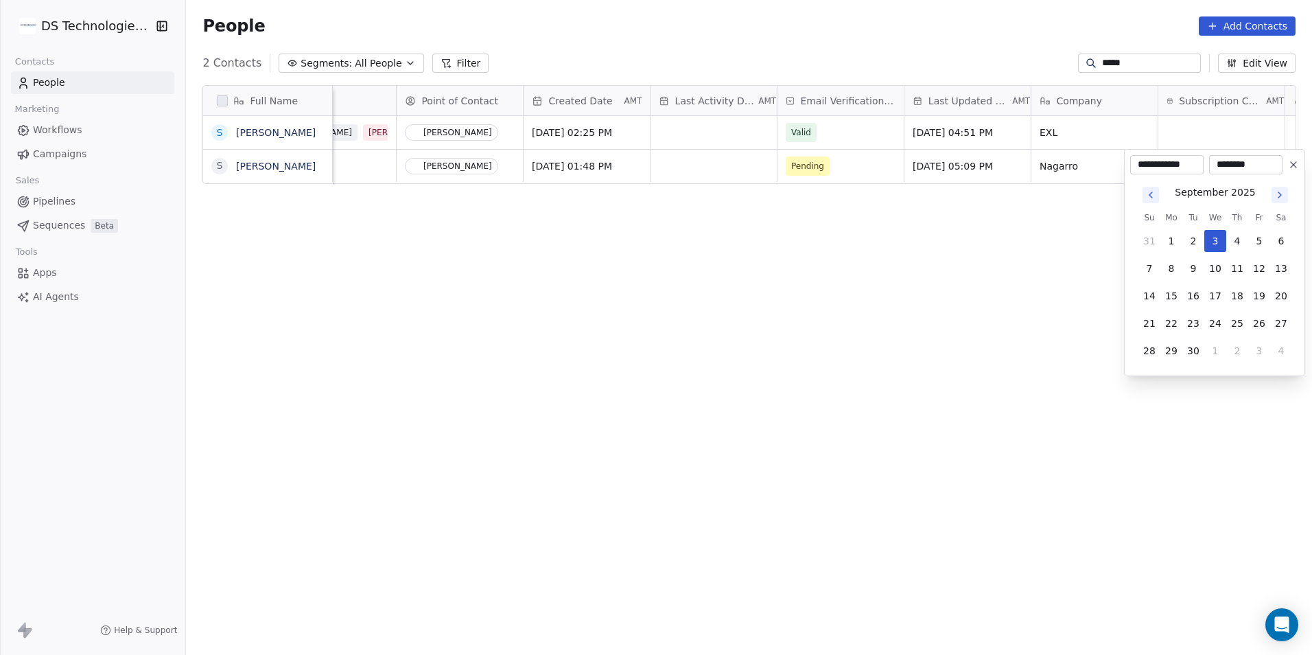
click at [1060, 237] on html "DS Technologies Inc Contacts People Marketing Workflows Campaigns Sales Pipelin…" at bounding box center [656, 327] width 1312 height 655
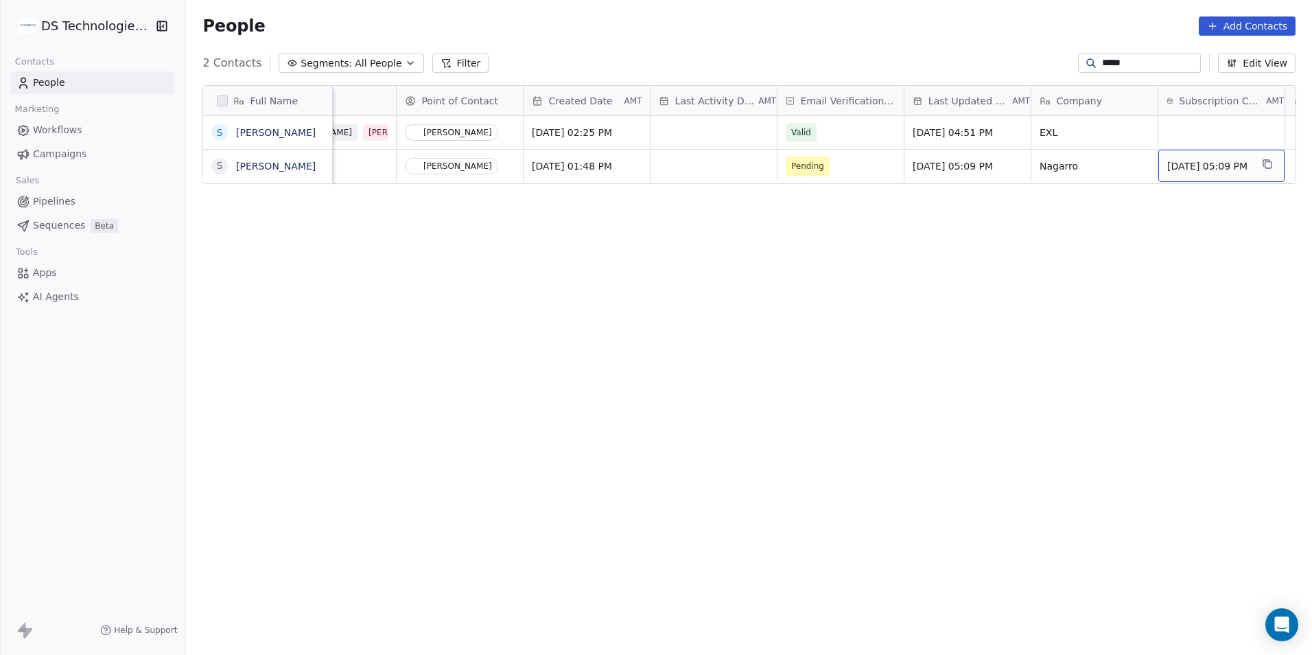
click at [1249, 180] on div "[DATE] 05:09 PM" at bounding box center [1221, 166] width 126 height 32
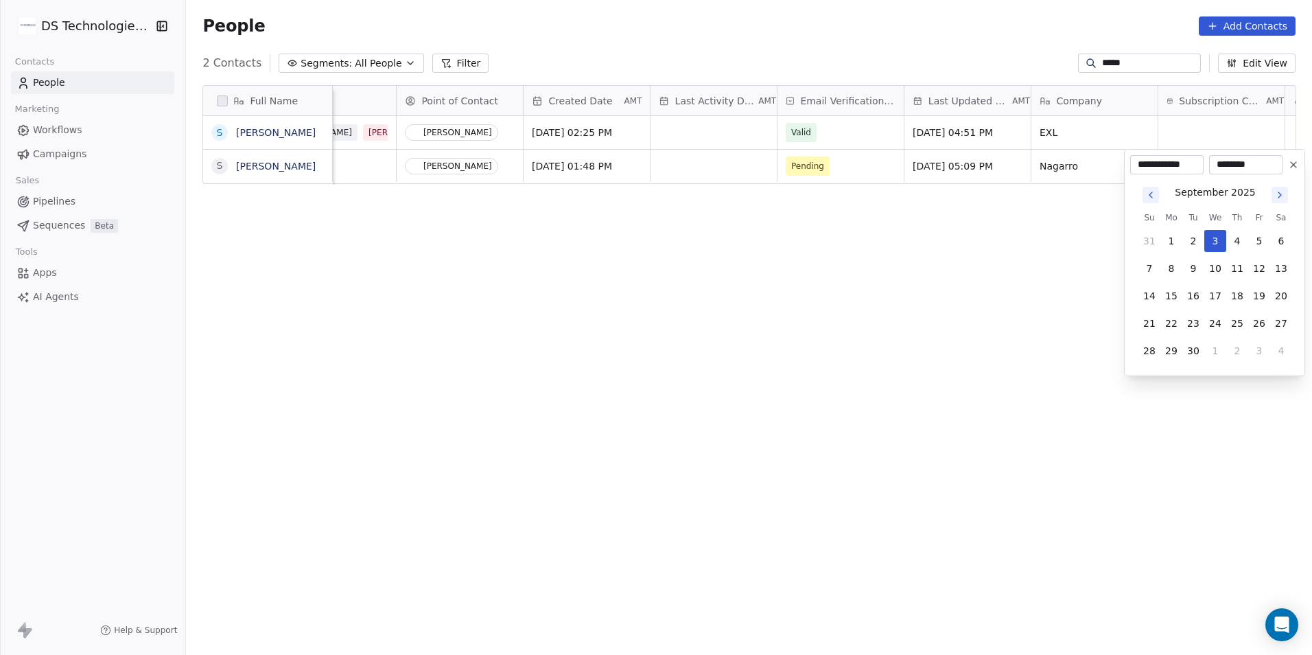
click at [1290, 166] on icon at bounding box center [1293, 164] width 11 height 11
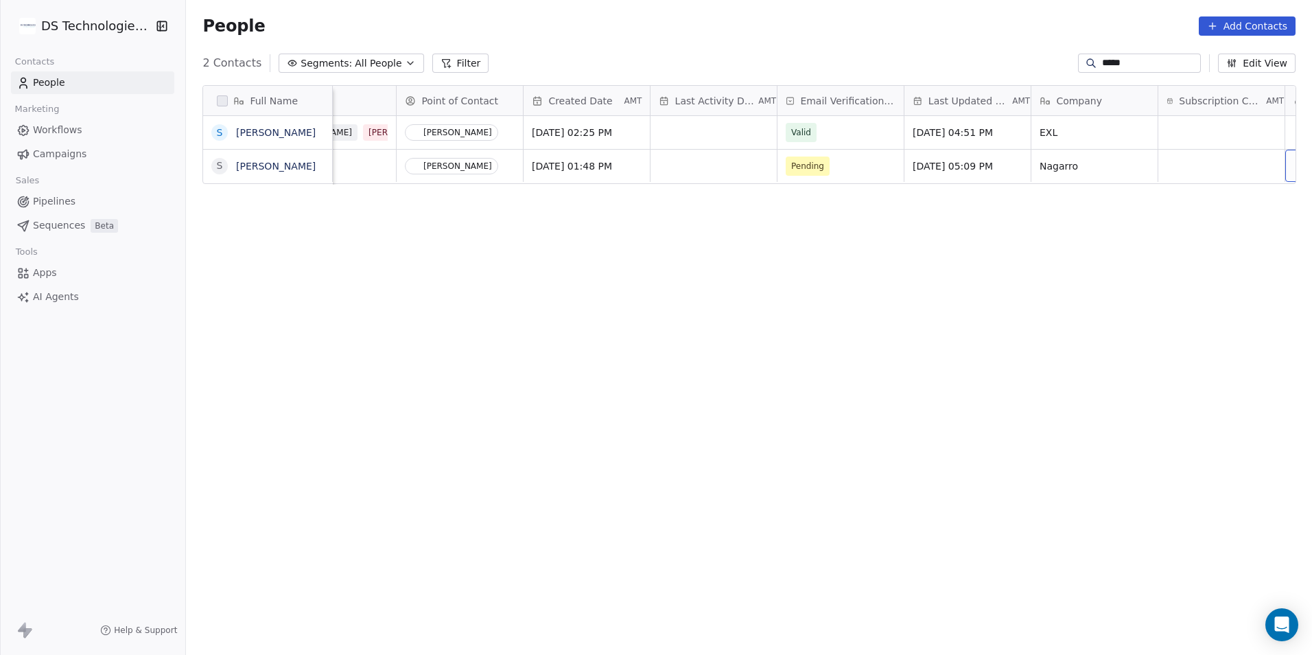
scroll to position [0, 762]
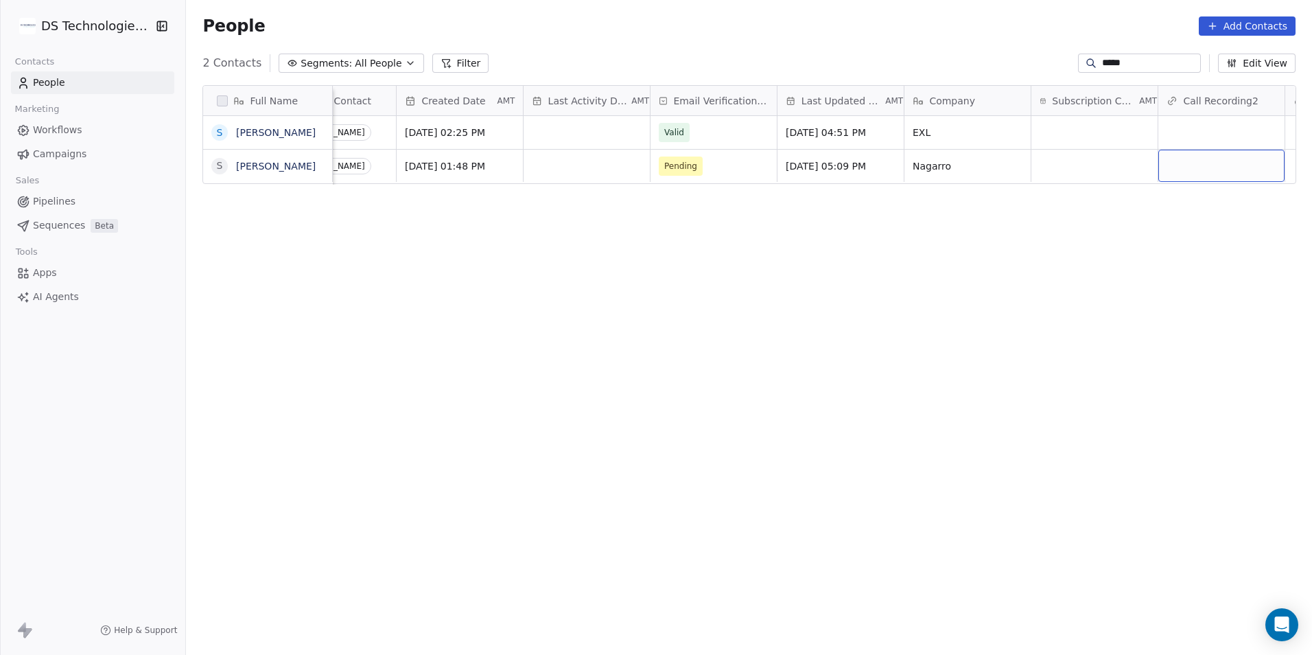
click at [1199, 171] on div "grid" at bounding box center [1221, 166] width 126 height 32
click at [1198, 171] on div "grid" at bounding box center [1221, 166] width 126 height 32
type input "**********"
click at [1136, 281] on html "DS Technologies Inc Contacts People Marketing Workflows Campaigns Sales Pipelin…" at bounding box center [656, 327] width 1312 height 655
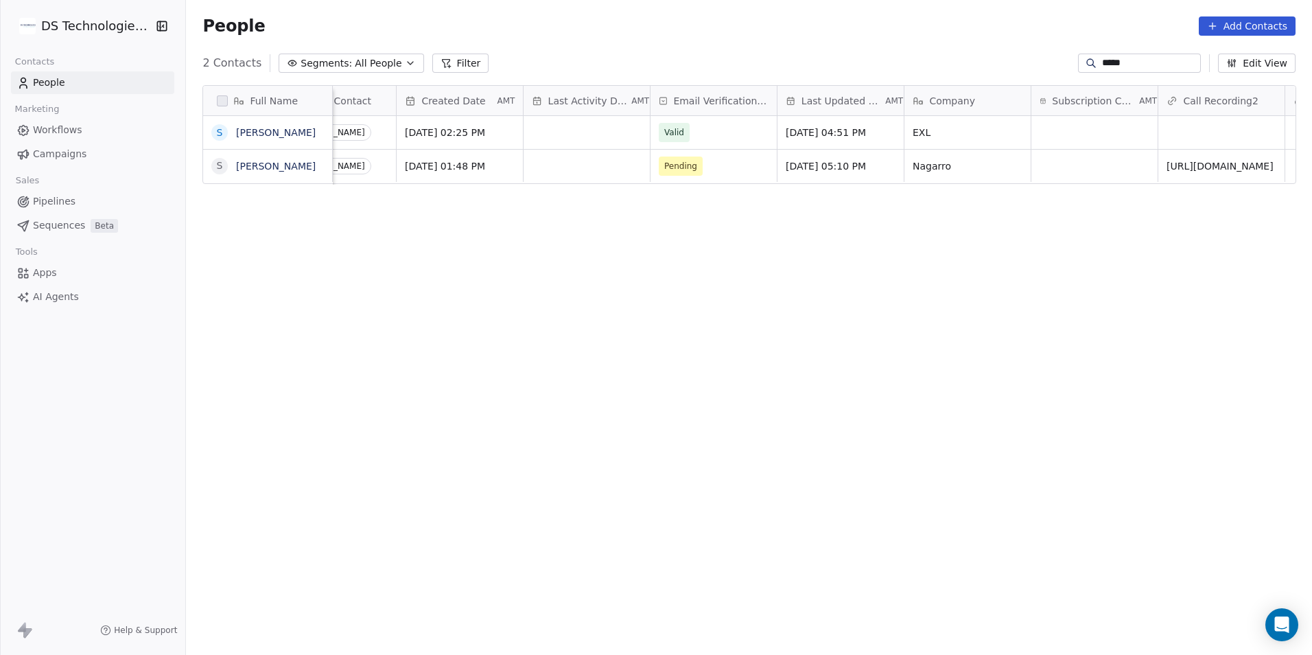
drag, startPoint x: 1133, startPoint y: 60, endPoint x: 1069, endPoint y: 54, distance: 64.2
click at [1078, 54] on div "*****" at bounding box center [1139, 63] width 123 height 19
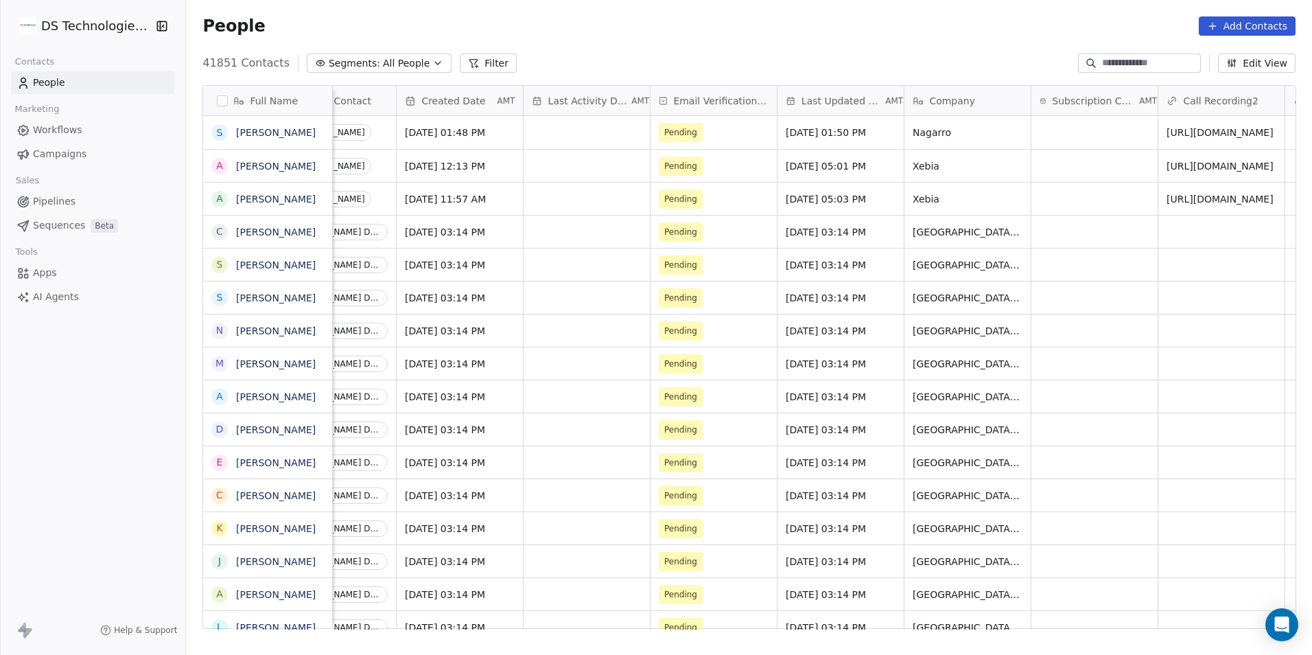
scroll to position [0, 0]
click at [478, 65] on button "Filter" at bounding box center [488, 63] width 57 height 19
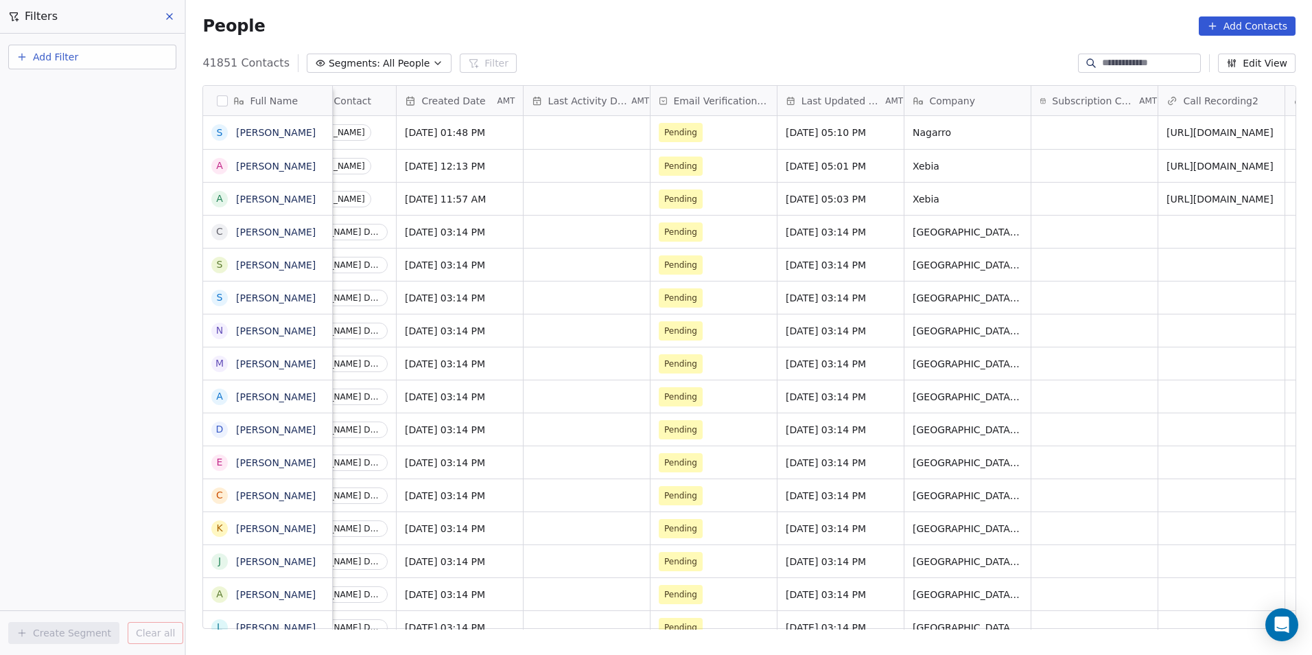
click at [121, 49] on button "Add Filter" at bounding box center [92, 57] width 168 height 25
click at [137, 83] on div "Contact properties" at bounding box center [92, 89] width 139 height 14
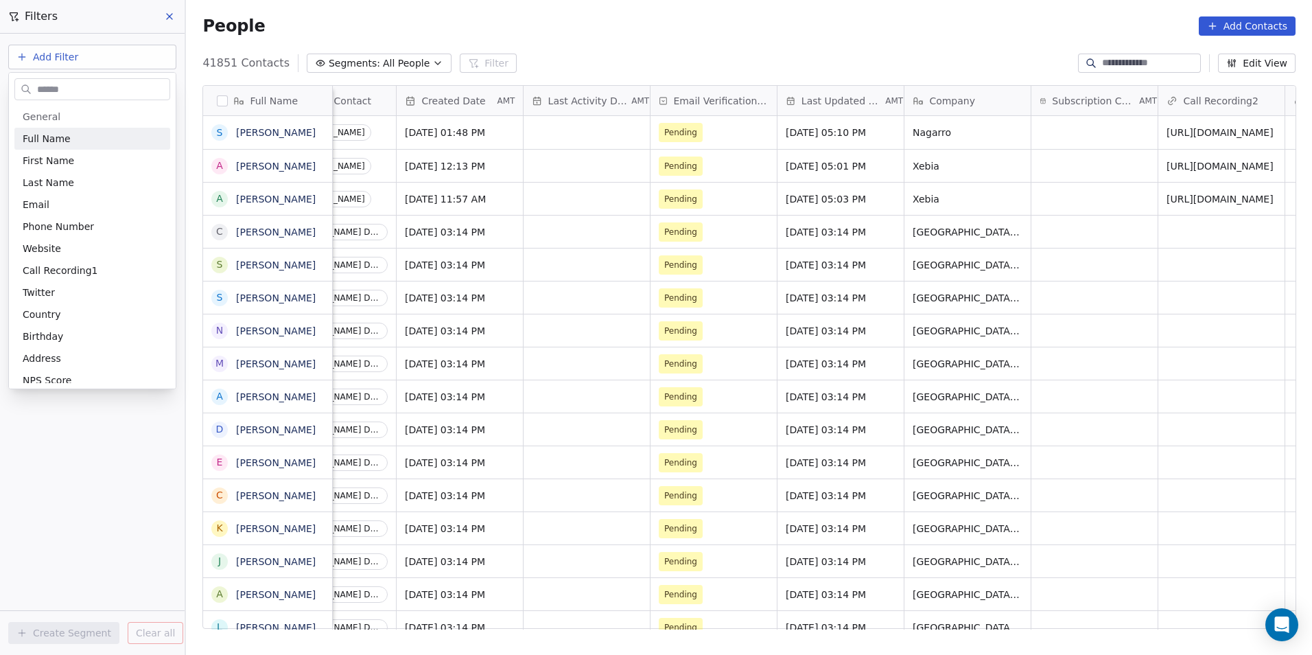
click at [137, 83] on input "text" at bounding box center [101, 90] width 135 height 20
type input "*"
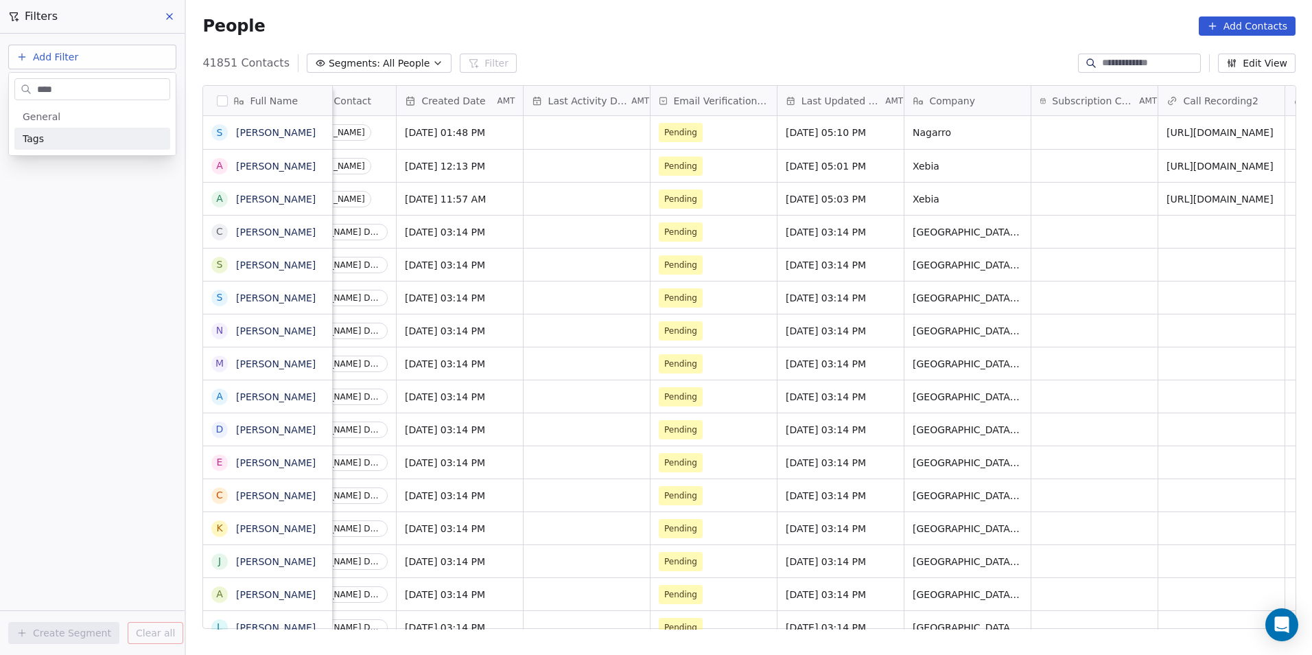
type input "****"
click at [115, 137] on div "Tags" at bounding box center [92, 139] width 139 height 14
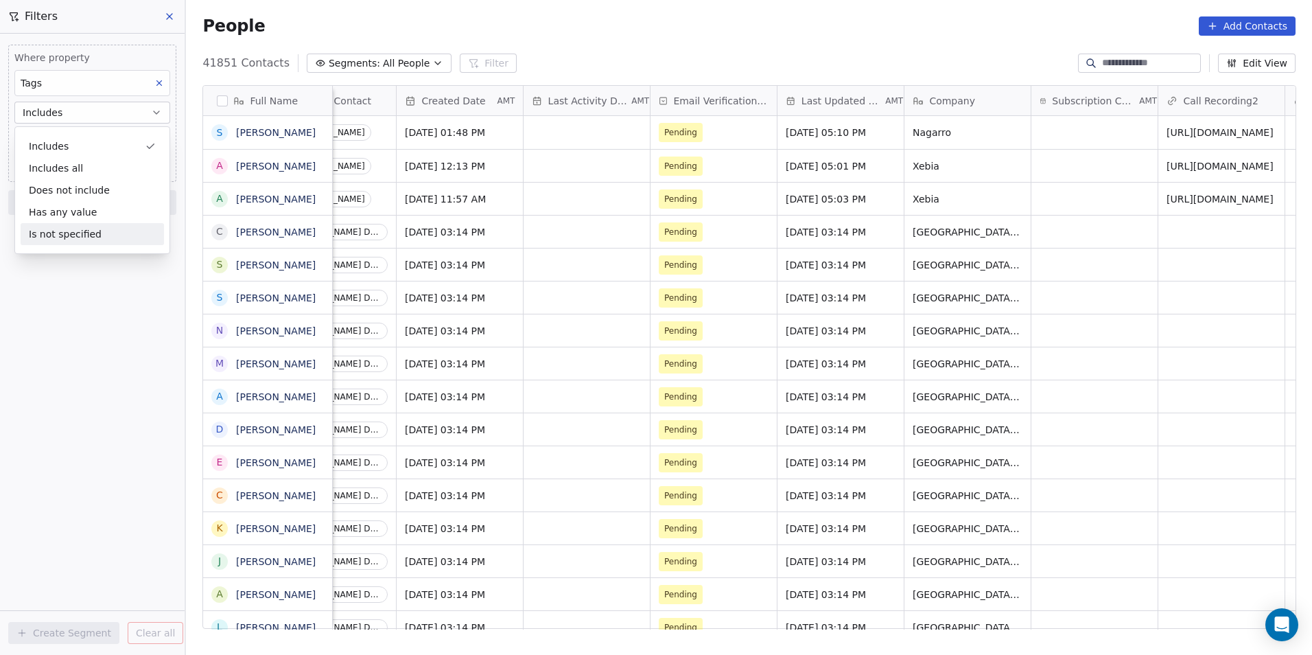
click at [88, 348] on div "Where property Tags Includes Select Tags Add filter to this group Add another f…" at bounding box center [92, 344] width 185 height 621
click at [109, 137] on body "DS Technologies Inc Contacts People Marketing Workflows Campaigns Sales Pipelin…" at bounding box center [656, 327] width 1312 height 655
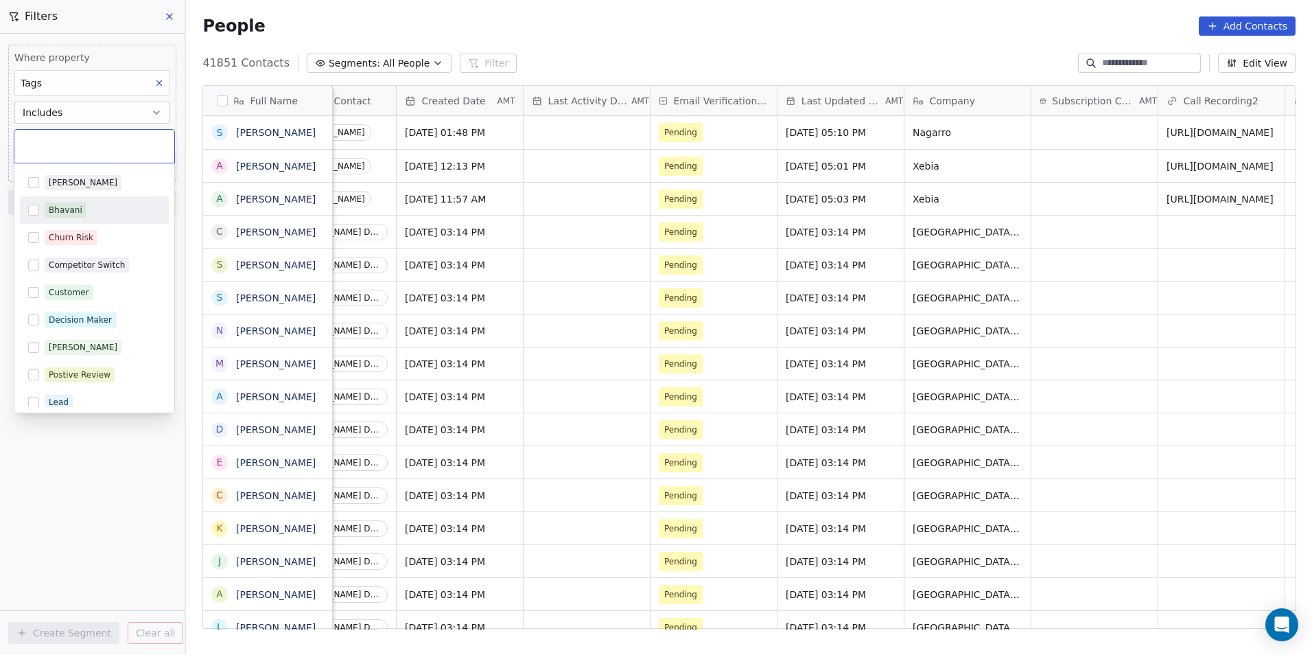
click at [106, 212] on div "Bhavani" at bounding box center [103, 209] width 116 height 15
click at [117, 520] on html "DS Technologies Inc Contacts People Marketing Workflows Campaigns Sales Pipelin…" at bounding box center [656, 327] width 1312 height 655
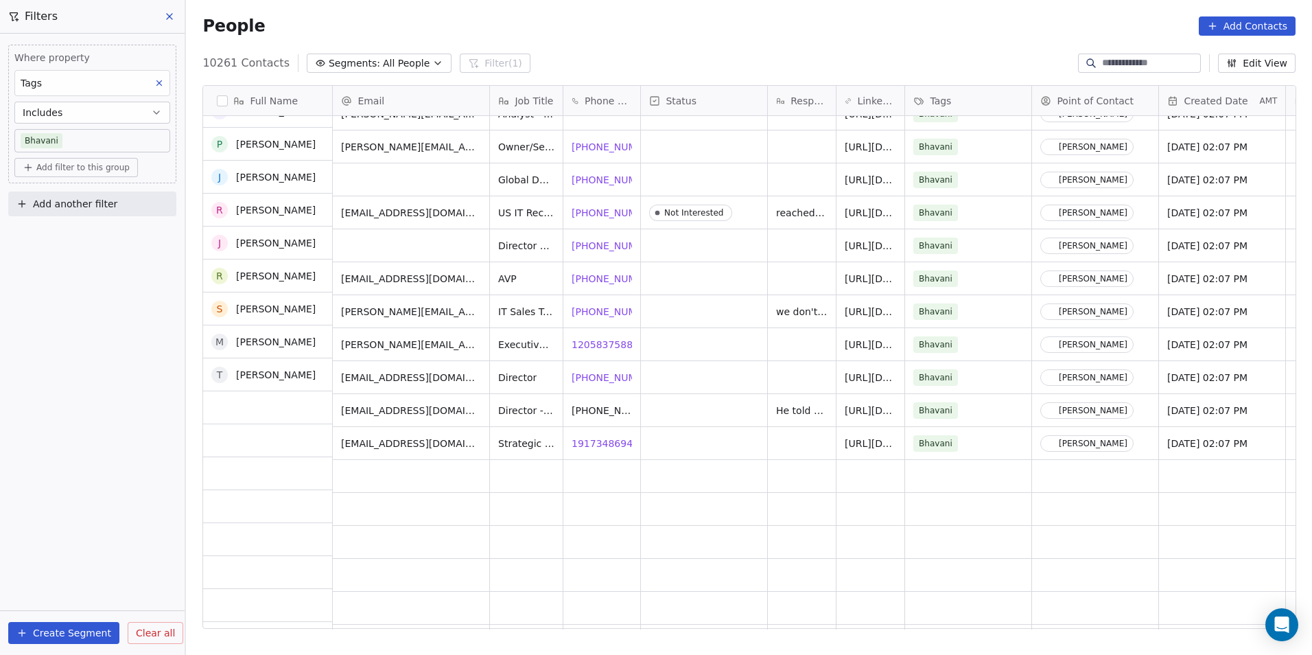
scroll to position [1304, 0]
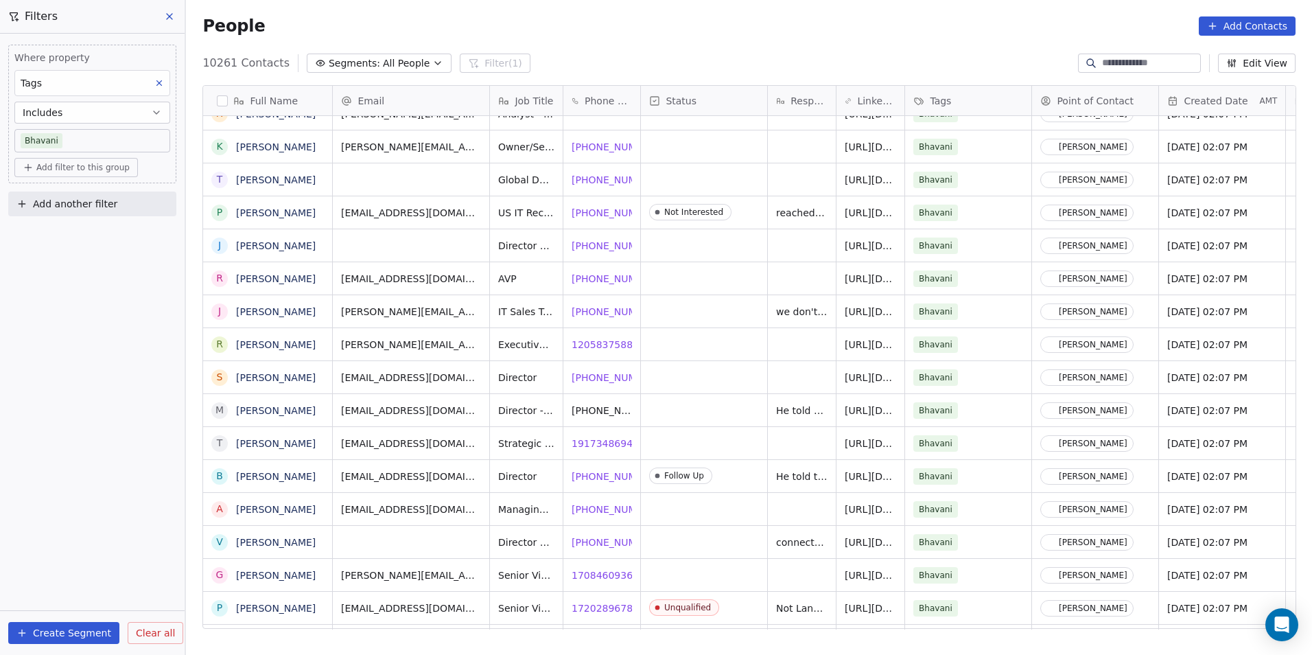
click at [73, 205] on span "Add another filter" at bounding box center [75, 204] width 84 height 14
click at [75, 239] on span "Contact properties" at bounding box center [67, 236] width 89 height 14
click at [72, 237] on input "text" at bounding box center [101, 236] width 135 height 20
type input "******"
click at [81, 470] on html "DS Technologies Inc Contacts People Marketing Workflows Campaigns Sales Pipelin…" at bounding box center [656, 327] width 1312 height 655
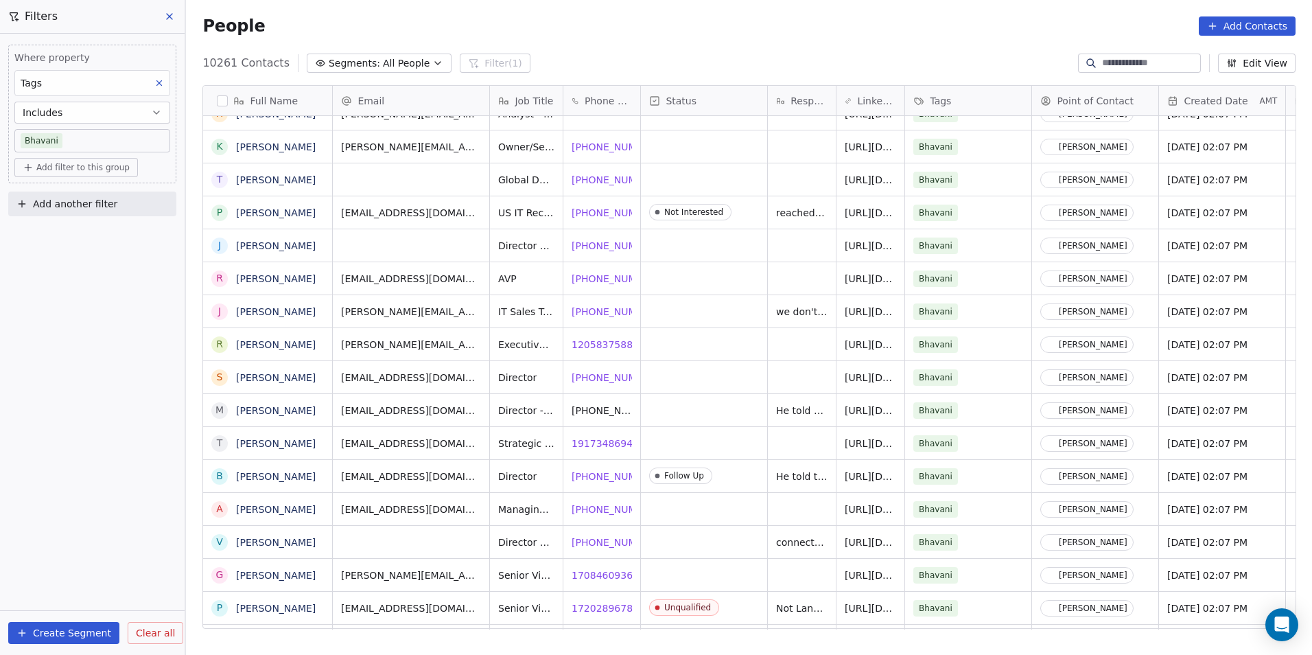
click at [88, 208] on span "Add another filter" at bounding box center [75, 204] width 84 height 14
click at [124, 234] on div "Contact properties" at bounding box center [92, 236] width 139 height 14
click at [110, 235] on input "text" at bounding box center [101, 236] width 135 height 20
type input "******"
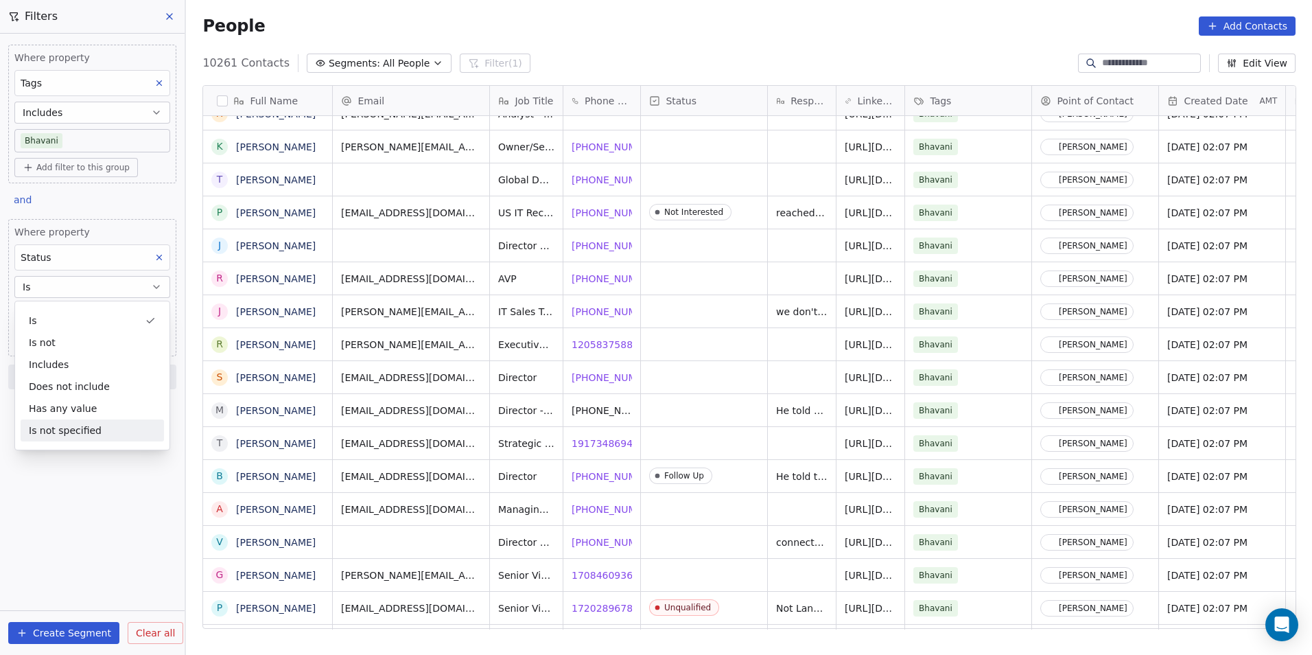
click at [76, 535] on div "Where property Tags Includes Bhavani Add filter to this group and Where propert…" at bounding box center [92, 344] width 185 height 621
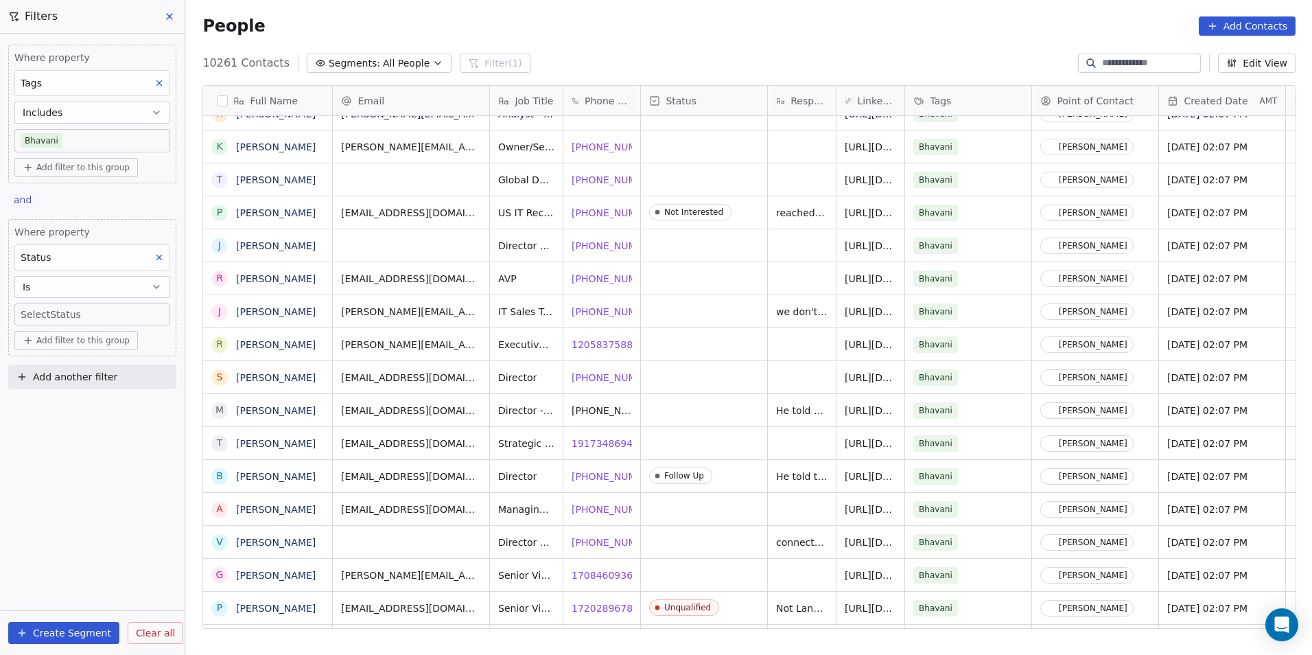
click at [53, 310] on body "DS Technologies Inc Contacts People Marketing Workflows Campaigns Sales Pipelin…" at bounding box center [656, 327] width 1312 height 655
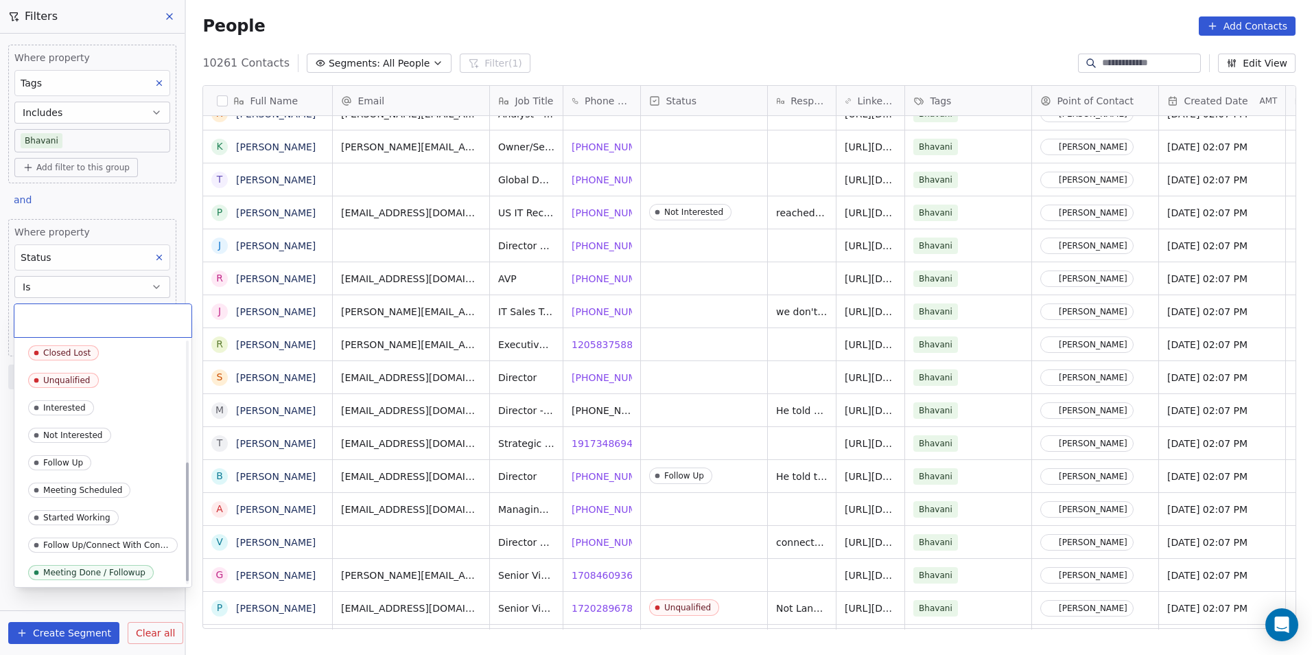
scroll to position [250, 0]
click at [79, 463] on div "Follow Up" at bounding box center [63, 461] width 40 height 10
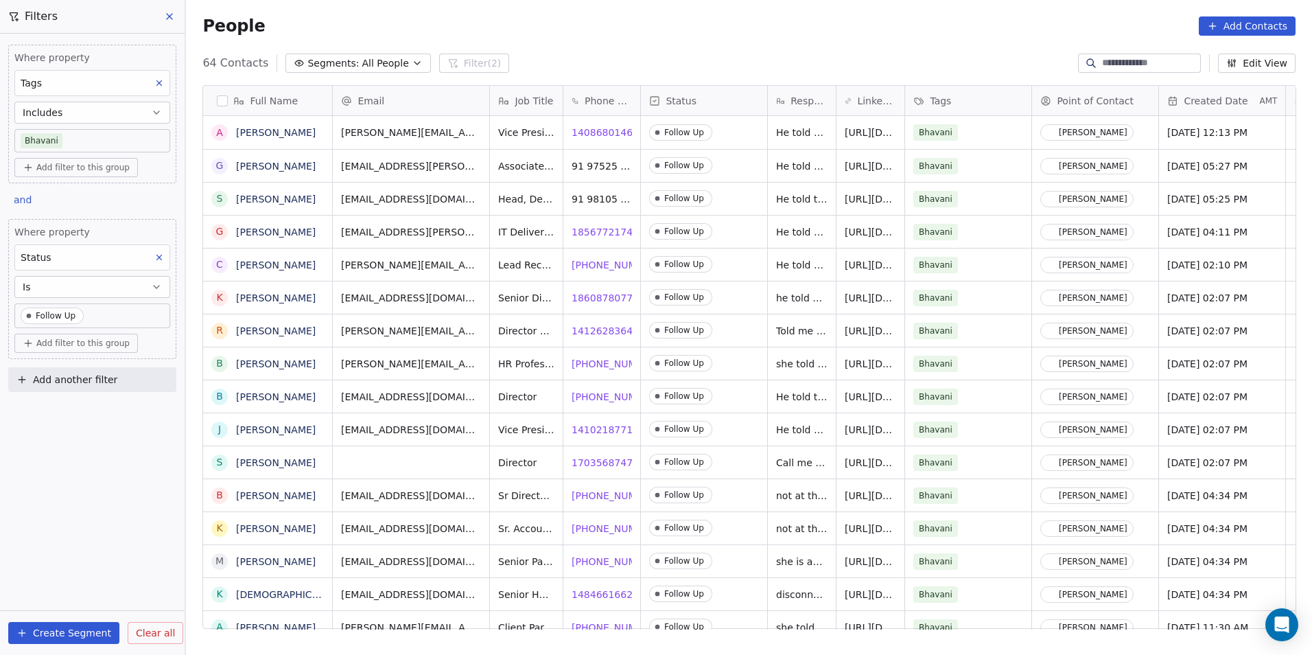
scroll to position [565, 1117]
click at [587, 301] on span "18608780778" at bounding box center [605, 298] width 67 height 14
drag, startPoint x: 592, startPoint y: 332, endPoint x: 604, endPoint y: 334, distance: 11.7
click at [592, 332] on html "DS Technologies Inc Contacts People Marketing Workflows Campaigns Sales Pipelin…" at bounding box center [656, 327] width 1312 height 655
click at [601, 331] on span "14126283644" at bounding box center [605, 331] width 67 height 14
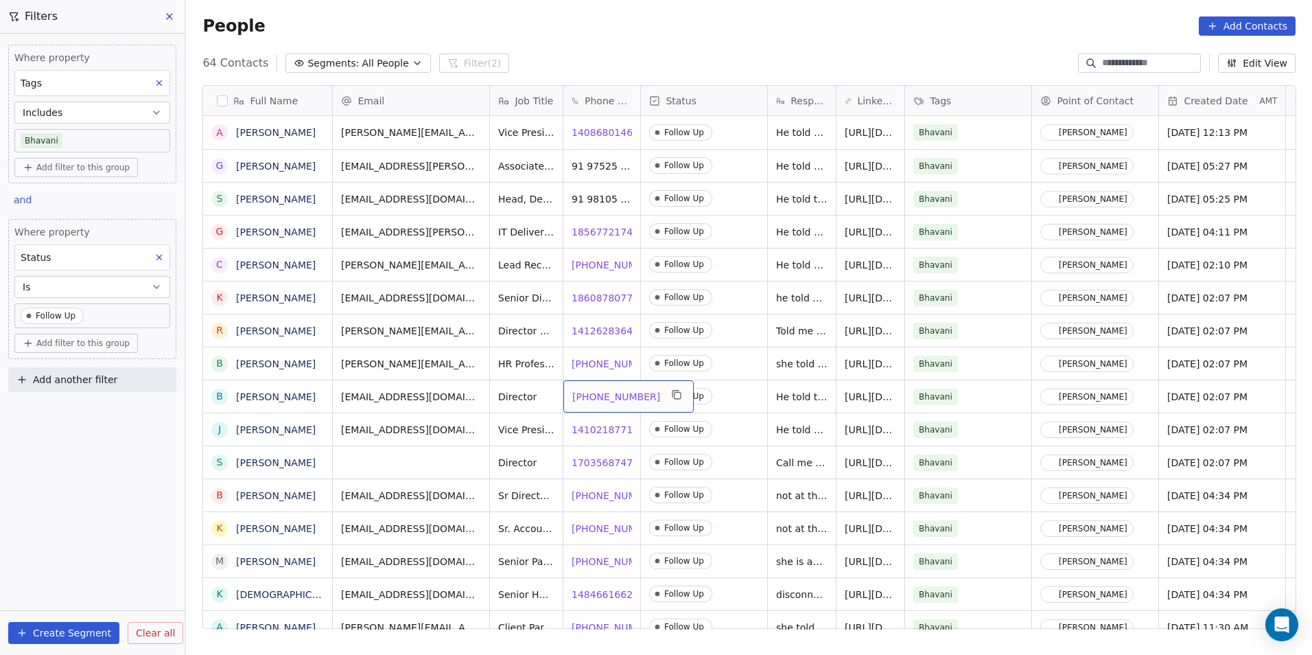
click at [584, 399] on span "1 860-921-7192" at bounding box center [616, 397] width 88 height 14
click at [584, 426] on span "14102187710" at bounding box center [605, 430] width 67 height 14
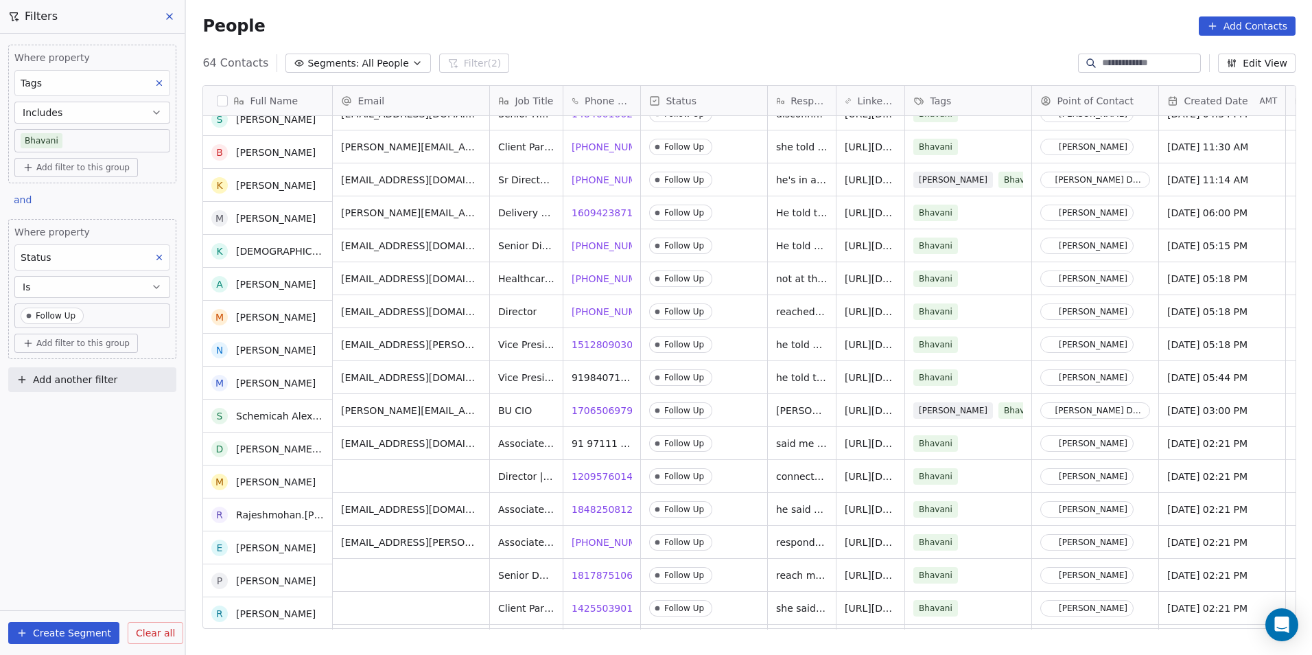
scroll to position [480, 0]
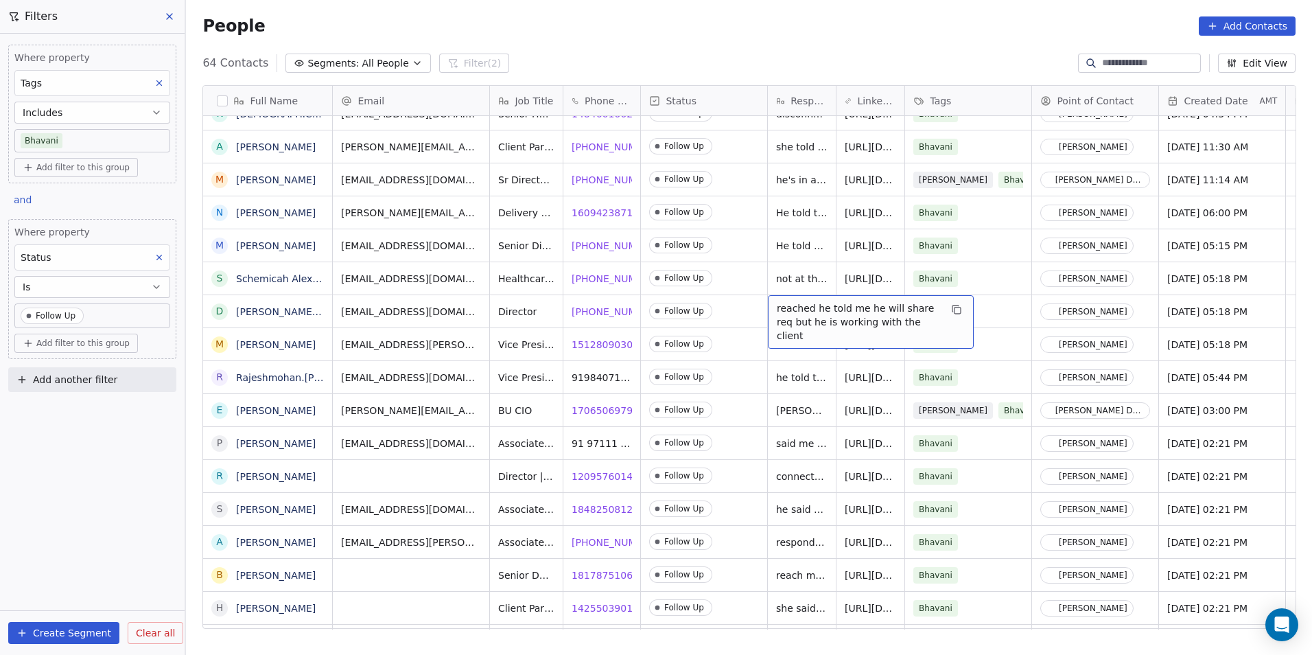
click at [810, 323] on span "reached he told me he will share req but he is working with the client" at bounding box center [858, 321] width 163 height 41
click at [833, 375] on html "DS Technologies Inc Contacts People Marketing Workflows Campaigns Sales Pipelin…" at bounding box center [656, 327] width 1312 height 655
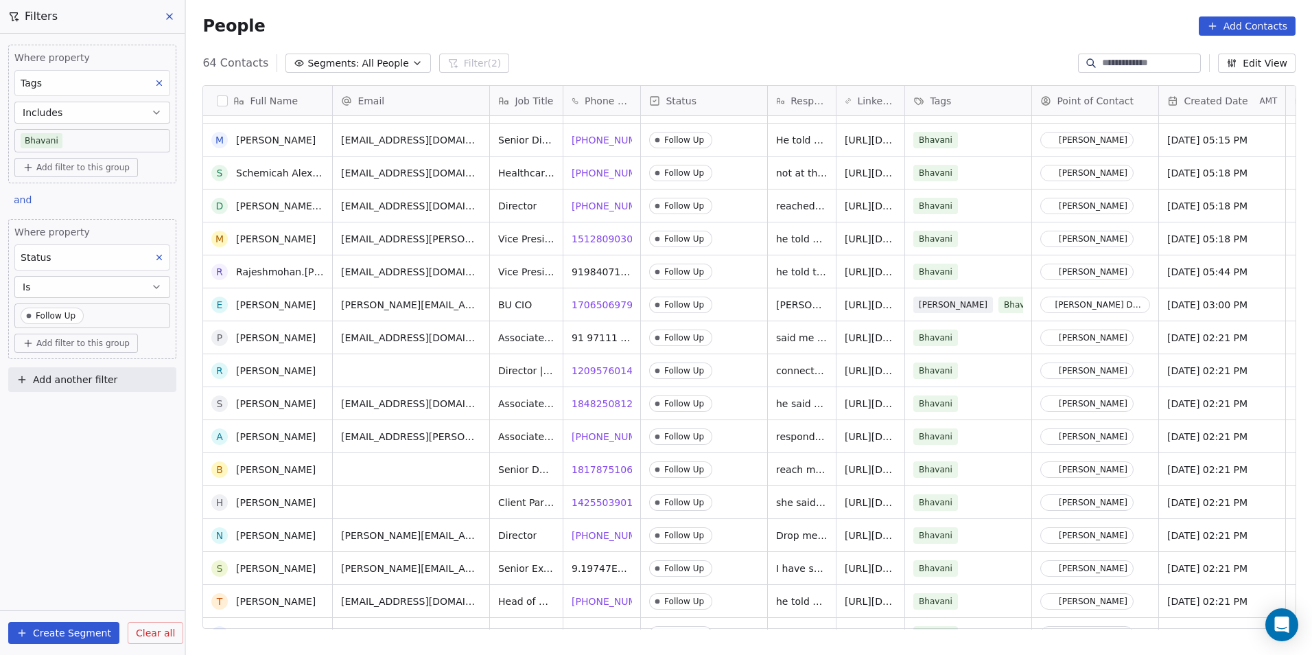
scroll to position [549, 0]
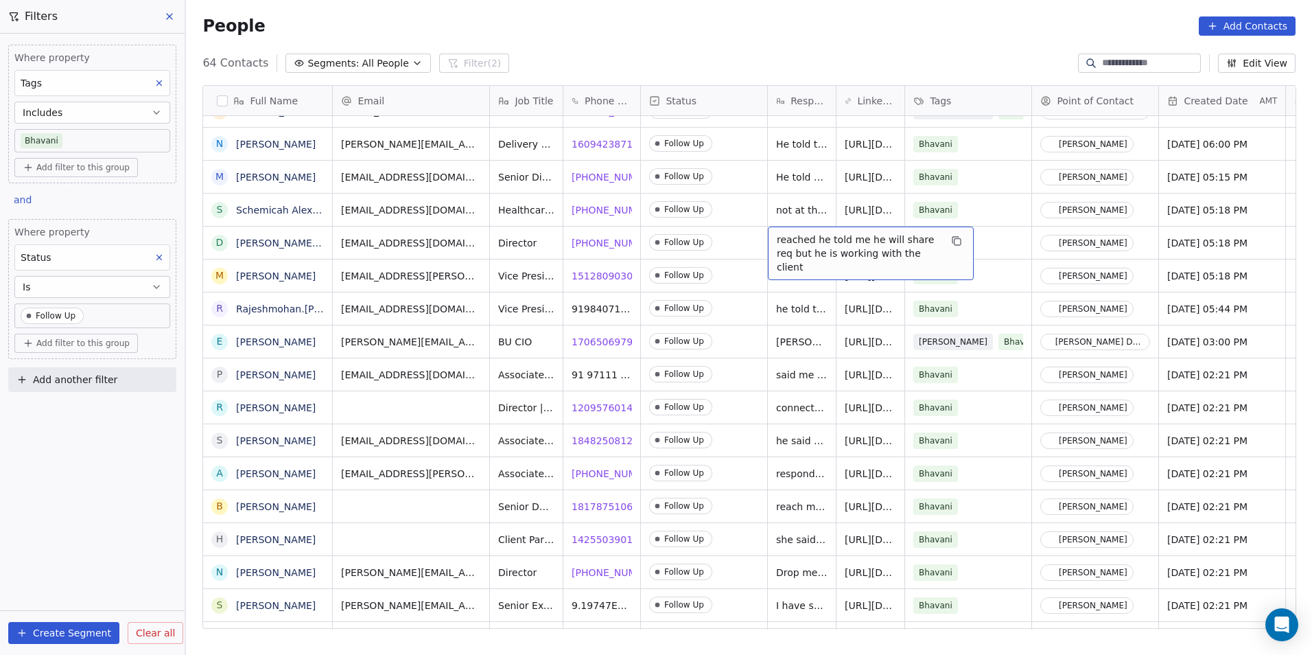
click at [810, 251] on span "reached he told me he will share req but he is working with the client" at bounding box center [858, 253] width 163 height 41
click at [752, 244] on html "DS Technologies Inc Contacts People Marketing Workflows Campaigns Sales Pipelin…" at bounding box center [656, 327] width 1312 height 655
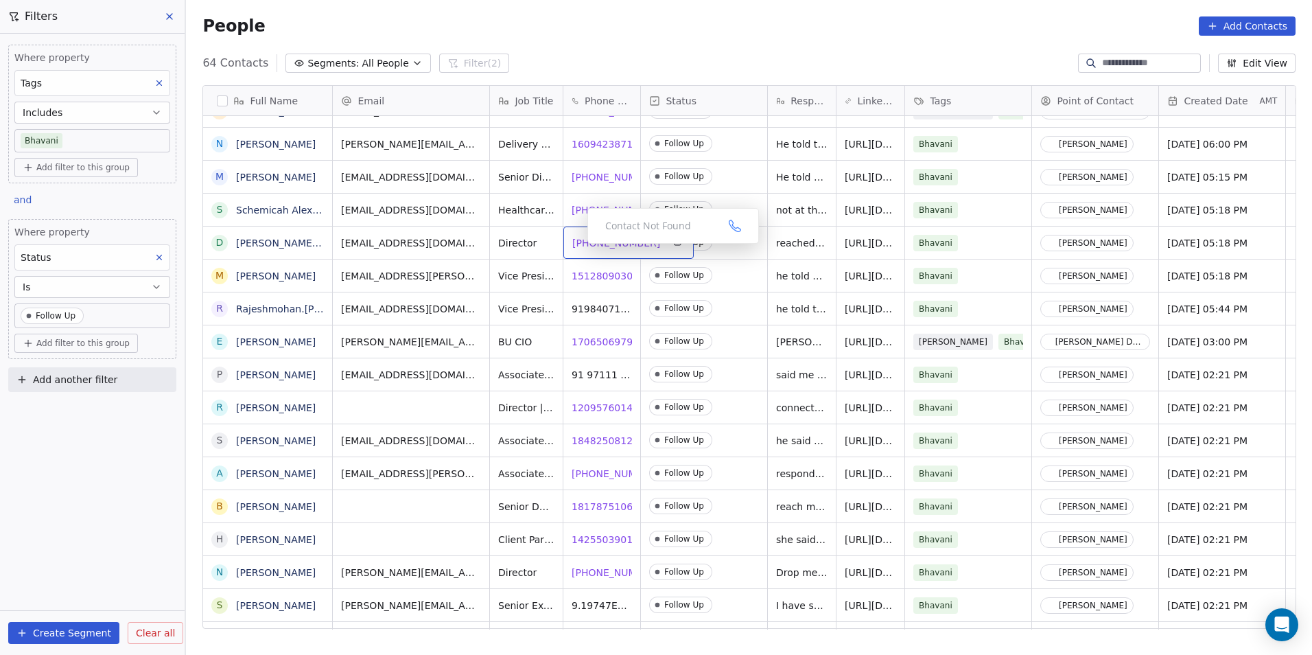
click at [576, 247] on span "[PHONE_NUMBER]" at bounding box center [616, 243] width 88 height 14
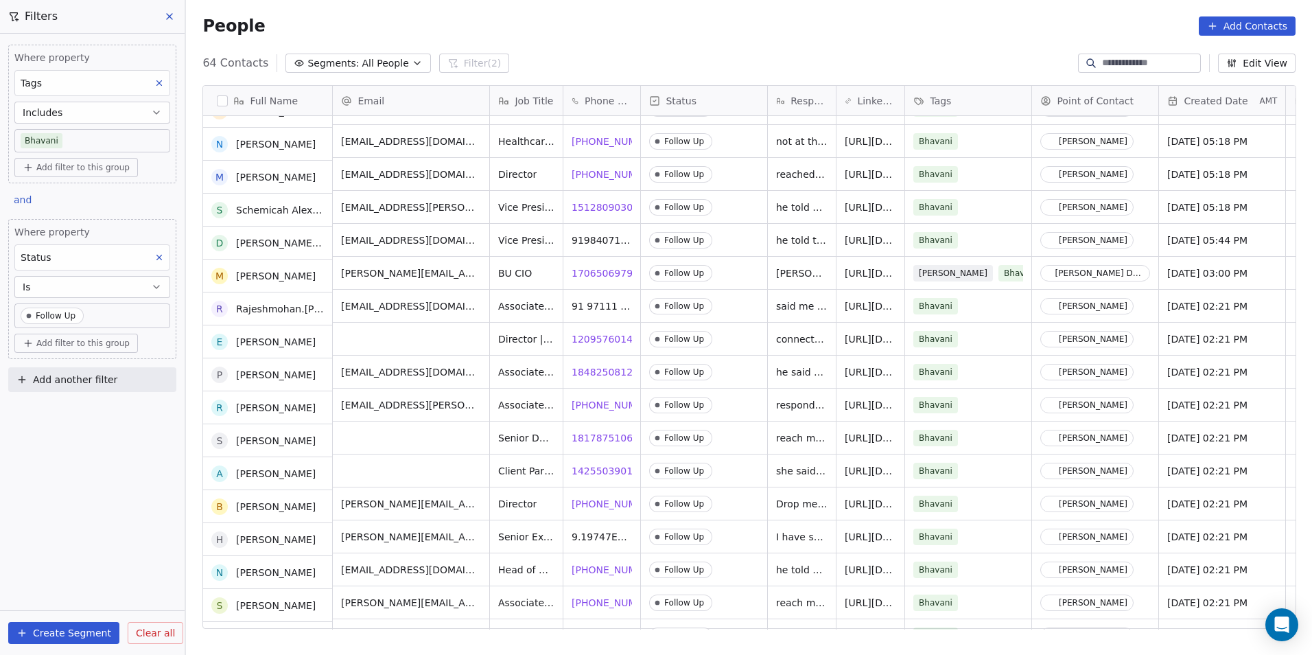
scroll to position [618, 0]
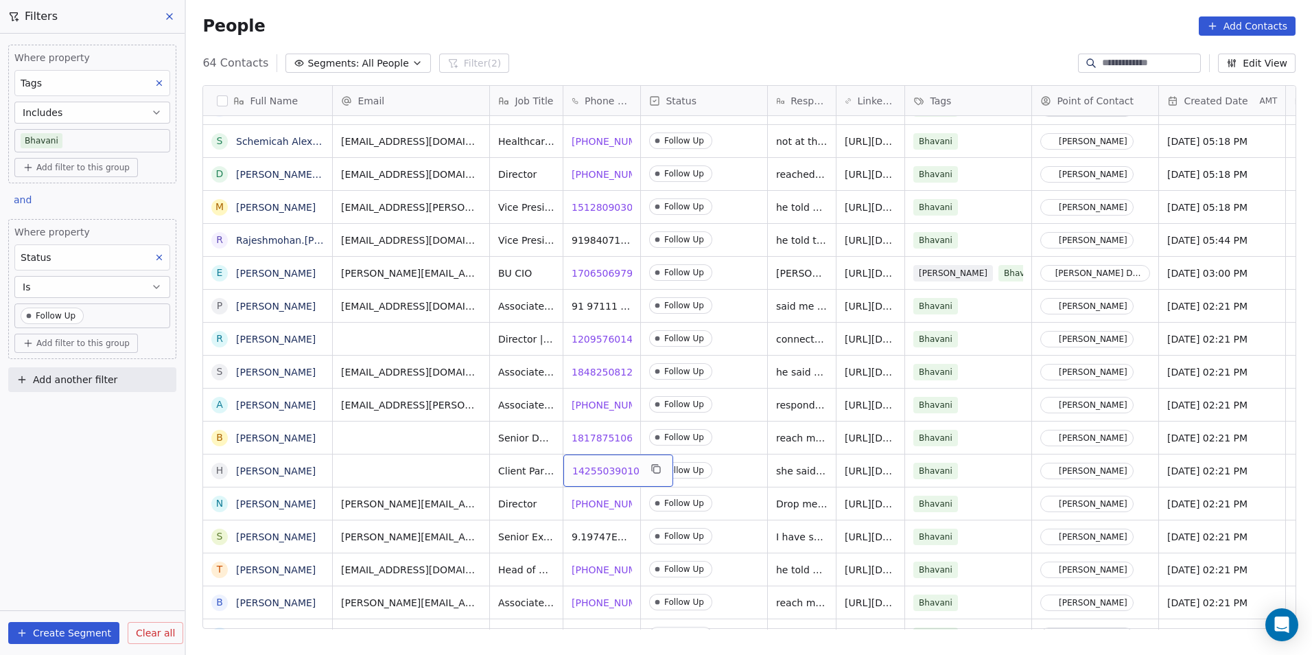
click at [596, 471] on span "14255039010" at bounding box center [605, 471] width 67 height 14
click at [596, 503] on html "DS Technologies Inc Contacts People Marketing Workflows Campaigns Sales Pipelin…" at bounding box center [656, 327] width 1312 height 655
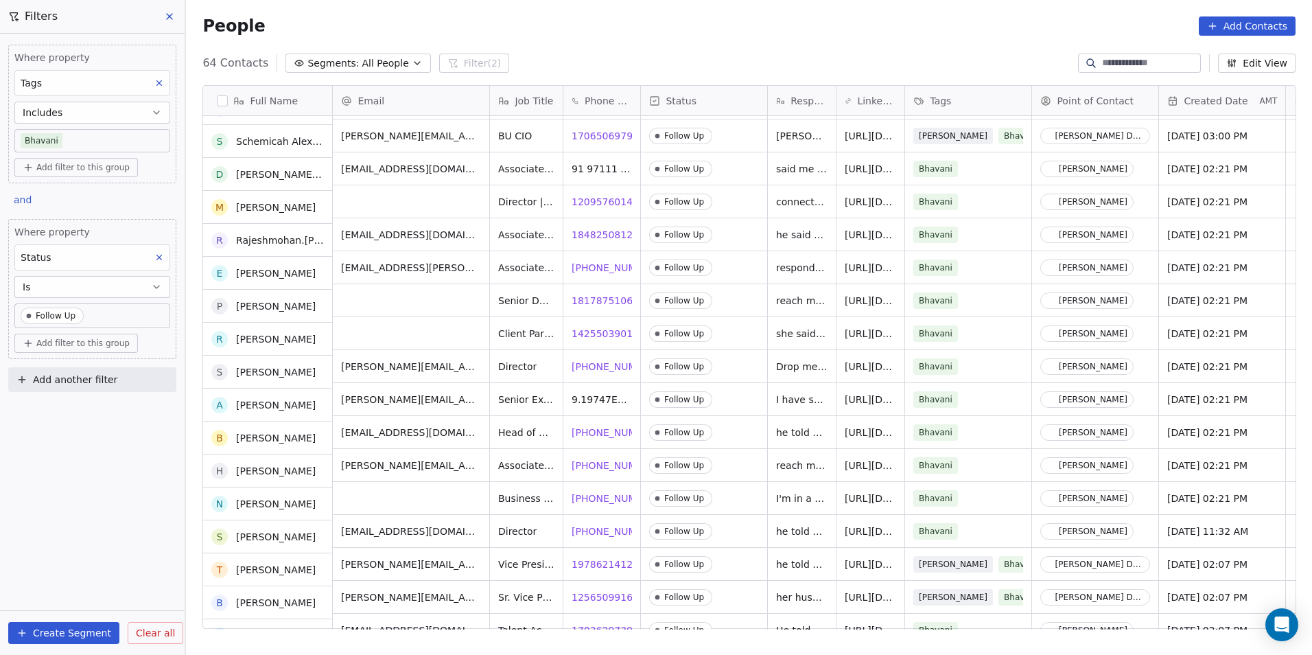
scroll to position [755, 0]
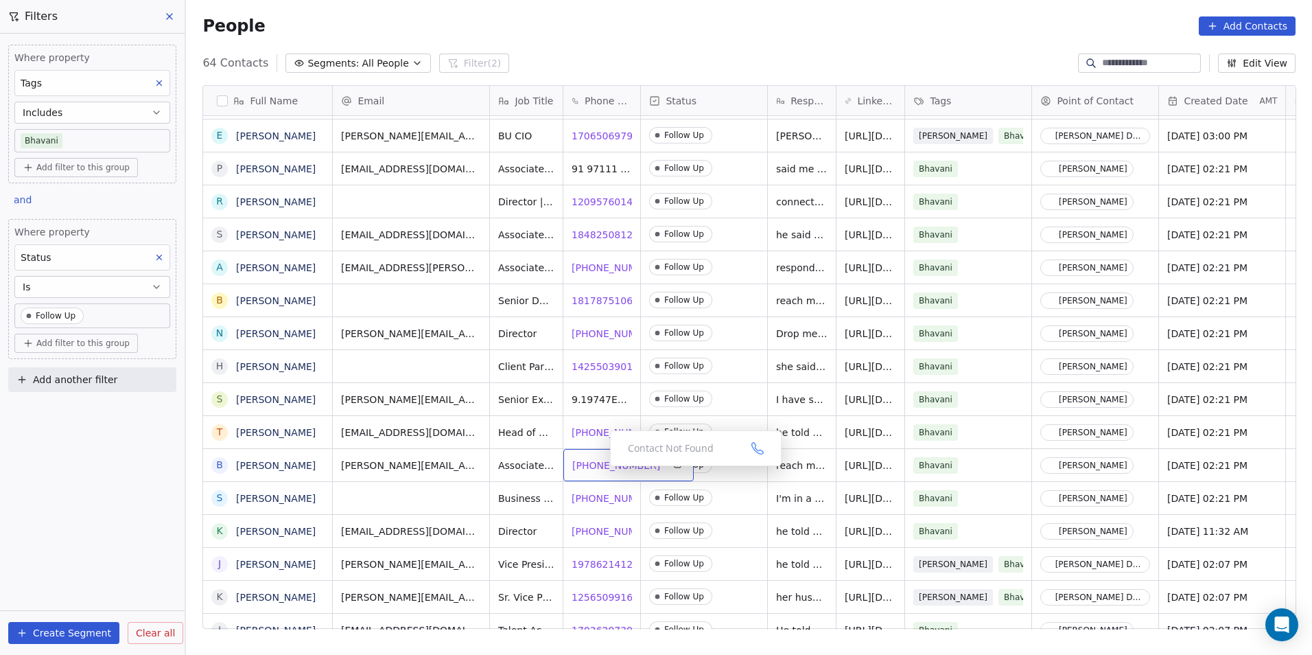
click at [599, 469] on span "[PHONE_NUMBER]" at bounding box center [616, 465] width 88 height 14
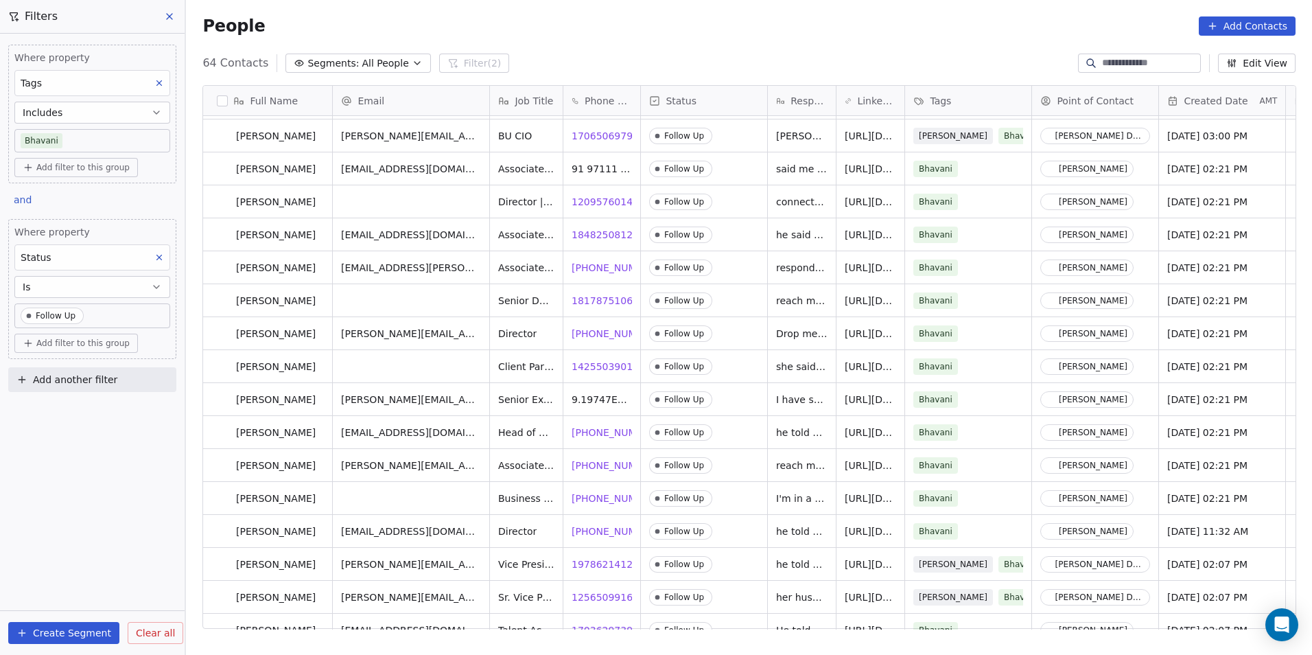
scroll to position [824, 0]
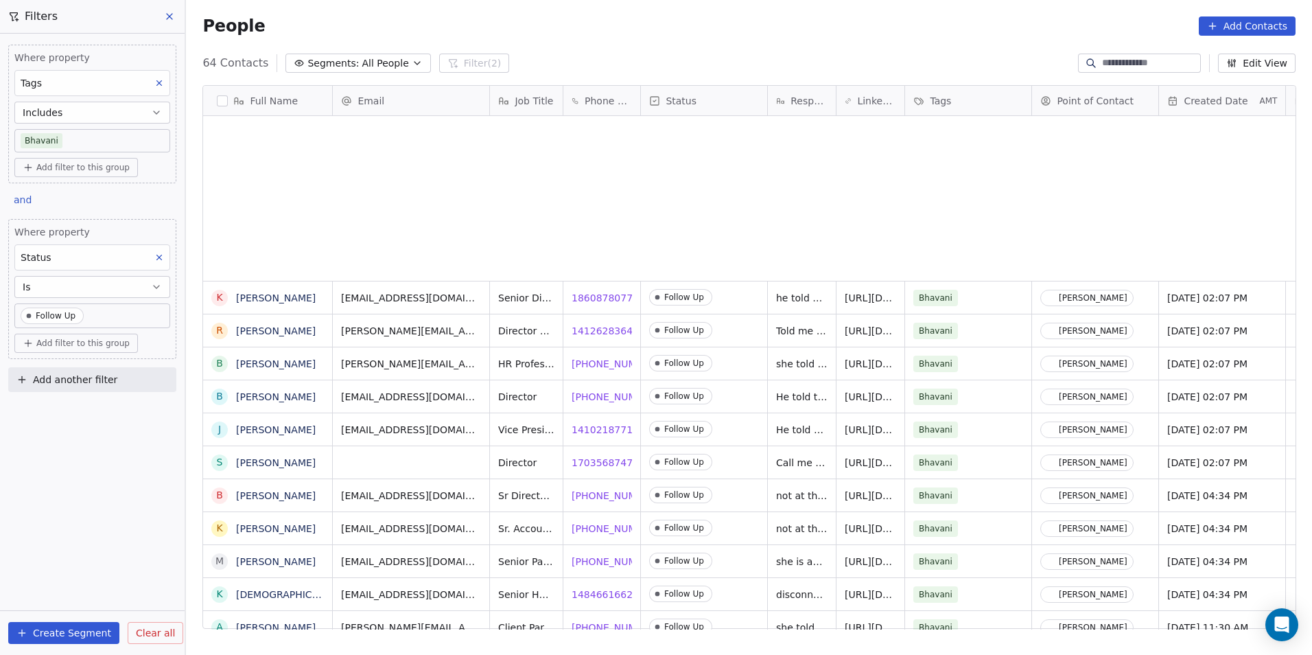
scroll to position [565, 1117]
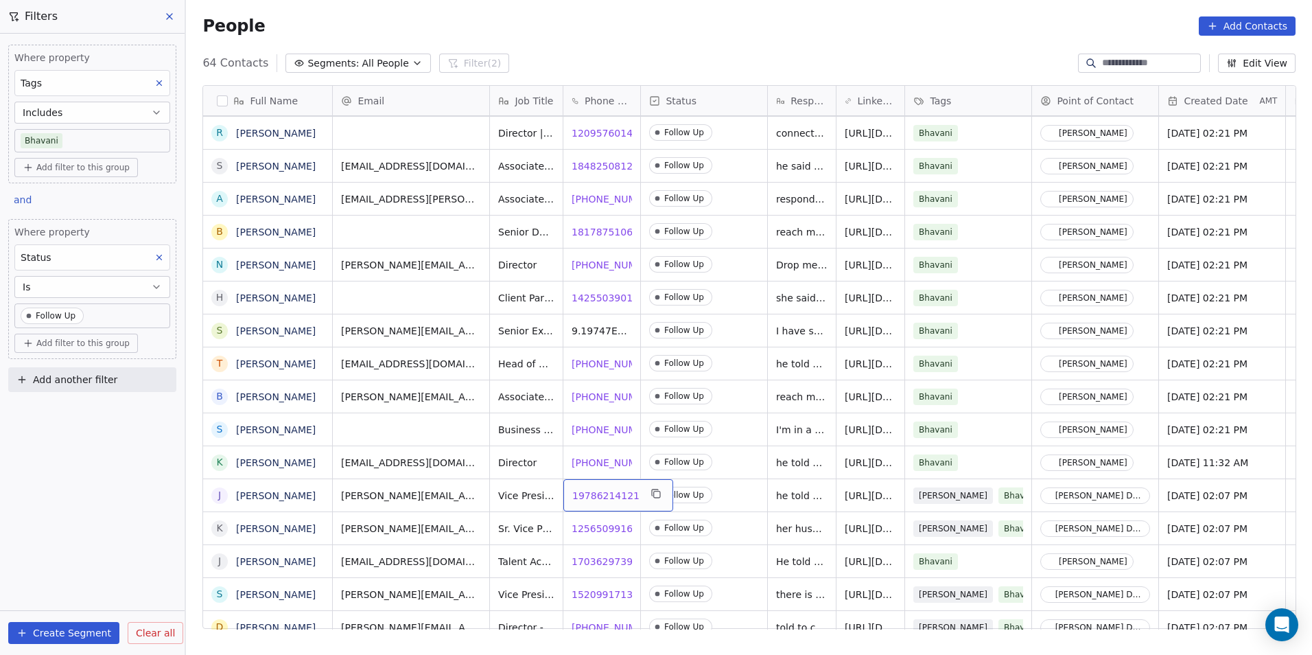
click at [585, 500] on span "19786214121" at bounding box center [605, 496] width 67 height 14
click at [726, 506] on div "Follow Up" at bounding box center [704, 495] width 126 height 32
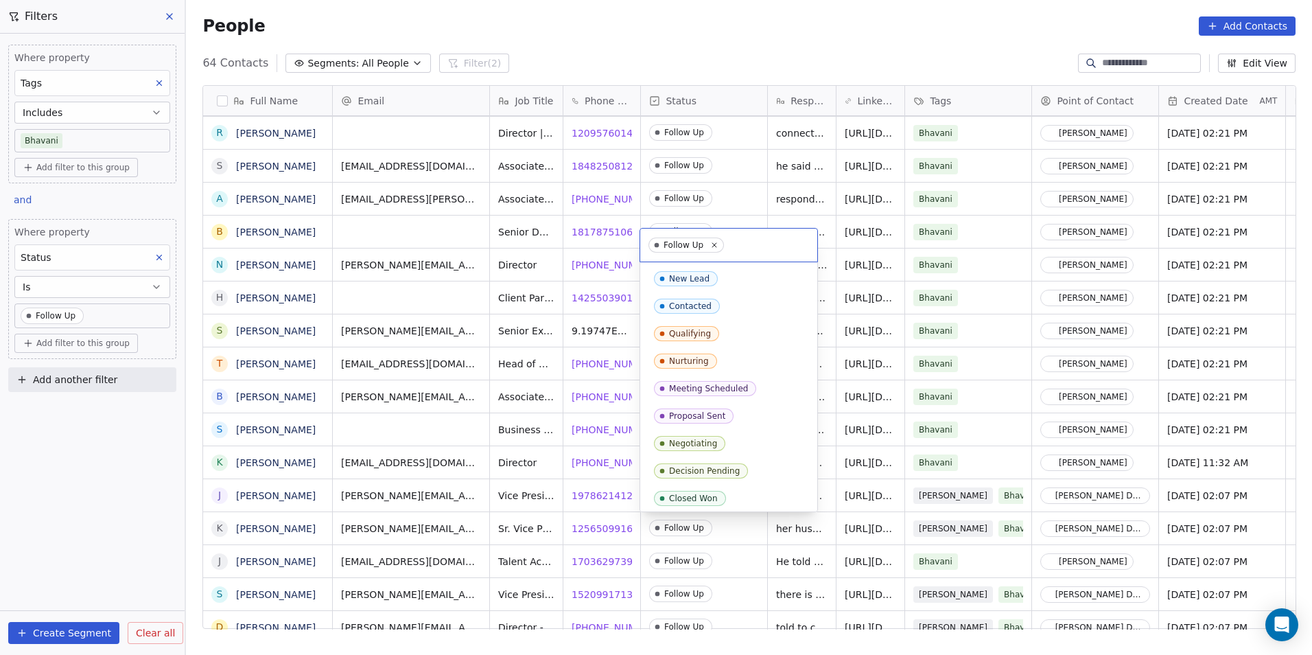
scroll to position [141, 0]
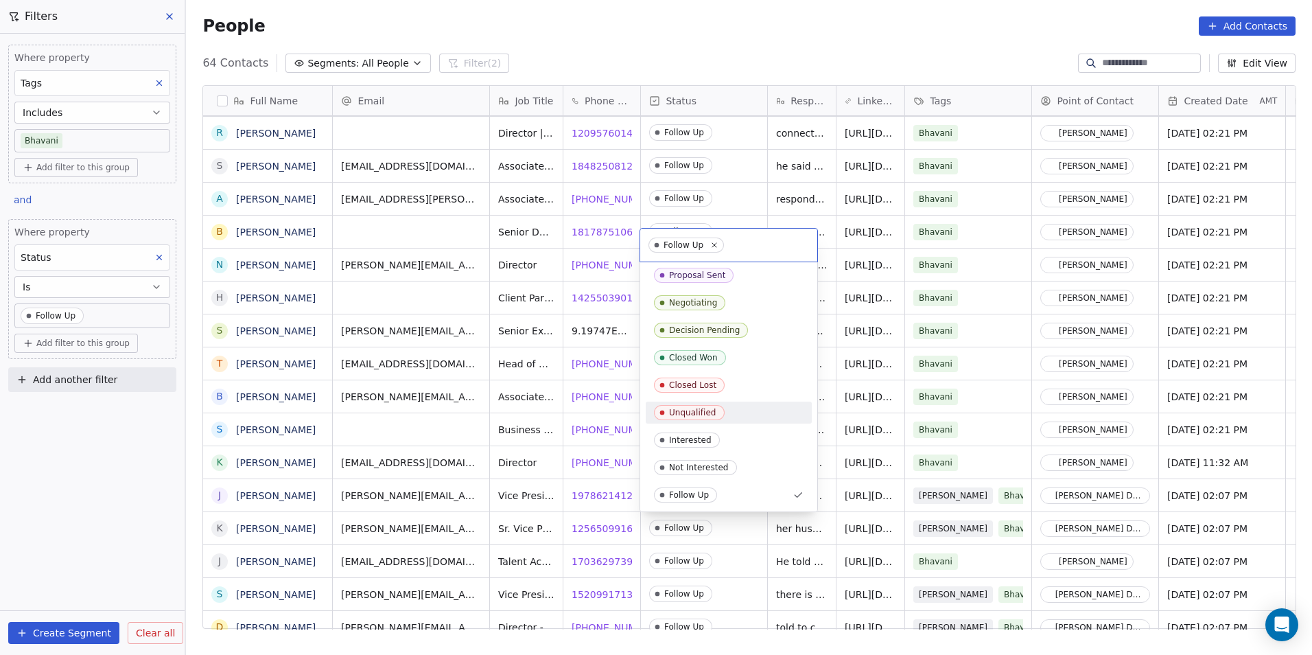
click at [719, 406] on span "Unqualified" at bounding box center [689, 412] width 71 height 15
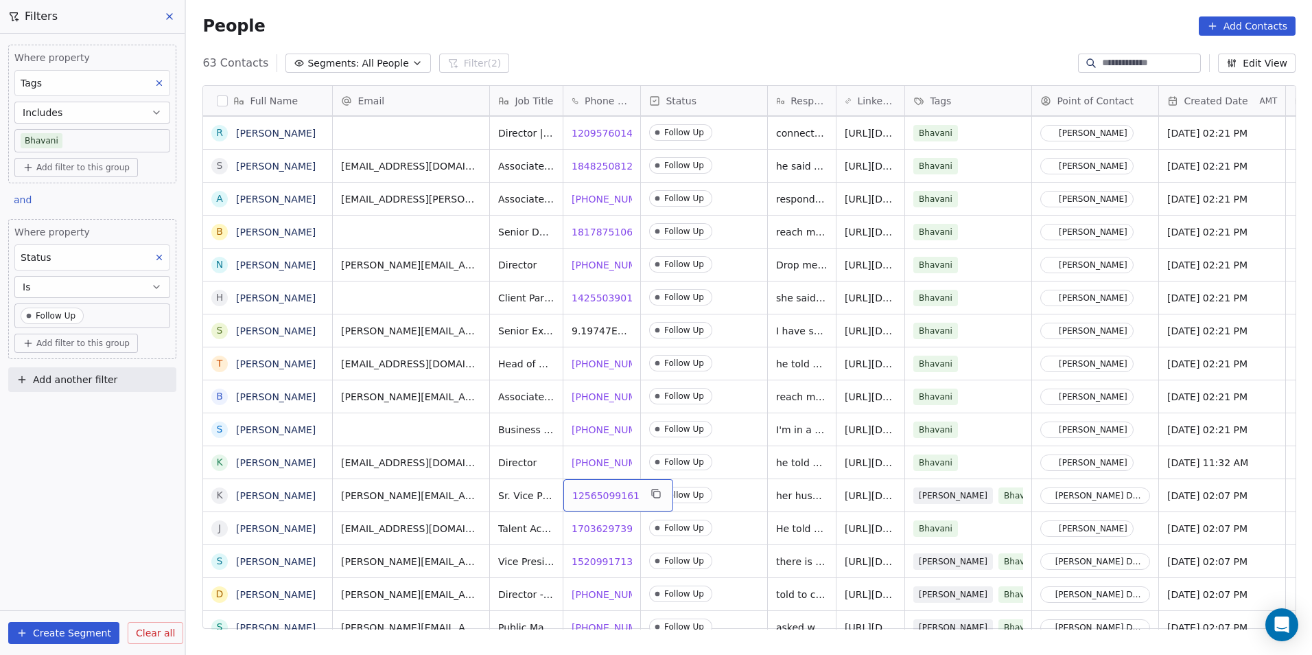
click at [599, 495] on span "12565099161" at bounding box center [605, 496] width 67 height 14
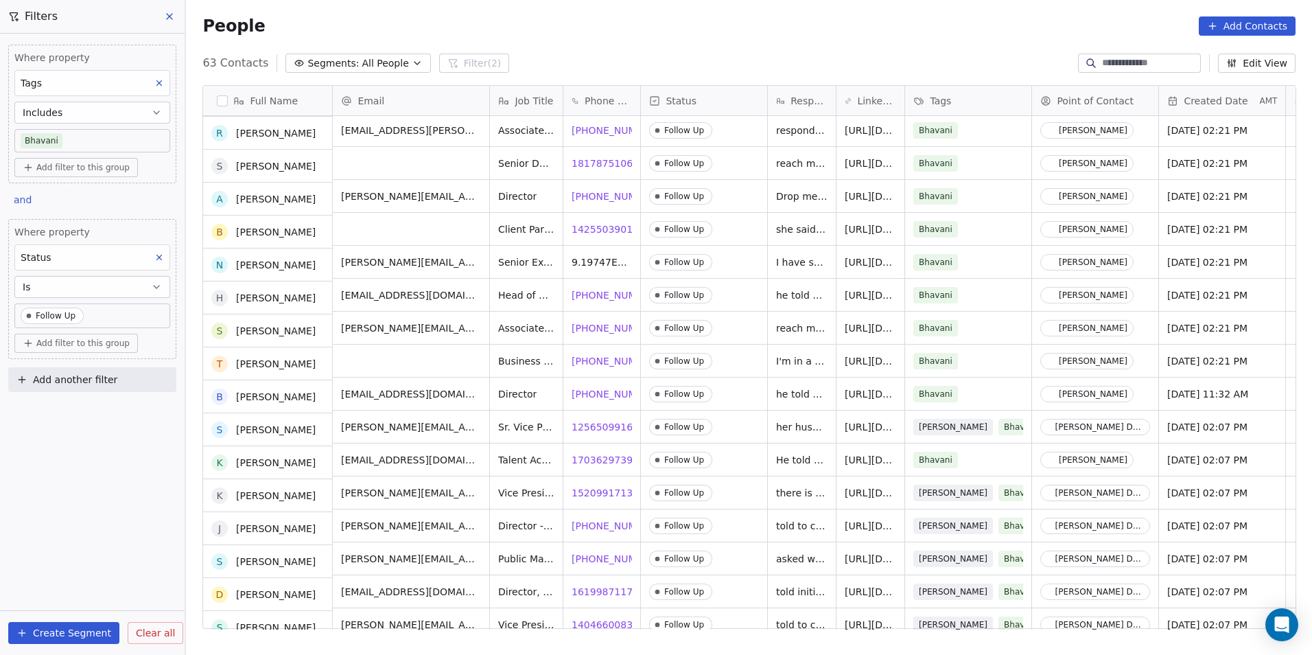
scroll to position [892, 0]
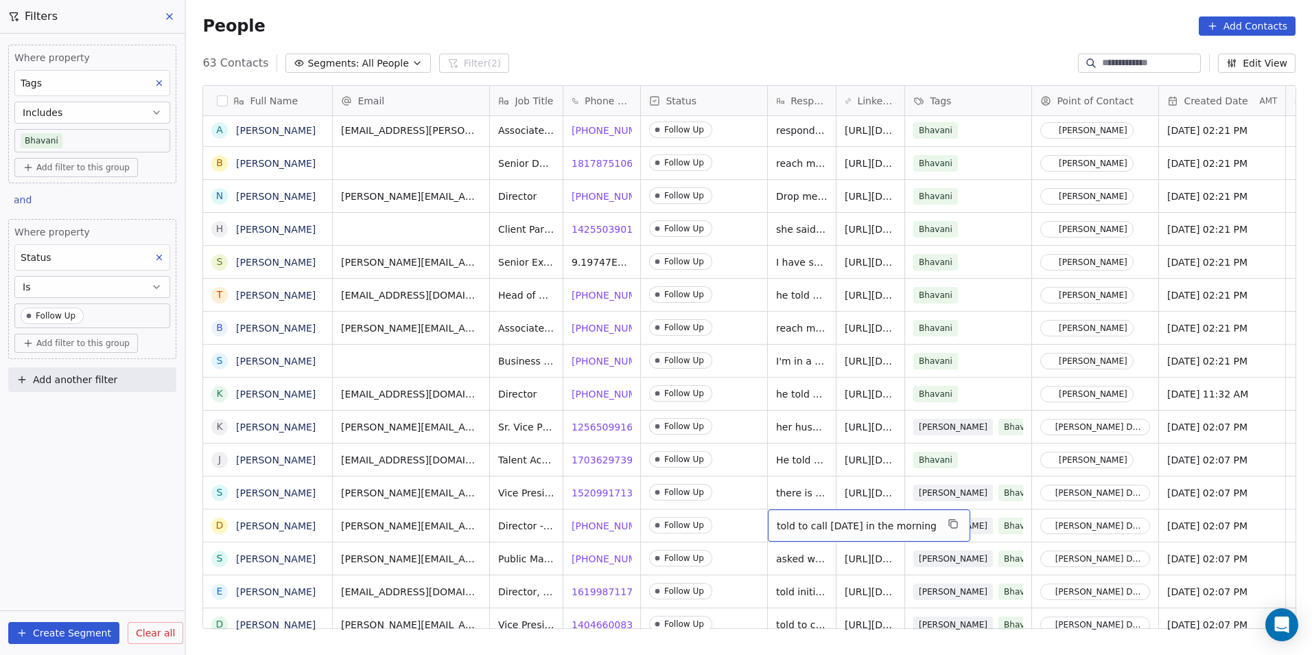
click at [782, 529] on span "told to call [DATE] in the morning" at bounding box center [857, 526] width 160 height 14
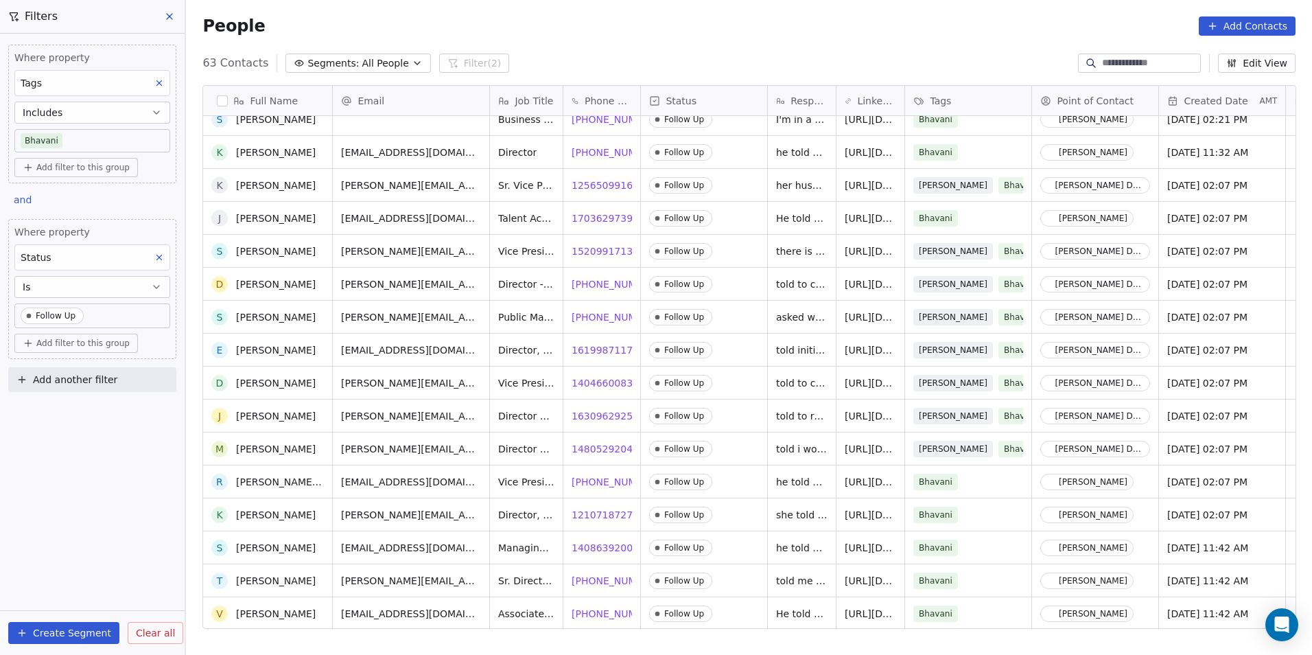
scroll to position [1167, 0]
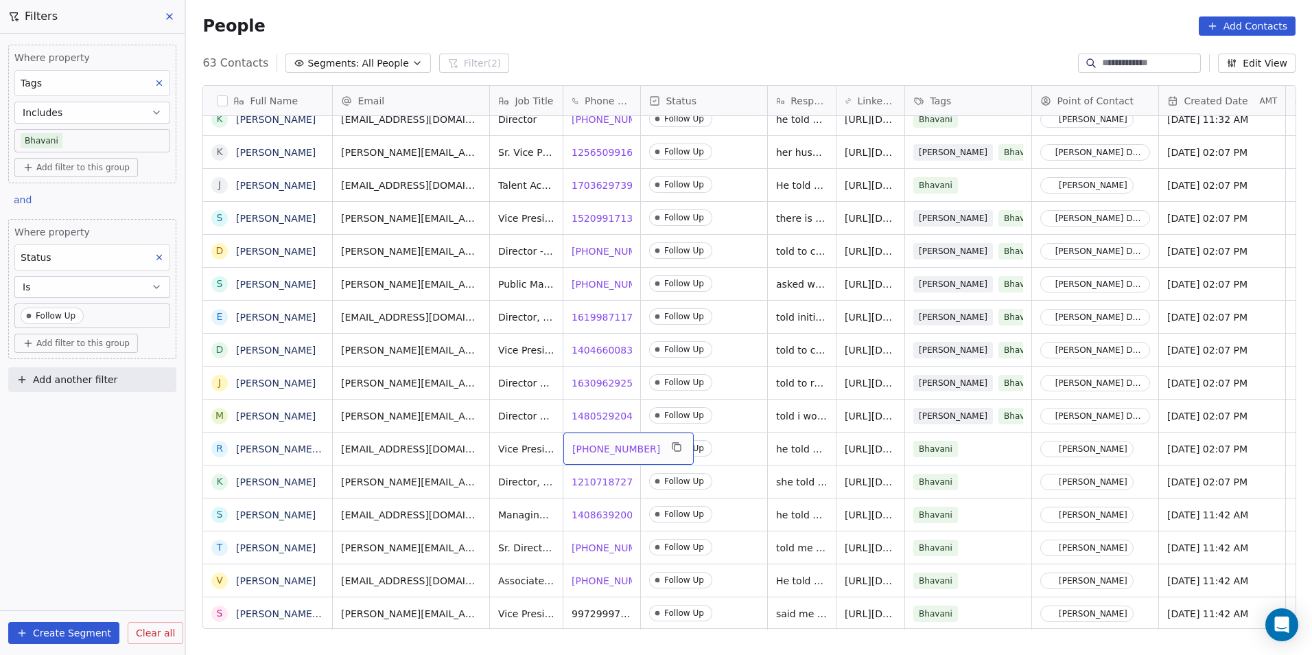
click at [584, 448] on span "[PHONE_NUMBER]" at bounding box center [616, 449] width 88 height 14
click at [813, 486] on html "DS Technologies Inc Contacts People Marketing Workflows Campaigns Sales Pipelin…" at bounding box center [656, 327] width 1312 height 655
click at [516, 483] on icon "grid" at bounding box center [521, 479] width 11 height 11
